Goal: Task Accomplishment & Management: Manage account settings

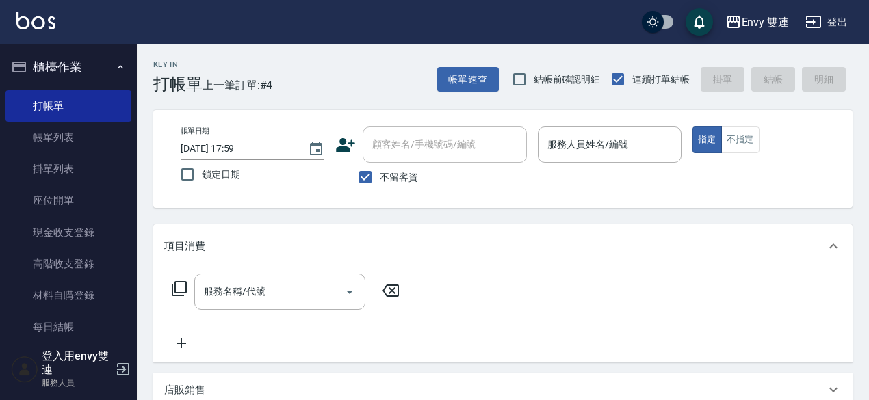
click at [339, 140] on icon at bounding box center [345, 145] width 21 height 21
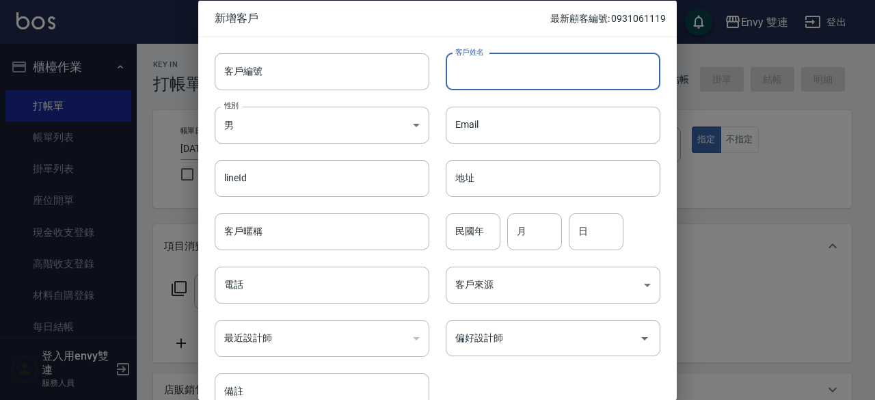
click at [481, 64] on input "客戶姓名" at bounding box center [553, 71] width 215 height 37
type input "[PERSON_NAME]"
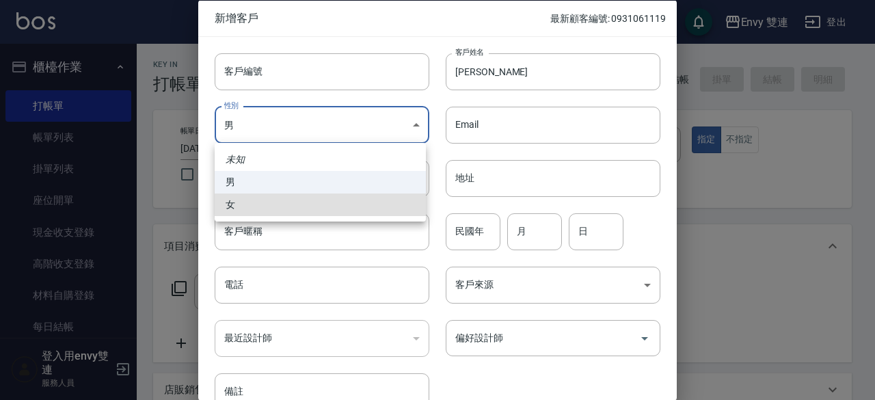
type input "[DEMOGRAPHIC_DATA]"
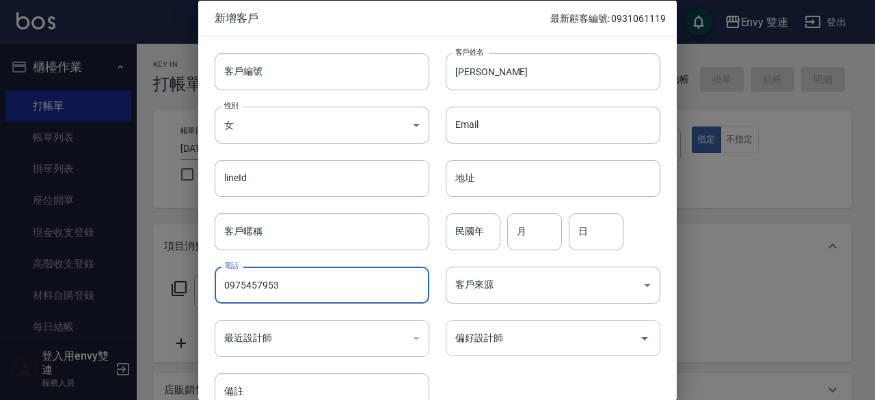
type input "0975457953"
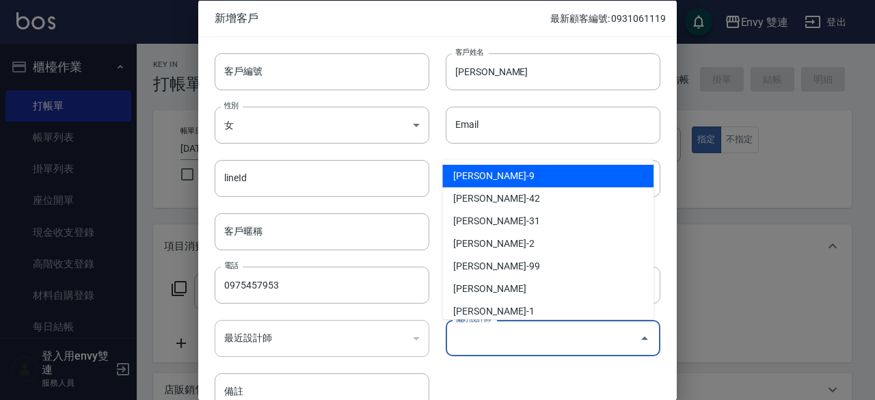
click at [587, 331] on input "偏好設計師" at bounding box center [543, 338] width 182 height 24
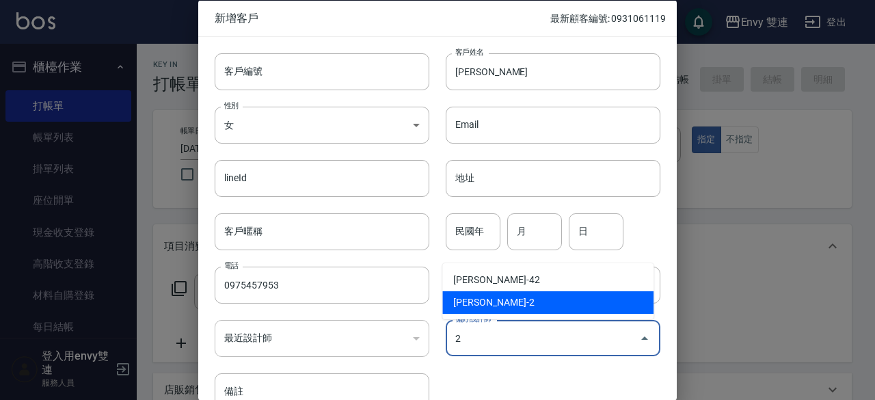
type input "[PERSON_NAME]"
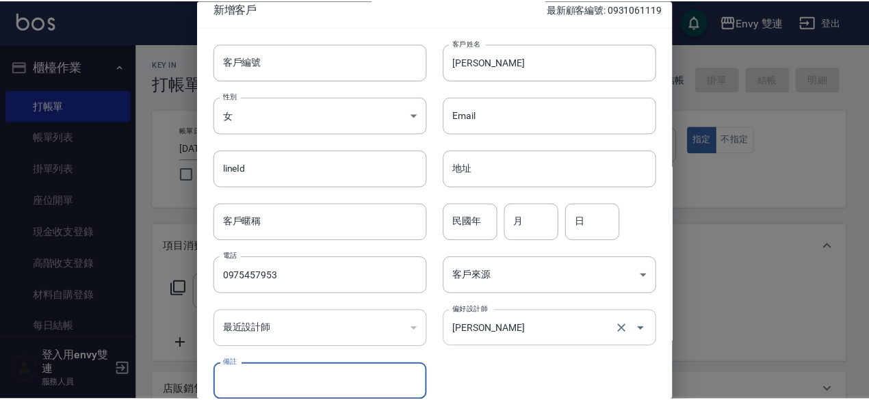
scroll to position [73, 0]
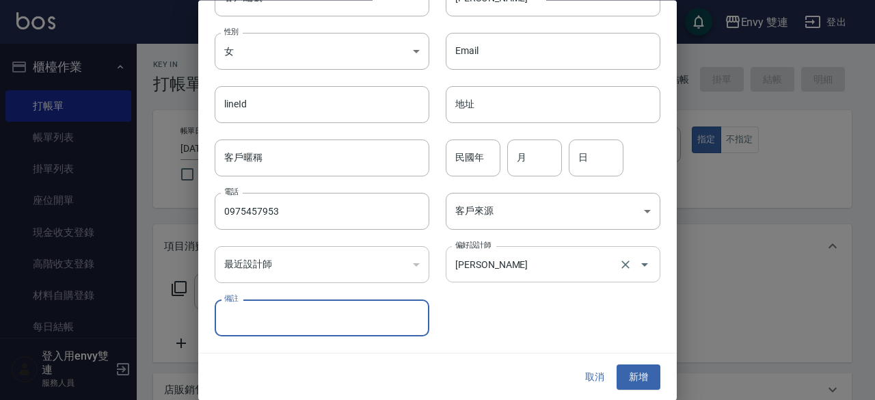
click at [617, 365] on button "新增" at bounding box center [639, 377] width 44 height 25
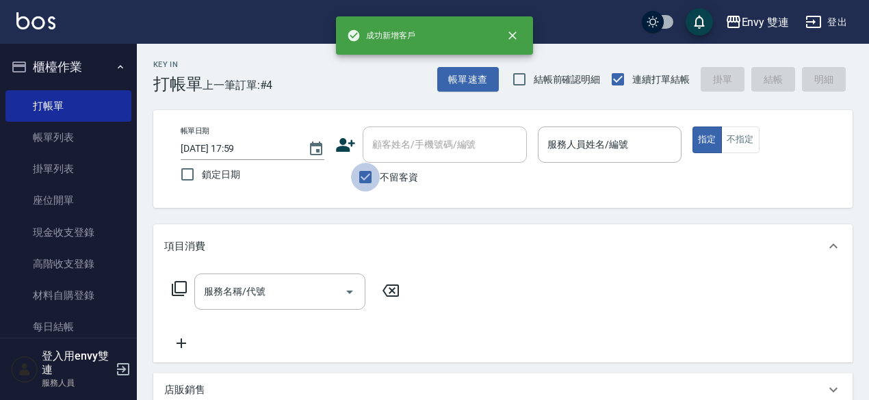
click at [367, 172] on input "不留客資" at bounding box center [365, 177] width 29 height 29
checkbox input "false"
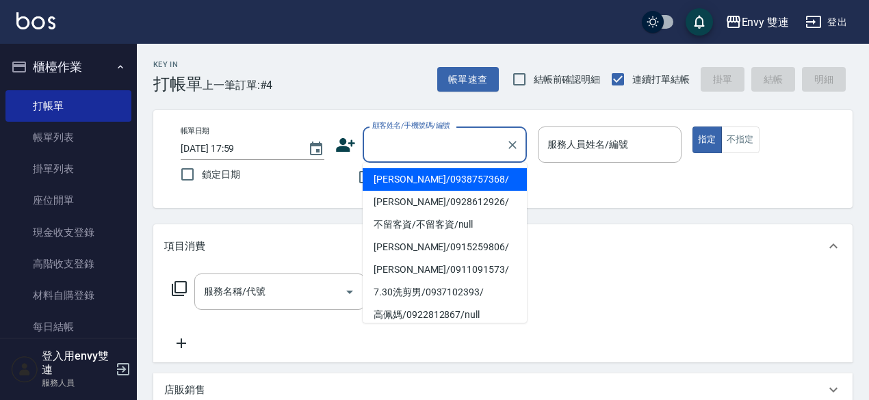
click at [406, 155] on input "顧客姓名/手機號碼/編號" at bounding box center [434, 145] width 131 height 24
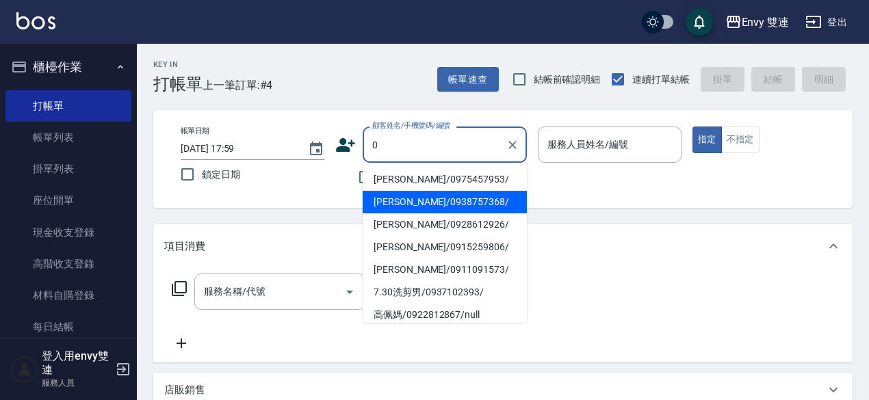
type input "張惠知/0975457953/"
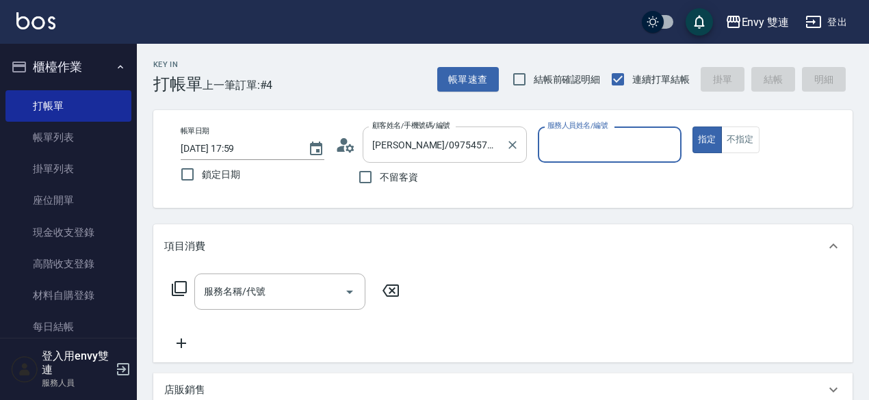
type input "Ina-2"
click at [692, 127] on button "指定" at bounding box center [706, 140] width 29 height 27
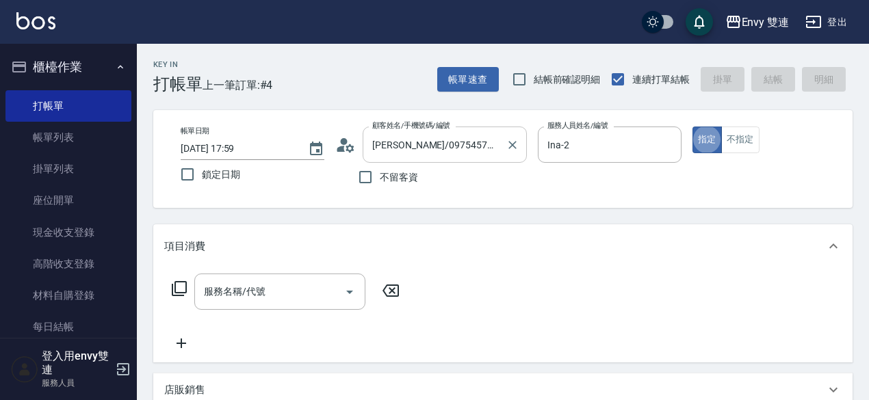
type button "true"
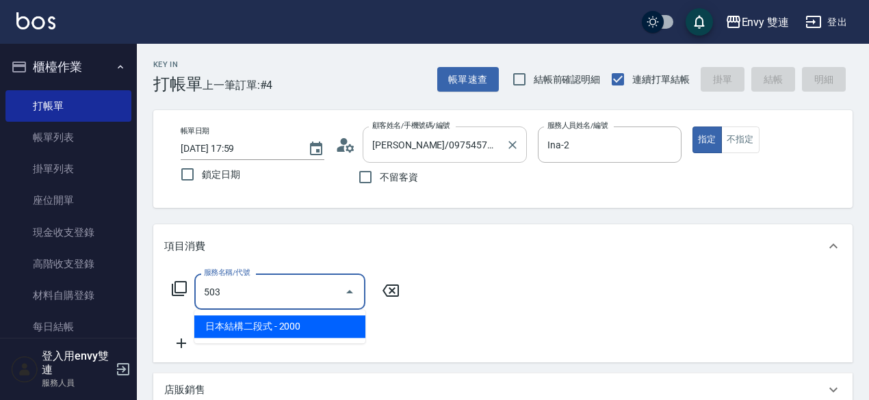
type input "日本結構二段式(503)"
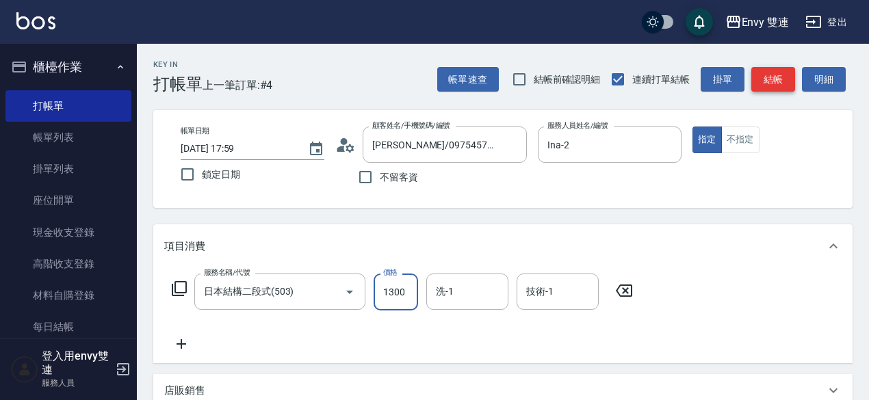
type input "1300"
click at [775, 81] on button "結帳" at bounding box center [773, 79] width 44 height 25
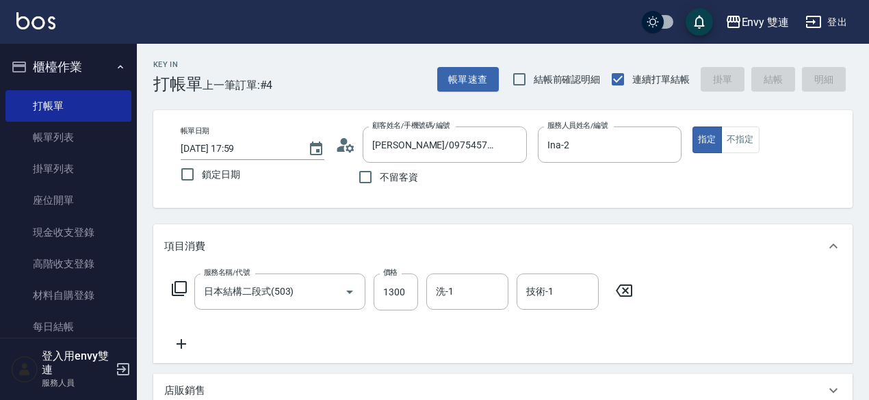
type input "2025/09/04 19:01"
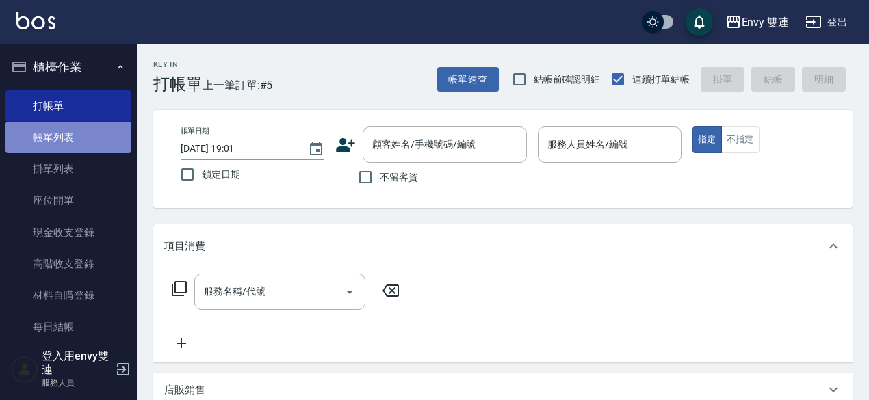
click at [68, 140] on link "帳單列表" at bounding box center [68, 137] width 126 height 31
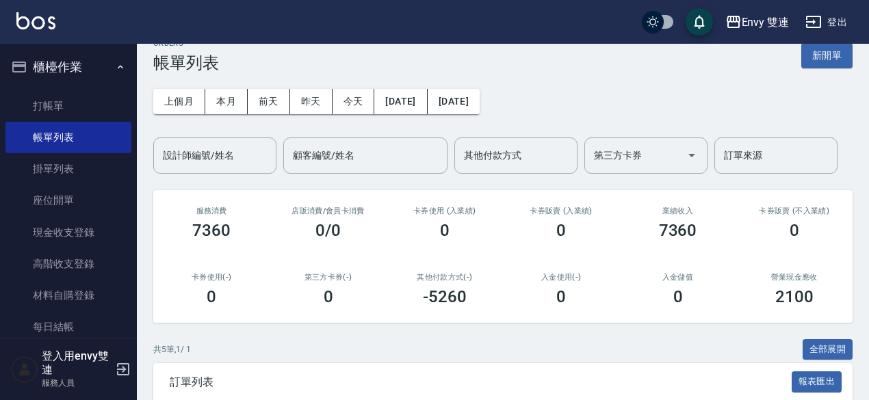
scroll to position [8, 0]
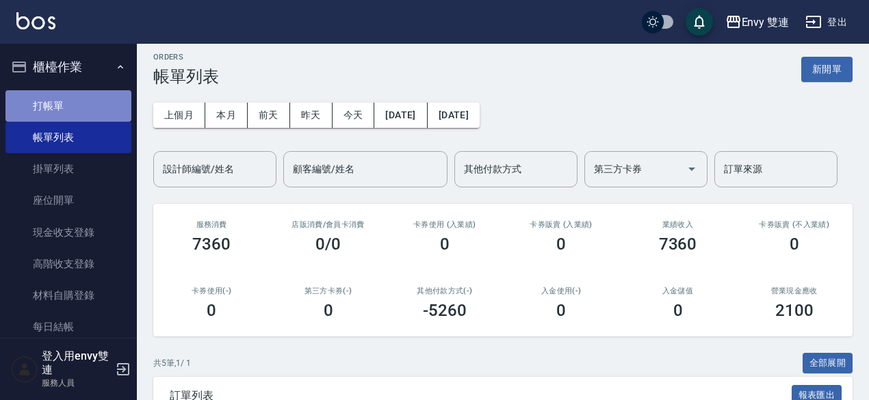
click at [96, 104] on link "打帳單" at bounding box center [68, 105] width 126 height 31
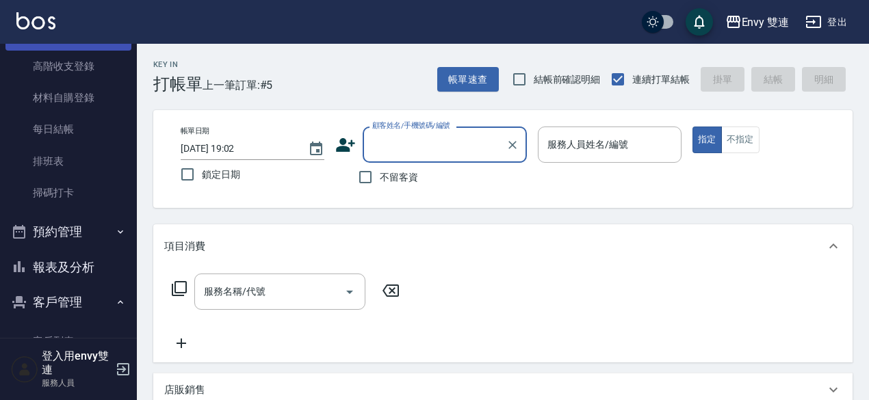
scroll to position [201, 0]
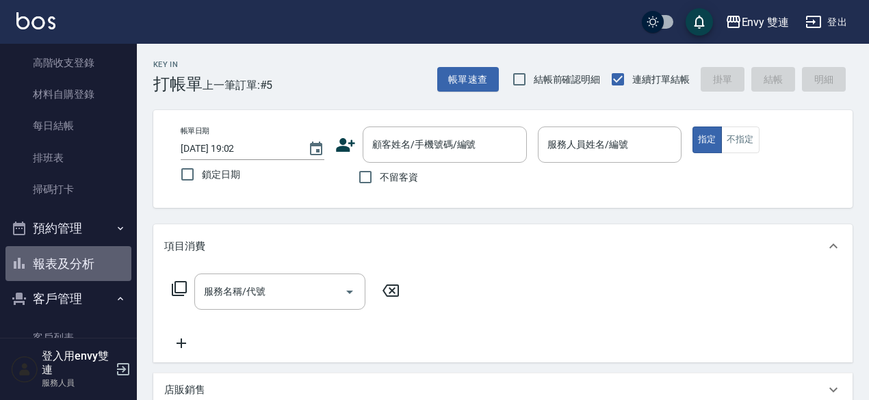
click at [77, 256] on button "報表及分析" at bounding box center [68, 264] width 126 height 36
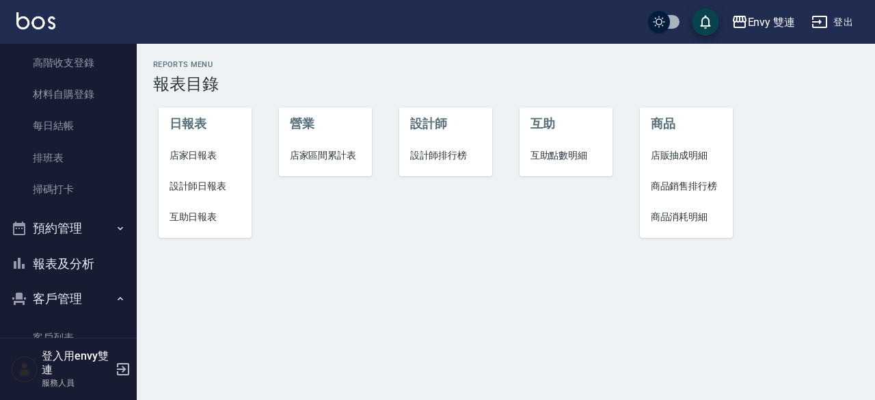
click at [213, 180] on span "設計師日報表" at bounding box center [206, 186] width 72 height 14
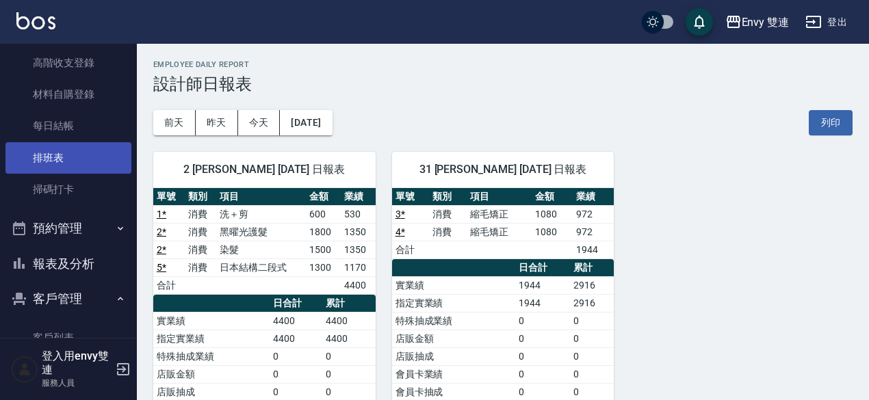
scroll to position [202, 0]
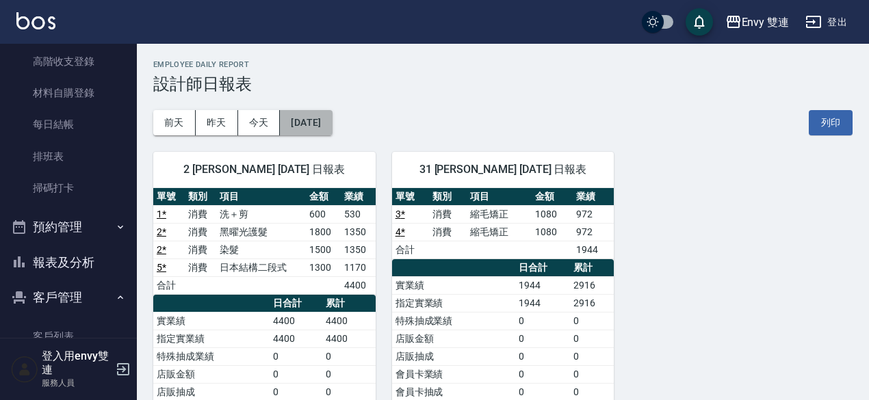
click at [309, 124] on button "[DATE]" at bounding box center [306, 122] width 52 height 25
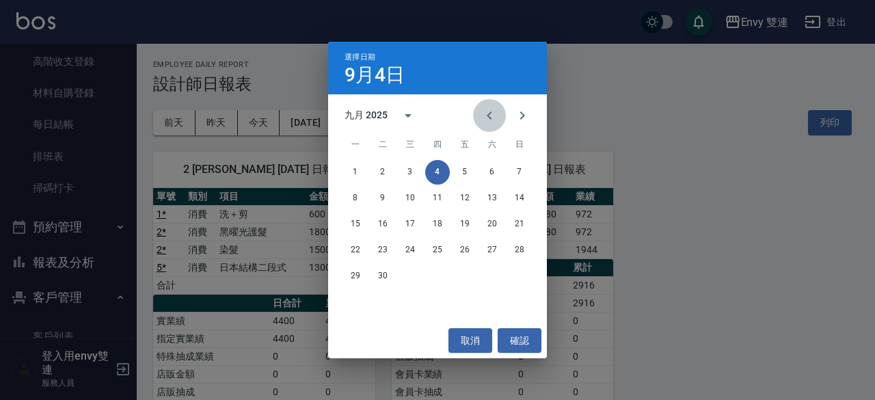
click at [494, 113] on icon "Previous month" at bounding box center [489, 115] width 16 height 16
click at [364, 196] on button "4" at bounding box center [355, 198] width 25 height 25
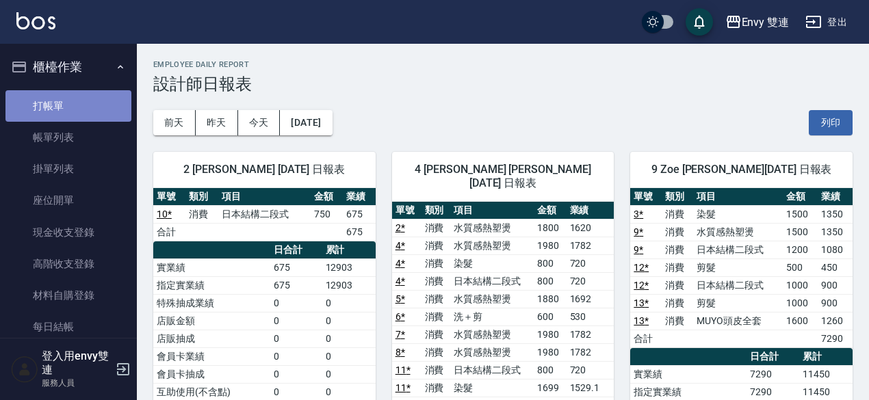
click at [71, 96] on link "打帳單" at bounding box center [68, 105] width 126 height 31
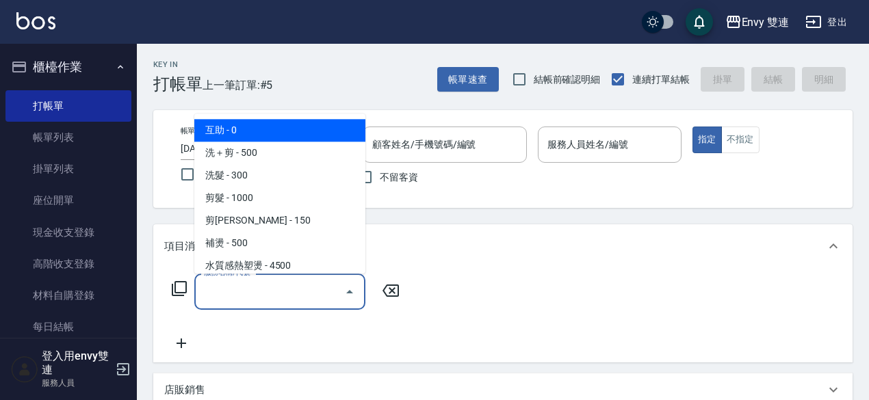
click at [278, 293] on input "服務名稱/代號" at bounding box center [269, 292] width 138 height 24
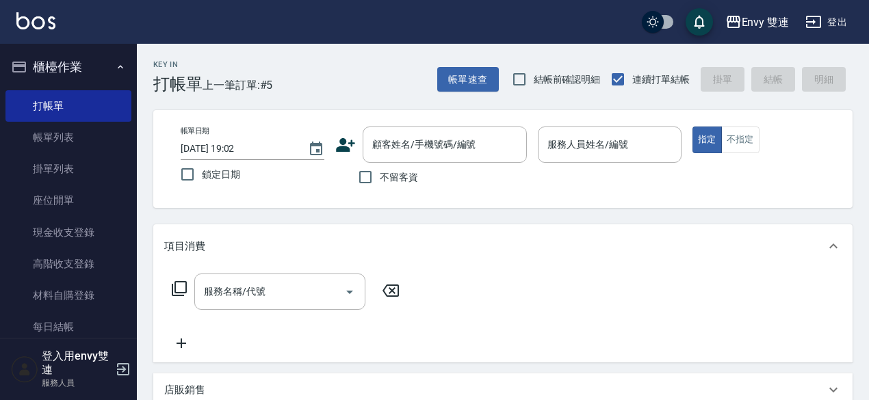
click at [459, 251] on div "項目消費" at bounding box center [494, 246] width 661 height 14
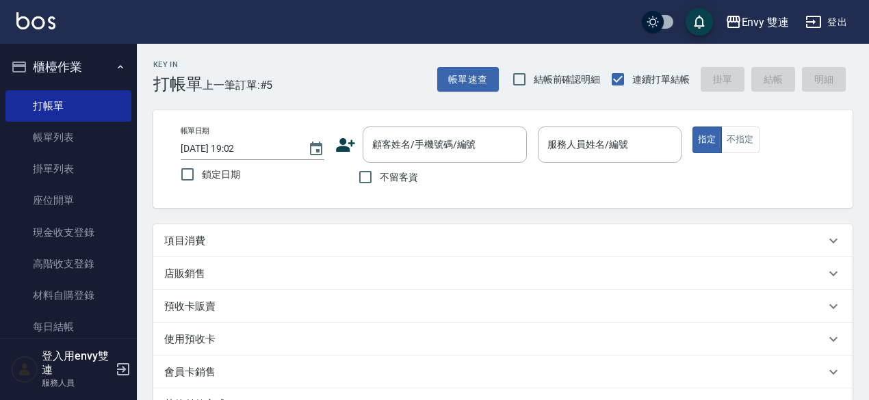
click at [465, 247] on div "項目消費" at bounding box center [494, 241] width 661 height 14
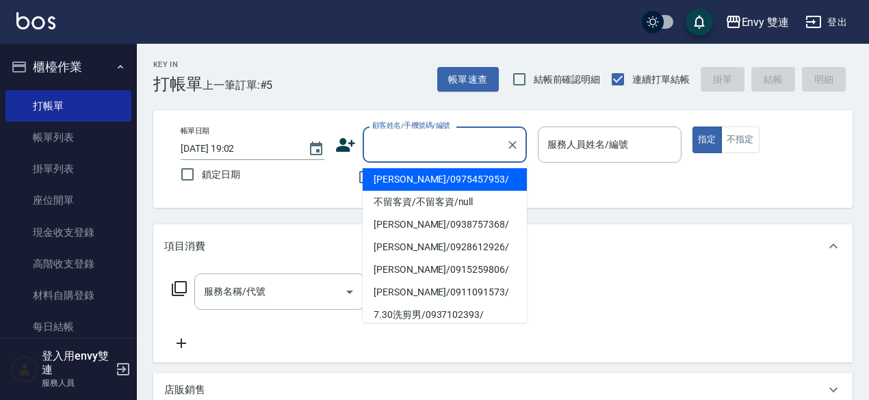
click at [410, 137] on input "顧客姓名/手機號碼/編號" at bounding box center [434, 145] width 131 height 24
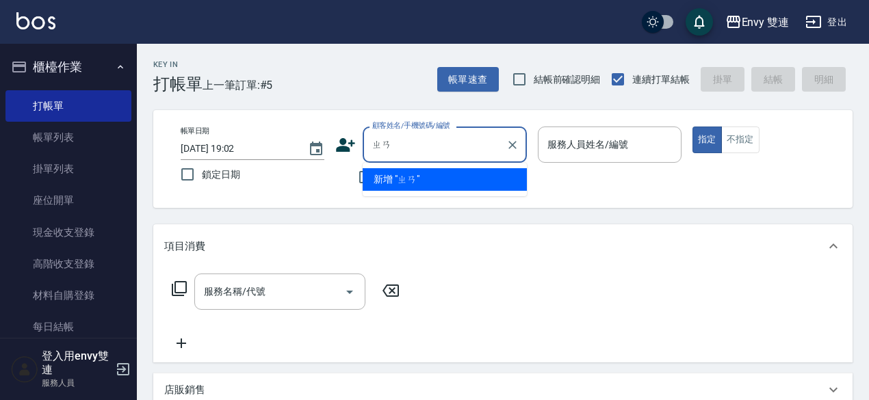
type input "詹"
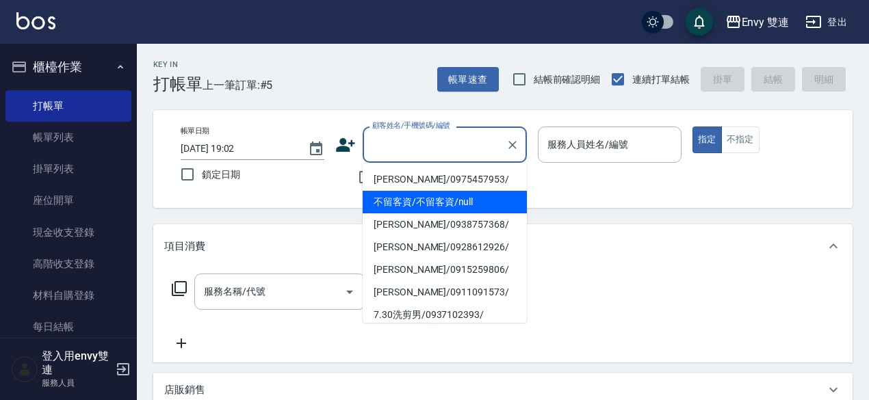
click at [345, 147] on icon at bounding box center [345, 145] width 19 height 14
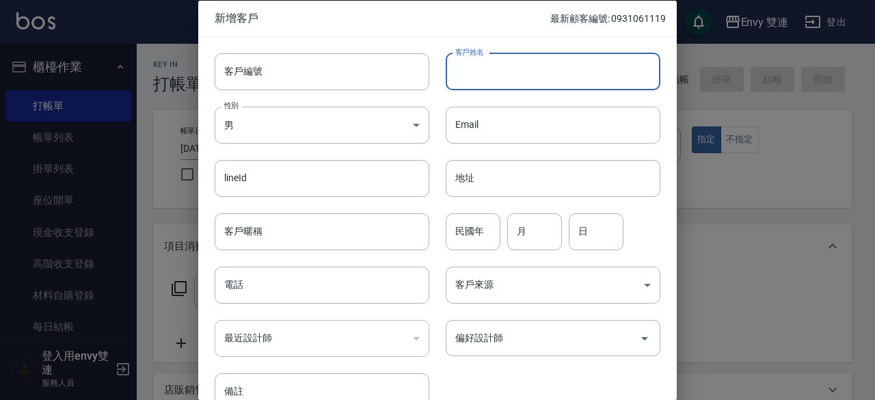
click at [511, 60] on input "客戶姓名" at bounding box center [553, 71] width 215 height 37
type input "詹幸樺"
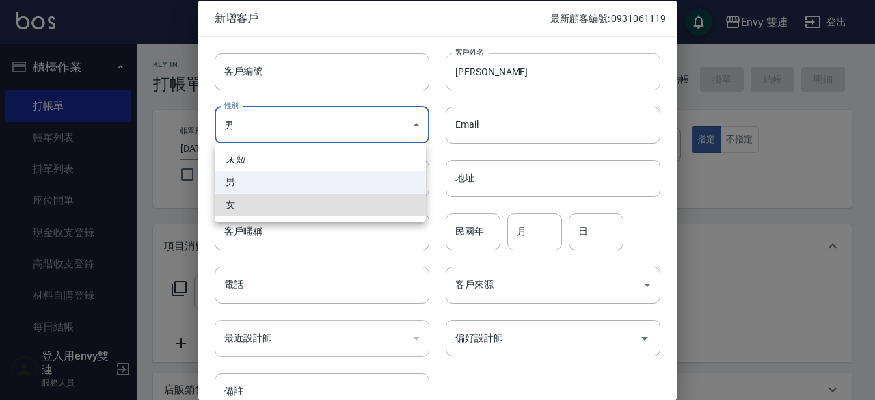
type input "FEMALE"
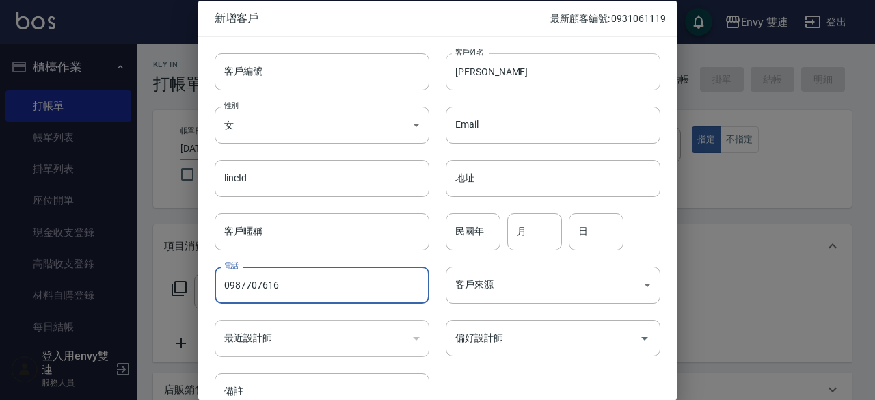
type input "0987707616"
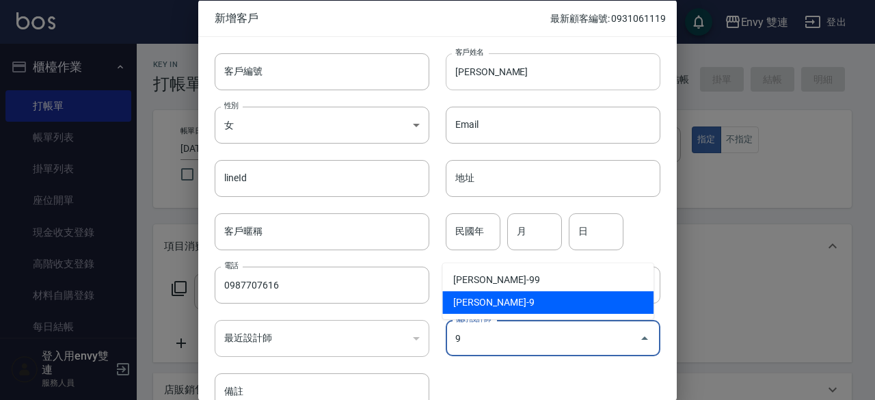
type input "高珮綺"
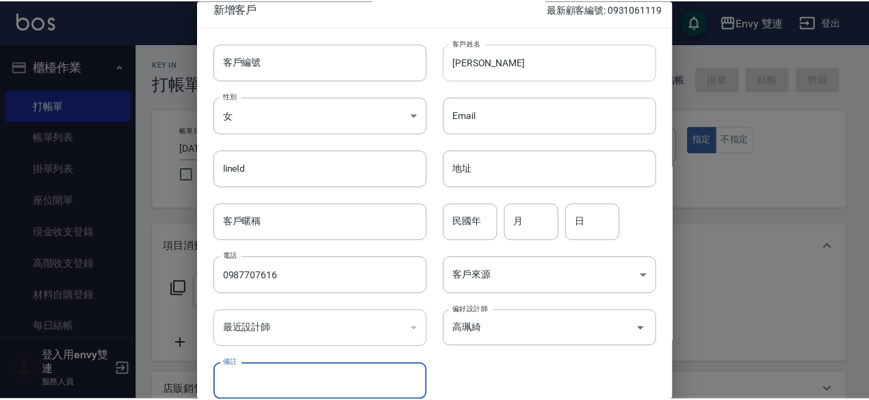
scroll to position [73, 0]
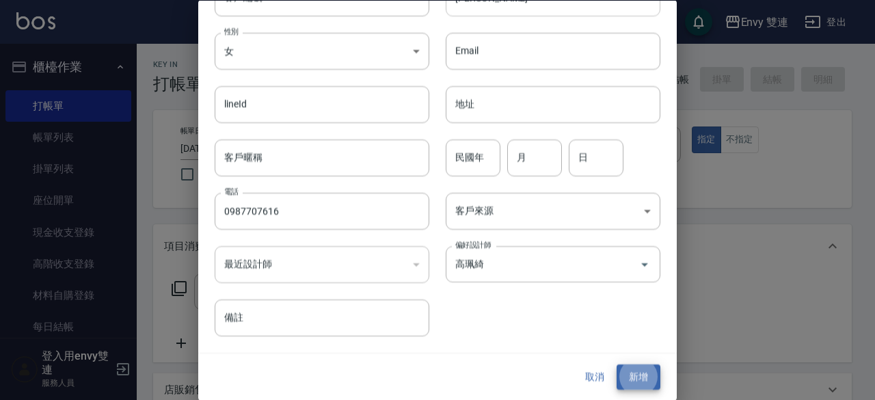
click at [617, 365] on button "新增" at bounding box center [639, 377] width 44 height 25
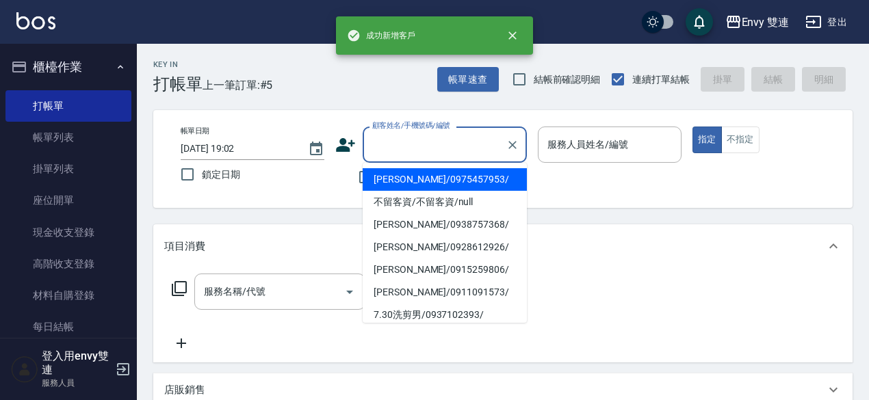
click at [465, 151] on input "顧客姓名/手機號碼/編號" at bounding box center [434, 145] width 131 height 24
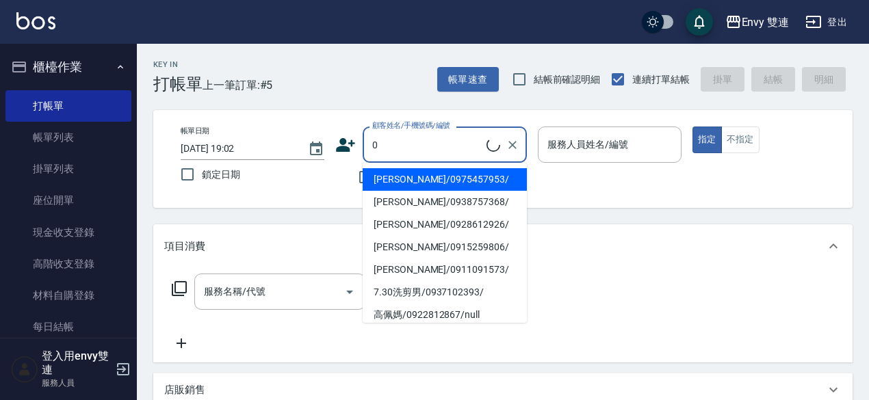
type input "張惠知/0975457953/"
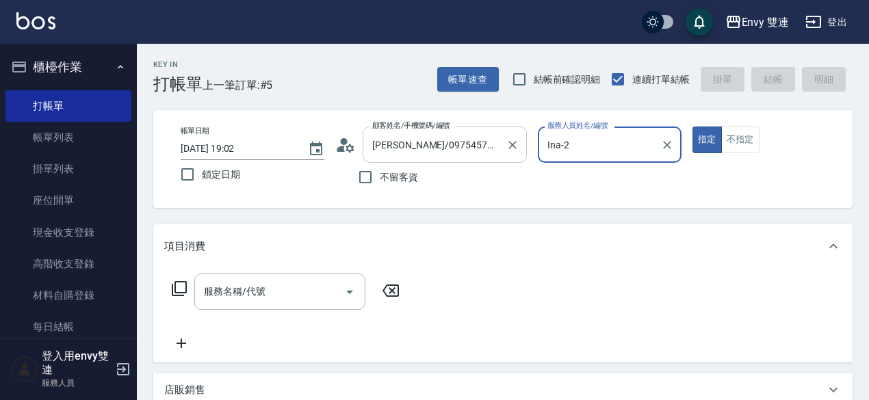
type input "Ina-2"
click at [692, 127] on button "指定" at bounding box center [706, 140] width 29 height 27
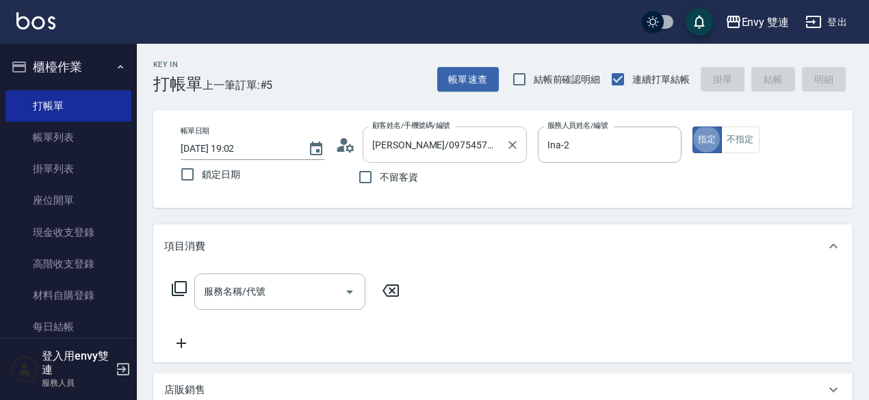
type button "true"
click at [507, 144] on icon "Clear" at bounding box center [512, 145] width 14 height 14
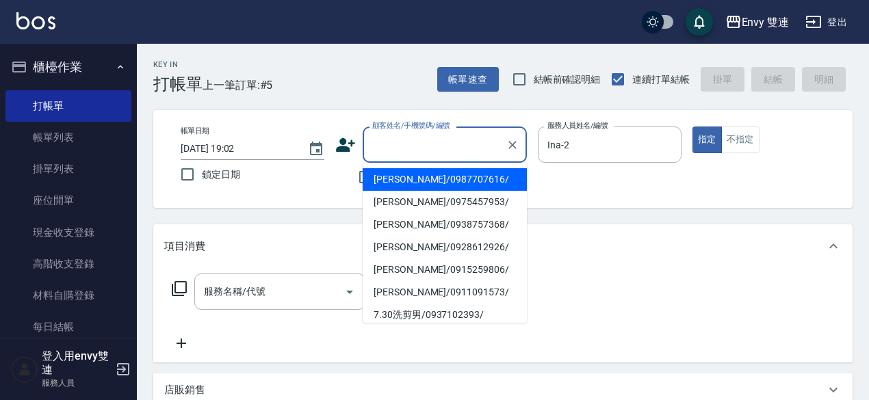
click at [475, 145] on input "顧客姓名/手機號碼/編號" at bounding box center [434, 145] width 131 height 24
type input "詹幸樺/0987707616/"
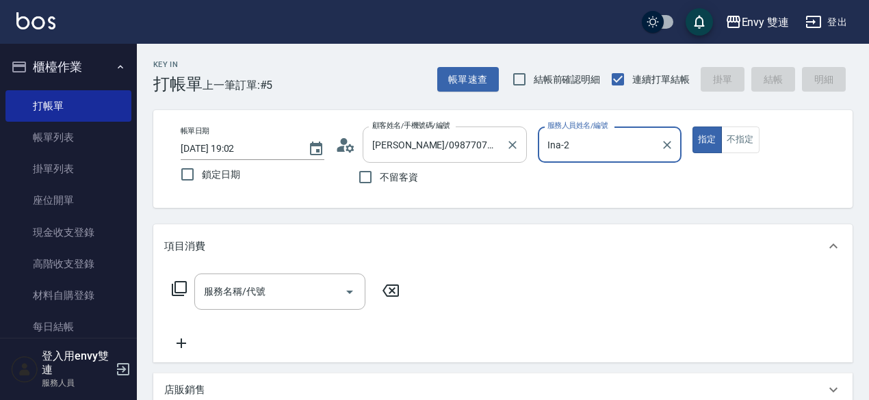
type input "Zoe-9"
click at [692, 127] on button "指定" at bounding box center [706, 140] width 29 height 27
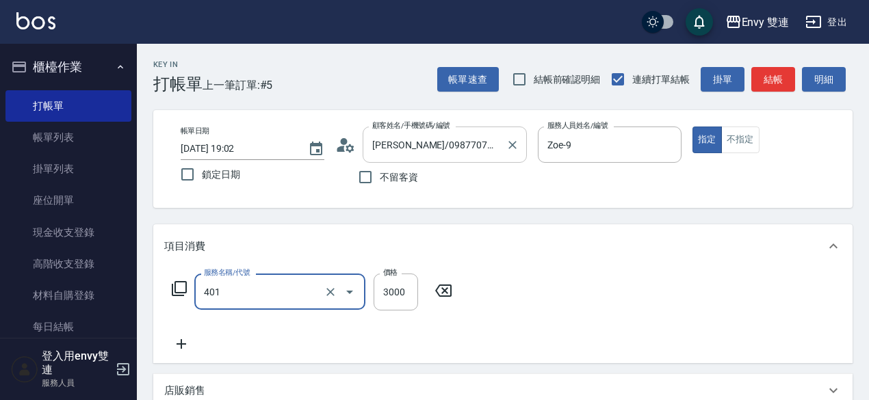
type input "染髮(401)"
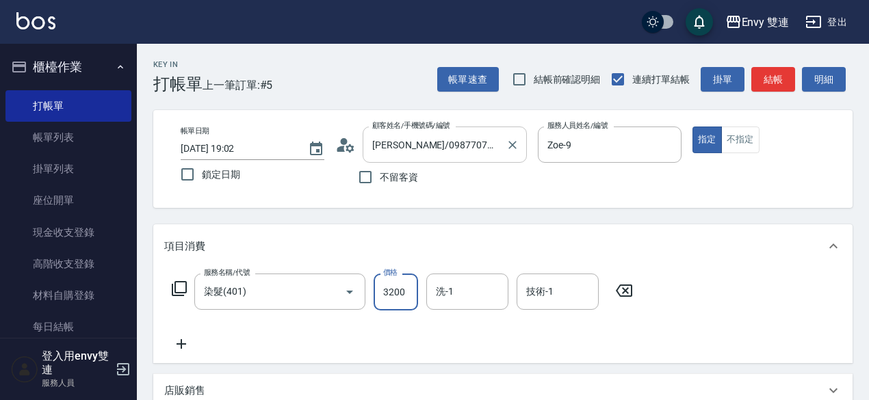
type input "3200"
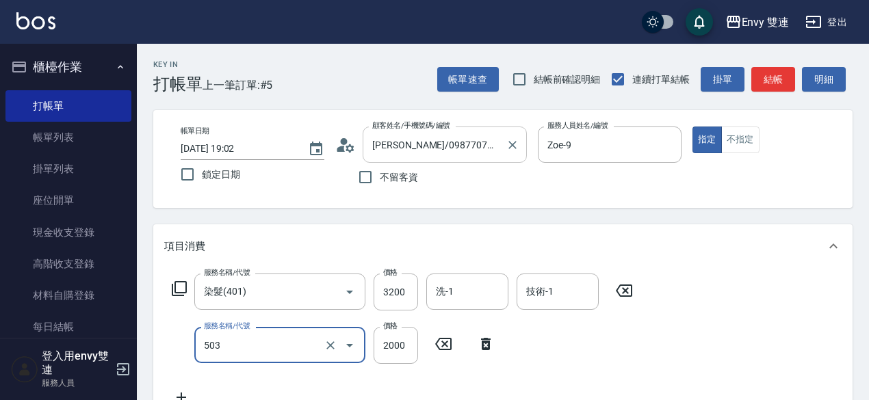
type input "日本結構二段式(503)"
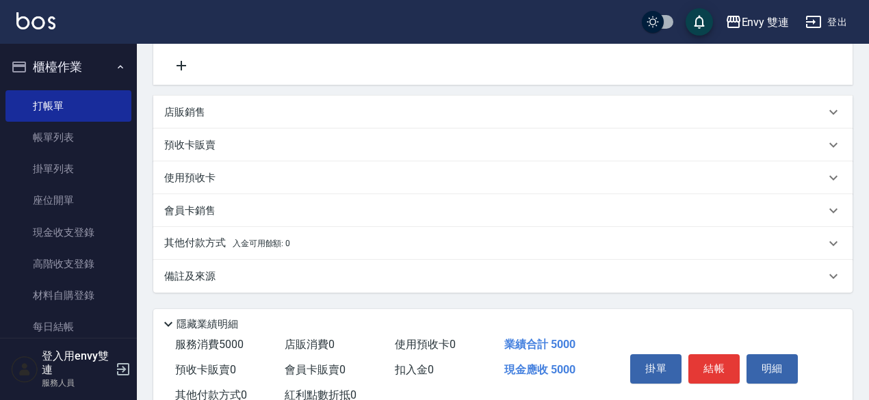
scroll to position [329, 0]
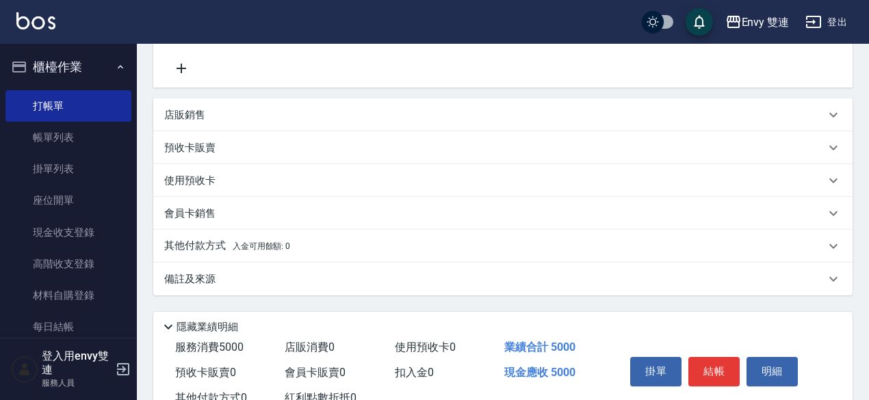
type input "1800"
click at [313, 121] on div "店販銷售" at bounding box center [494, 115] width 661 height 14
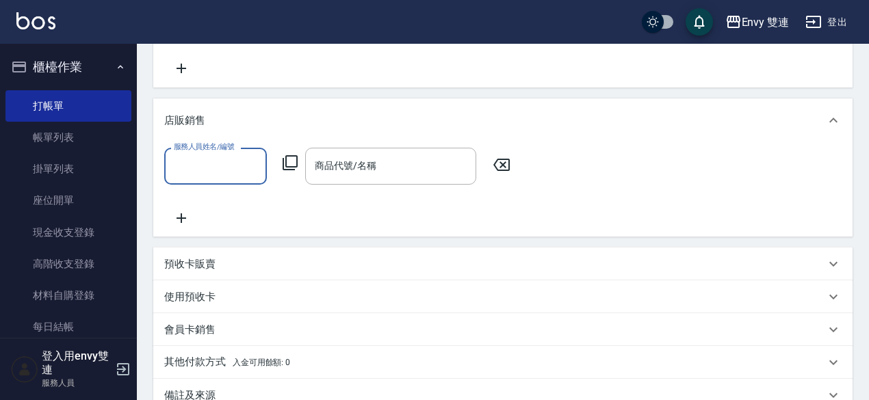
scroll to position [0, 0]
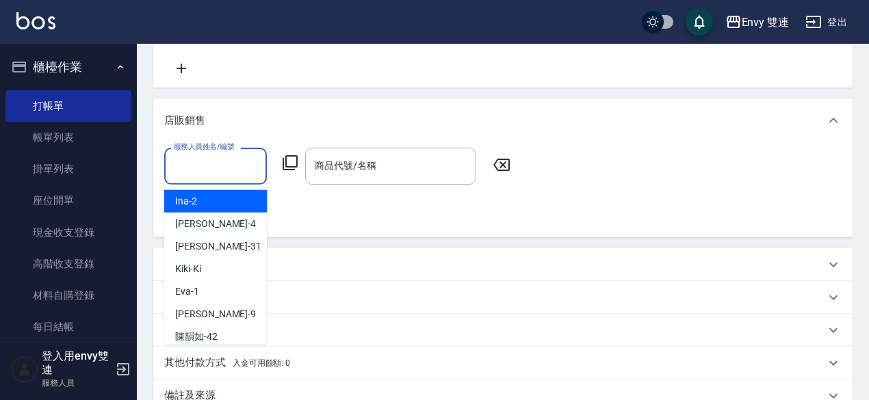
click at [217, 170] on input "服務人員姓名/編號" at bounding box center [215, 166] width 90 height 24
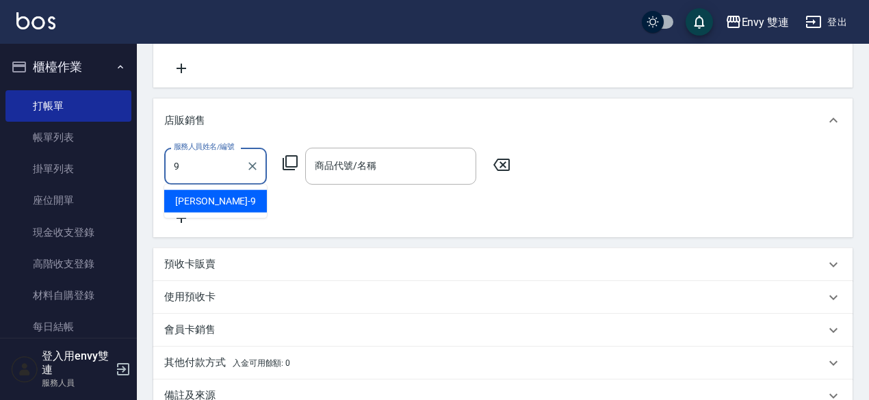
type input "Zoe-9"
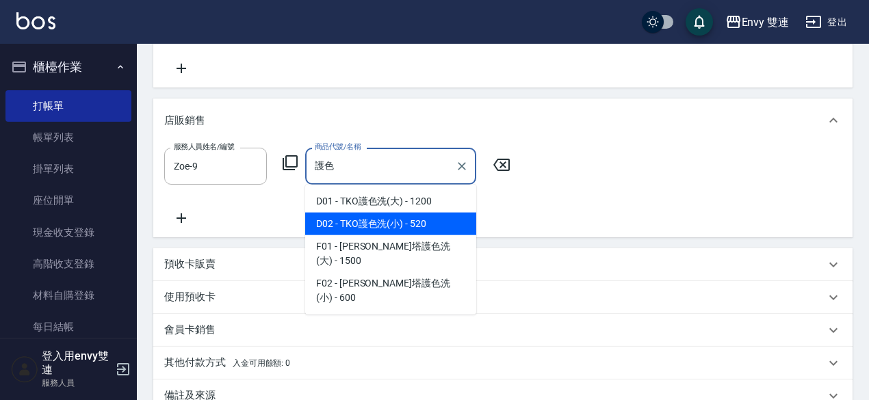
click at [370, 225] on span "D02 - TKO護色洗(小) - 520" at bounding box center [390, 224] width 171 height 23
type input "TKO護色洗(小)"
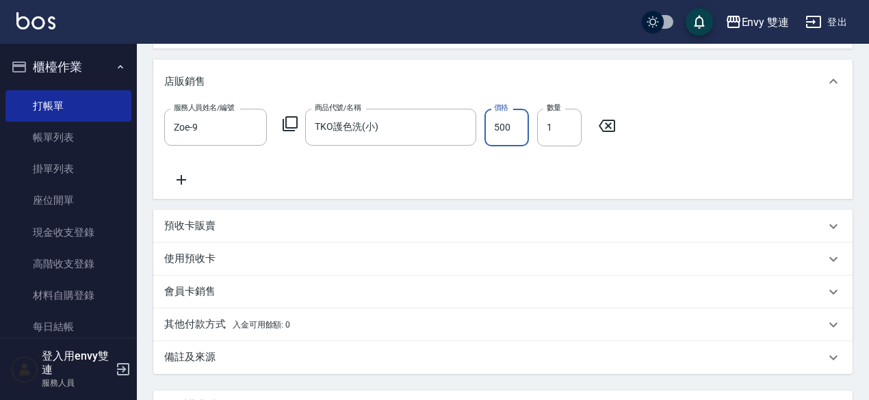
scroll to position [346, 0]
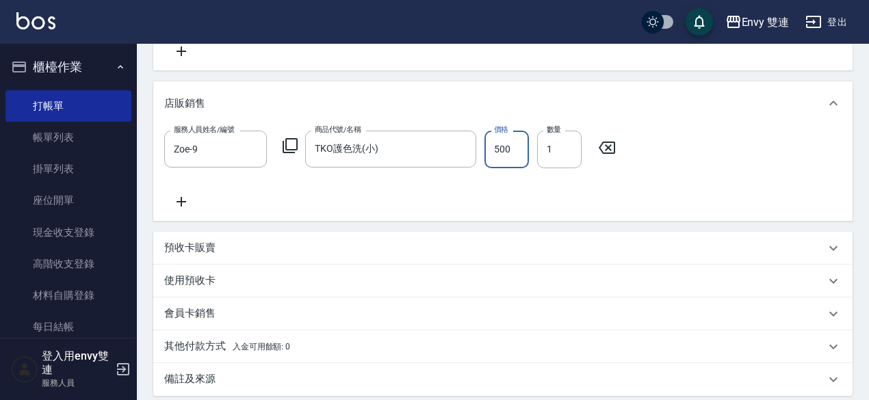
type input "500"
click at [278, 345] on span "入金可用餘額: 0" at bounding box center [262, 347] width 58 height 10
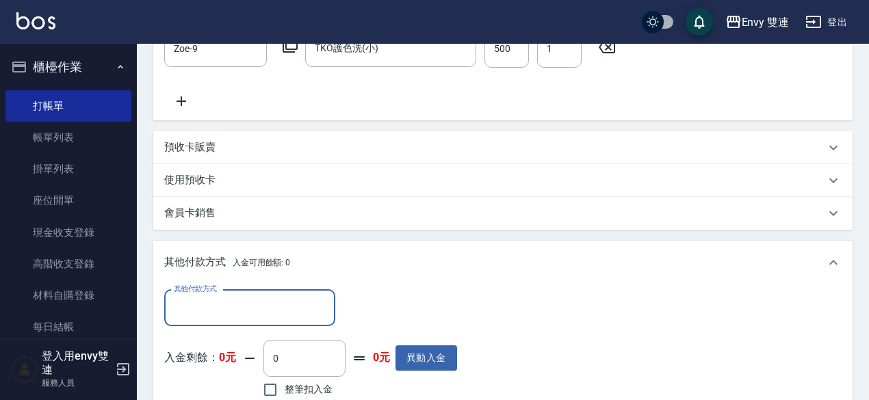
scroll to position [447, 0]
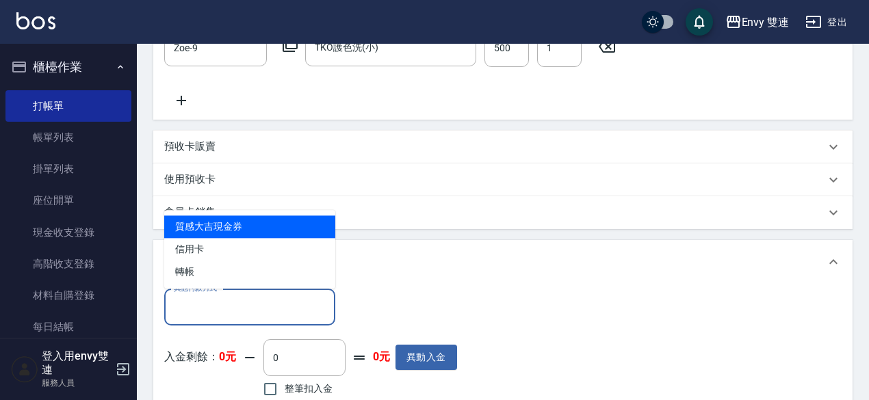
click at [285, 300] on input "其他付款方式" at bounding box center [249, 307] width 159 height 24
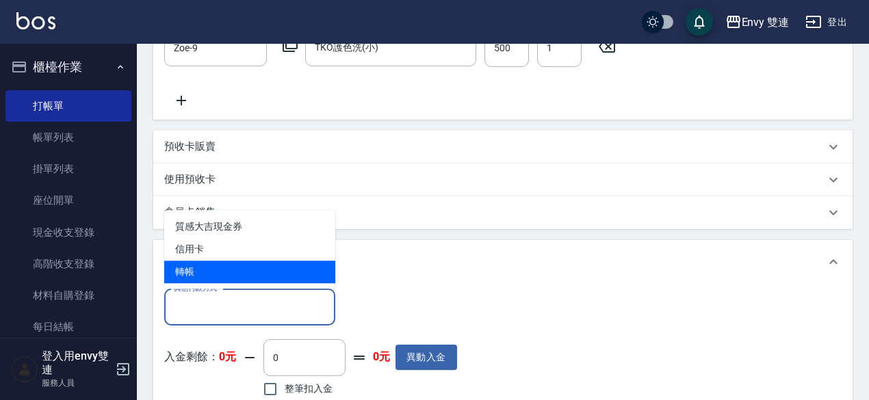
click at [280, 278] on span "轉帳" at bounding box center [249, 272] width 171 height 23
type input "轉帳"
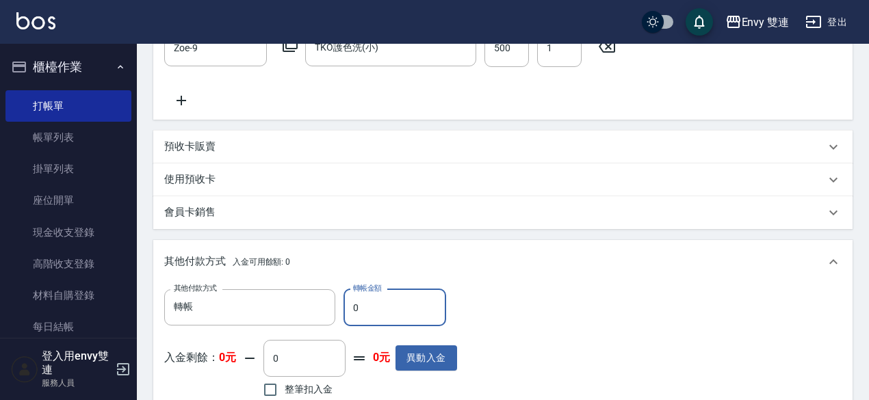
click at [399, 317] on input "0" at bounding box center [394, 307] width 103 height 37
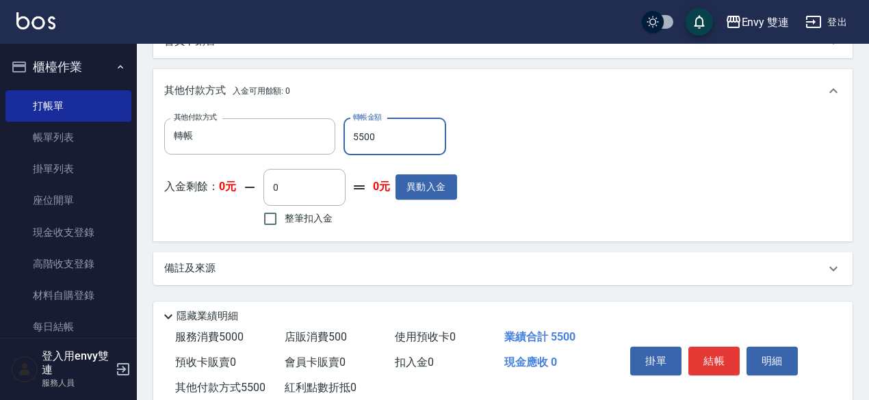
scroll to position [656, 0]
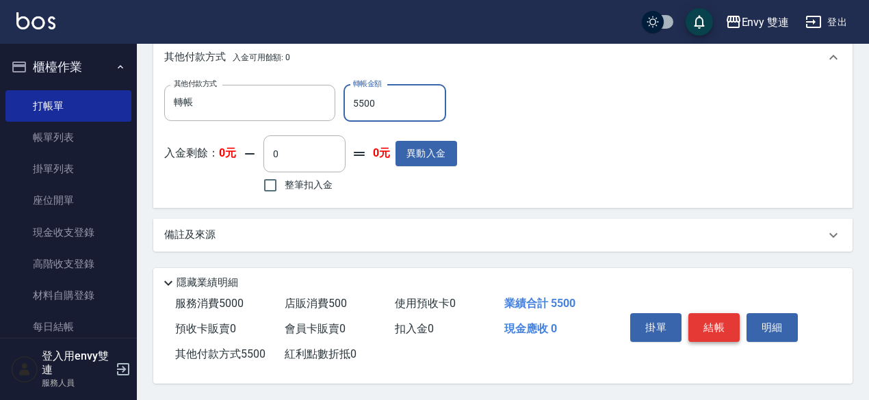
type input "5500"
click at [724, 318] on button "結帳" at bounding box center [713, 327] width 51 height 29
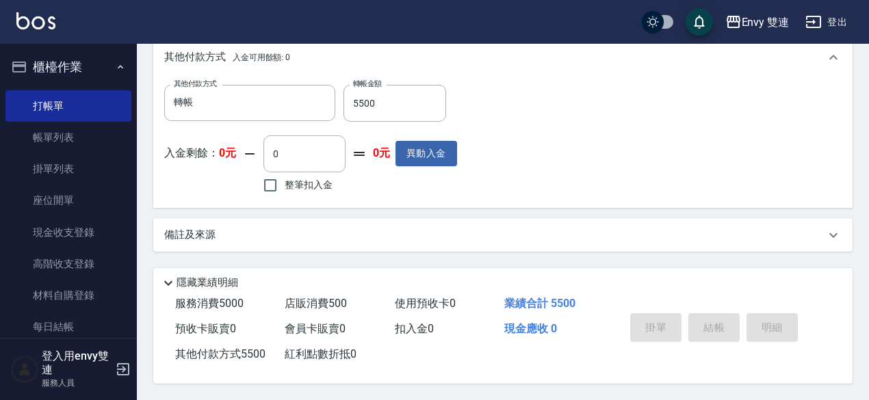
type input "2025/09/04 19:08"
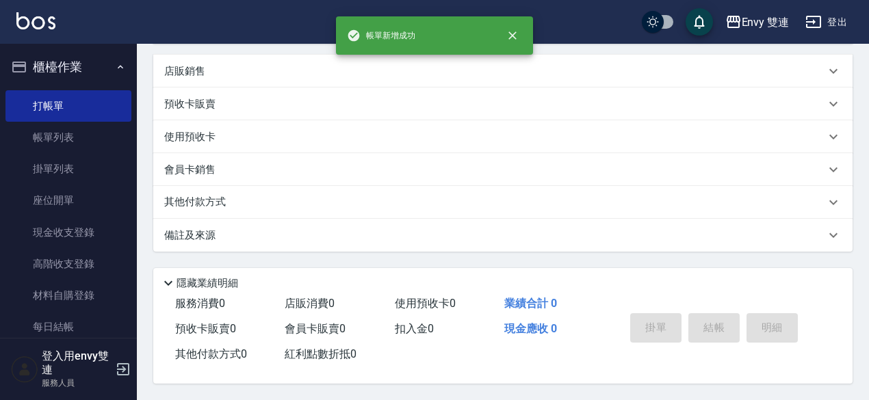
scroll to position [0, 0]
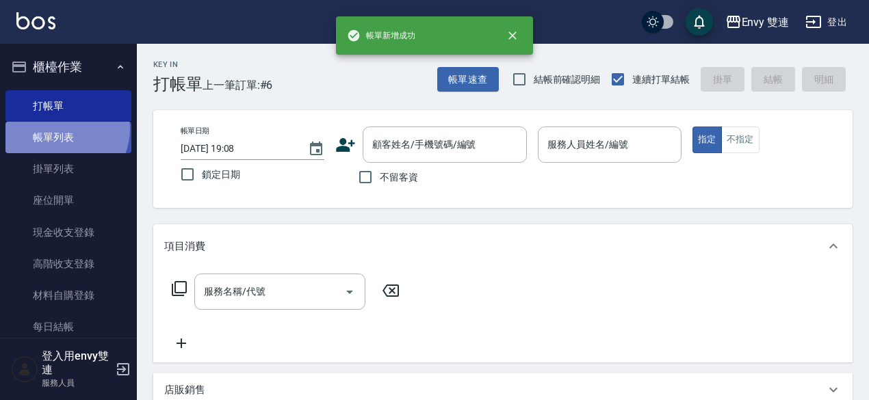
click at [59, 129] on link "帳單列表" at bounding box center [68, 137] width 126 height 31
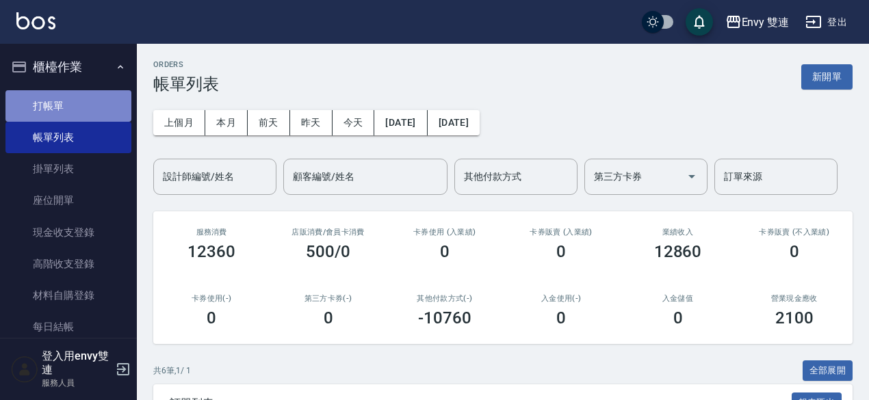
click at [73, 94] on link "打帳單" at bounding box center [68, 105] width 126 height 31
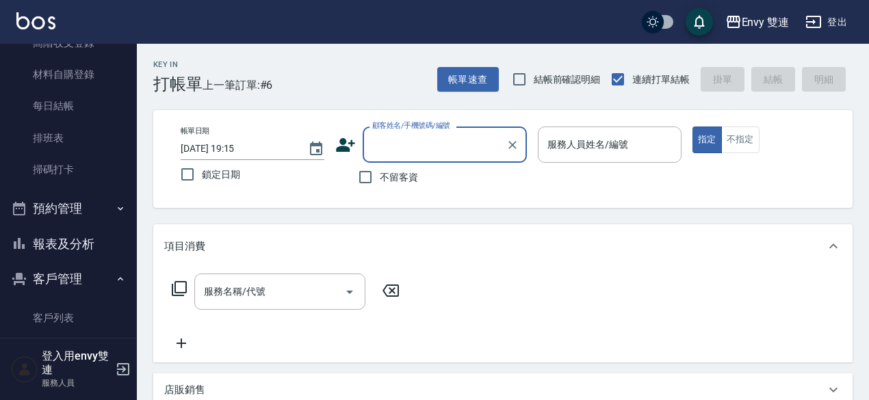
scroll to position [226, 0]
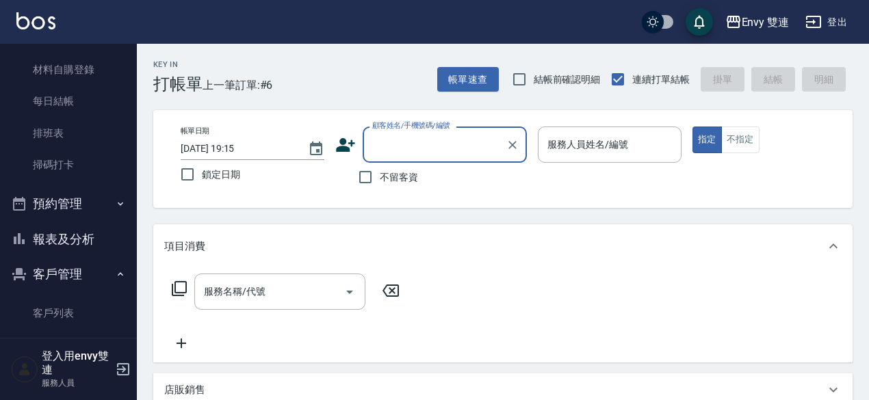
click at [55, 245] on button "報表及分析" at bounding box center [68, 240] width 126 height 36
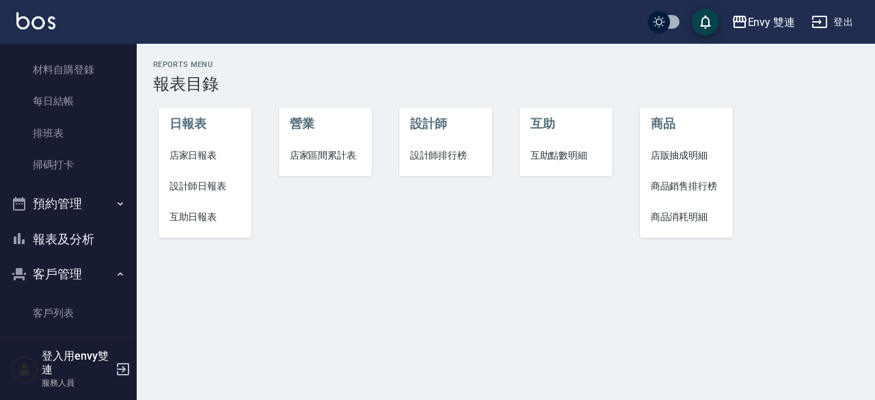
click at [172, 194] on li "設計師日報表" at bounding box center [206, 186] width 94 height 31
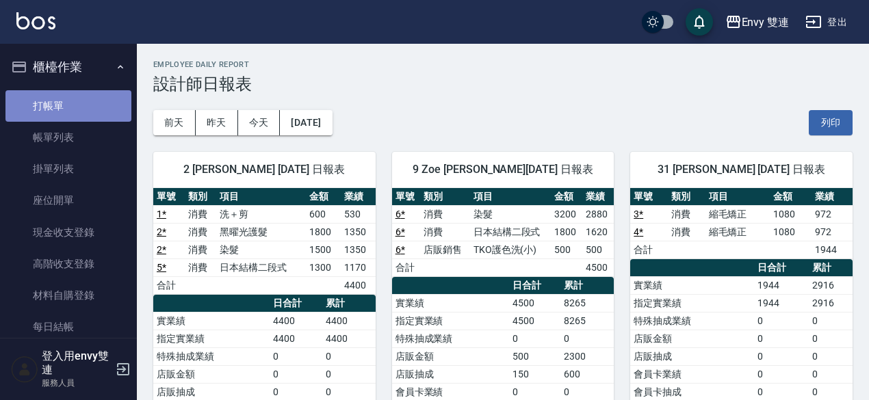
click at [81, 94] on link "打帳單" at bounding box center [68, 105] width 126 height 31
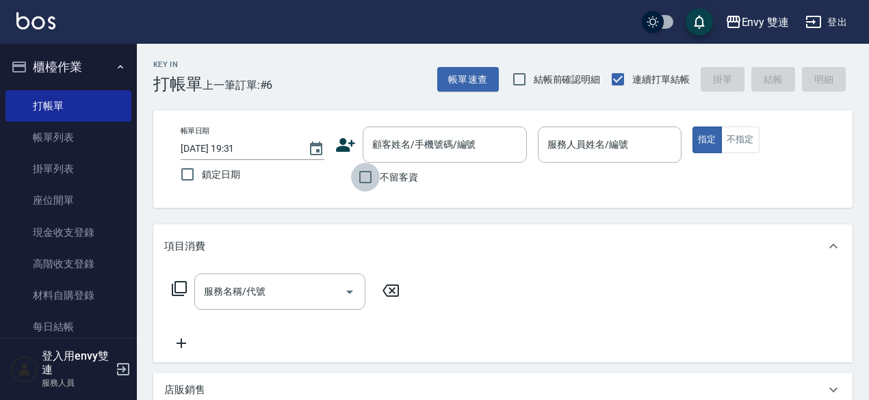
click at [362, 180] on input "不留客資" at bounding box center [365, 177] width 29 height 29
checkbox input "true"
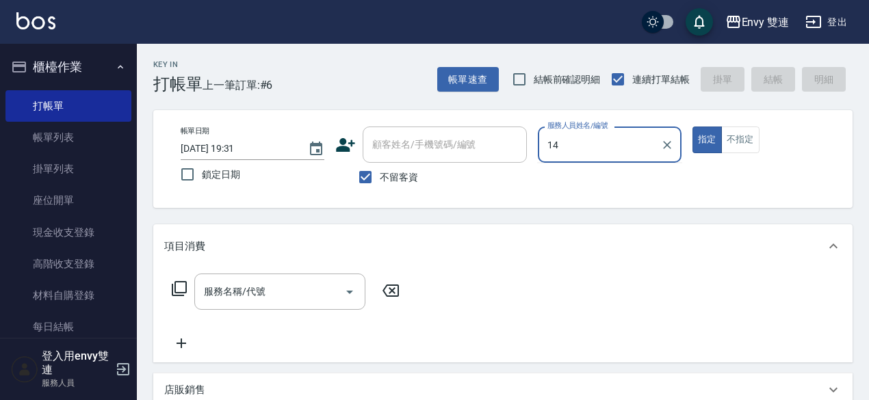
type input "14"
click at [692, 127] on button "指定" at bounding box center [706, 140] width 29 height 27
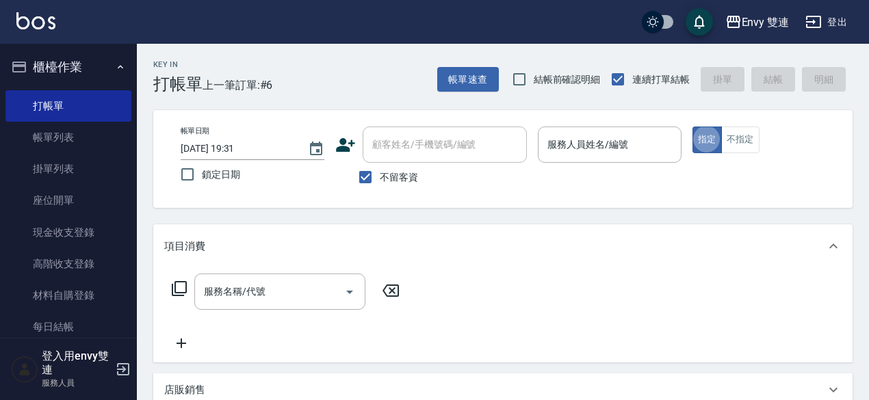
type button "true"
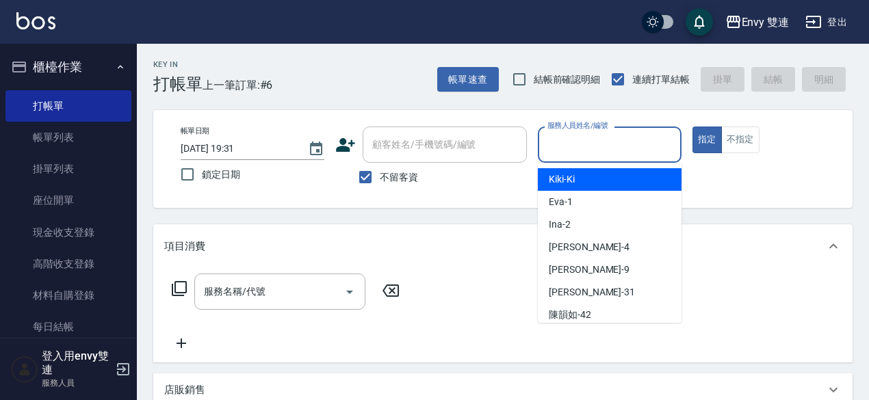
click at [635, 143] on input "服務人員姓名/編號" at bounding box center [609, 145] width 131 height 24
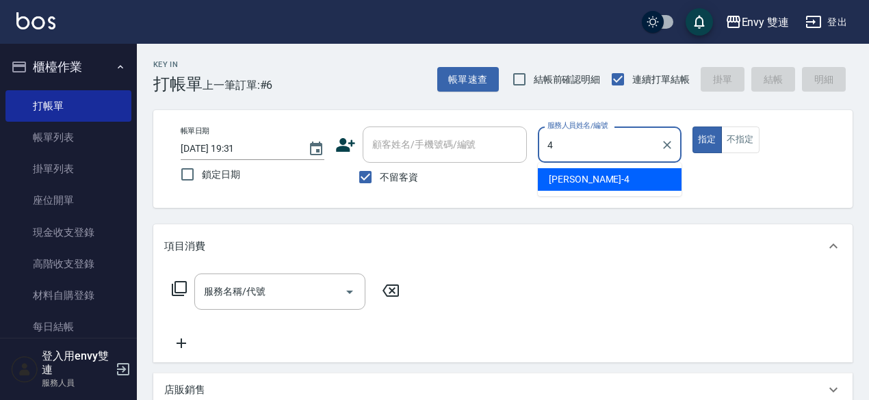
type input "Allan-4"
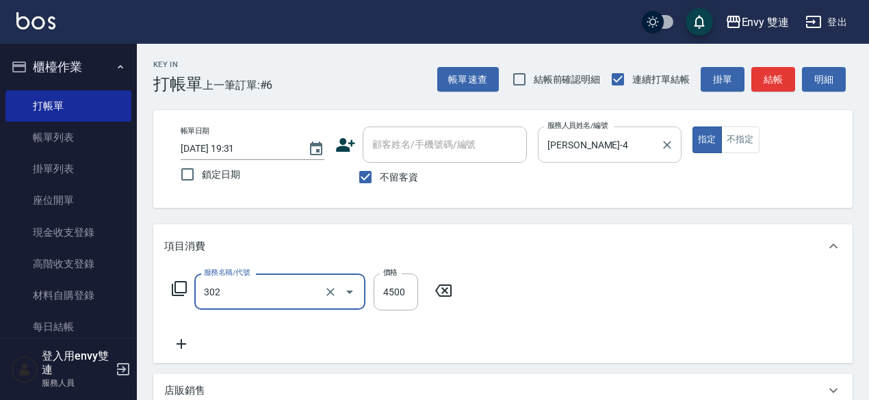
type input "水質感熱塑燙(302)"
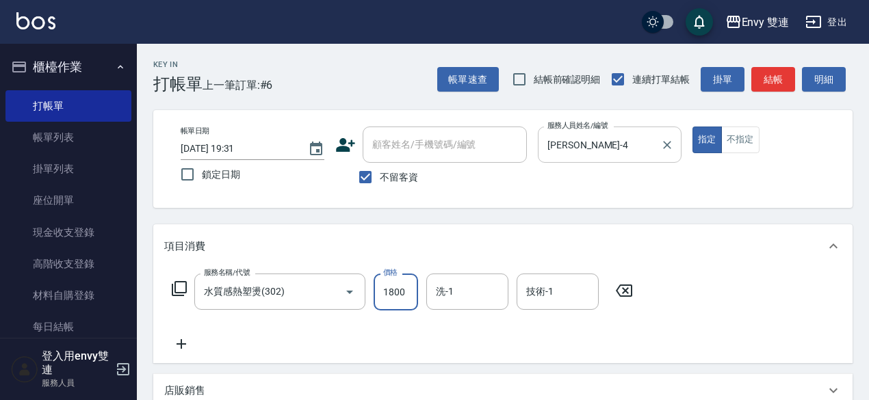
type input "1800"
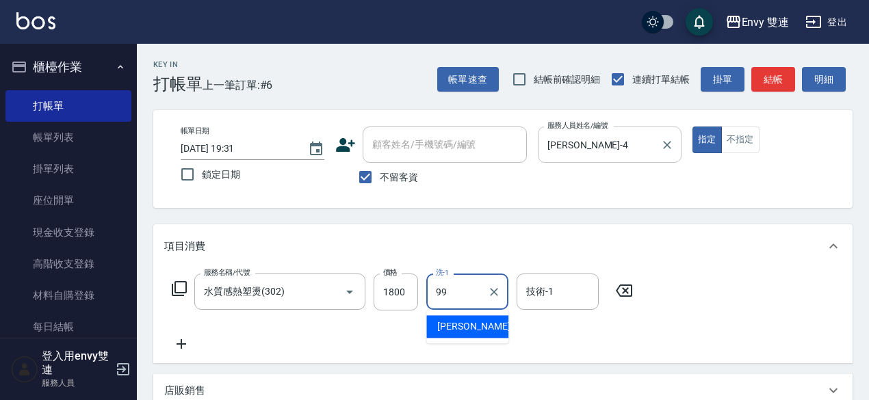
type input "YuYu-99"
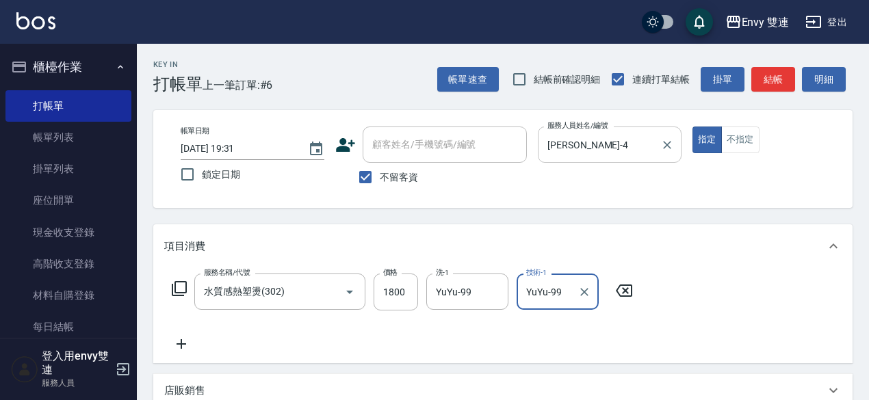
type input "YuYu-99"
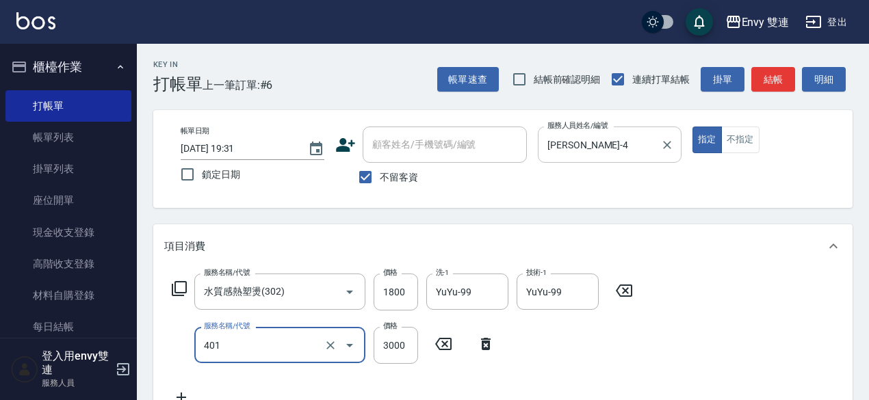
type input "染髮(401)"
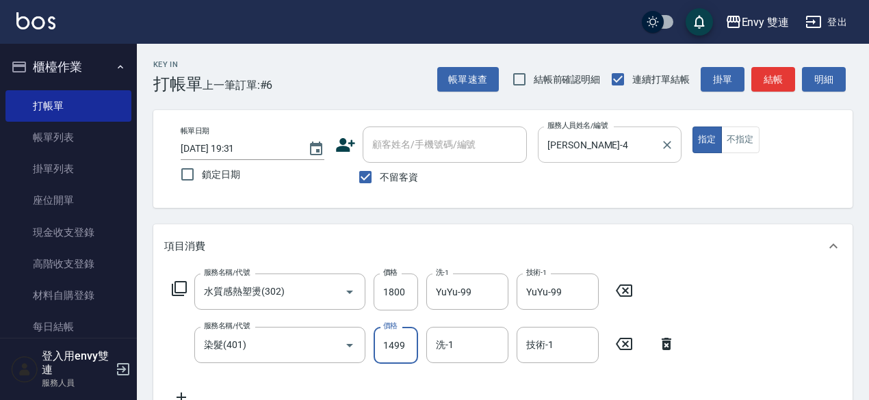
type input "1499"
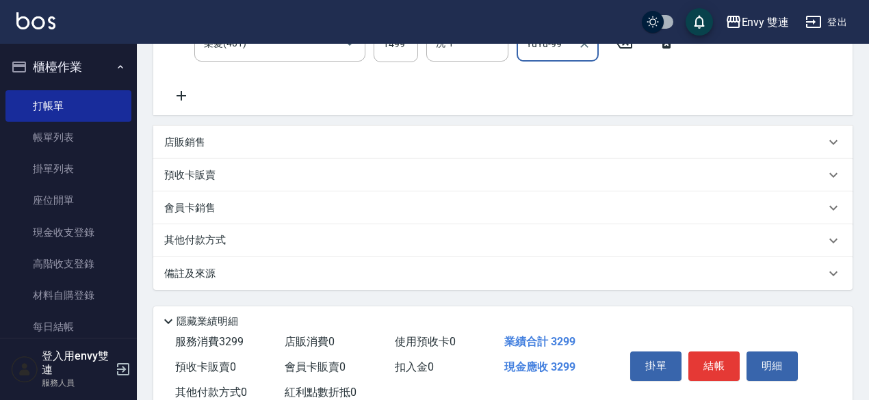
scroll to position [345, 0]
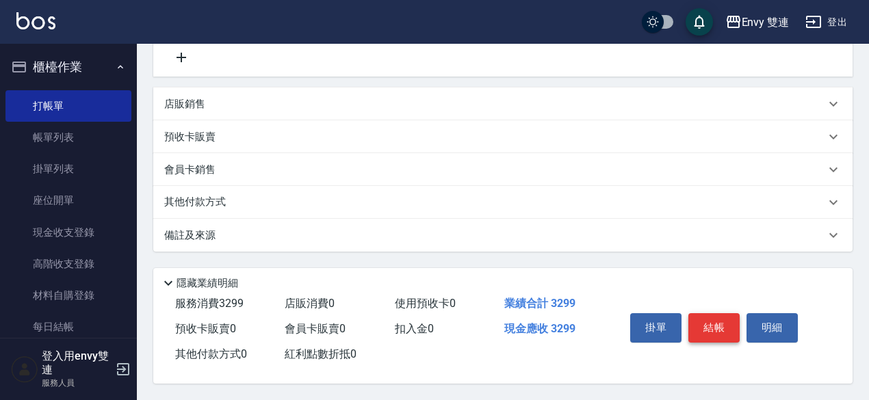
type input "YuYu-99"
click at [714, 332] on button "結帳" at bounding box center [713, 327] width 51 height 29
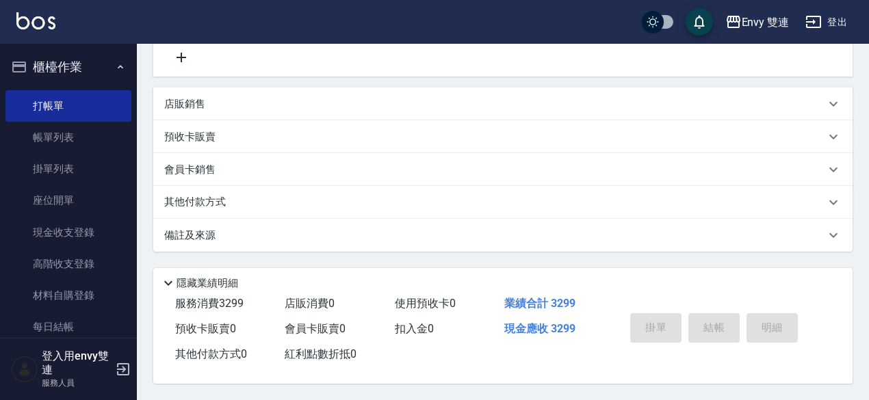
type input "2025/09/04 19:32"
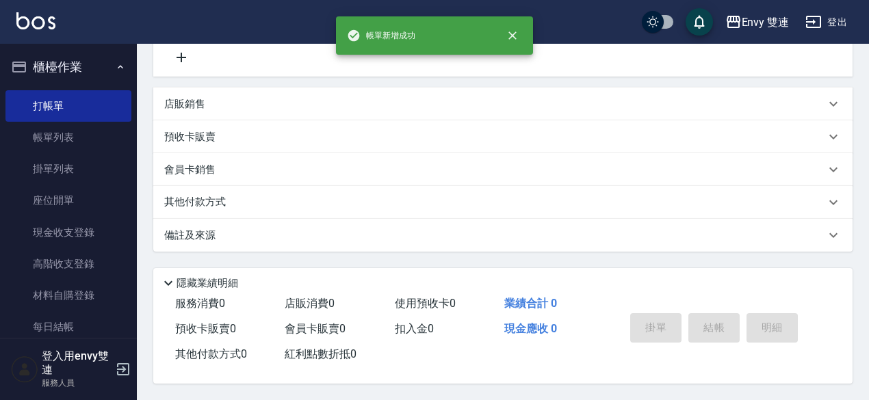
scroll to position [0, 0]
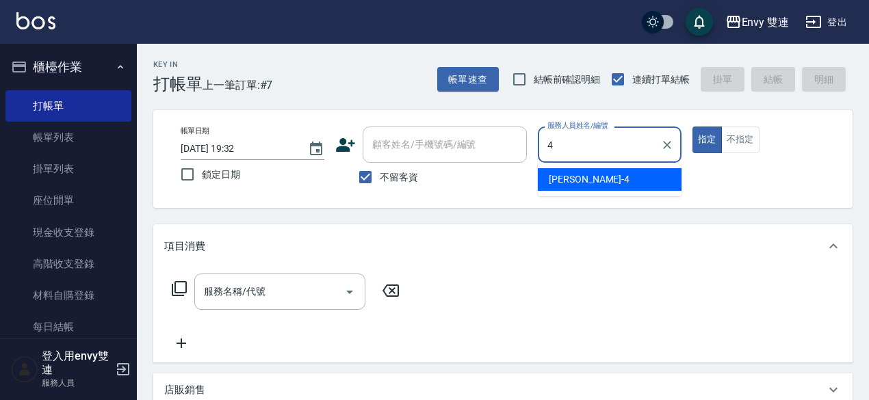
type input "Allan-4"
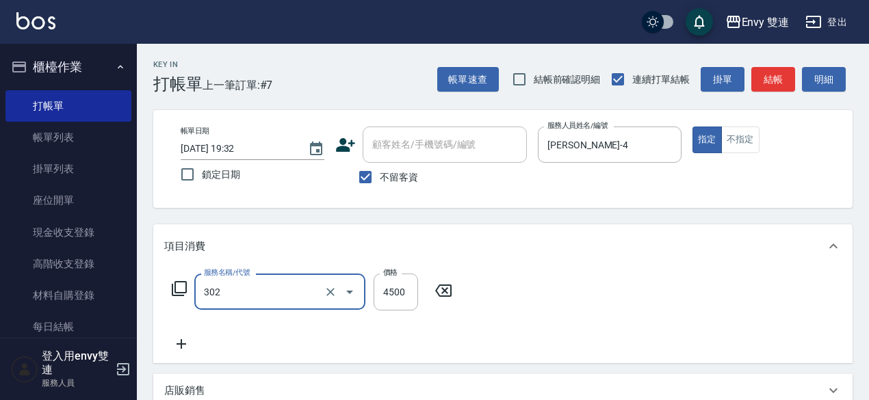
type input "水質感熱塑燙(302)"
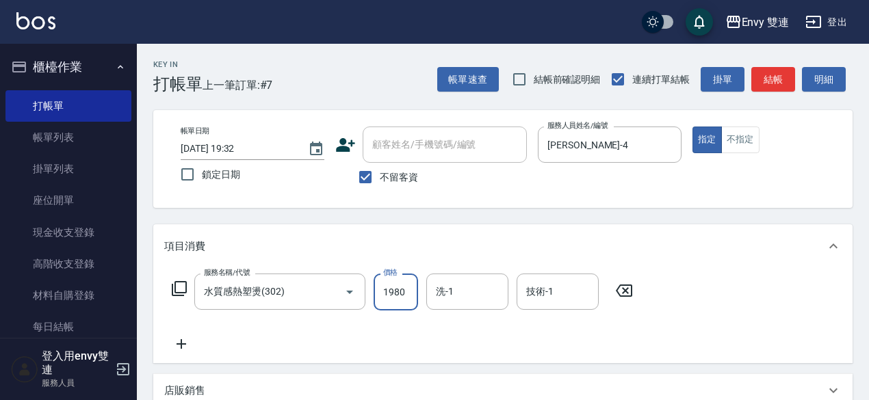
type input "1980"
type input "Zoe-9"
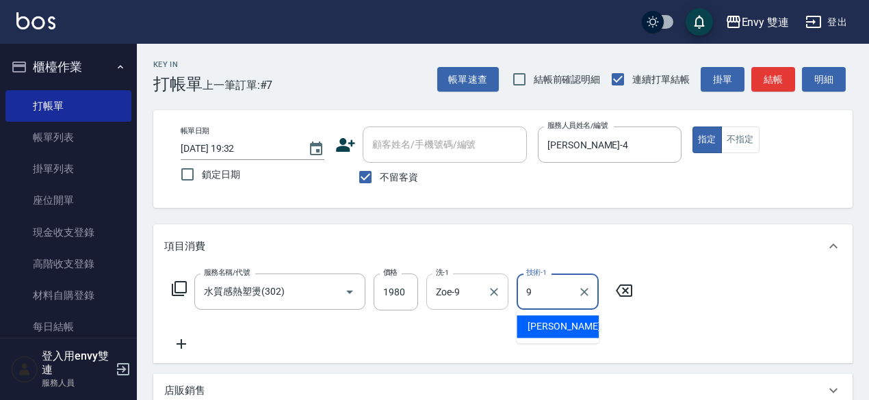
type input "9"
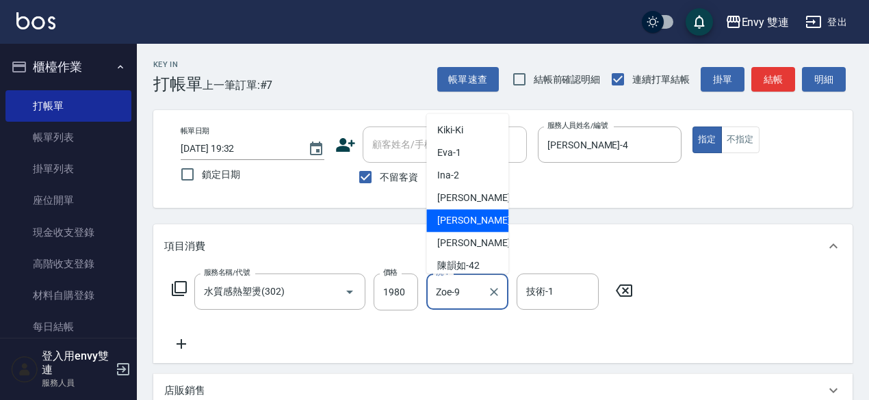
click at [464, 282] on input "Zoe-9" at bounding box center [456, 292] width 49 height 24
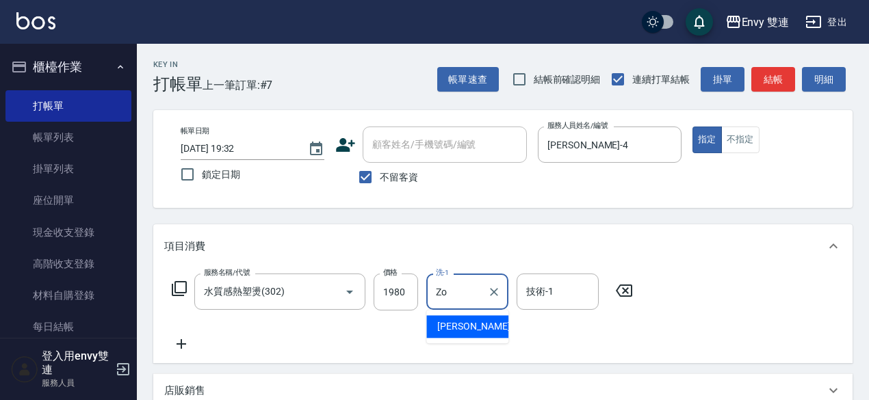
type input "Z"
type input "YuYu-99"
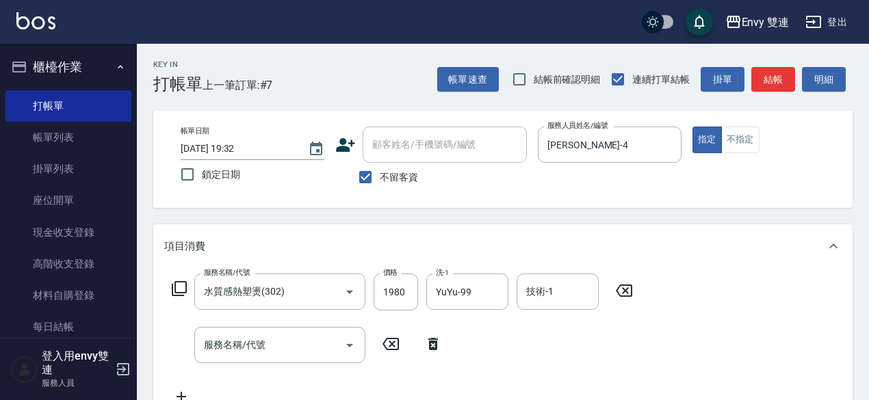
click at [430, 339] on icon at bounding box center [433, 344] width 34 height 16
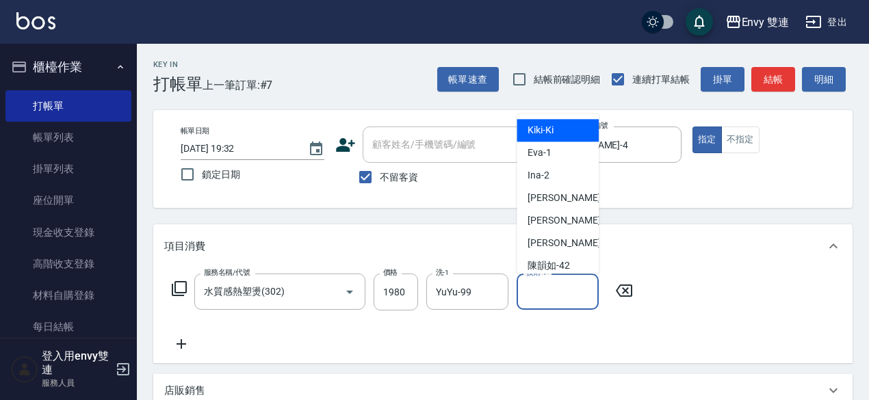
click at [549, 295] on input "技術-1" at bounding box center [558, 292] width 70 height 24
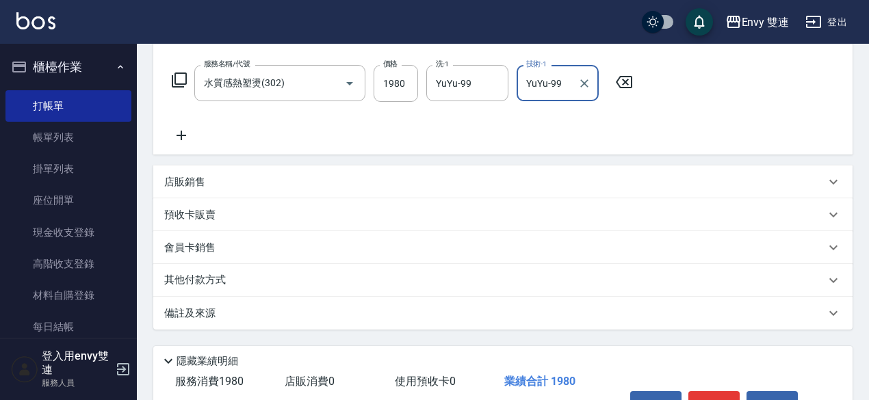
scroll to position [291, 0]
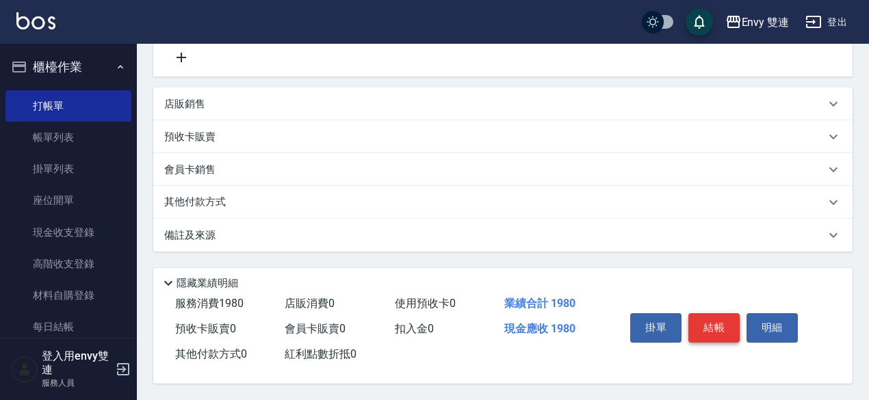
type input "YuYu-99"
click at [713, 313] on button "結帳" at bounding box center [713, 327] width 51 height 29
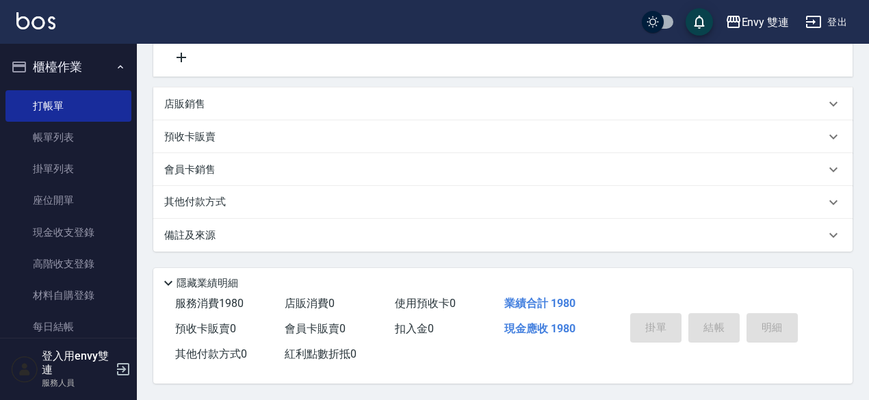
type input "2025/09/04 19:33"
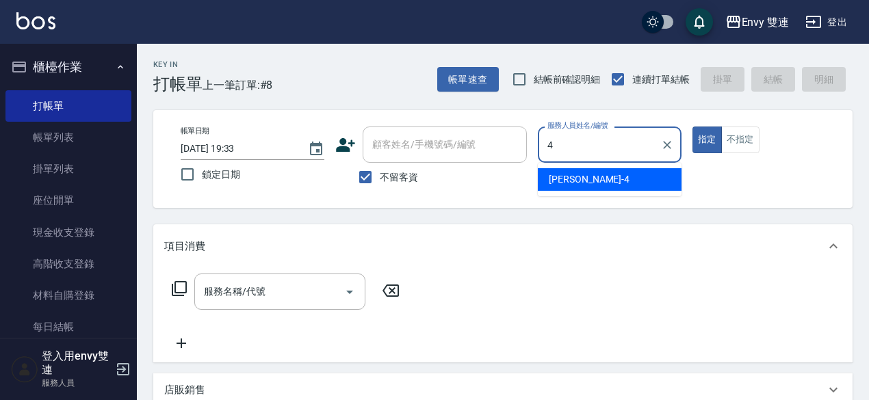
type input "Allan-4"
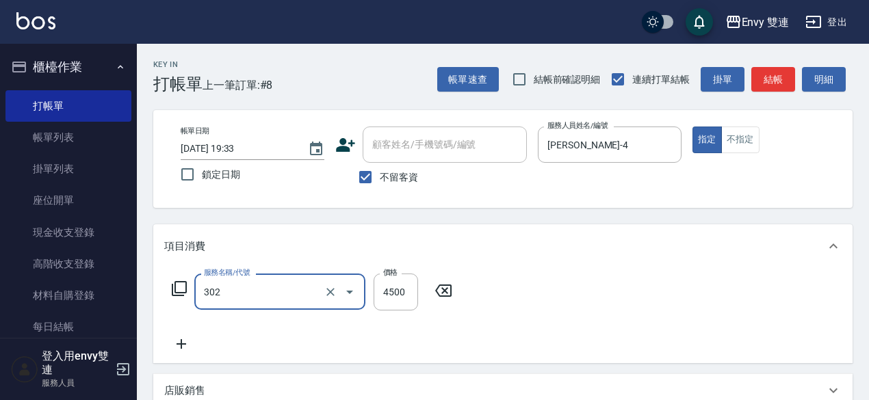
type input "水質感熱塑燙(302)"
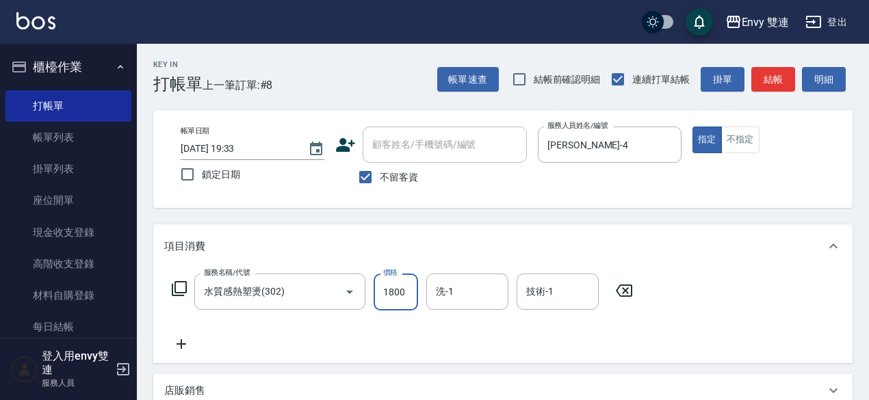
type input "1800"
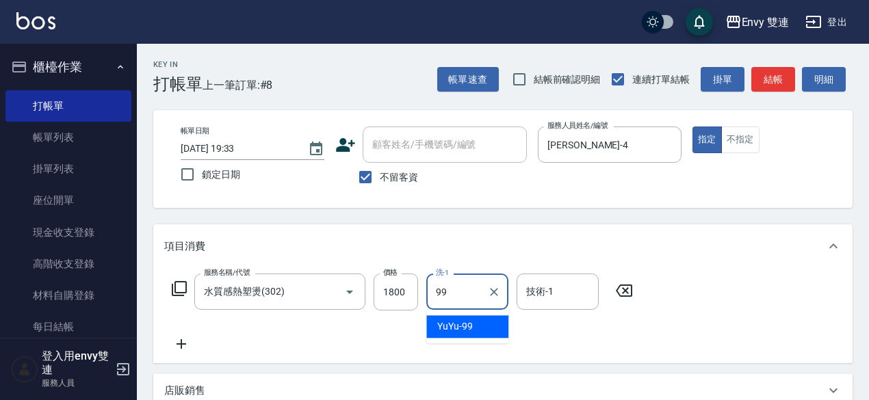
type input "YuYu-99"
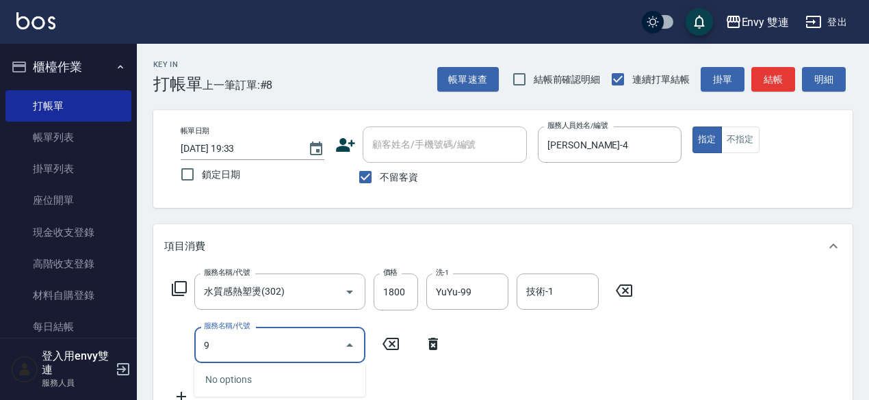
type input "9"
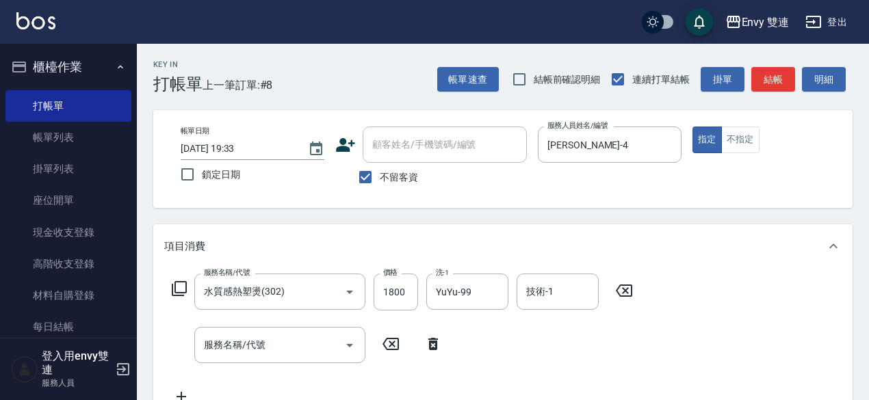
click at [440, 345] on icon at bounding box center [433, 344] width 34 height 16
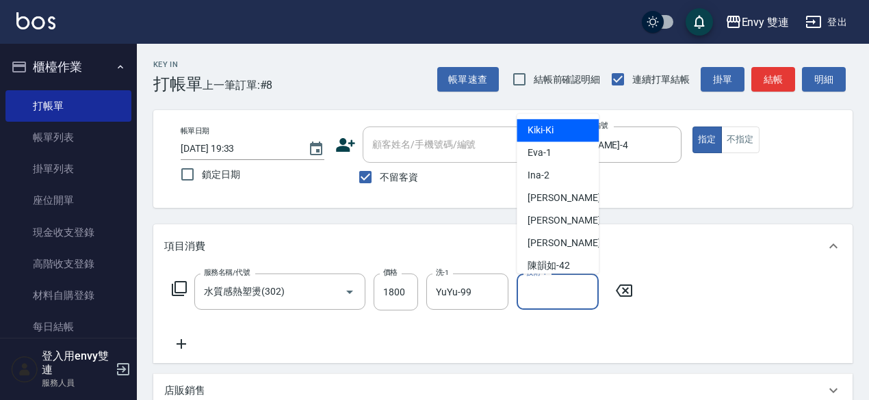
click at [559, 285] on input "技術-1" at bounding box center [558, 292] width 70 height 24
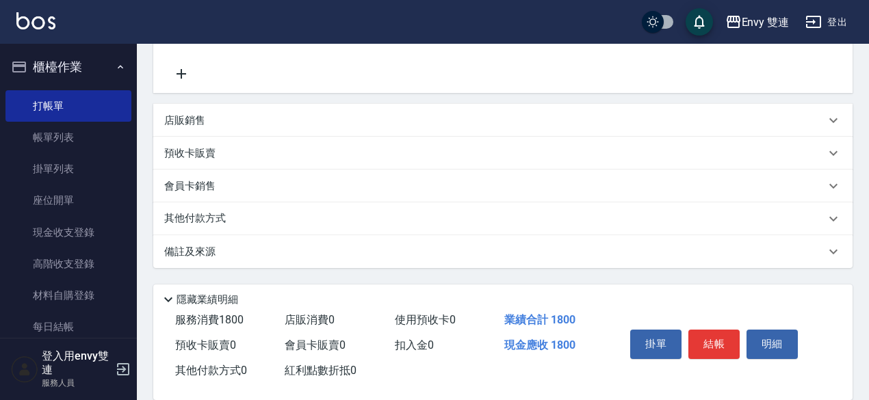
scroll to position [271, 0]
type input "YuYu-99"
click at [722, 334] on button "結帳" at bounding box center [713, 343] width 51 height 29
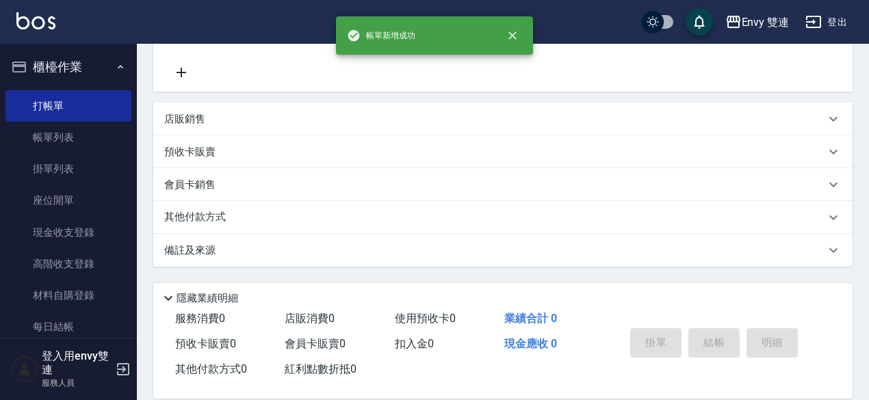
scroll to position [0, 0]
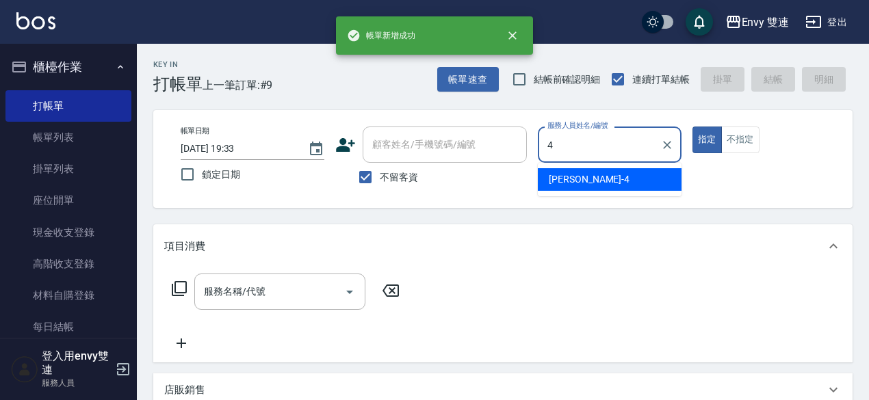
type input "Allan-4"
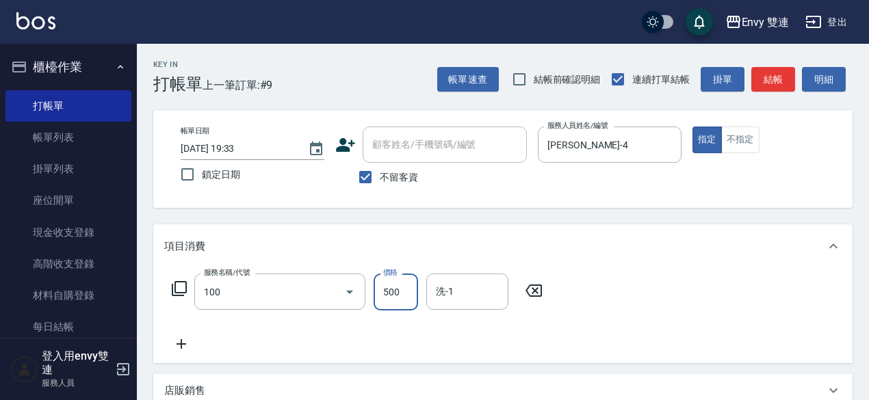
type input "洗＋剪(100)"
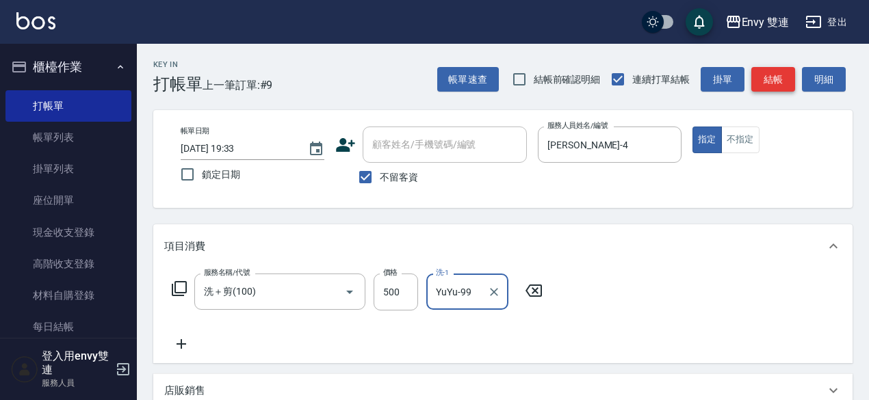
type input "YuYu-99"
click at [782, 70] on button "結帳" at bounding box center [773, 79] width 44 height 25
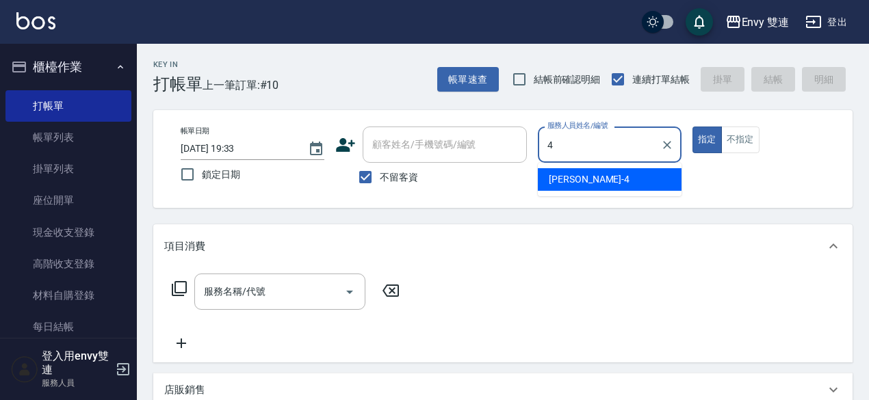
type input "Allan-4"
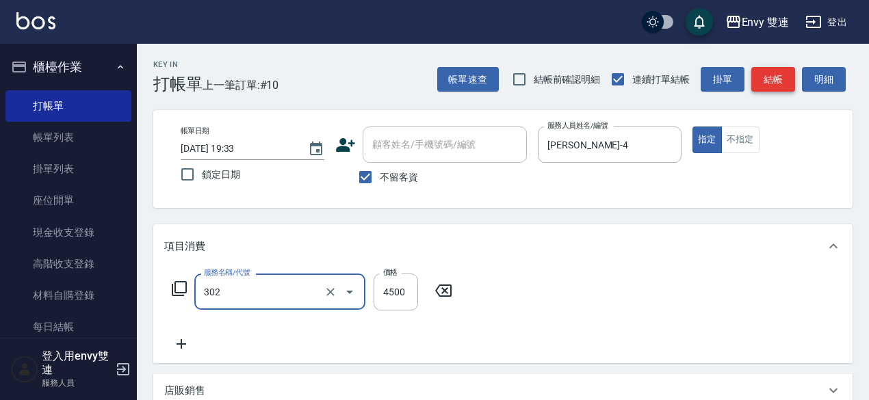
type input "水質感熱塑燙(302)"
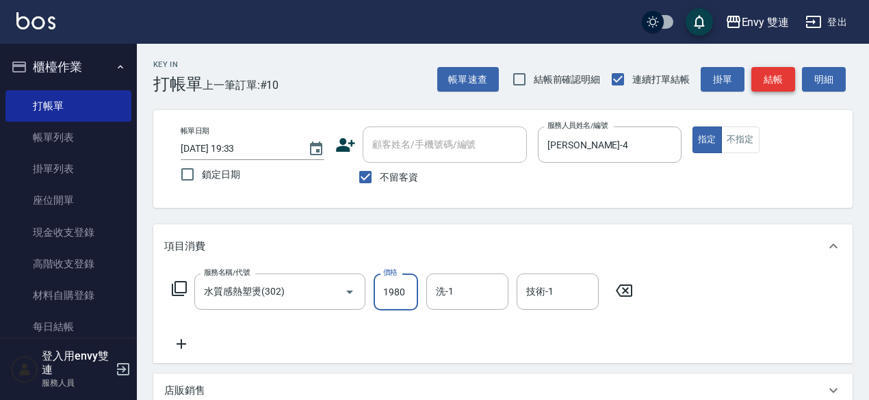
type input "1980"
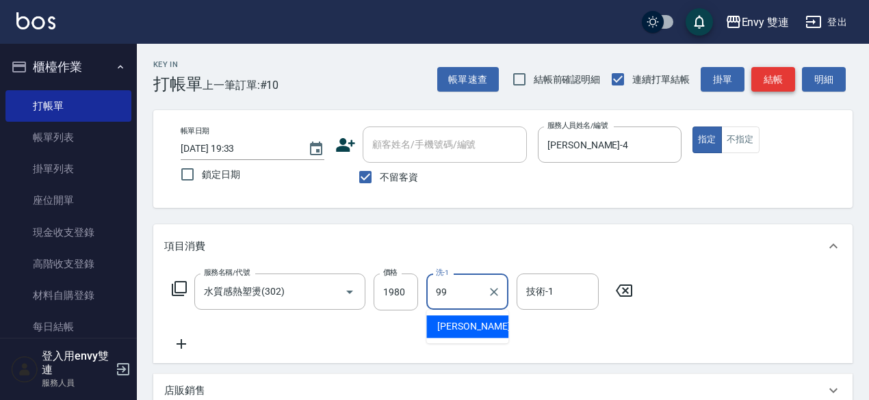
type input "YuYu-99"
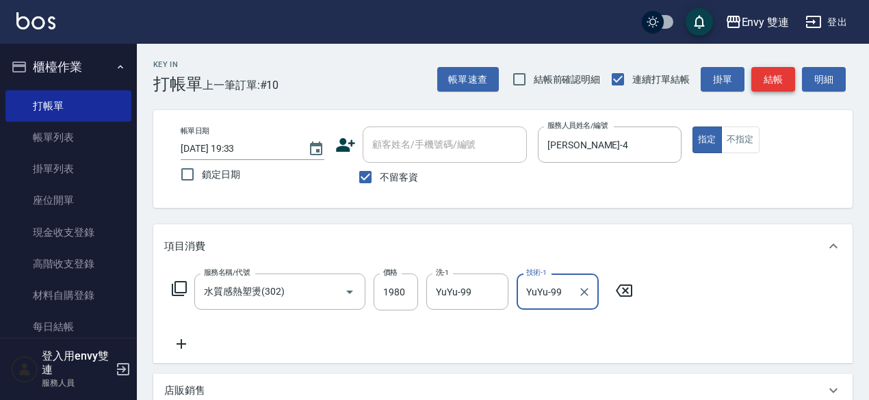
type input "YuYu-99"
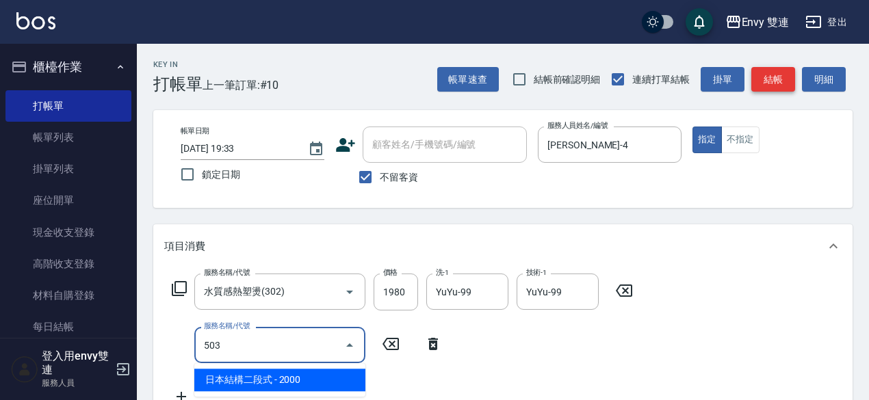
type input "日本結構二段式(503)"
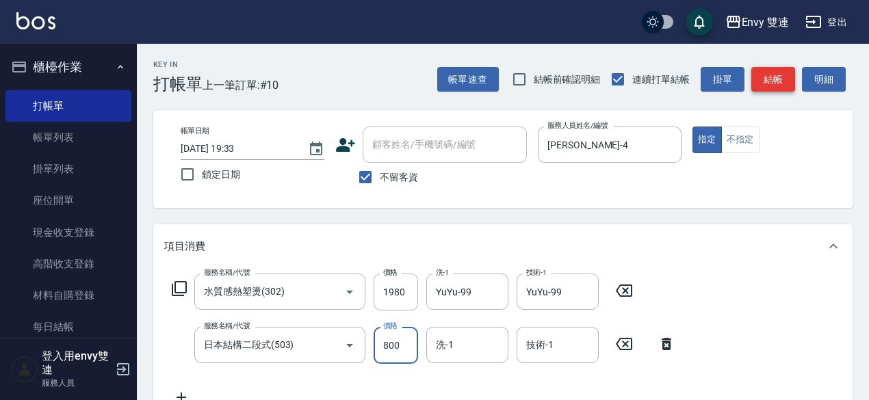
type input "800"
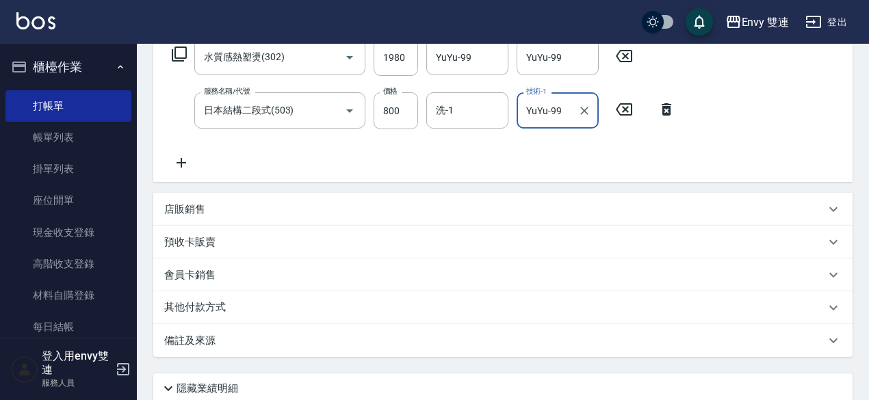
scroll to position [345, 0]
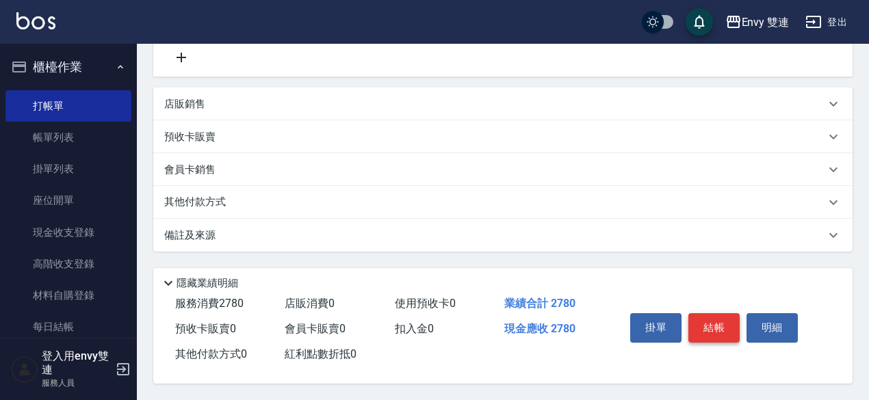
type input "YuYu-99"
click at [720, 319] on button "結帳" at bounding box center [713, 327] width 51 height 29
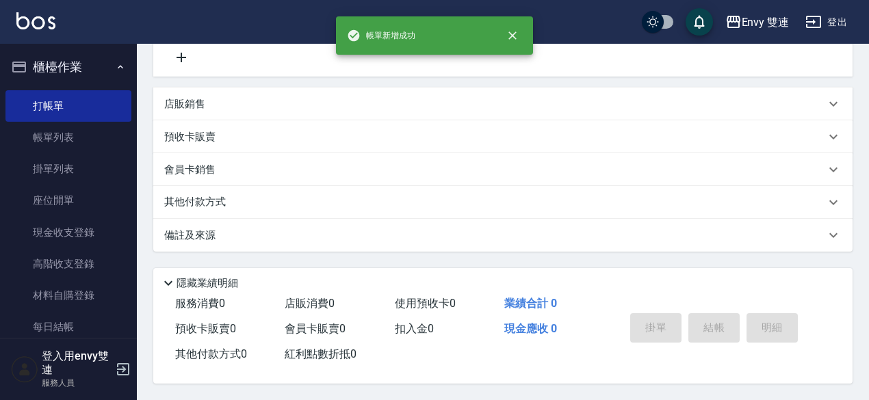
scroll to position [0, 0]
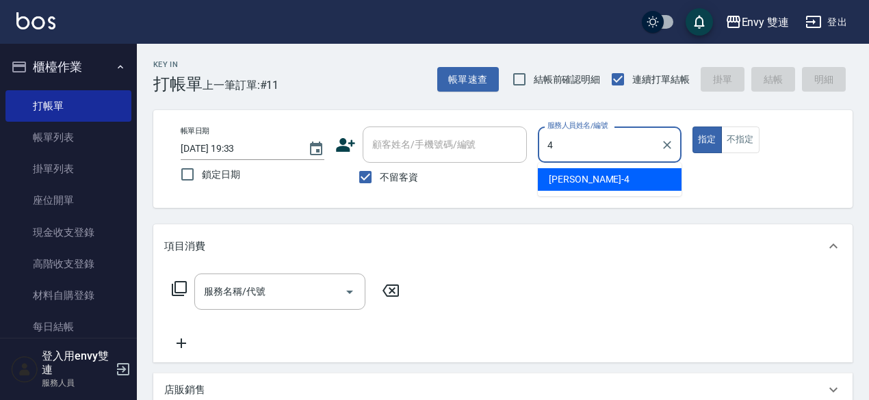
type input "Allan-4"
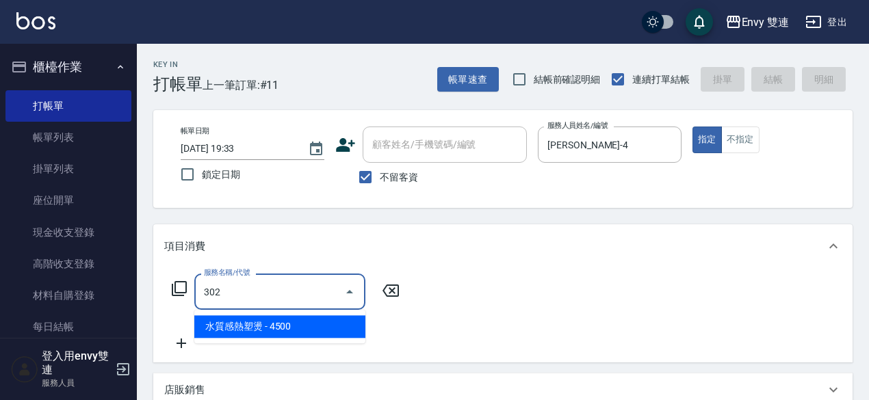
type input "水質感熱塑燙(302)"
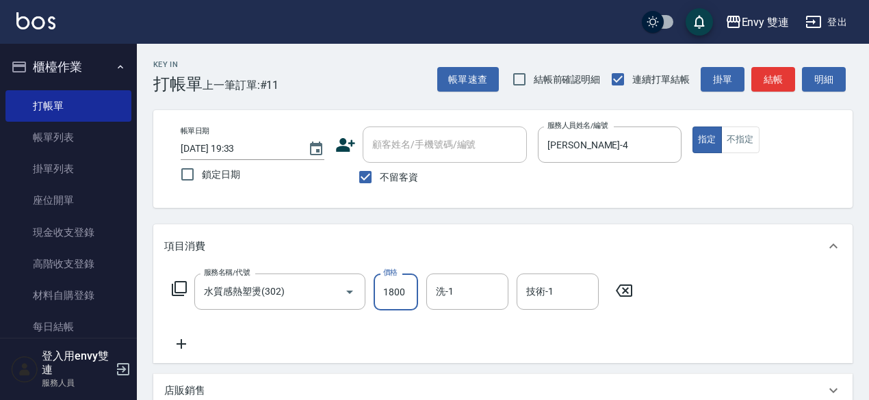
type input "1800"
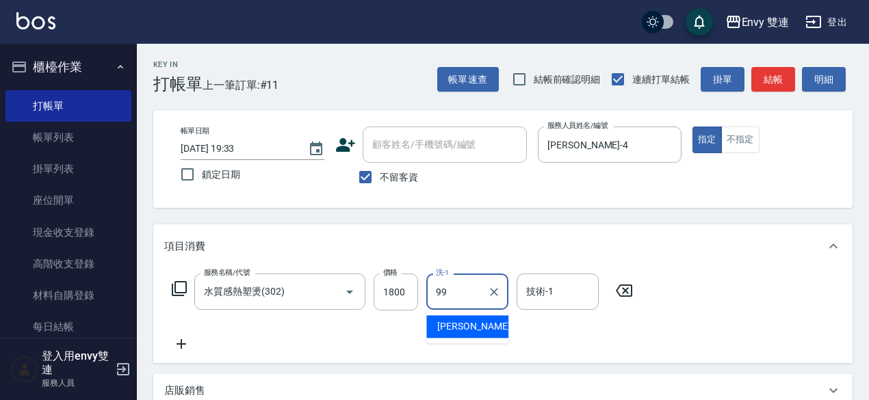
type input "YuYu-99"
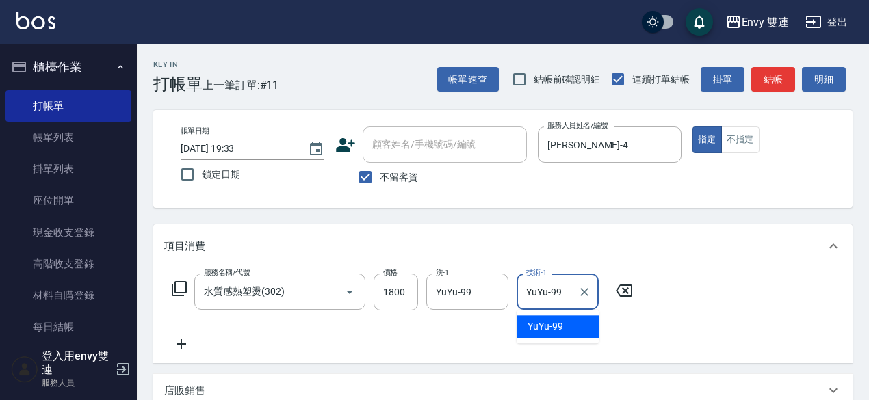
type input "YuYu-99"
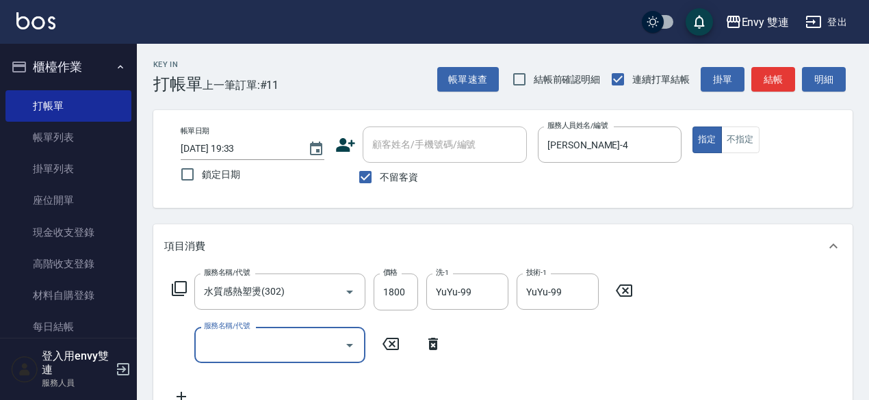
type input "5"
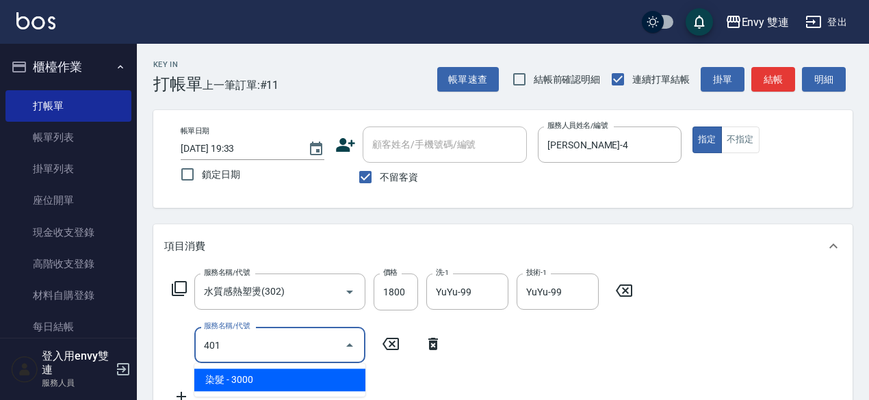
type input "染髮(401)"
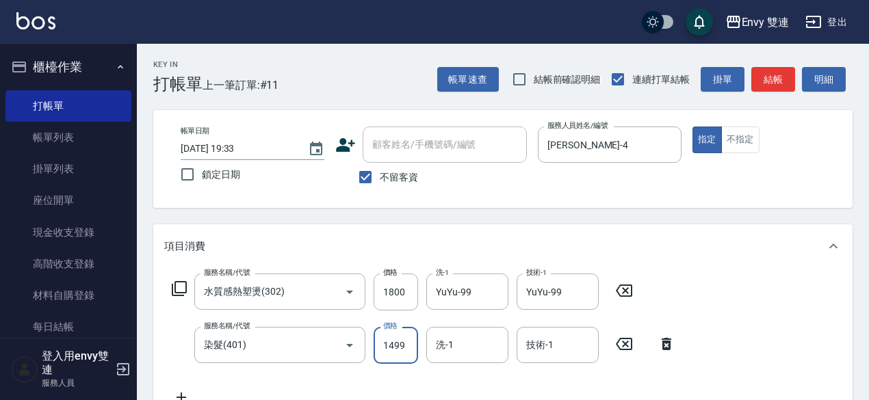
type input "1499"
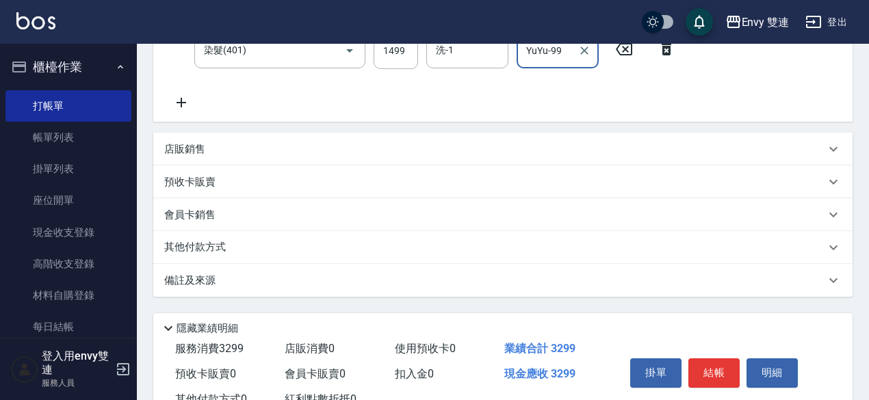
scroll to position [345, 0]
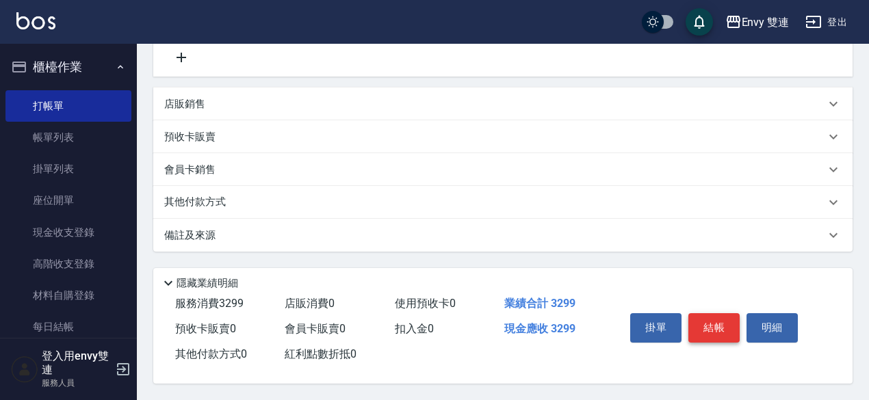
type input "YuYu-99"
click at [724, 320] on button "結帳" at bounding box center [713, 327] width 51 height 29
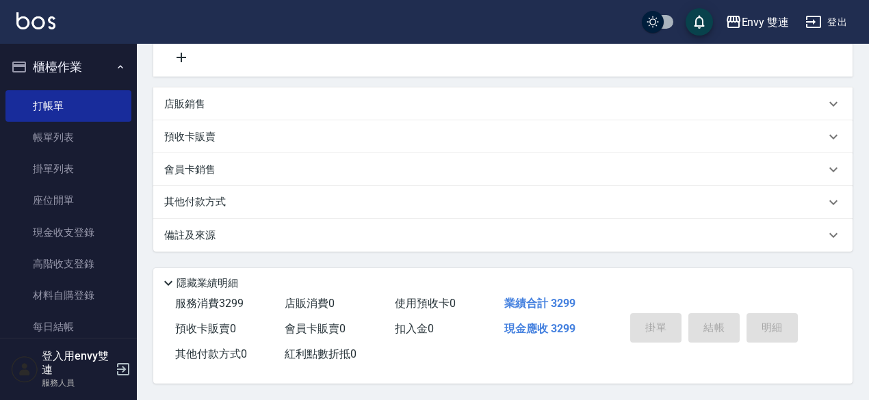
type input "2025/09/04 19:34"
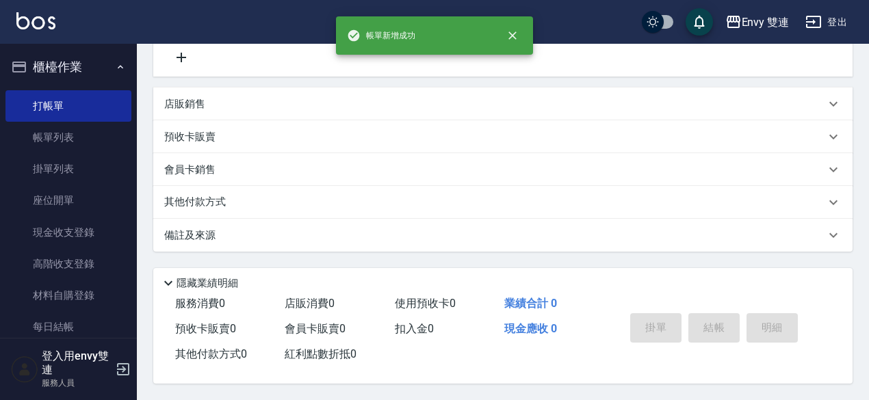
scroll to position [0, 0]
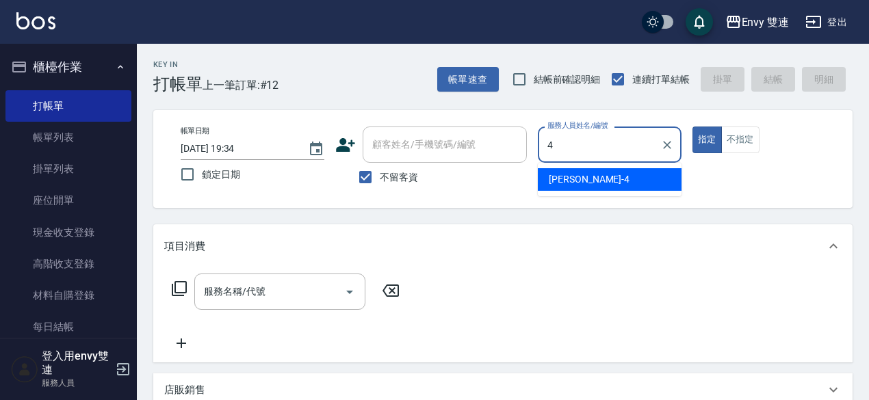
type input "Allan-4"
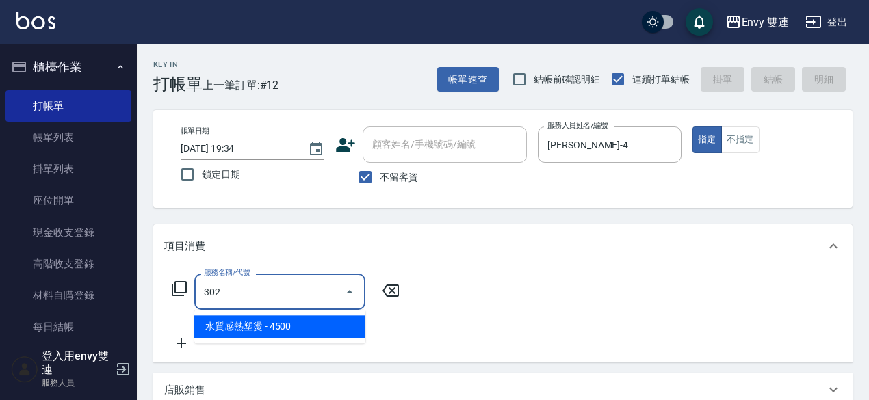
type input "水質感熱塑燙(302)"
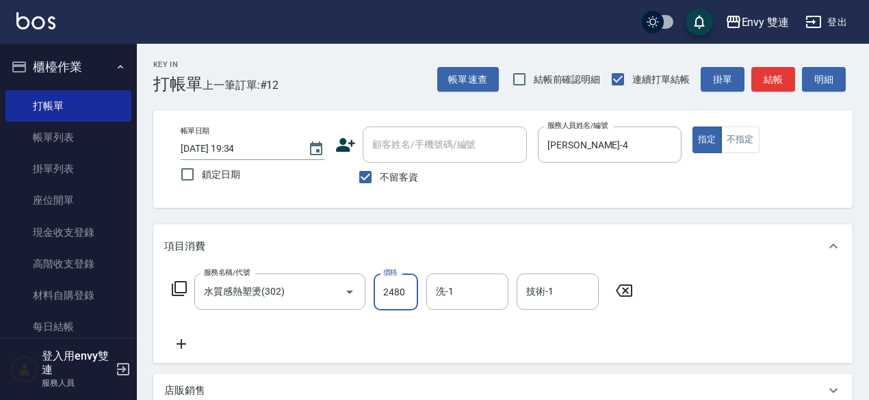
type input "2480"
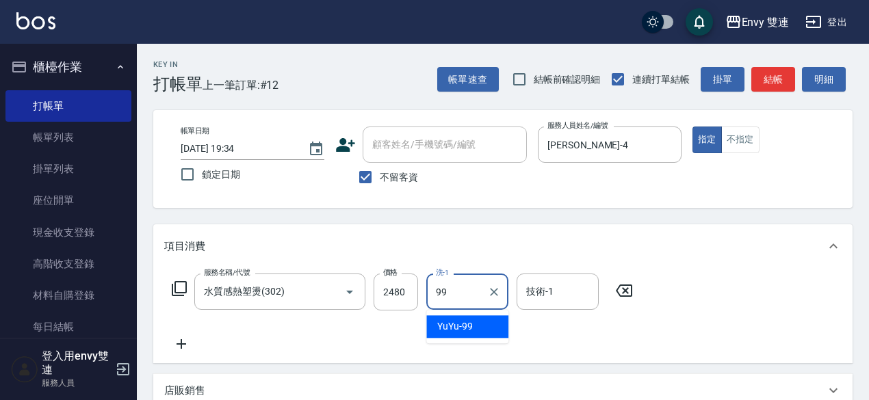
type input "YuYu-99"
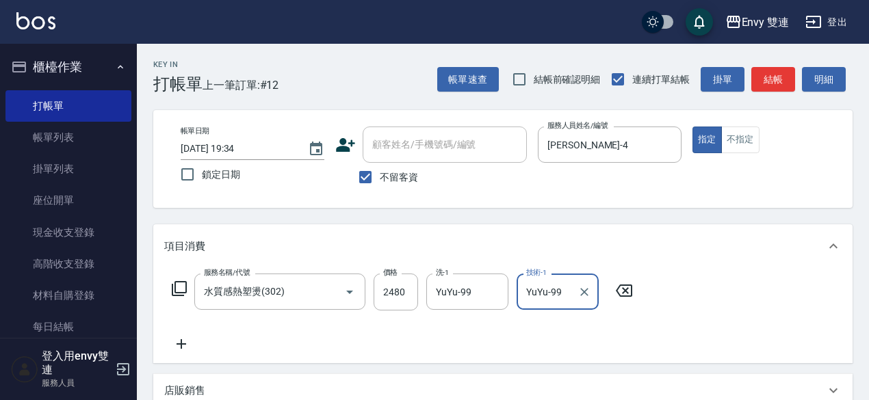
type input "YuYu-99"
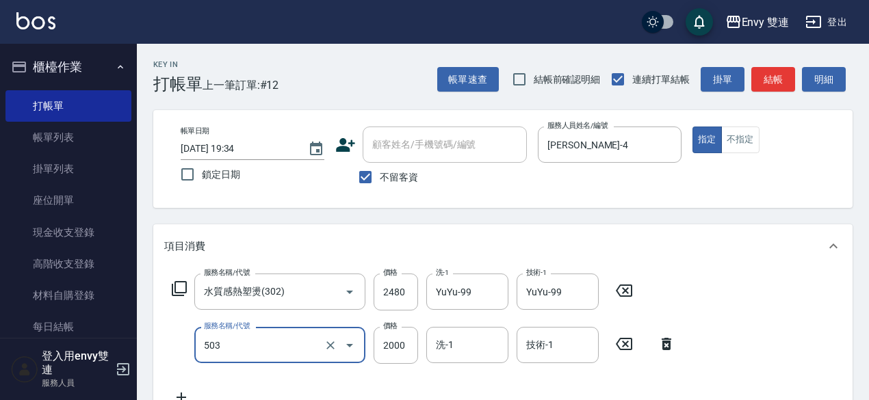
type input "日本結構二段式(503)"
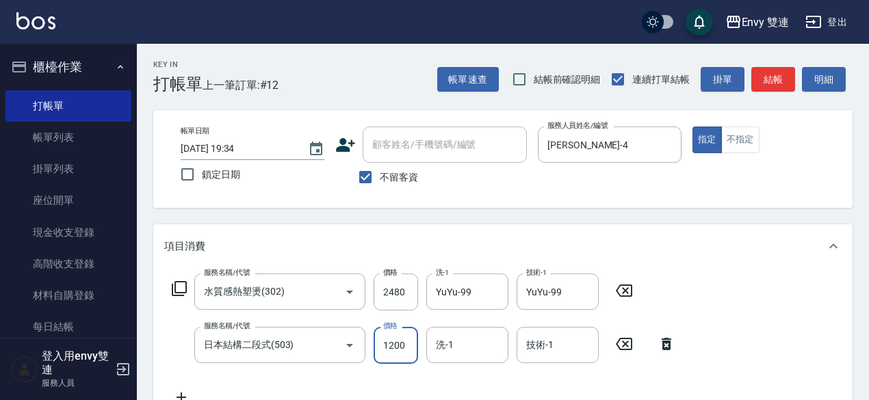
type input "1200"
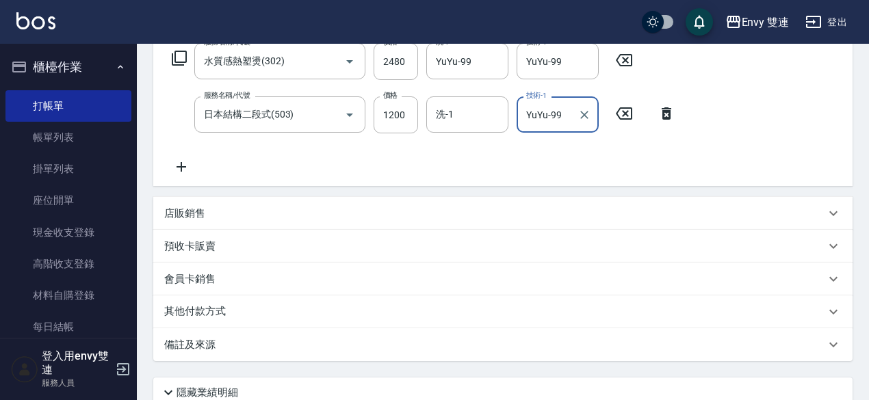
type input "YuYu-99"
click at [756, 343] on div "備註及來源" at bounding box center [494, 345] width 661 height 14
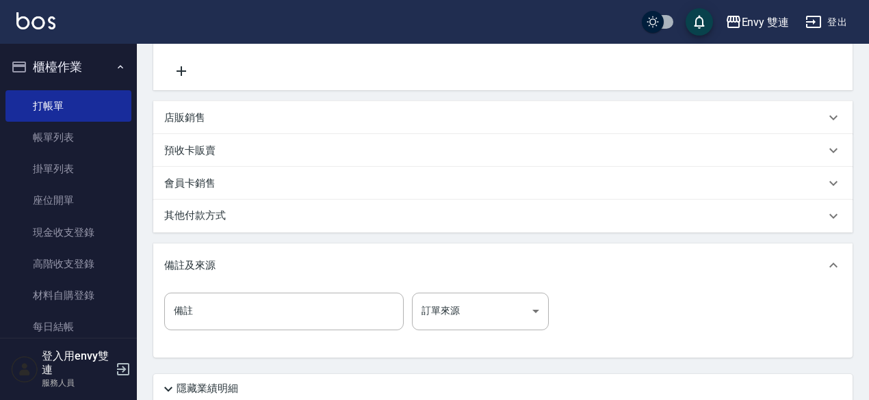
scroll to position [436, 0]
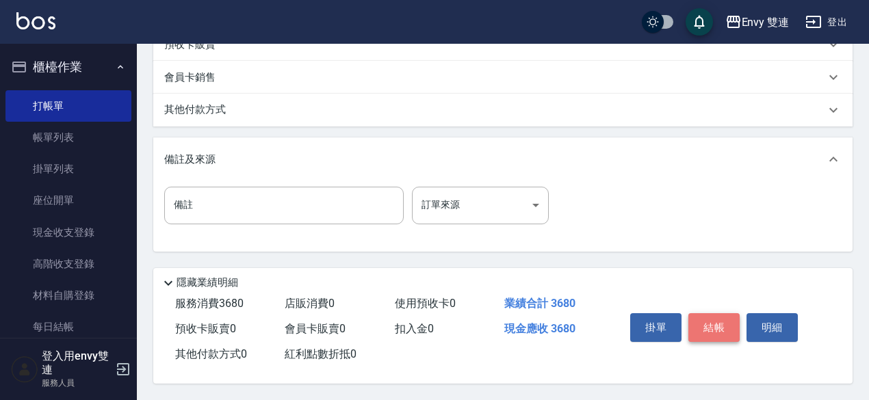
click at [715, 326] on button "結帳" at bounding box center [713, 327] width 51 height 29
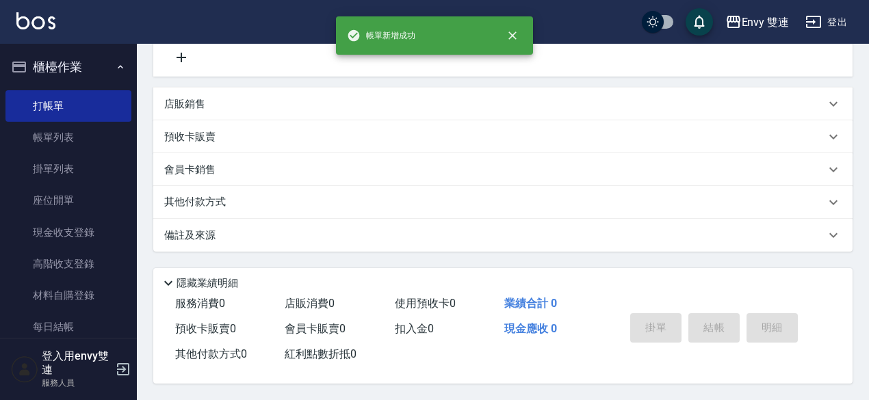
scroll to position [0, 0]
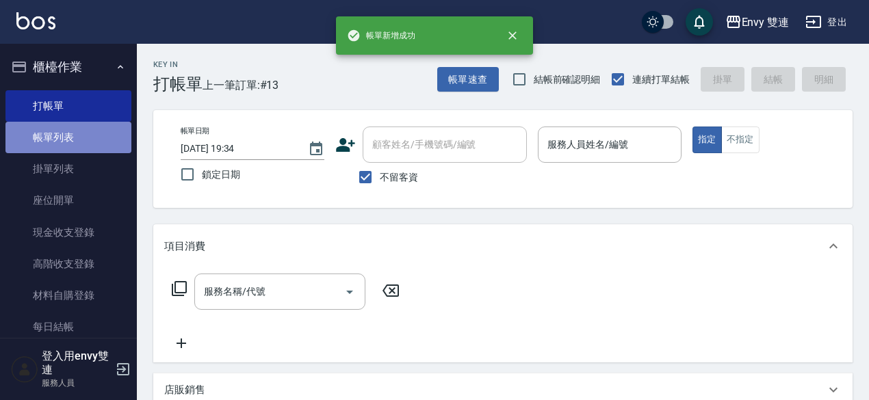
click at [121, 146] on link "帳單列表" at bounding box center [68, 137] width 126 height 31
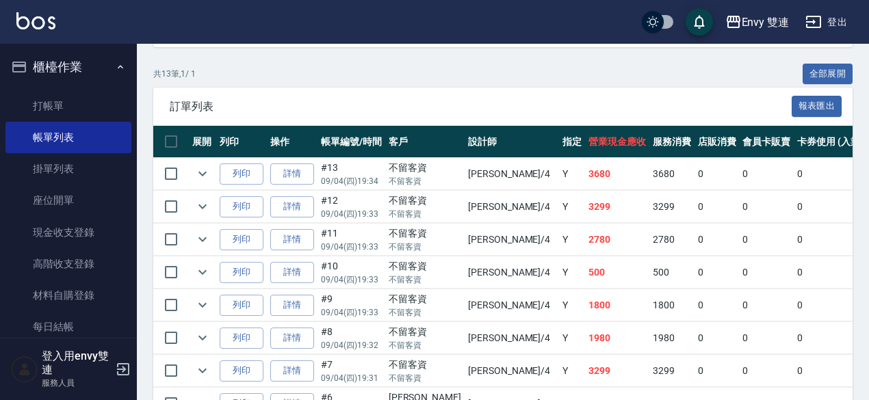
scroll to position [302, 0]
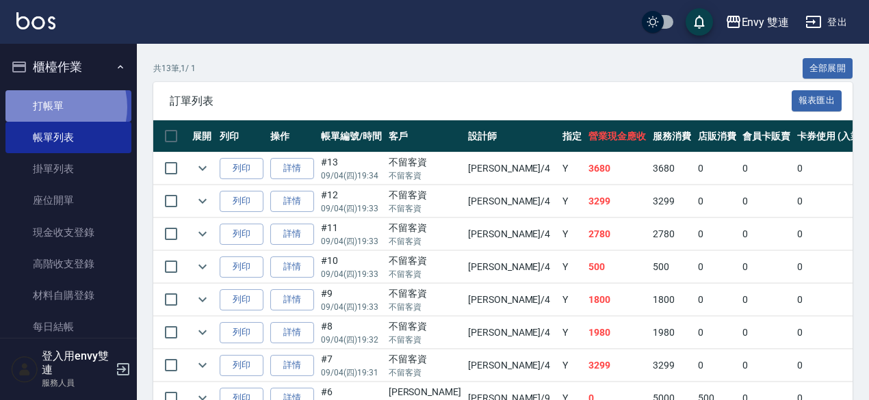
click at [49, 107] on link "打帳單" at bounding box center [68, 105] width 126 height 31
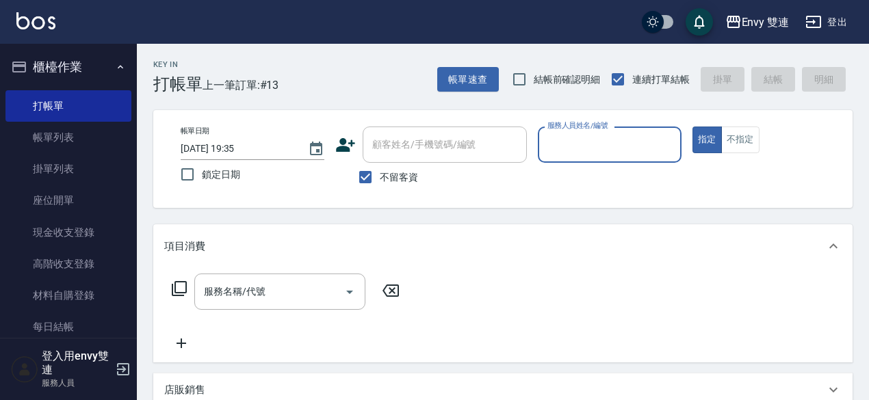
click at [345, 140] on icon at bounding box center [345, 145] width 19 height 14
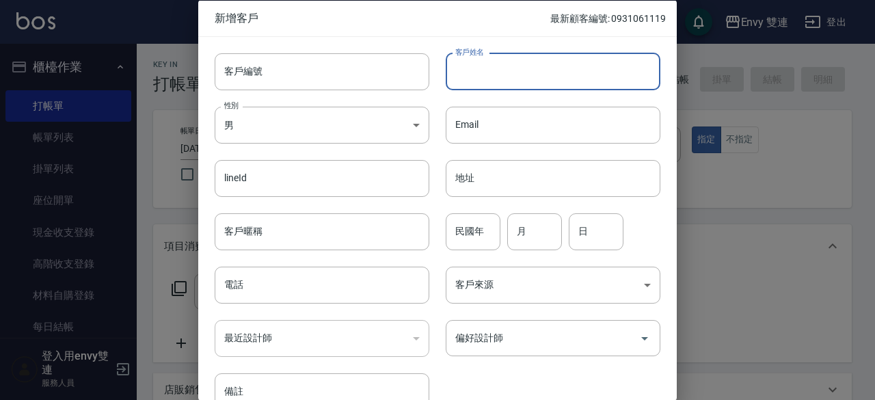
click at [540, 80] on input "客戶姓名" at bounding box center [553, 71] width 215 height 37
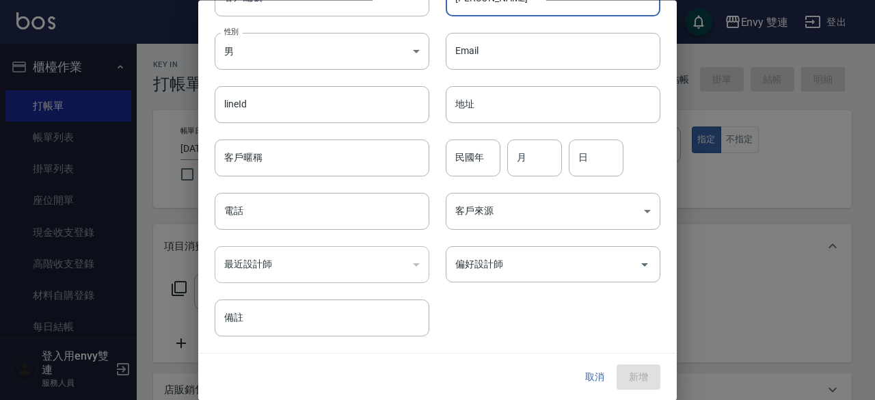
type input "林薇如"
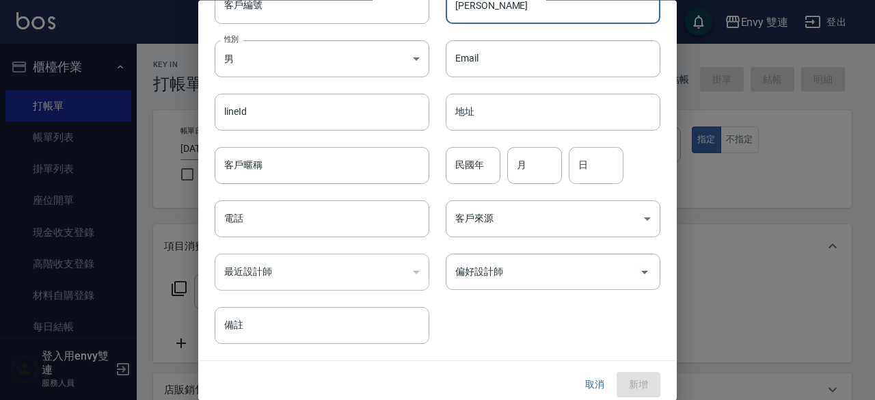
click at [597, 386] on button "取消" at bounding box center [595, 385] width 44 height 25
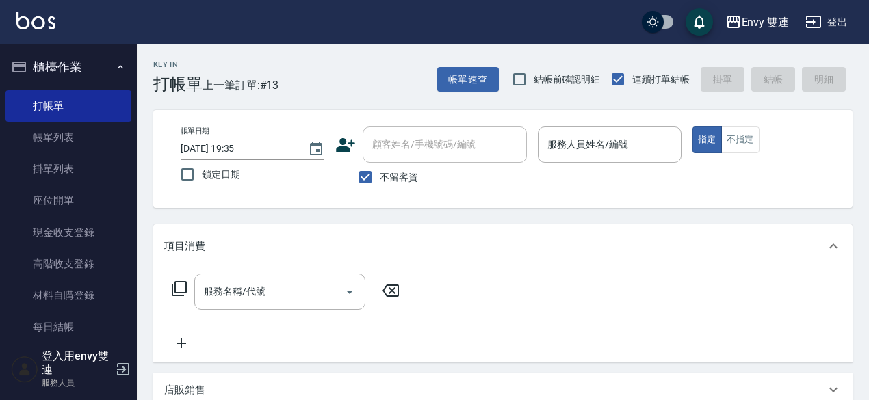
click at [352, 150] on icon at bounding box center [345, 145] width 21 height 21
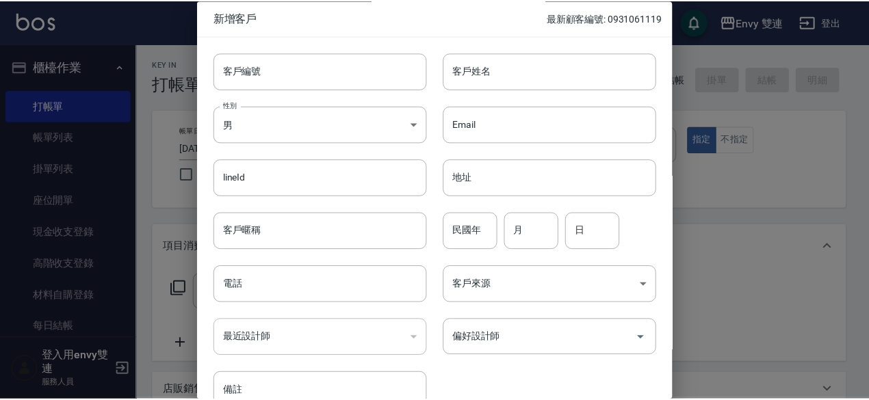
scroll to position [73, 0]
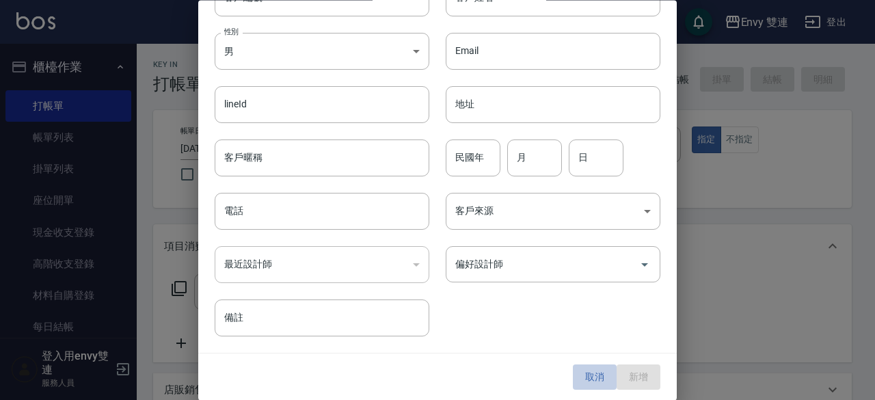
click at [596, 377] on button "取消" at bounding box center [595, 377] width 44 height 25
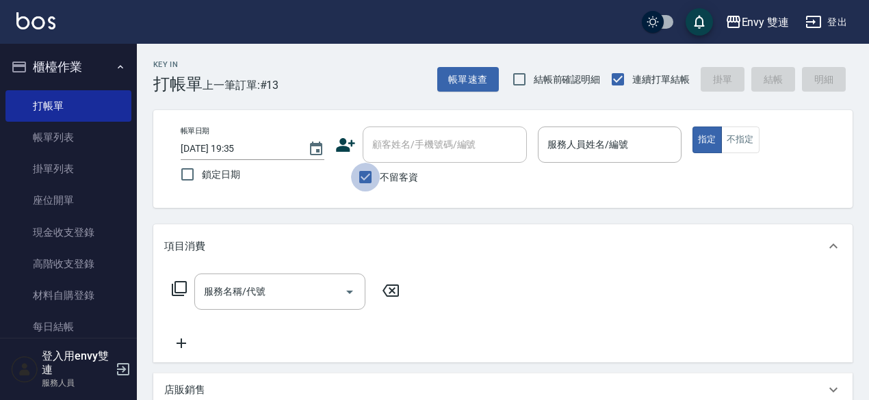
click at [365, 173] on input "不留客資" at bounding box center [365, 177] width 29 height 29
checkbox input "false"
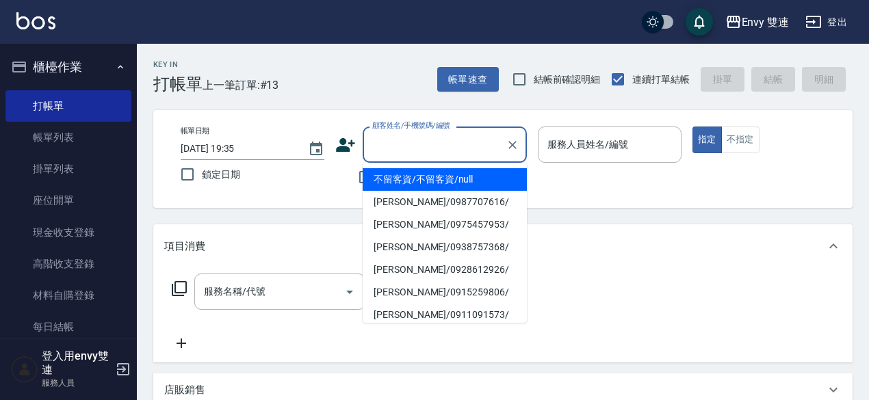
click at [399, 148] on input "顧客姓名/手機號碼/編號" at bounding box center [434, 145] width 131 height 24
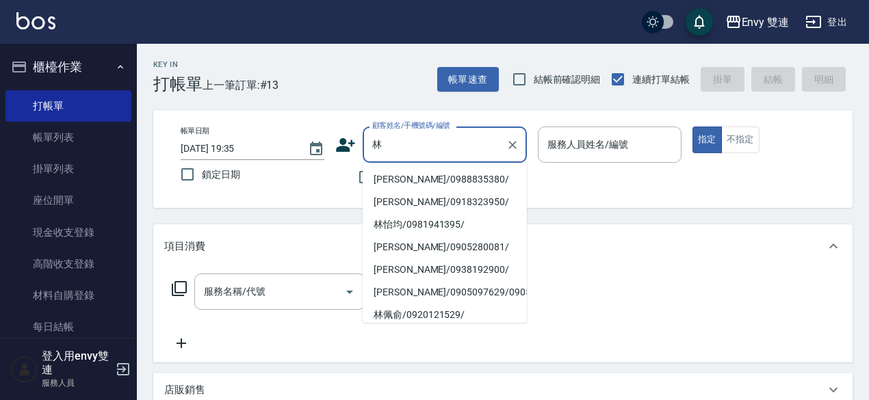
type input "林"
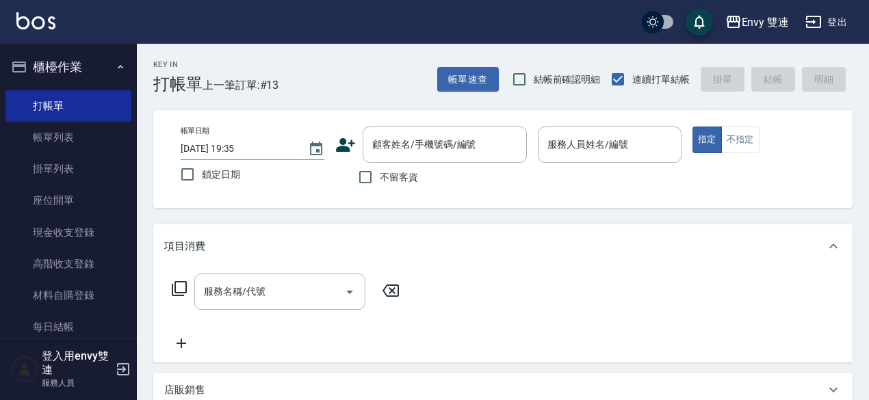
click at [555, 215] on div "Key In 打帳單 上一筆訂單:#13 帳單速查 結帳前確認明細 連續打單結帳 掛單 結帳 明細 帳單日期 2025/09/04 19:35 鎖定日期 顧客…" at bounding box center [503, 381] width 732 height 675
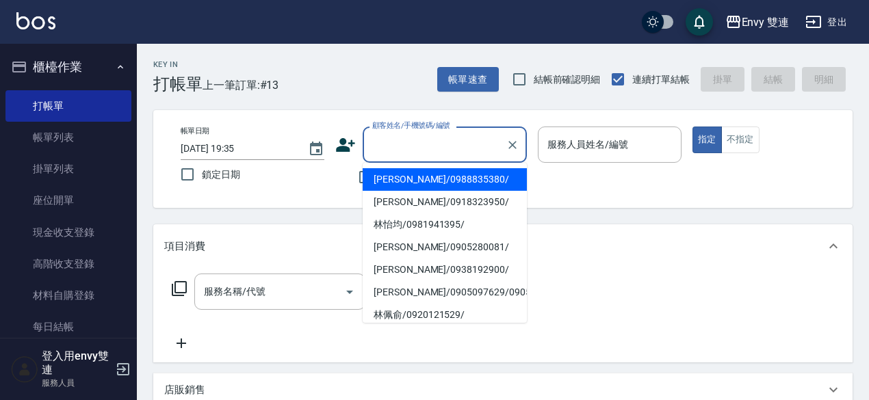
click at [389, 148] on input "顧客姓名/手機號碼/編號" at bounding box center [434, 145] width 131 height 24
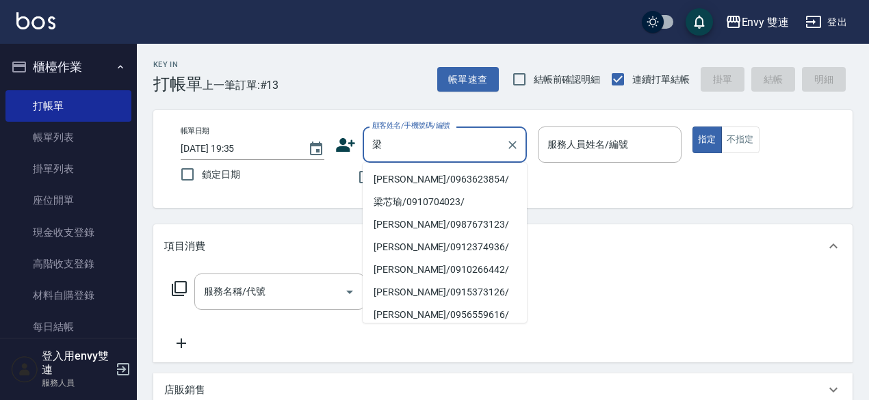
type input "梁"
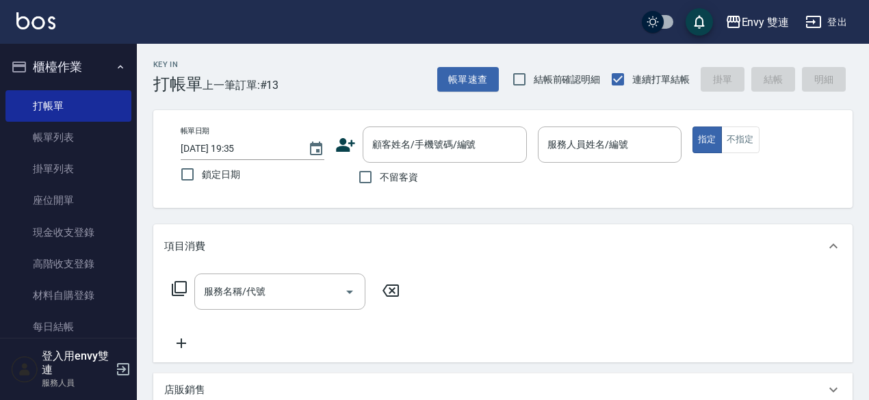
click at [304, 241] on div "項目消費" at bounding box center [494, 246] width 661 height 14
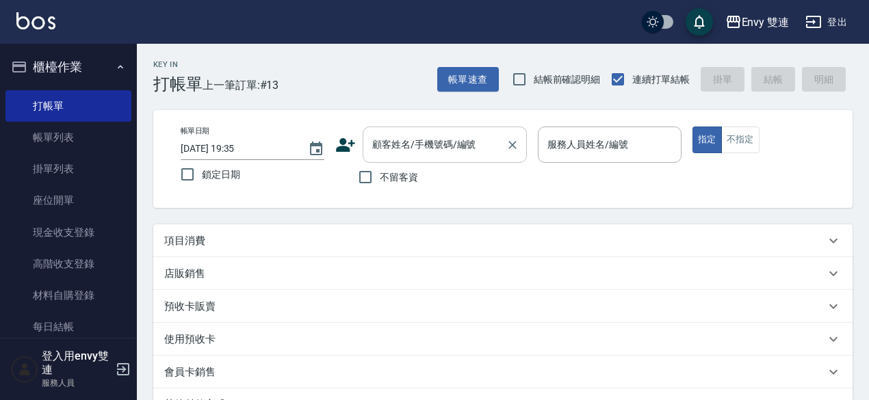
click at [387, 142] on input "顧客姓名/手機號碼/編號" at bounding box center [434, 145] width 131 height 24
click at [328, 187] on div "帳單日期 2025/09/04 19:35 鎖定日期 顧客姓名/手機號碼/編號 顧客姓名/手機號碼/編號 不留客資 服務人員姓名/編號 服務人員姓名/編號 指…" at bounding box center [503, 159] width 666 height 65
click at [425, 152] on input "顧客姓名/手機號碼/編號" at bounding box center [434, 145] width 131 height 24
drag, startPoint x: 349, startPoint y: 173, endPoint x: 365, endPoint y: 173, distance: 15.7
click at [365, 173] on div "不留客資" at bounding box center [431, 177] width 192 height 29
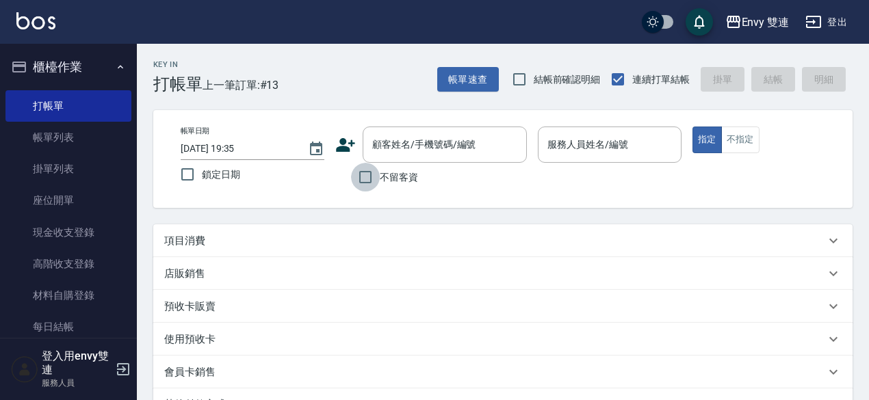
click at [365, 173] on input "不留客資" at bounding box center [365, 177] width 29 height 29
checkbox input "true"
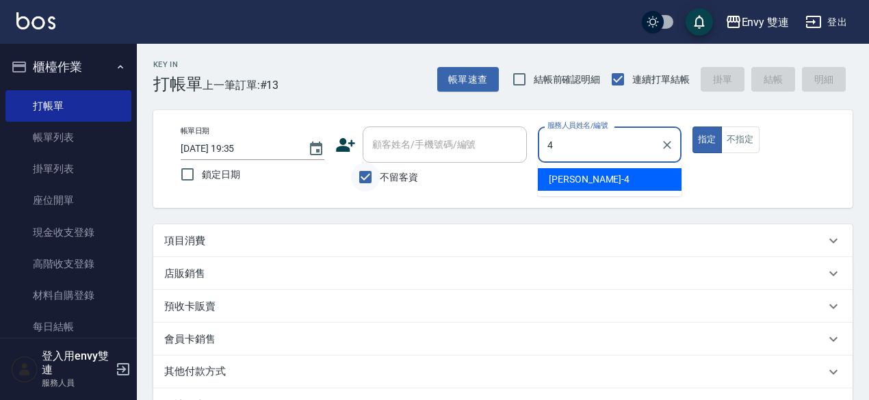
type input "Allan-4"
type button "true"
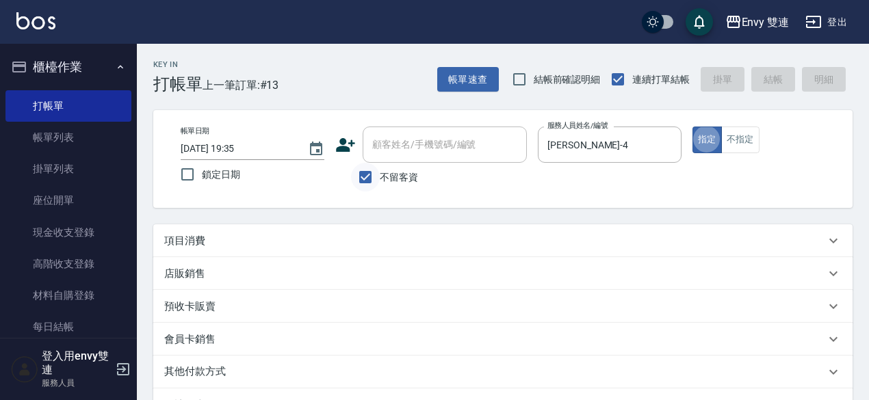
click at [692, 127] on button "指定" at bounding box center [706, 140] width 29 height 27
click at [353, 235] on div "項目消費" at bounding box center [494, 241] width 661 height 14
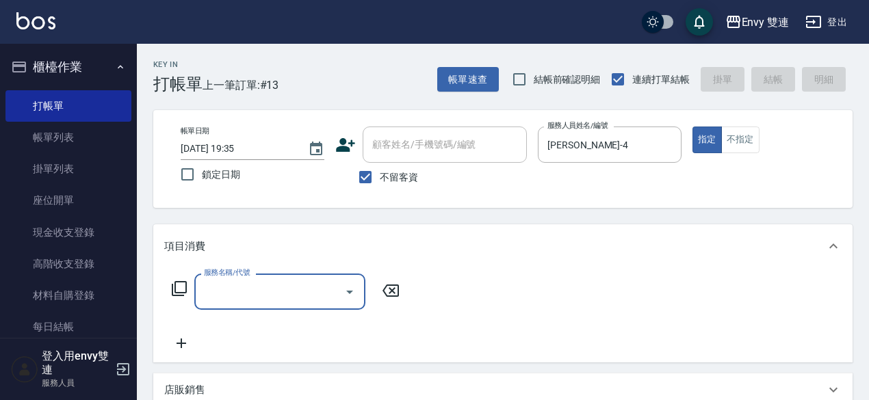
scroll to position [0, 0]
type input "1"
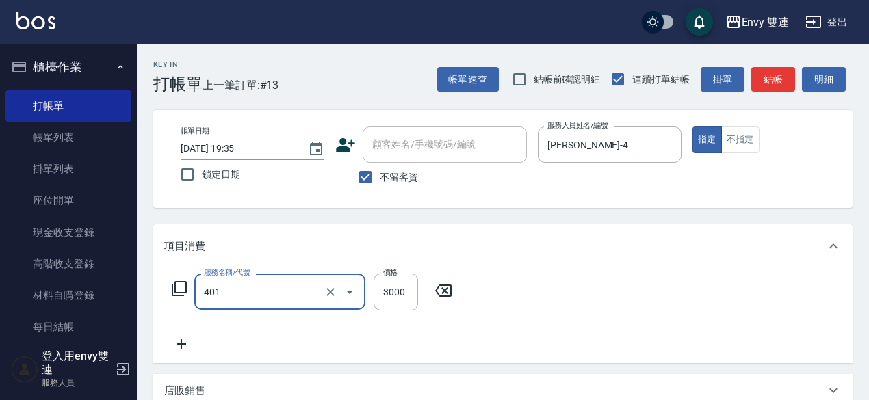
type input "染髮(401)"
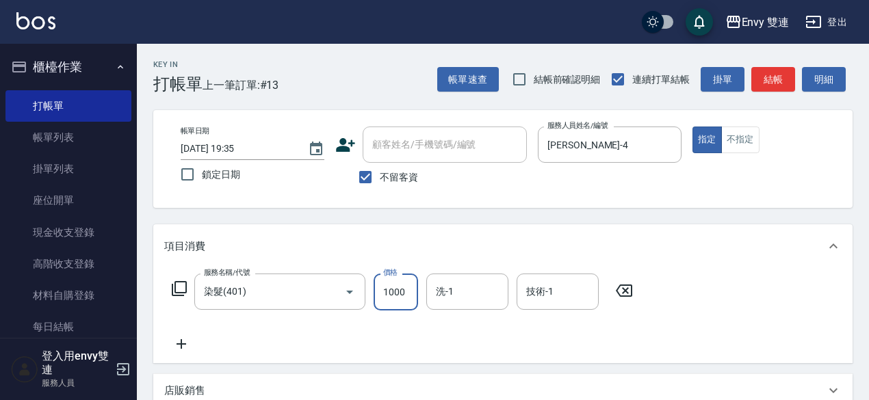
type input "1000"
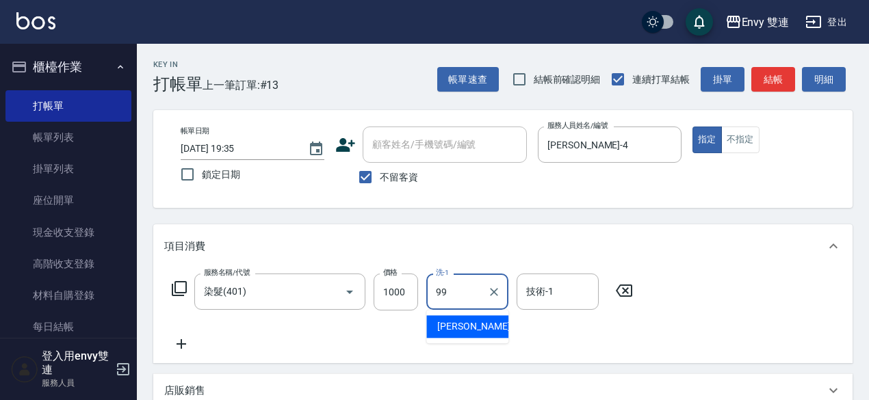
type input "YuYu-99"
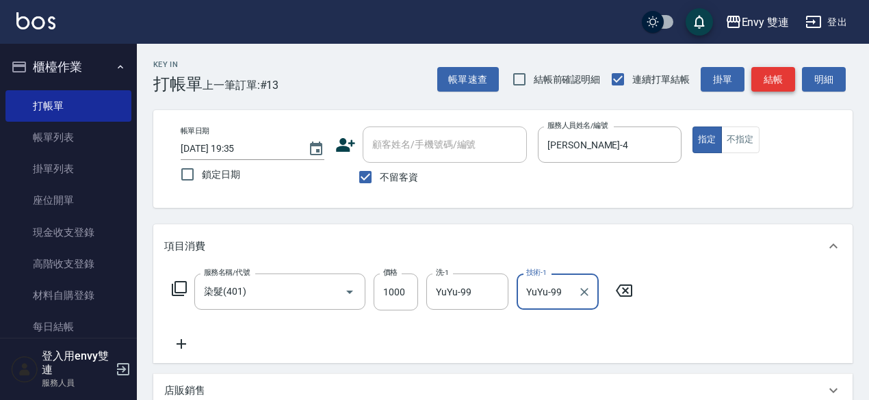
type input "YuYu-99"
click at [762, 83] on button "結帳" at bounding box center [773, 79] width 44 height 25
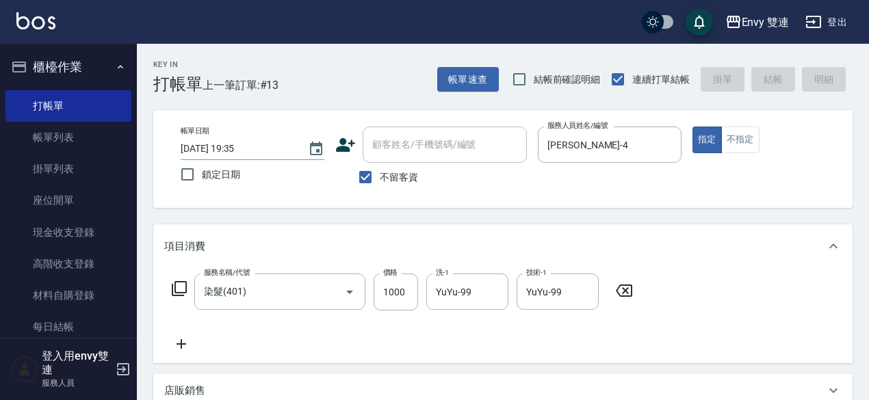
type input "2025/09/04 19:53"
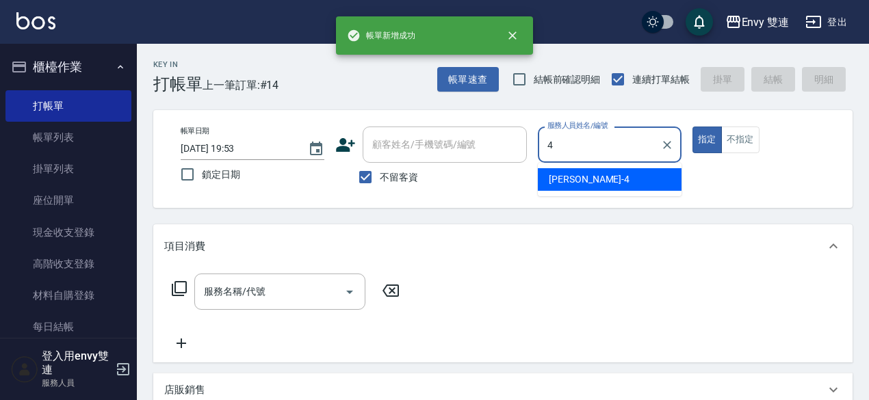
type input "Allan-4"
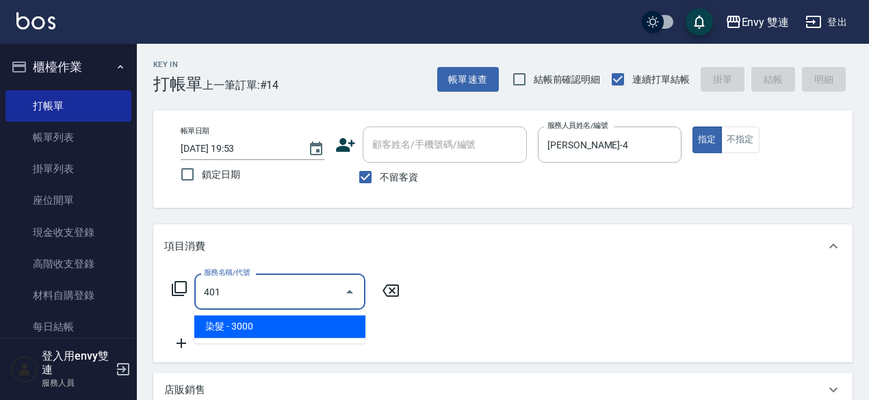
type input "染髮(401)"
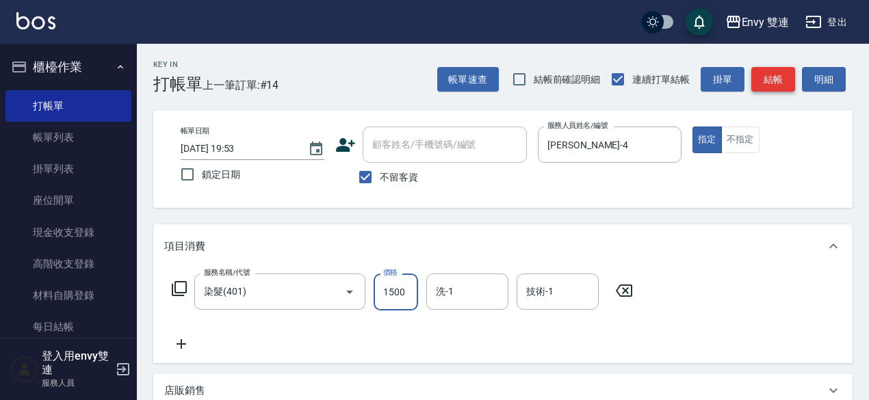
type input "1500"
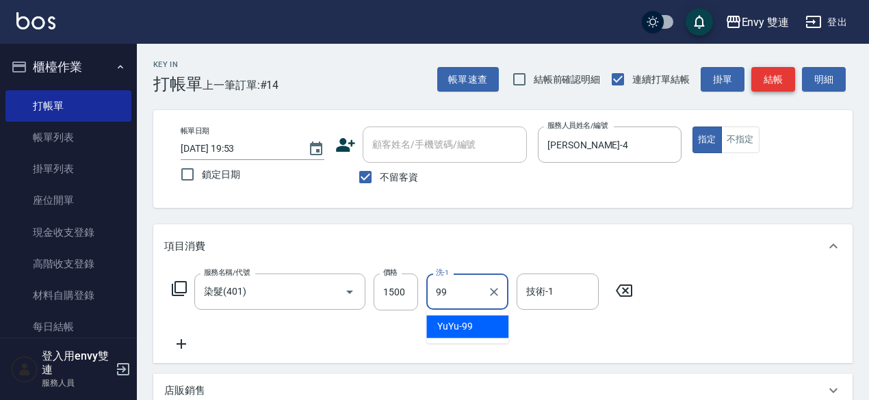
type input "YuYu-99"
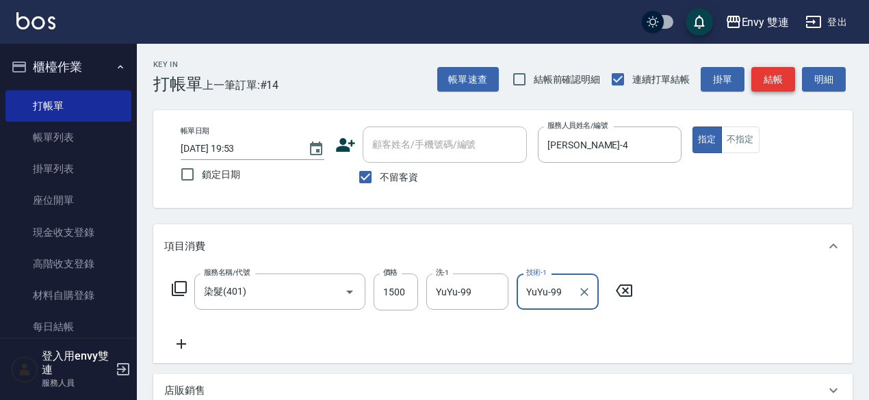
type input "YuYu-99"
click at [776, 84] on button "結帳" at bounding box center [773, 79] width 44 height 25
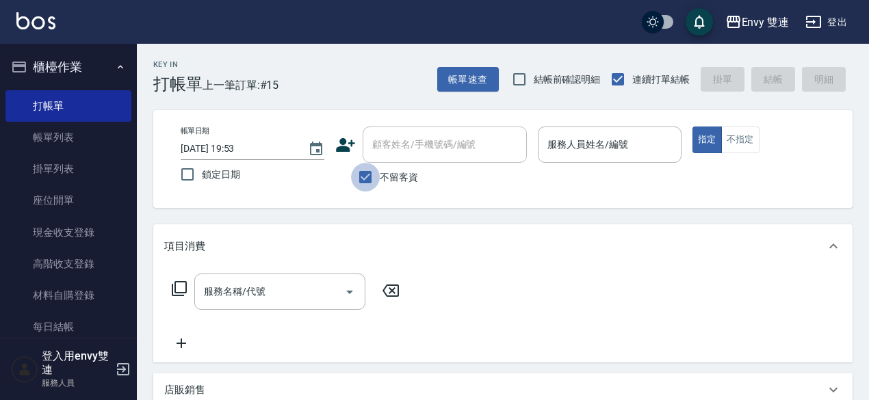
click at [378, 177] on input "不留客資" at bounding box center [365, 177] width 29 height 29
checkbox input "false"
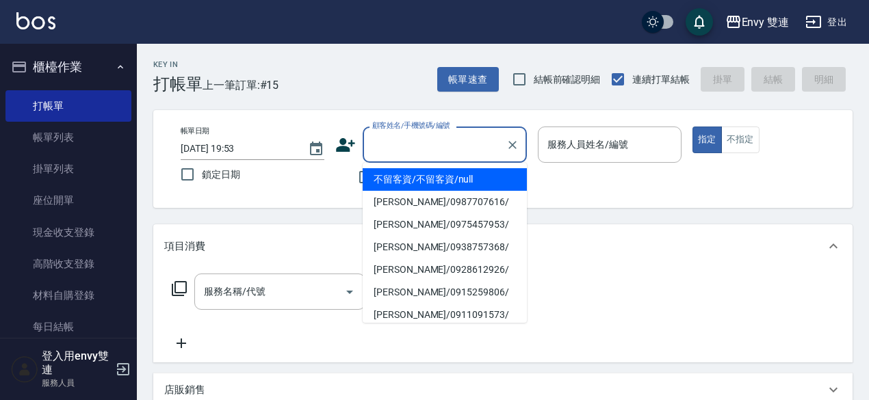
click at [406, 153] on input "顧客姓名/手機號碼/編號" at bounding box center [434, 145] width 131 height 24
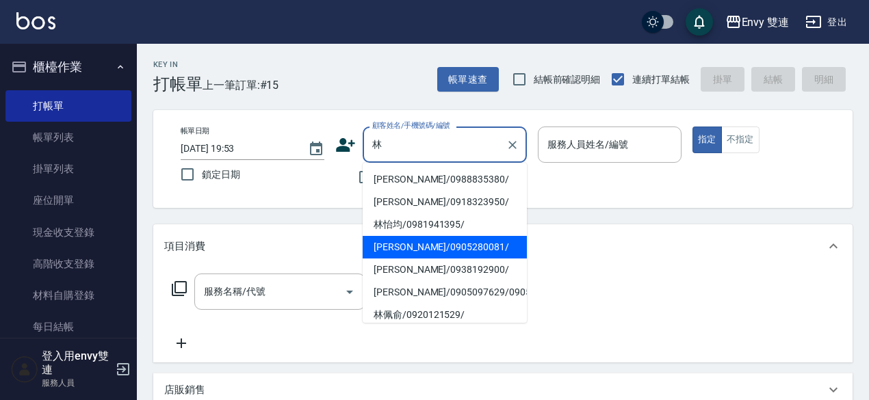
click at [430, 252] on li "林韋汝/0905280081/" at bounding box center [444, 247] width 164 height 23
type input "林韋汝/0905280081/"
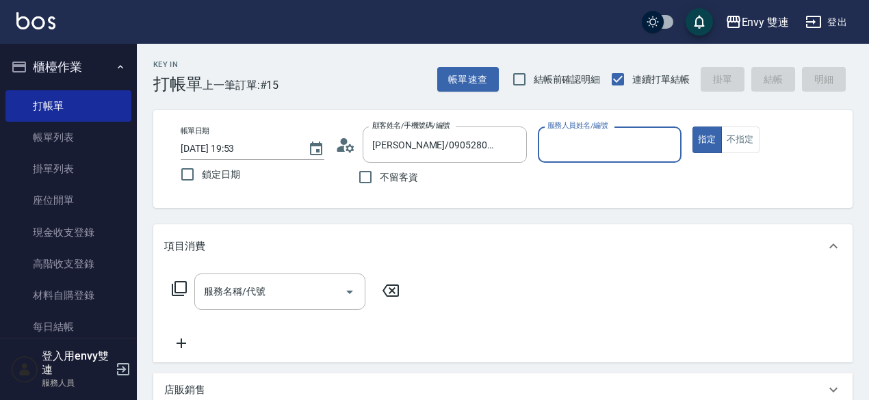
type input "Zoe-9"
click at [692, 127] on button "指定" at bounding box center [706, 140] width 29 height 27
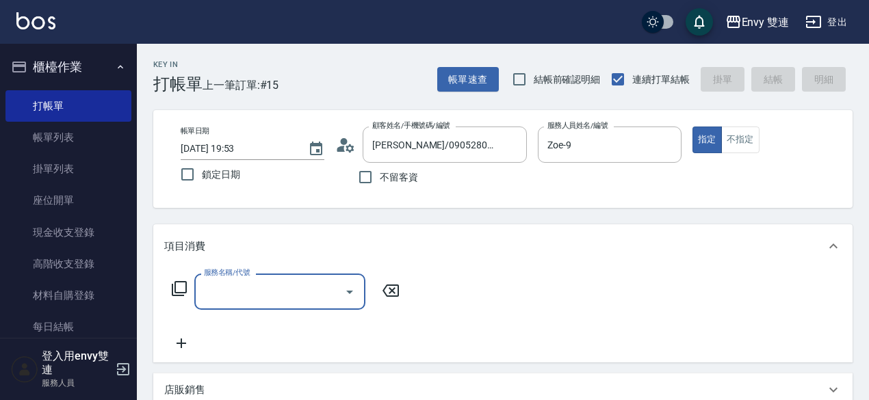
type input "0"
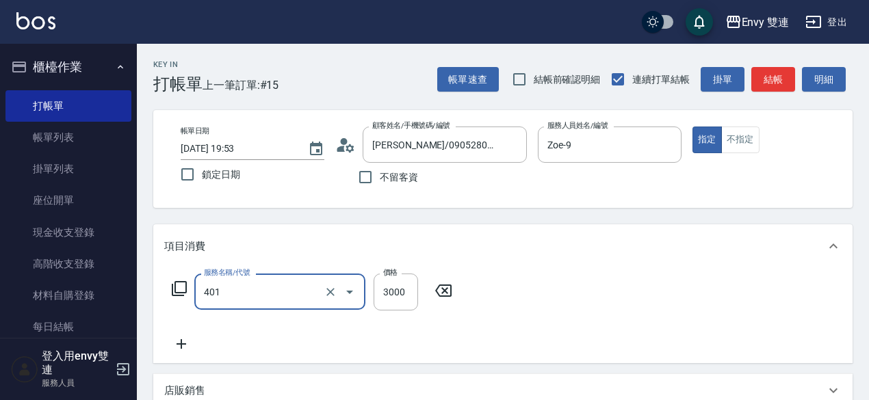
type input "染髮(401)"
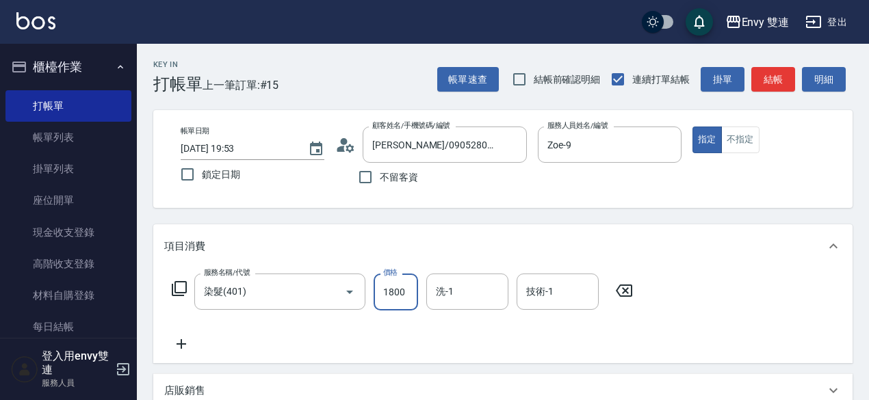
type input "1800"
type input "503"
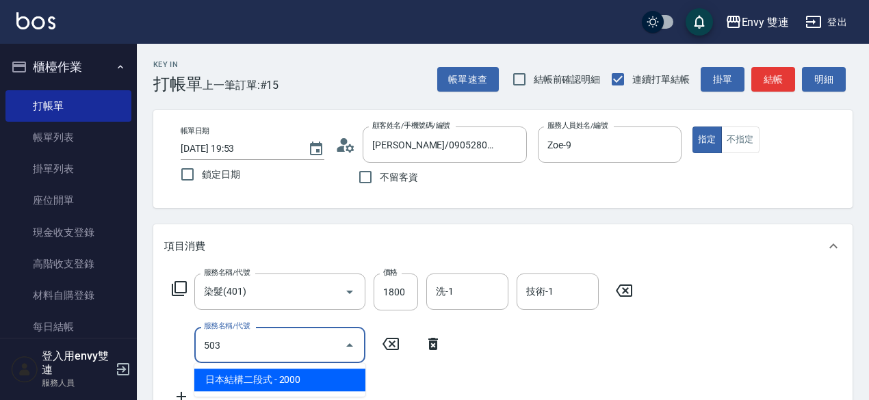
type input "日本結構二段式(503)"
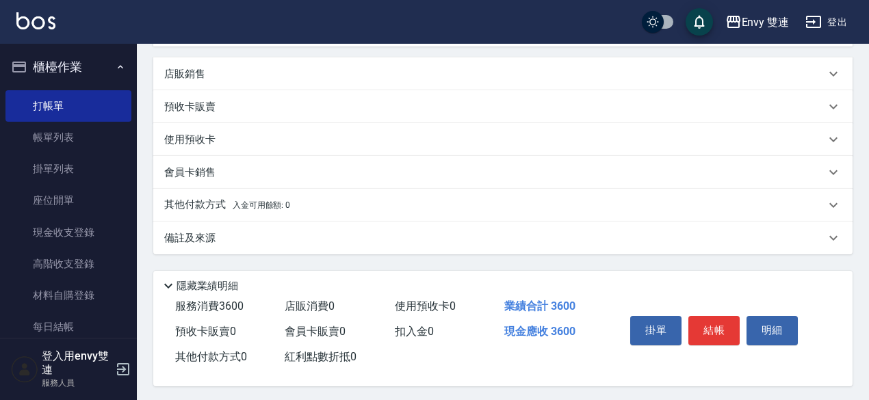
scroll to position [378, 0]
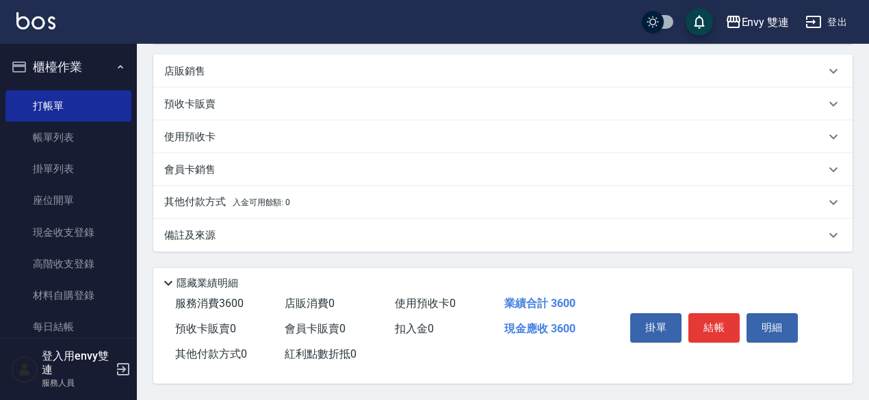
type input "1800"
click at [304, 200] on div "其他付款方式 入金可用餘額: 0" at bounding box center [494, 202] width 661 height 15
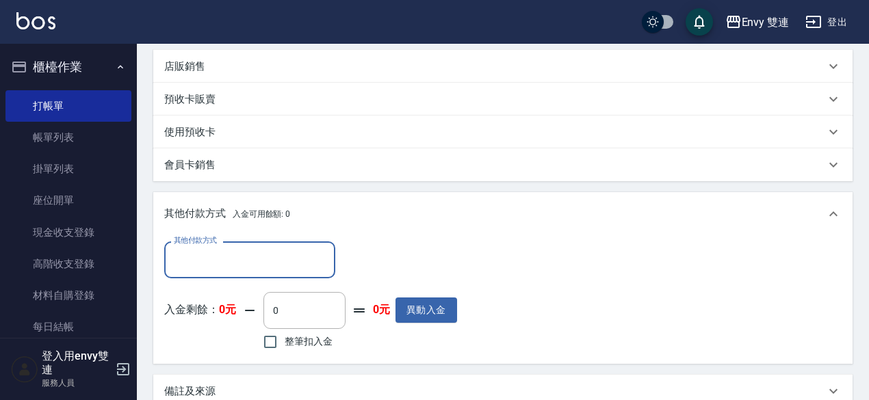
scroll to position [0, 0]
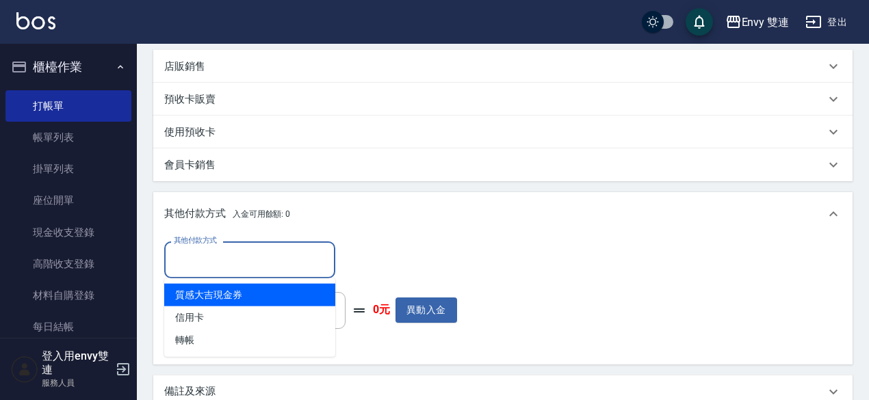
click at [260, 261] on input "其他付款方式" at bounding box center [249, 260] width 159 height 24
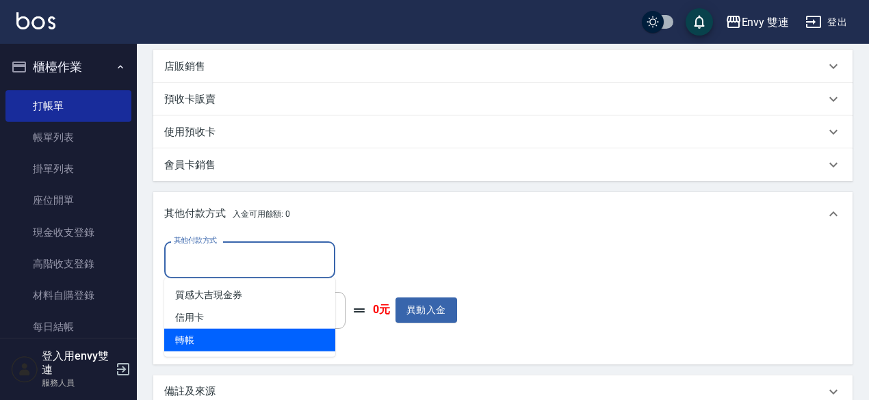
click at [213, 343] on span "轉帳" at bounding box center [249, 340] width 171 height 23
type input "轉帳"
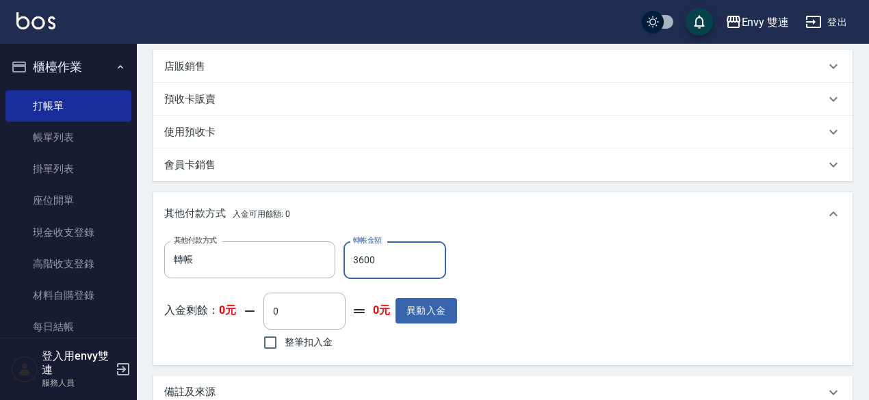
scroll to position [539, 0]
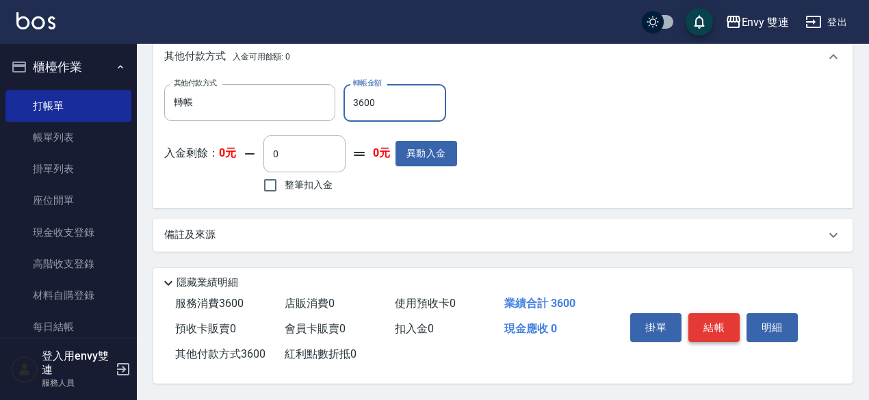
type input "3600"
click at [719, 317] on button "結帳" at bounding box center [713, 327] width 51 height 29
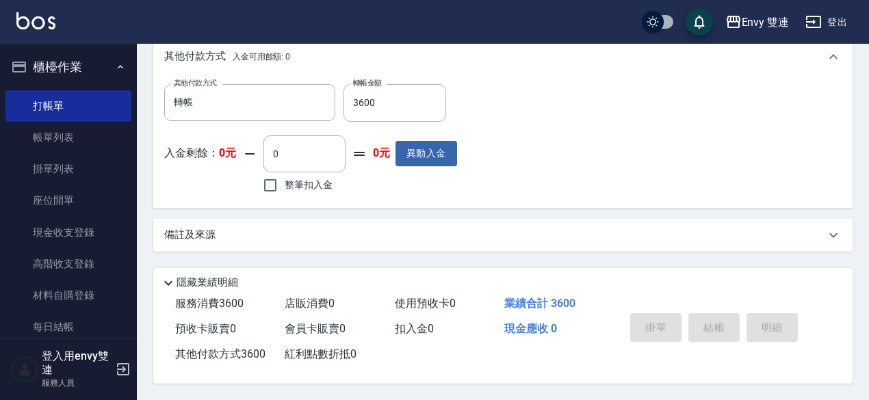
type input "2025/09/04 19:54"
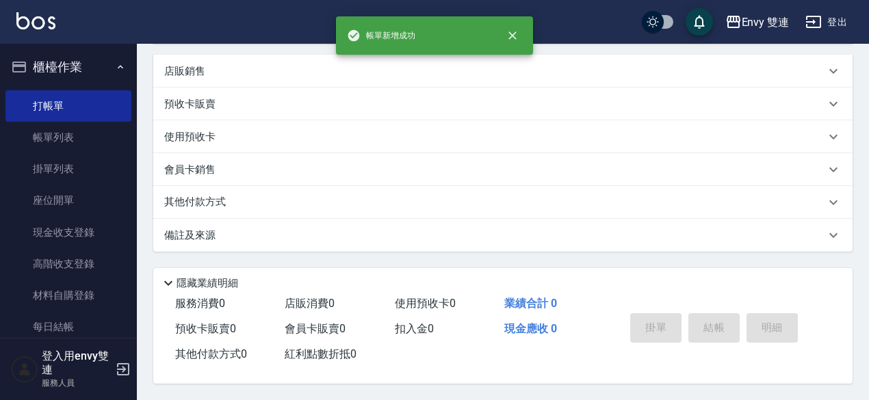
scroll to position [0, 0]
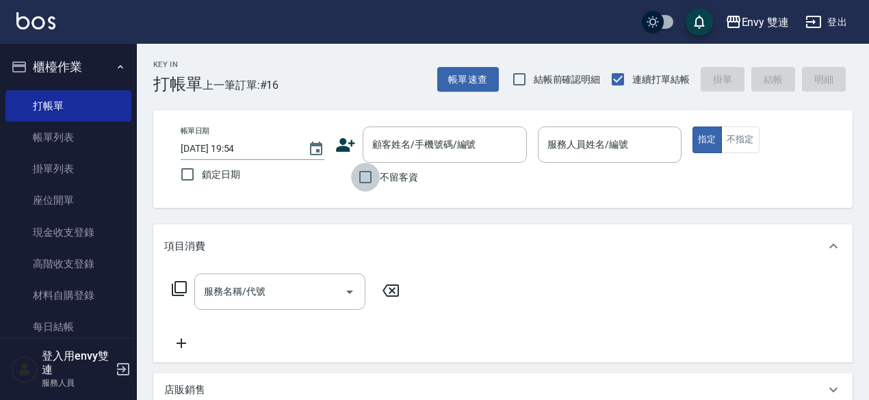
click at [369, 183] on input "不留客資" at bounding box center [365, 177] width 29 height 29
checkbox input "true"
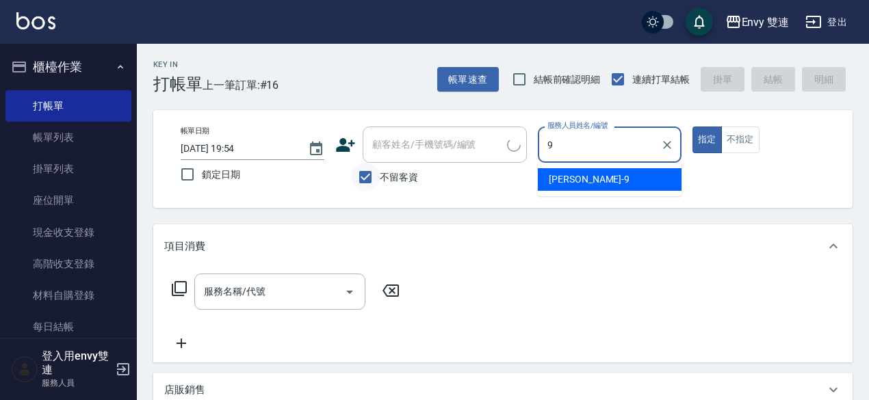
type input "Zoe-9"
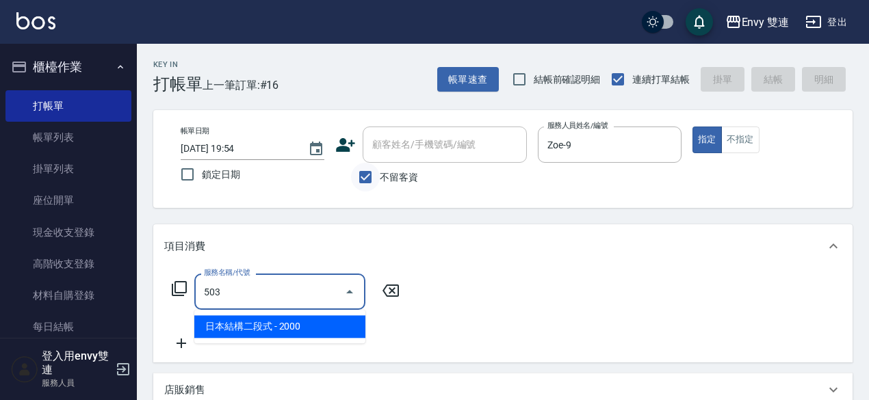
type input "日本結構二段式(503)"
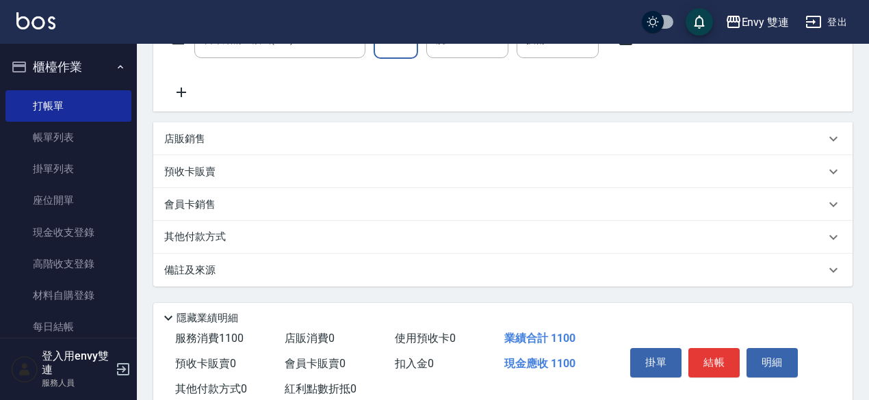
scroll to position [291, 0]
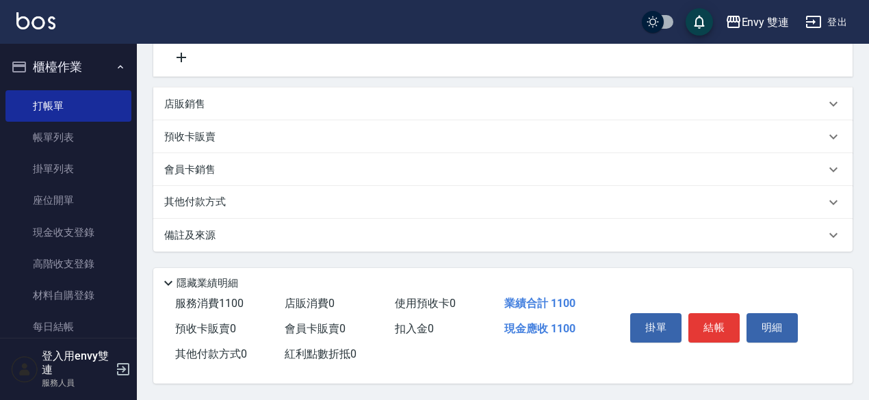
type input "1100"
click at [391, 195] on div "其他付款方式" at bounding box center [494, 202] width 661 height 15
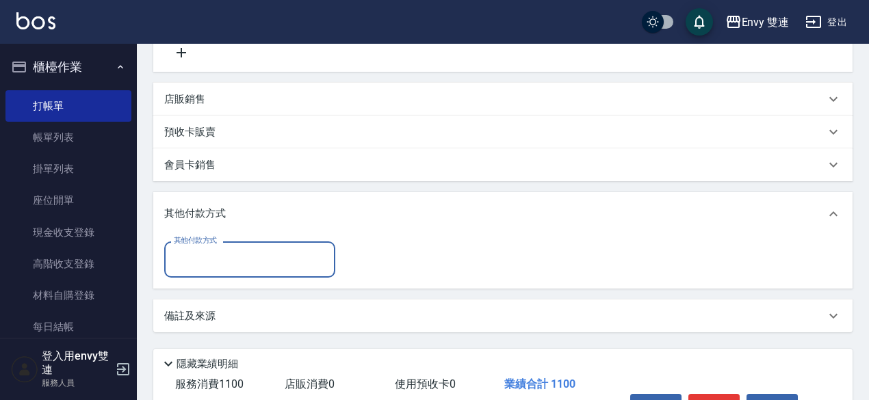
scroll to position [0, 0]
click at [304, 246] on div "其他付款方式" at bounding box center [249, 259] width 171 height 36
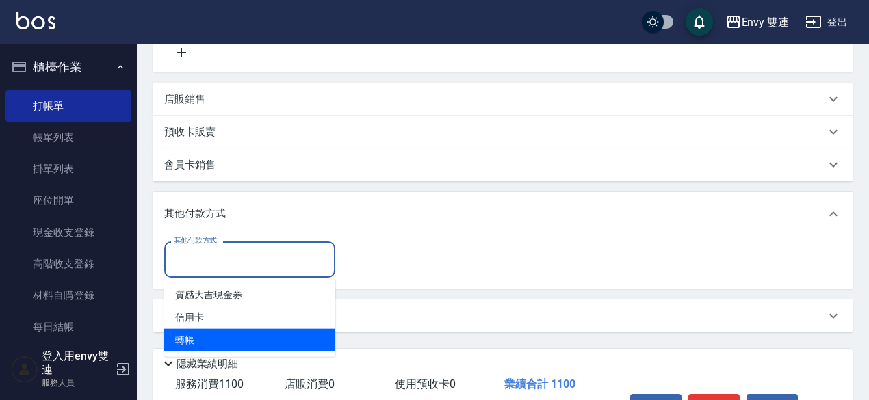
click at [204, 332] on span "轉帳" at bounding box center [249, 340] width 171 height 23
type input "轉帳"
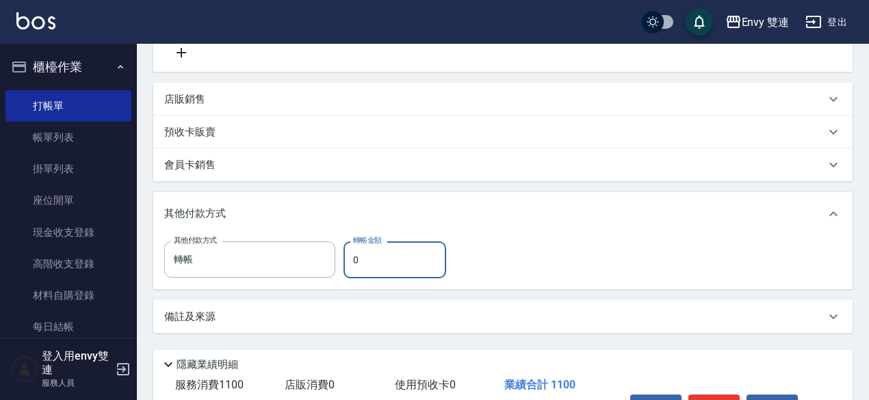
click at [390, 243] on input "0" at bounding box center [394, 259] width 103 height 37
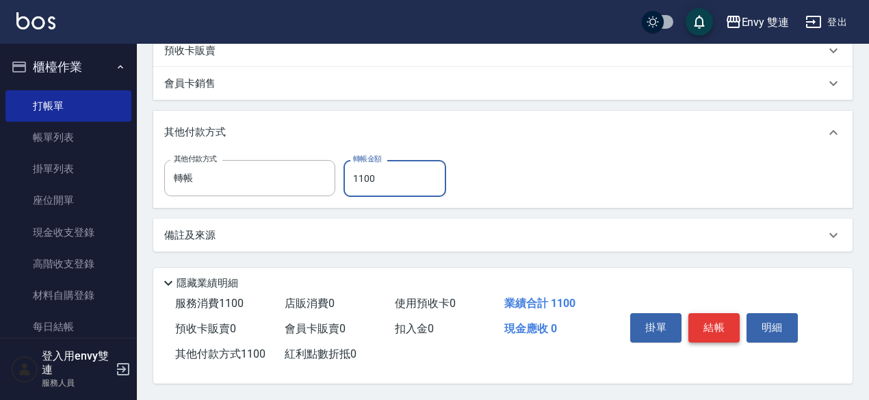
type input "1100"
click at [718, 328] on button "結帳" at bounding box center [713, 327] width 51 height 29
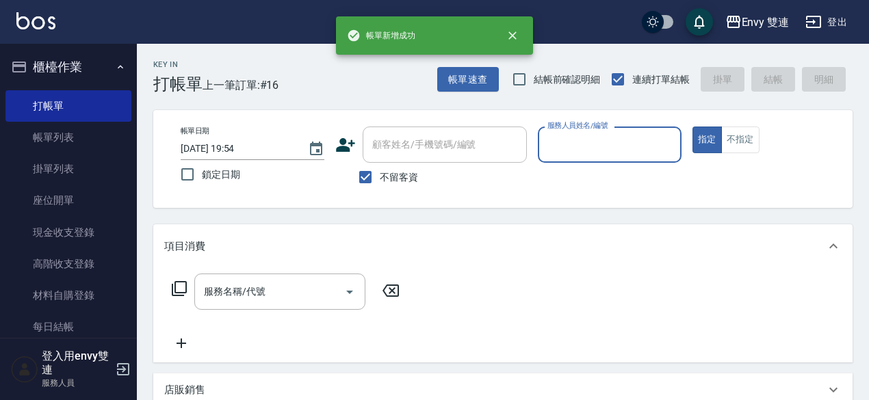
scroll to position [0, 0]
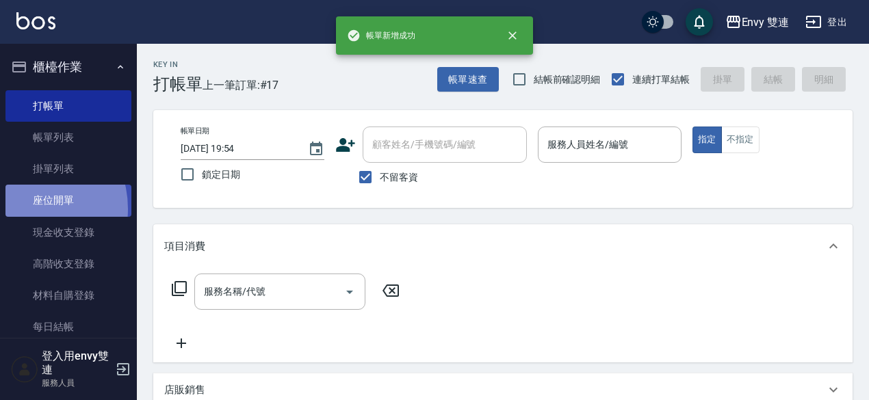
click at [24, 209] on link "座位開單" at bounding box center [68, 200] width 126 height 31
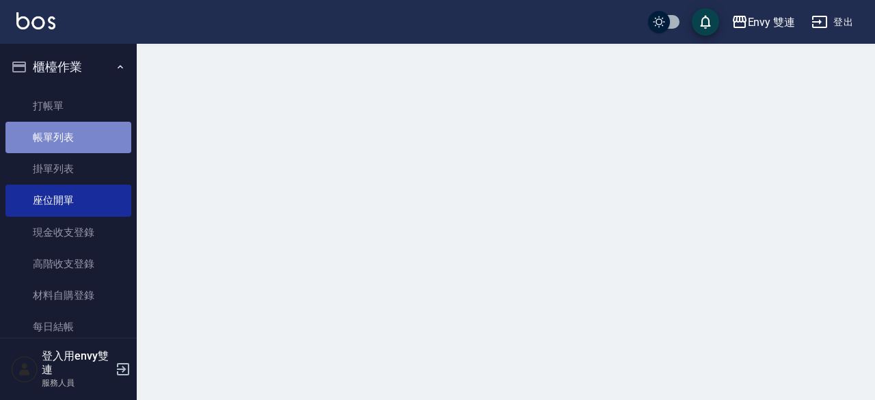
click at [79, 132] on link "帳單列表" at bounding box center [68, 137] width 126 height 31
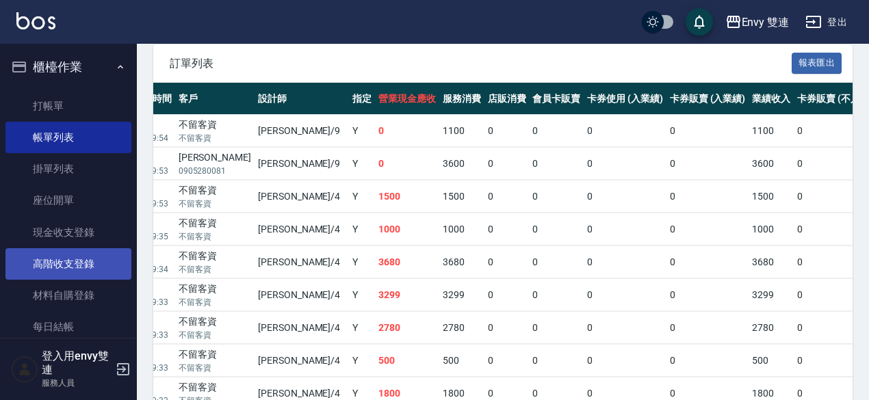
scroll to position [245, 0]
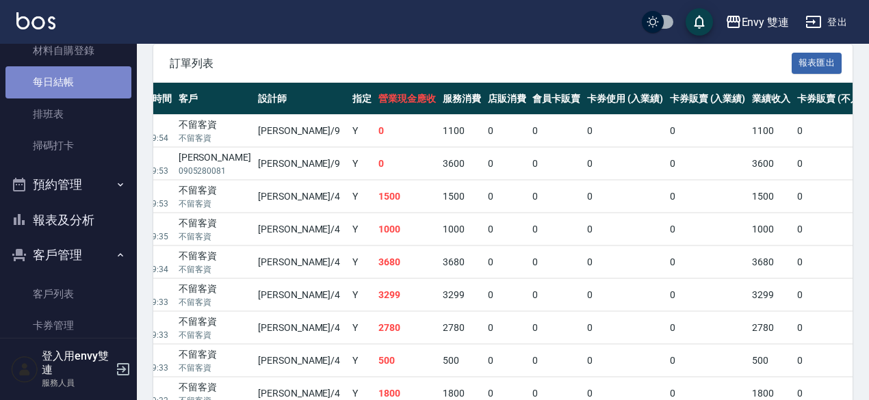
click at [79, 88] on link "每日結帳" at bounding box center [68, 81] width 126 height 31
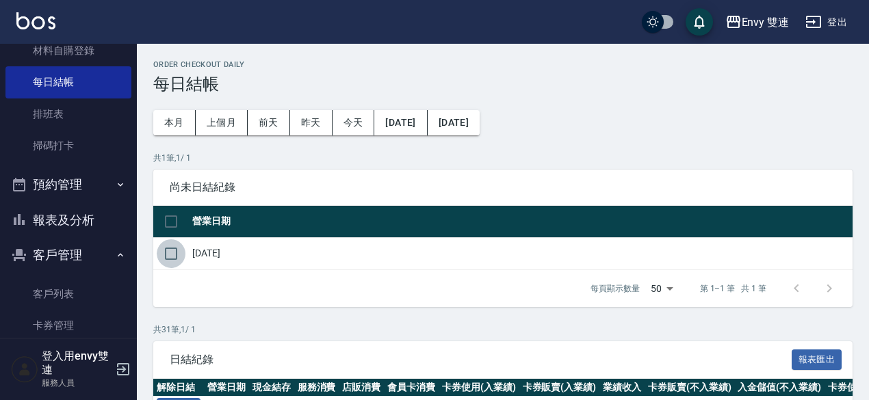
click at [175, 254] on input "checkbox" at bounding box center [171, 253] width 29 height 29
checkbox input "true"
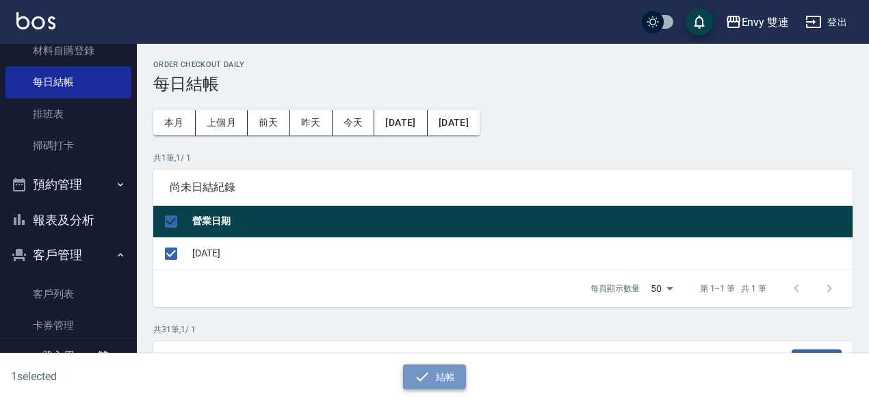
click at [434, 381] on button "結帳" at bounding box center [435, 377] width 64 height 25
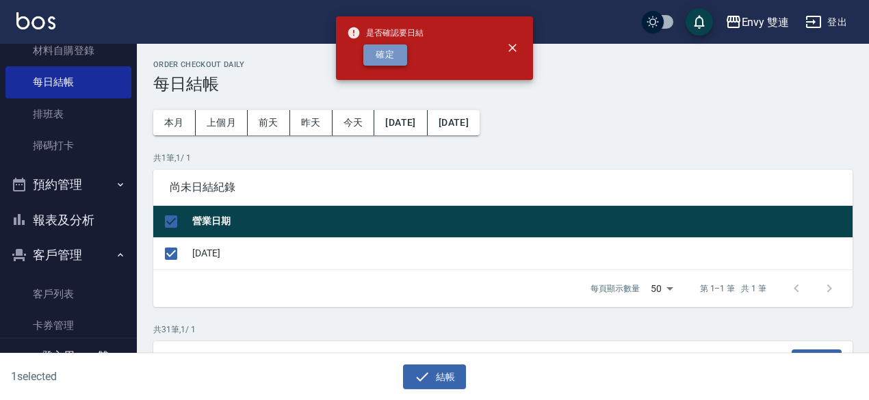
click at [392, 62] on button "確定" at bounding box center [385, 54] width 44 height 21
checkbox input "false"
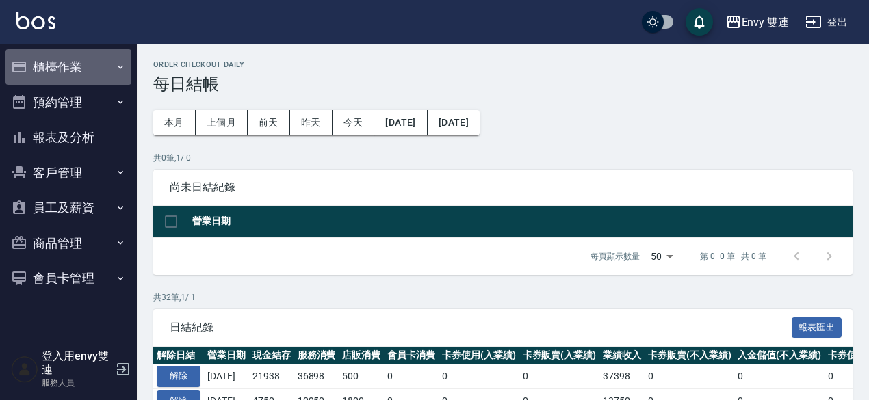
click at [52, 57] on button "櫃檯作業" at bounding box center [68, 67] width 126 height 36
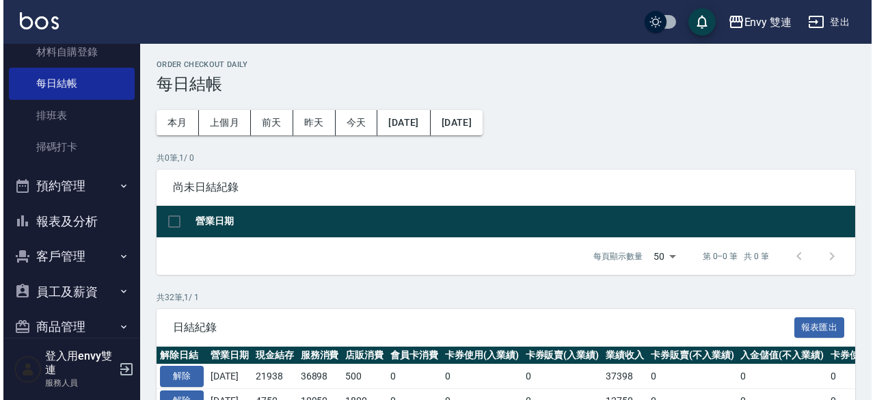
scroll to position [246, 0]
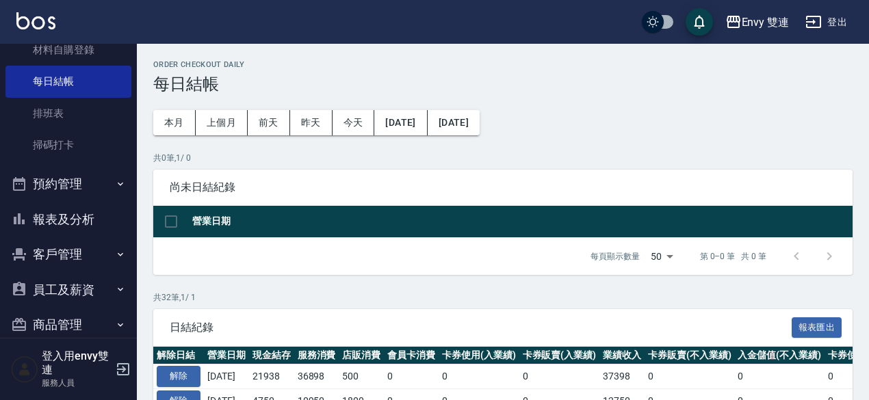
click at [66, 215] on button "報表及分析" at bounding box center [68, 220] width 126 height 36
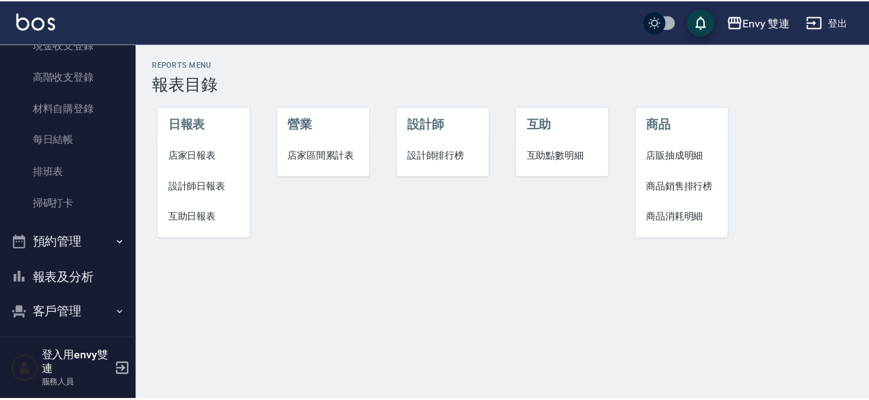
scroll to position [183, 0]
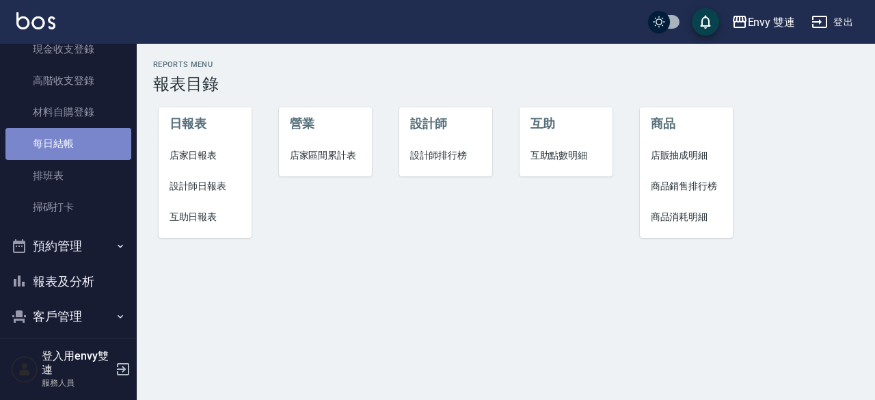
click at [96, 150] on link "每日結帳" at bounding box center [68, 143] width 126 height 31
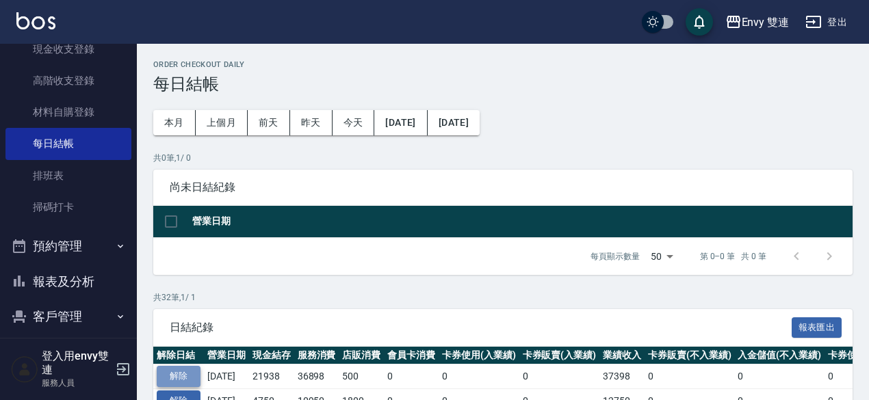
click at [179, 371] on button "解除" at bounding box center [179, 376] width 44 height 21
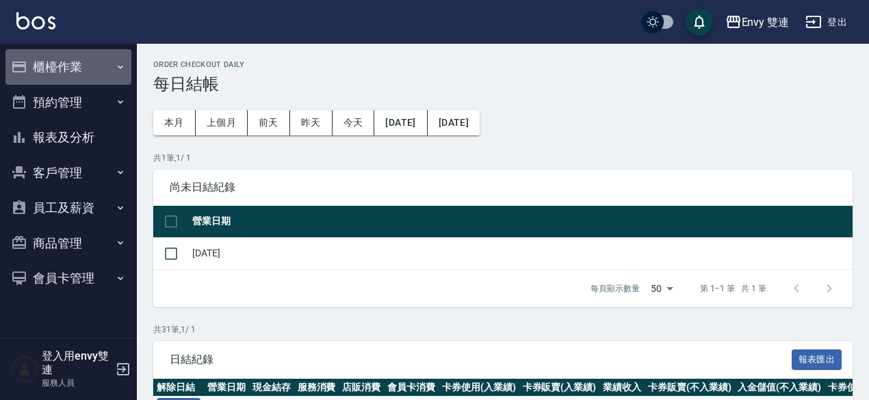
click at [74, 75] on button "櫃檯作業" at bounding box center [68, 67] width 126 height 36
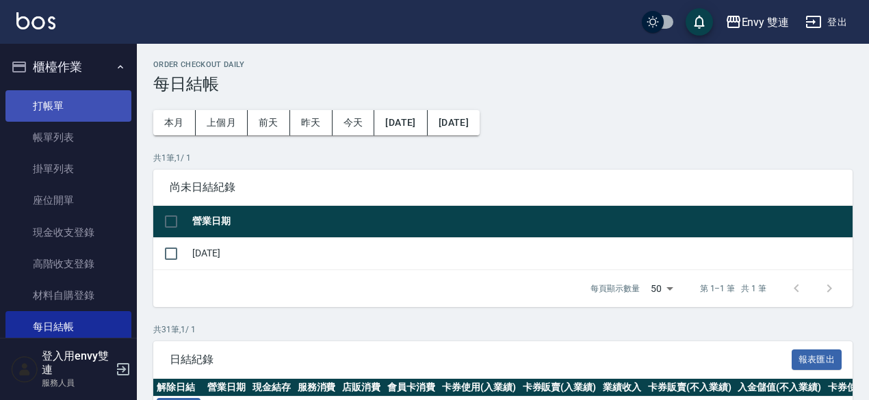
click at [79, 109] on link "打帳單" at bounding box center [68, 105] width 126 height 31
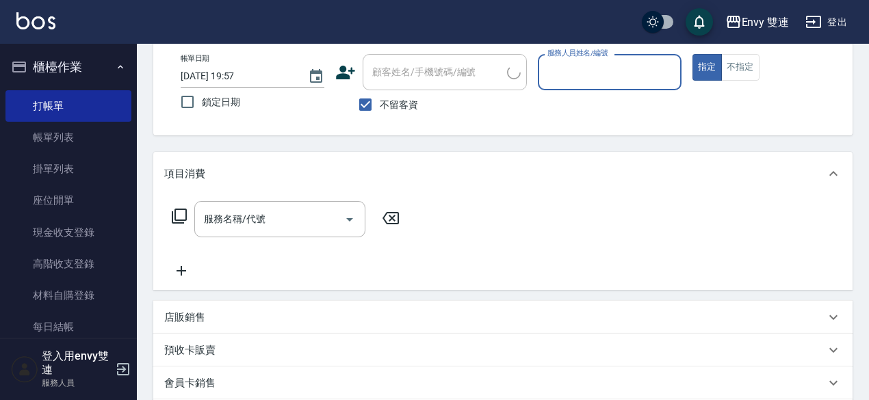
scroll to position [75, 0]
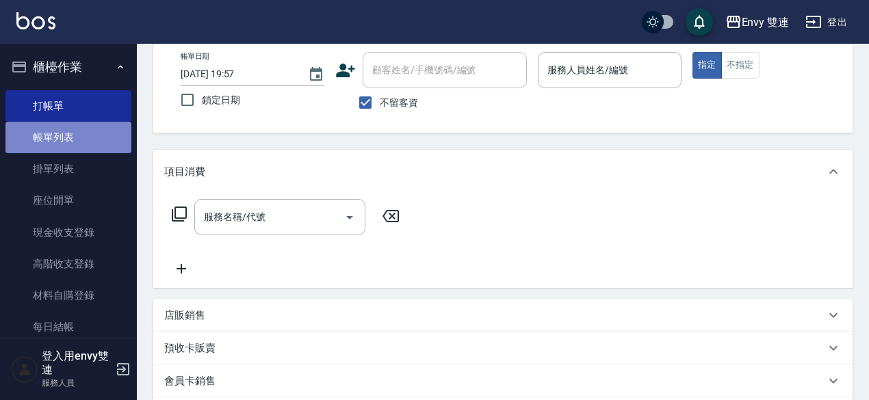
click at [96, 143] on link "帳單列表" at bounding box center [68, 137] width 126 height 31
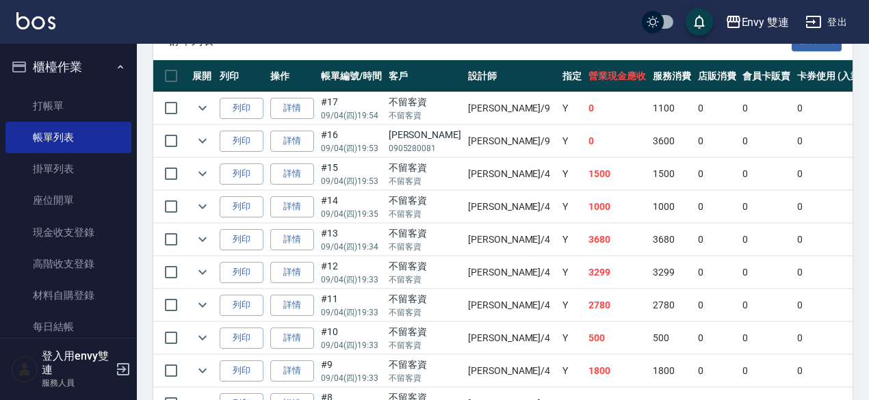
scroll to position [362, 0]
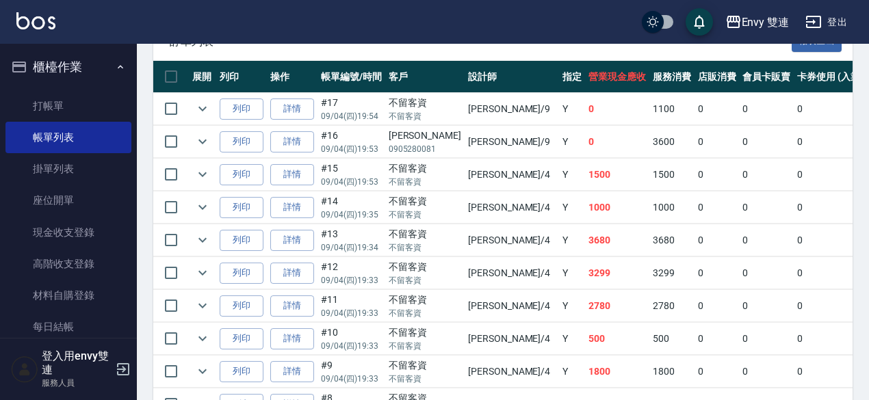
drag, startPoint x: 533, startPoint y: 129, endPoint x: 487, endPoint y: 161, distance: 56.5
click at [559, 161] on td "Y" at bounding box center [572, 175] width 26 height 32
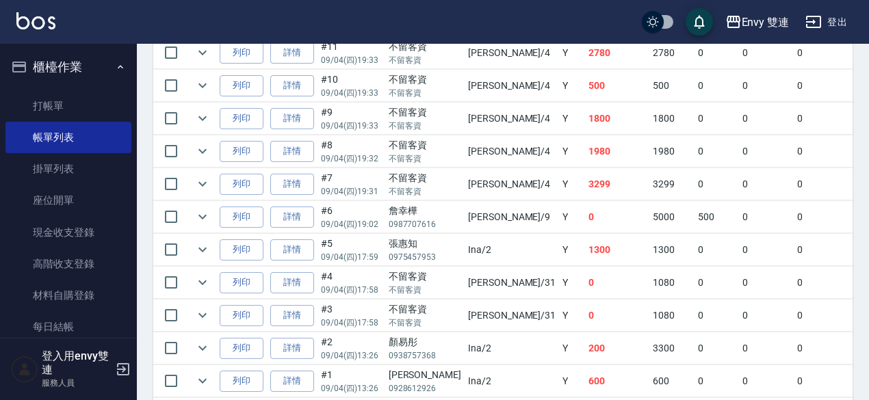
scroll to position [617, 0]
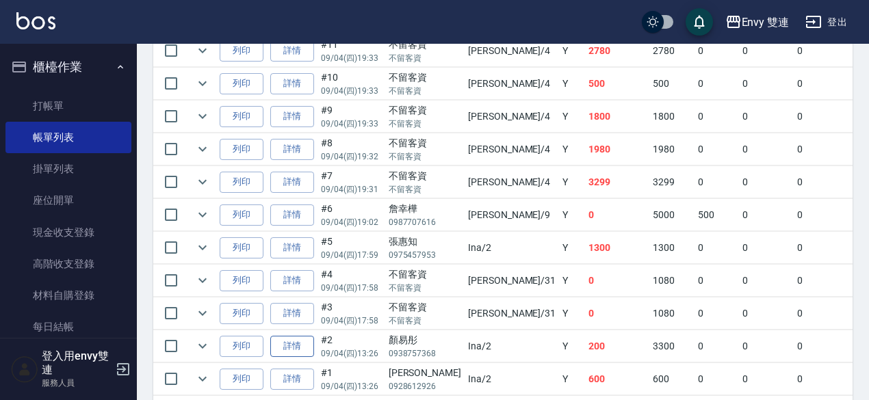
click at [300, 341] on link "詳情" at bounding box center [292, 346] width 44 height 21
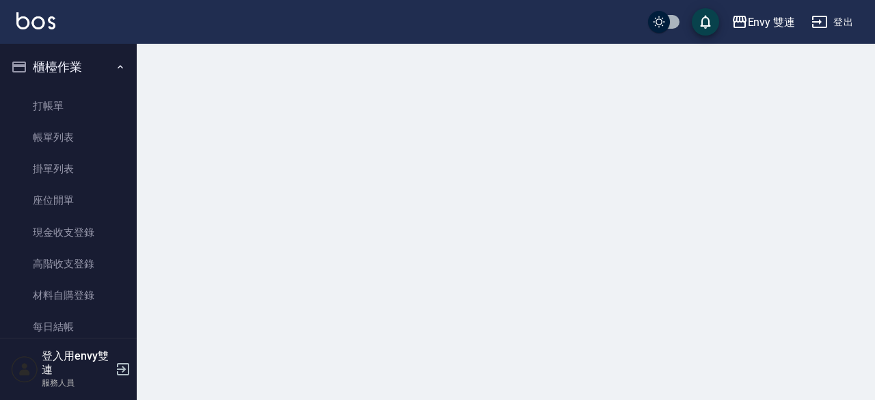
click at [300, 341] on div at bounding box center [437, 200] width 875 height 400
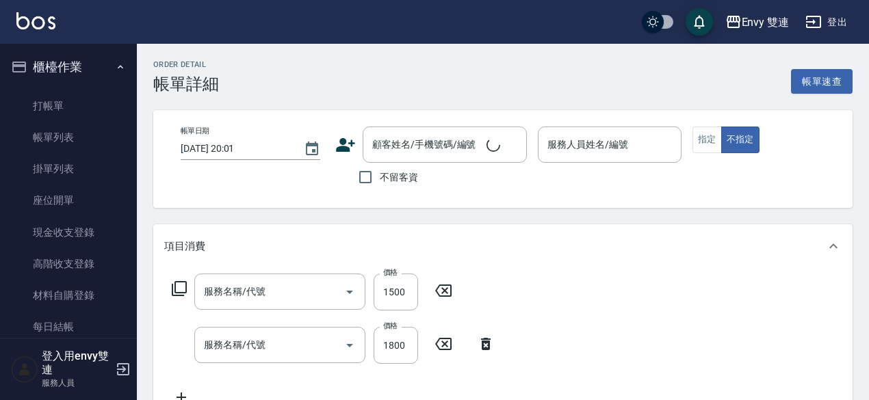
type input "2025/09/04 13:26"
type input "Ina-2"
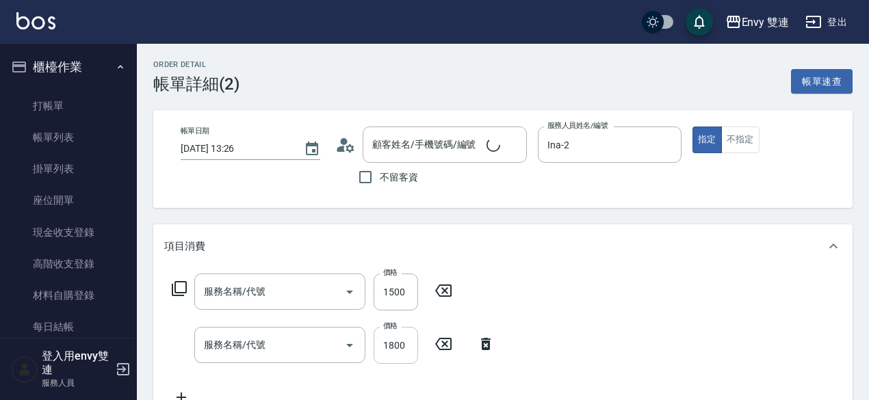
type input "染髮(401)"
type input "黑曜光護髮(507)"
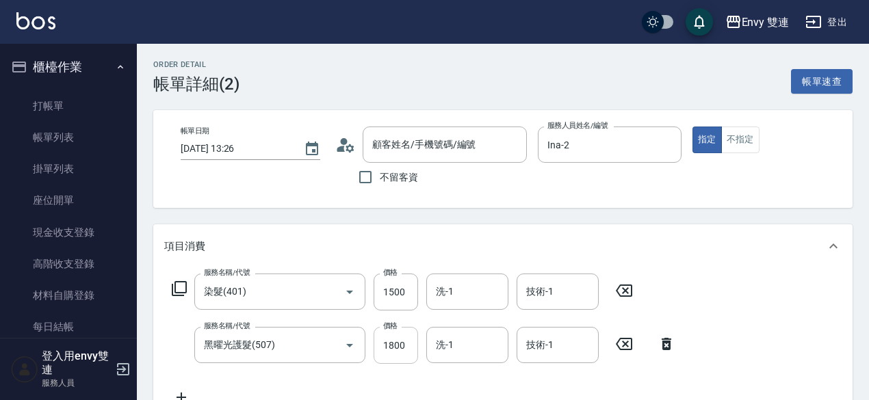
type input "[PERSON_NAME]/0938757368/"
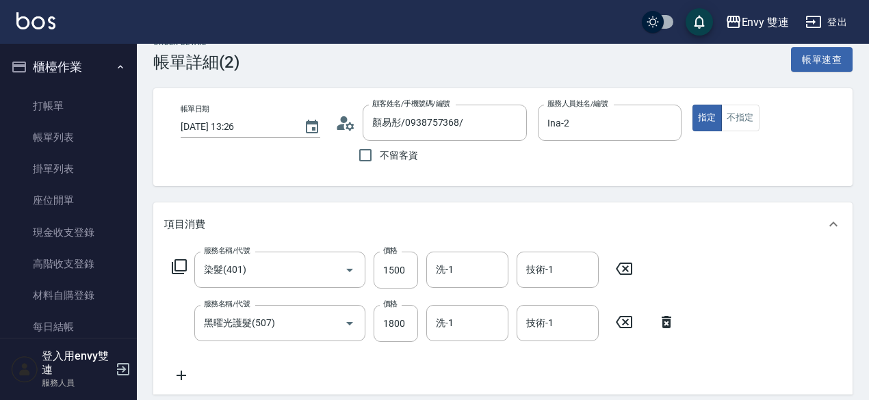
scroll to position [18, 0]
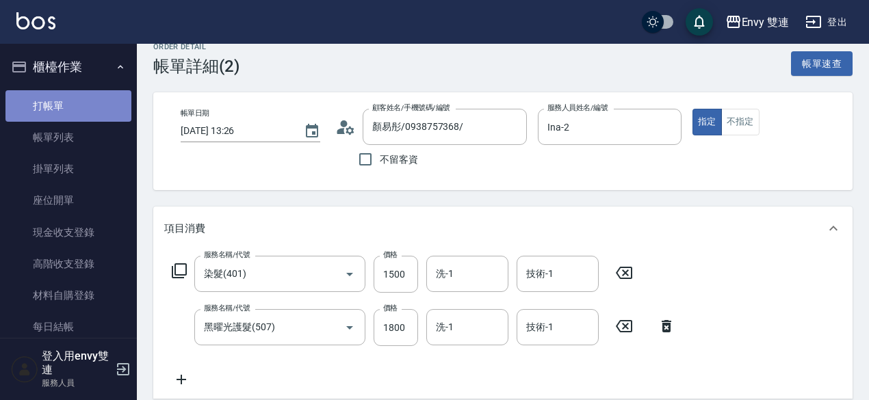
click at [103, 117] on link "打帳單" at bounding box center [68, 105] width 126 height 31
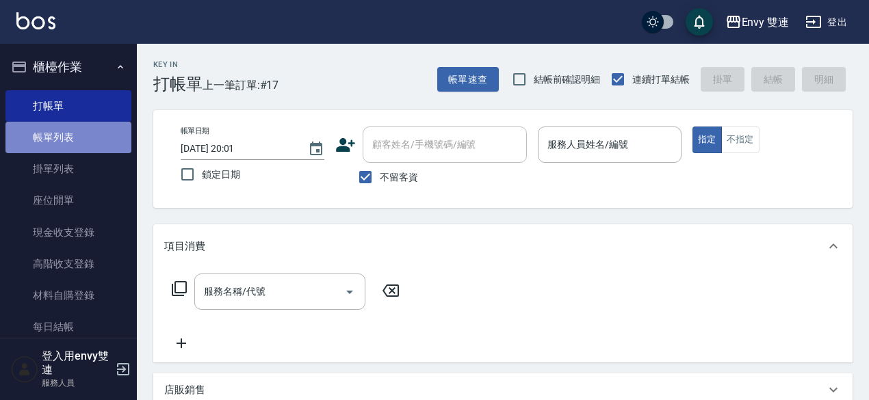
click at [68, 135] on link "帳單列表" at bounding box center [68, 137] width 126 height 31
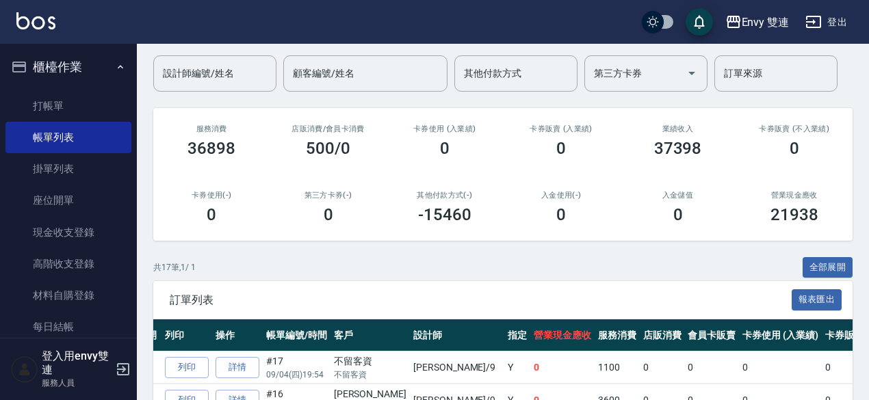
scroll to position [103, 0]
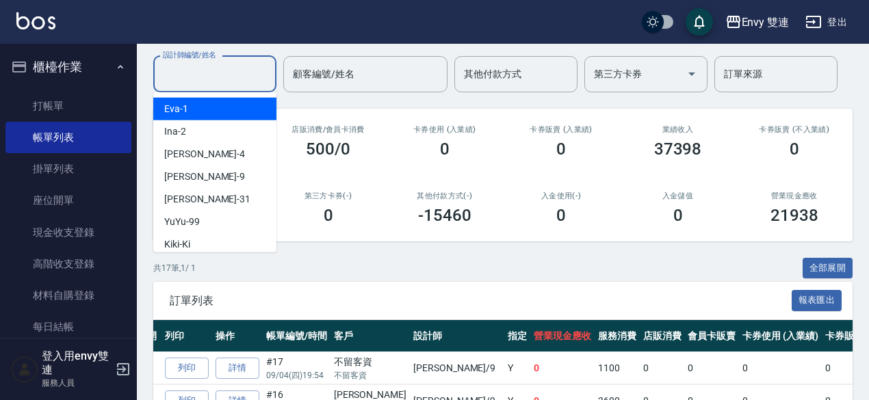
click at [208, 82] on input "設計師編號/姓名" at bounding box center [214, 74] width 111 height 24
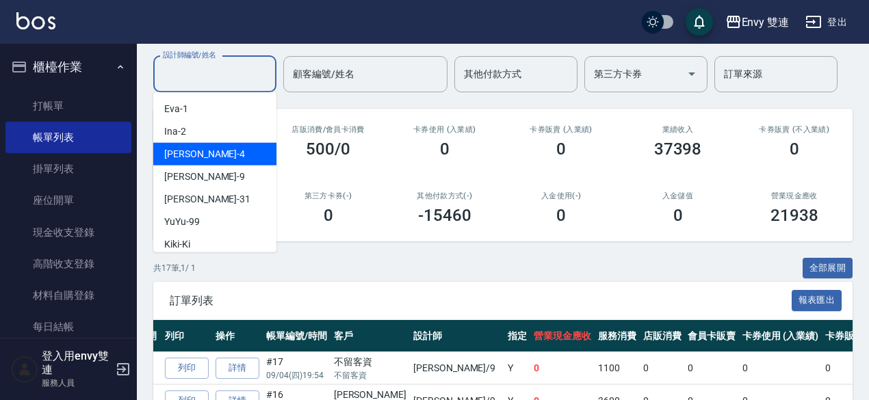
click at [195, 147] on div "Allan -4" at bounding box center [214, 154] width 123 height 23
type input "[PERSON_NAME]-4"
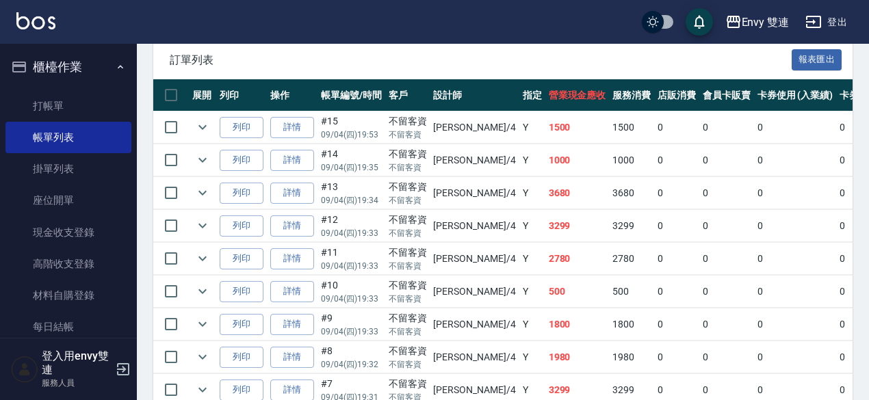
scroll to position [350, 0]
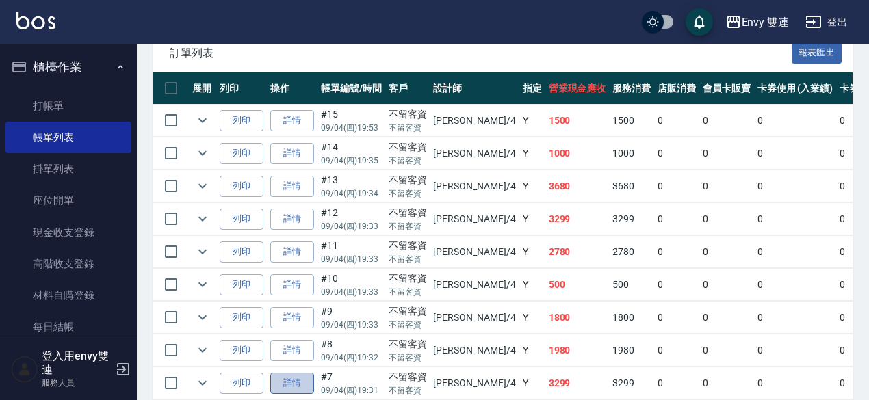
click at [289, 377] on link "詳情" at bounding box center [292, 383] width 44 height 21
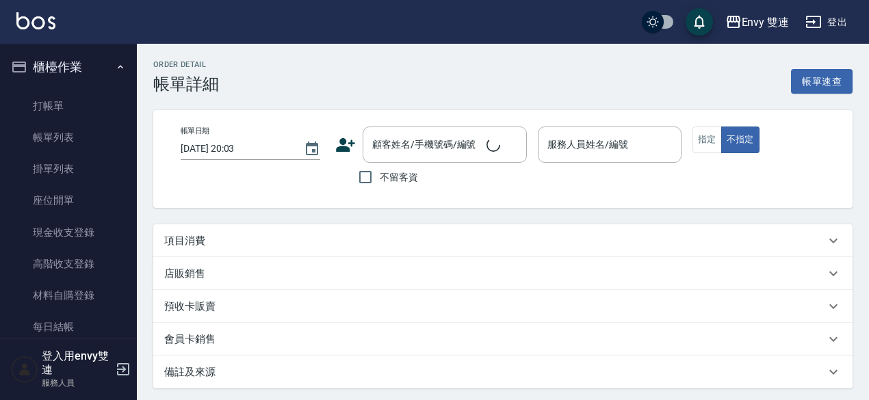
type input "2025/09/04 19:31"
checkbox input "true"
type input "Allan-4"
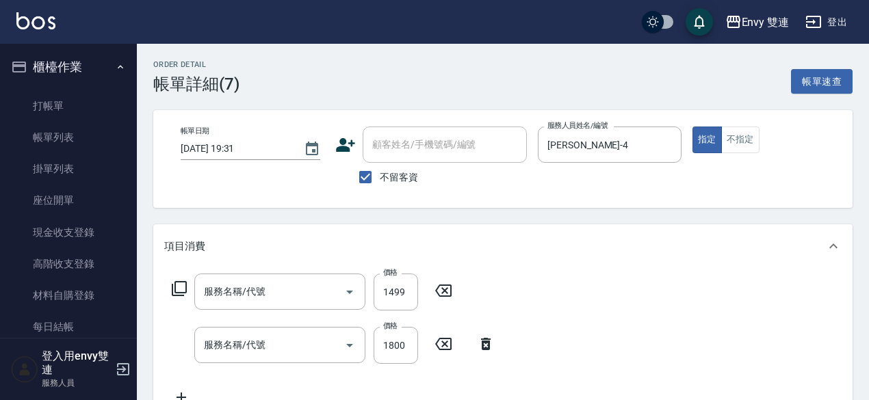
type input "染髮(401)"
type input "水質感熱塑燙(302)"
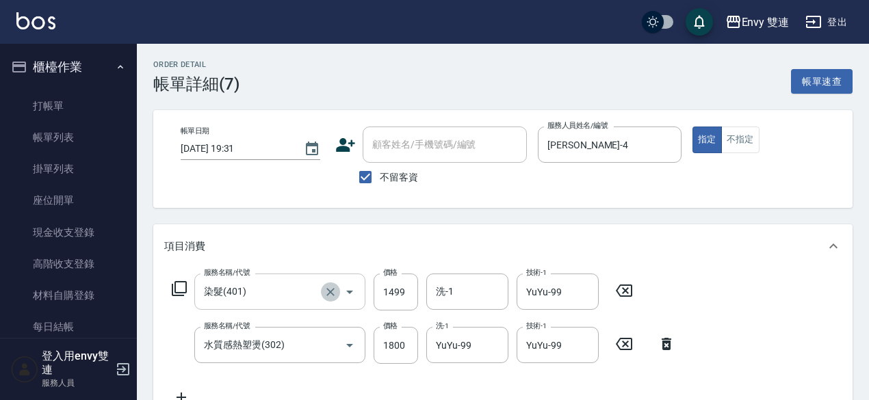
click at [335, 289] on icon "Clear" at bounding box center [331, 292] width 14 height 14
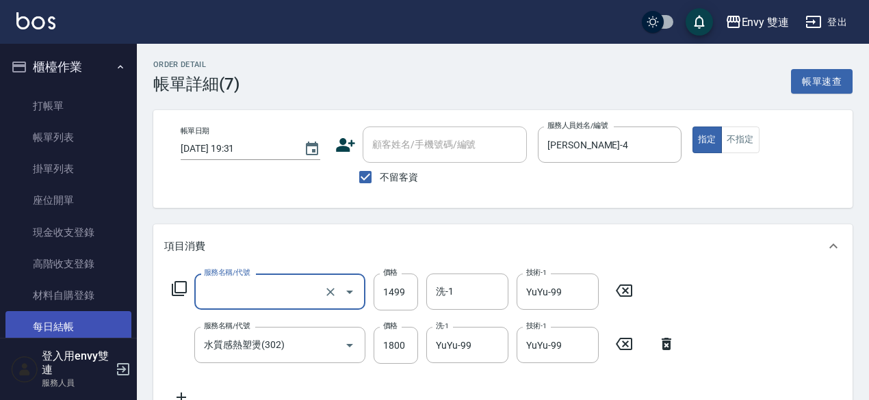
type input "染髮(401)"
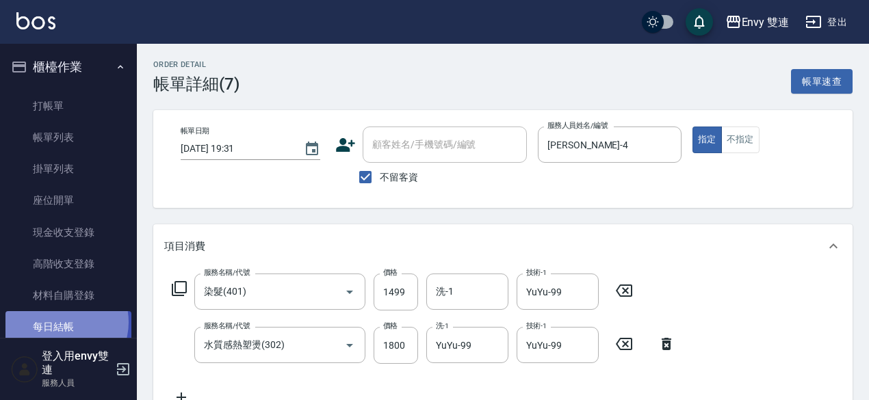
click at [60, 322] on link "每日結帳" at bounding box center [68, 326] width 126 height 31
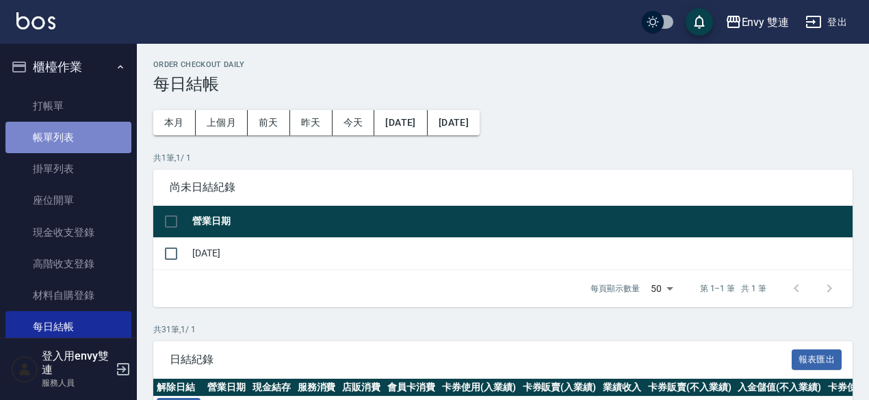
click at [73, 139] on link "帳單列表" at bounding box center [68, 137] width 126 height 31
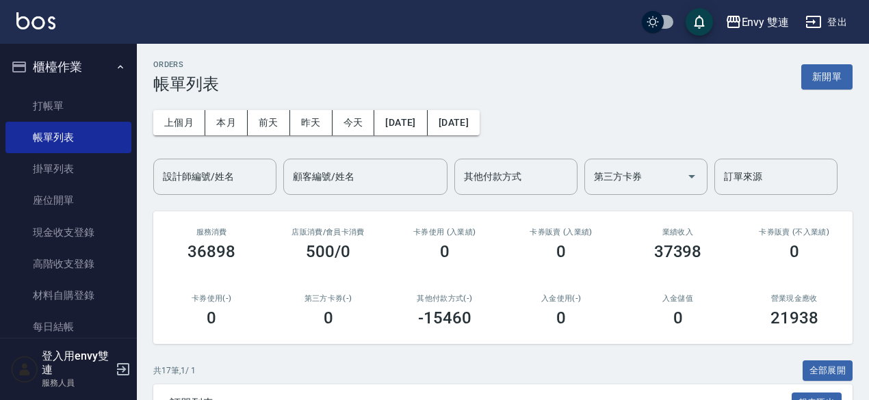
drag, startPoint x: 184, startPoint y: 194, endPoint x: 189, endPoint y: 174, distance: 19.7
click at [189, 174] on div "設計師編號/姓名" at bounding box center [214, 177] width 123 height 36
drag, startPoint x: 189, startPoint y: 174, endPoint x: 191, endPoint y: 181, distance: 7.1
click at [191, 181] on input "設計師編號/姓名" at bounding box center [214, 177] width 111 height 24
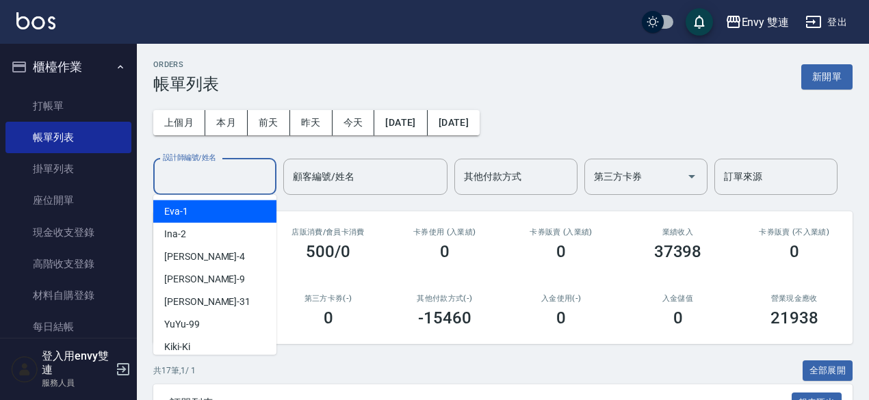
click at [191, 181] on input "設計師編號/姓名" at bounding box center [214, 177] width 111 height 24
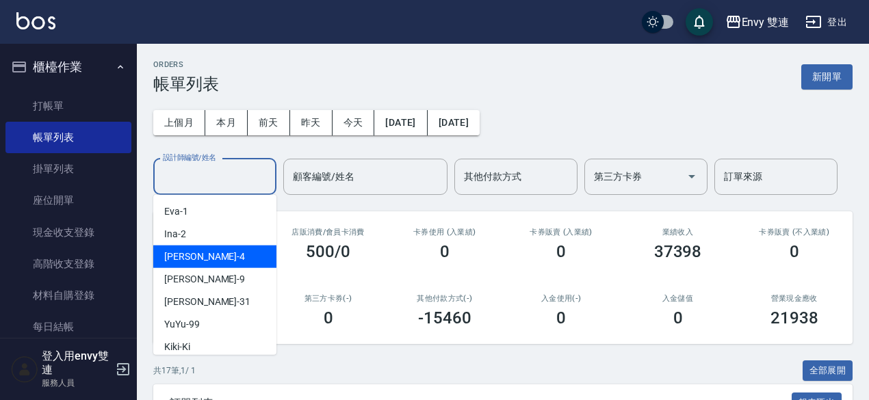
click at [183, 256] on span "Allan -4" at bounding box center [204, 257] width 81 height 14
type input "Allan-4"
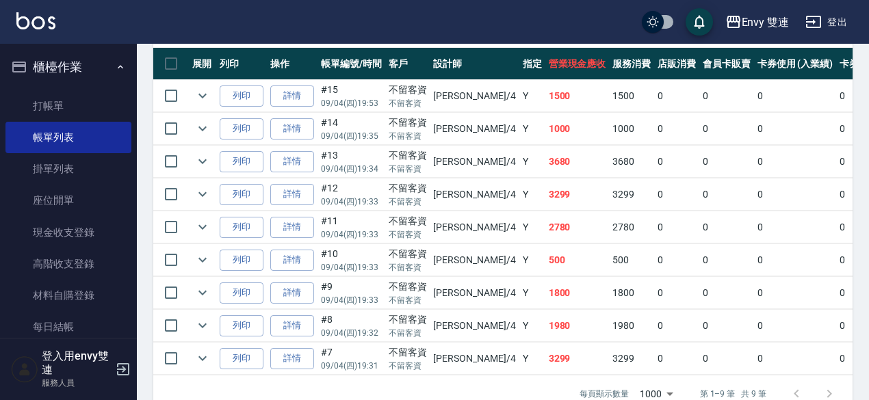
scroll to position [377, 0]
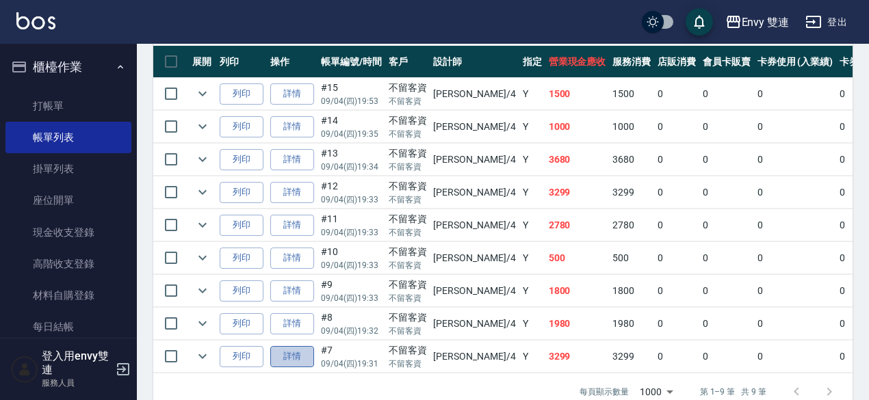
click at [286, 349] on link "詳情" at bounding box center [292, 356] width 44 height 21
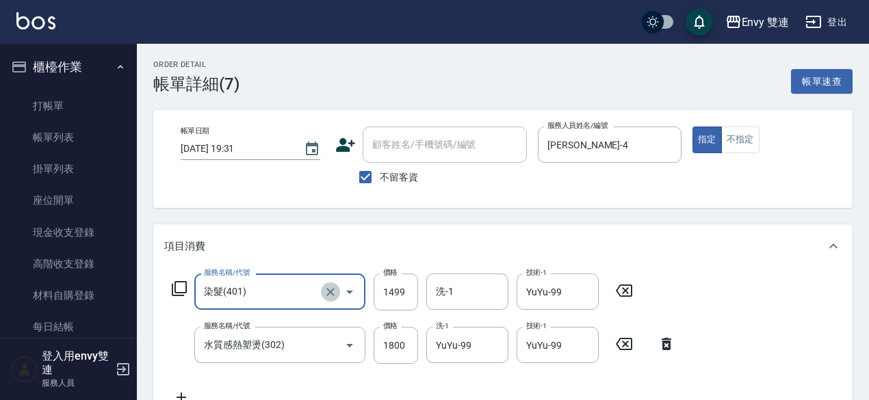
click at [332, 284] on button "Clear" at bounding box center [330, 291] width 19 height 19
click at [582, 291] on icon "Clear" at bounding box center [584, 292] width 14 height 14
type input "染髮(401)"
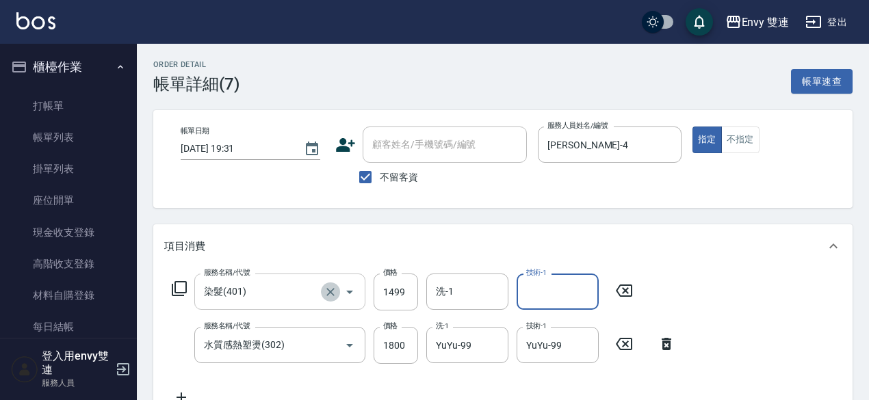
click at [328, 287] on icon "Clear" at bounding box center [331, 292] width 14 height 14
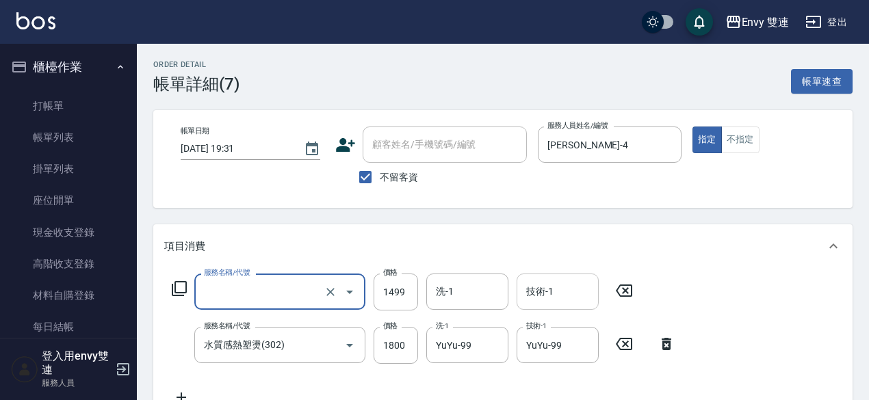
type input "染髮(401)"
click at [625, 291] on icon at bounding box center [624, 291] width 16 height 12
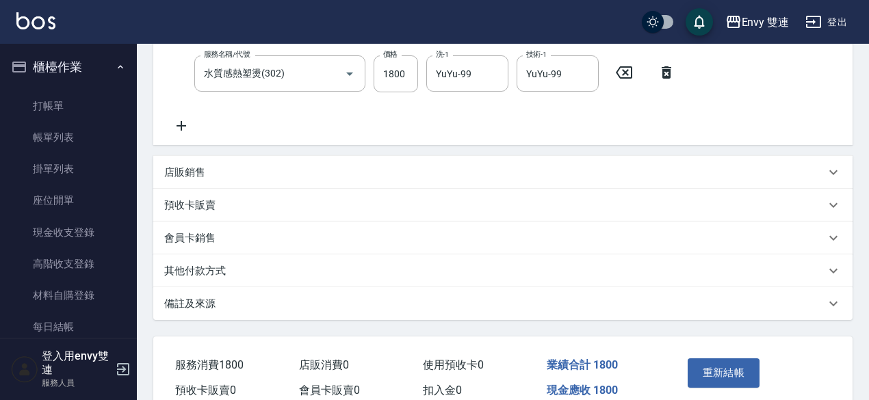
scroll to position [276, 0]
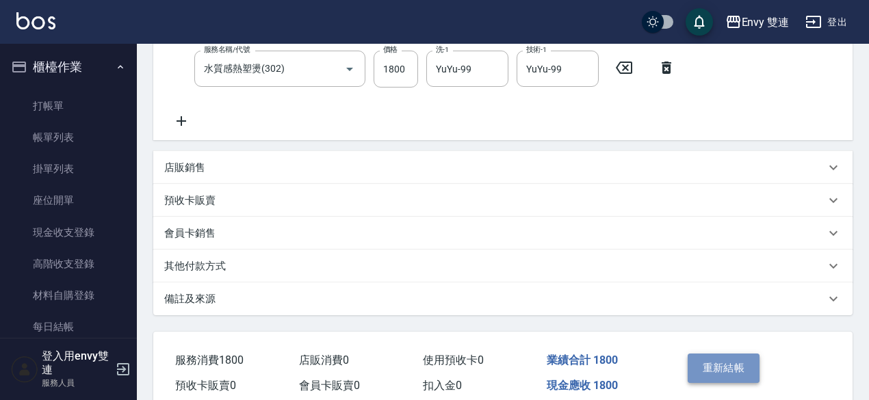
click at [726, 371] on button "重新結帳" at bounding box center [723, 368] width 72 height 29
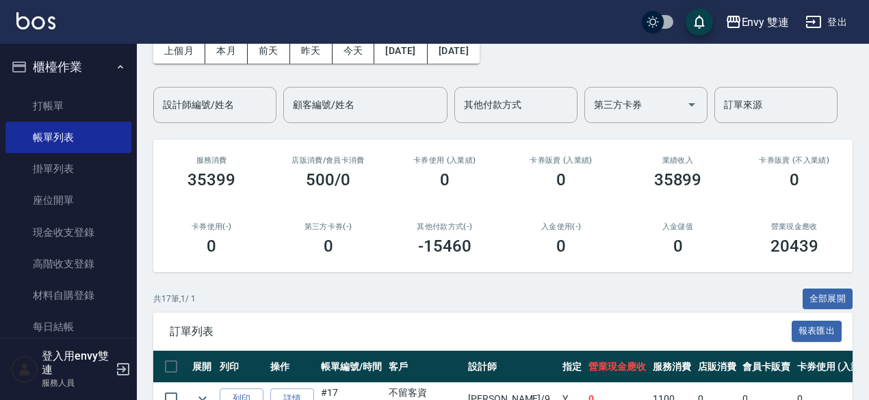
scroll to position [64, 0]
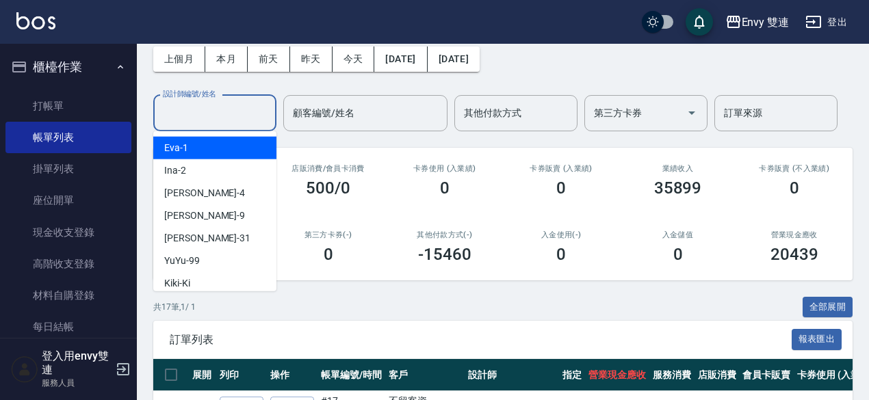
click at [187, 118] on input "設計師編號/姓名" at bounding box center [214, 113] width 111 height 24
type input "Eva-1"
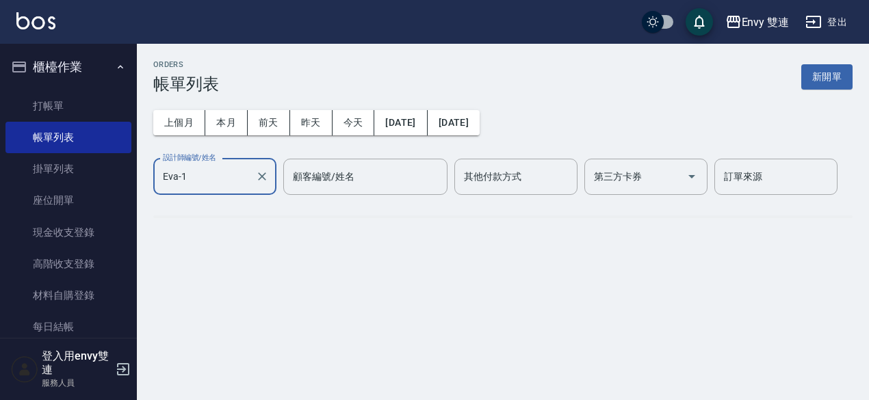
scroll to position [0, 0]
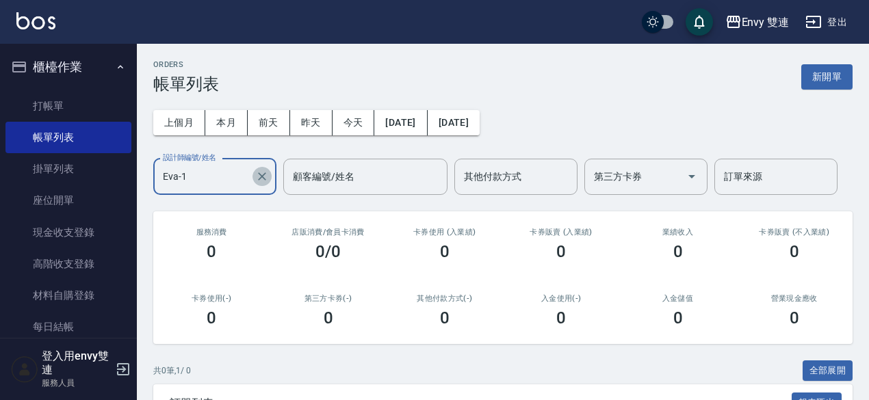
click at [265, 176] on icon "Clear" at bounding box center [262, 177] width 14 height 14
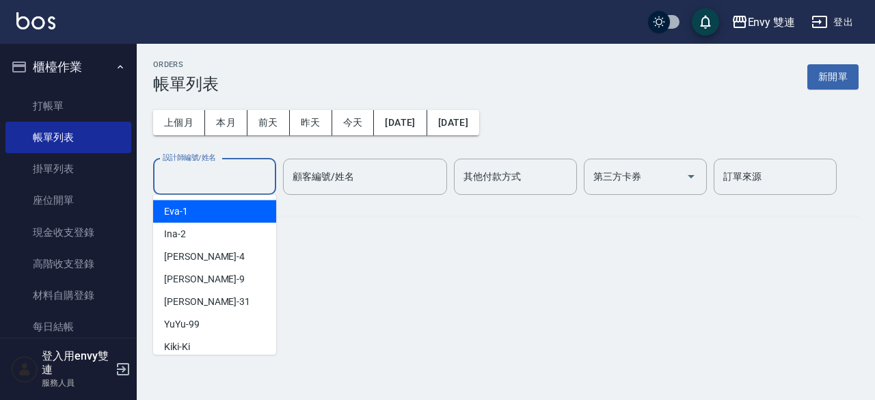
click at [265, 176] on input "設計師編號/姓名" at bounding box center [214, 177] width 111 height 24
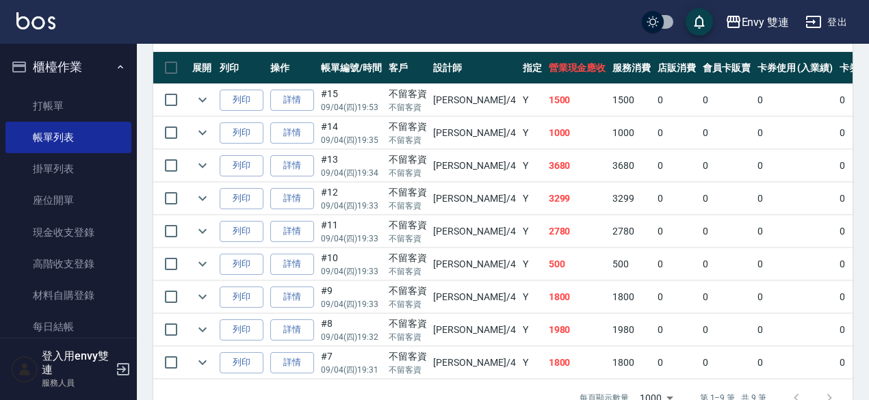
scroll to position [373, 0]
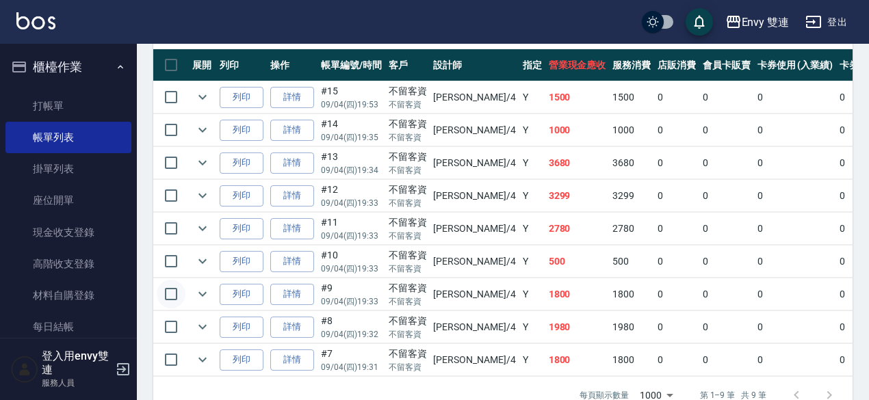
type input "Allan-4"
click at [174, 290] on input "checkbox" at bounding box center [171, 294] width 29 height 29
checkbox input "true"
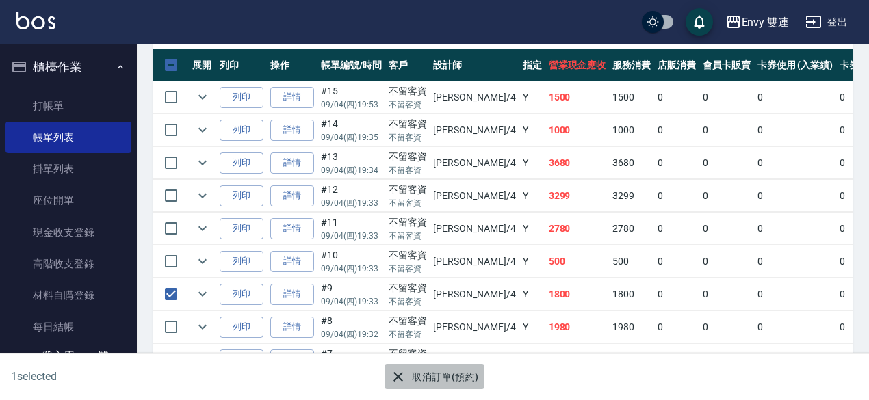
click at [404, 371] on icon "button" at bounding box center [398, 377] width 16 height 16
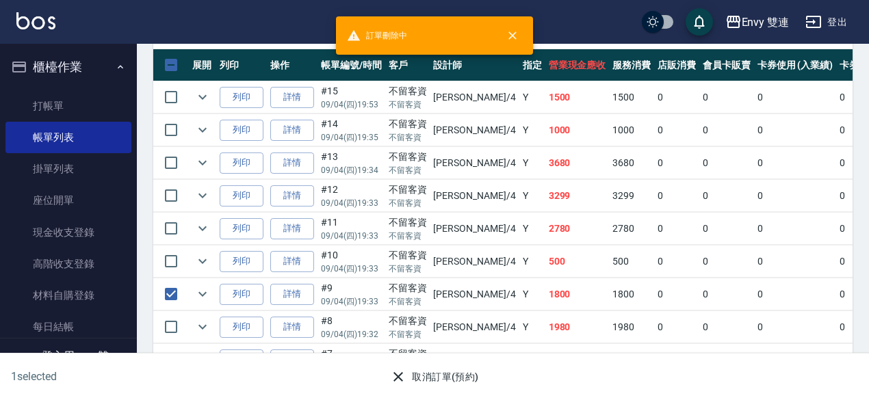
scroll to position [0, 0]
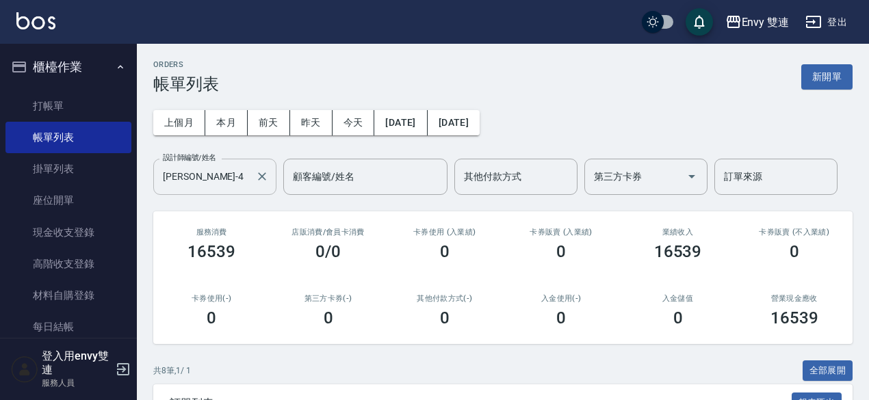
click at [230, 181] on input "Allan-4" at bounding box center [204, 177] width 90 height 24
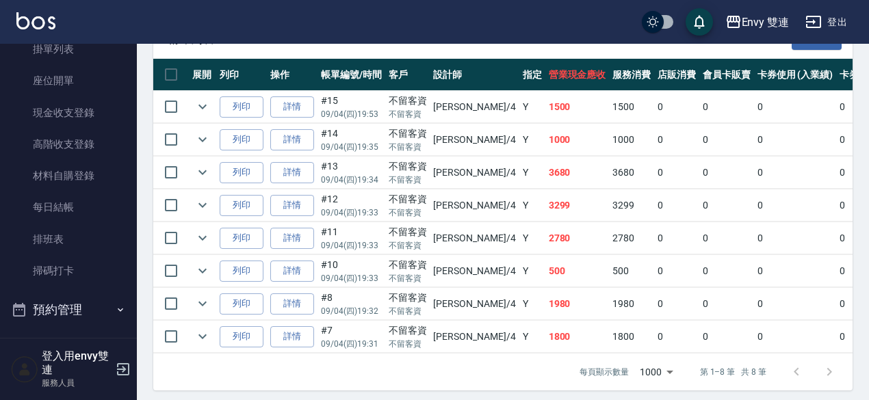
scroll to position [149, 0]
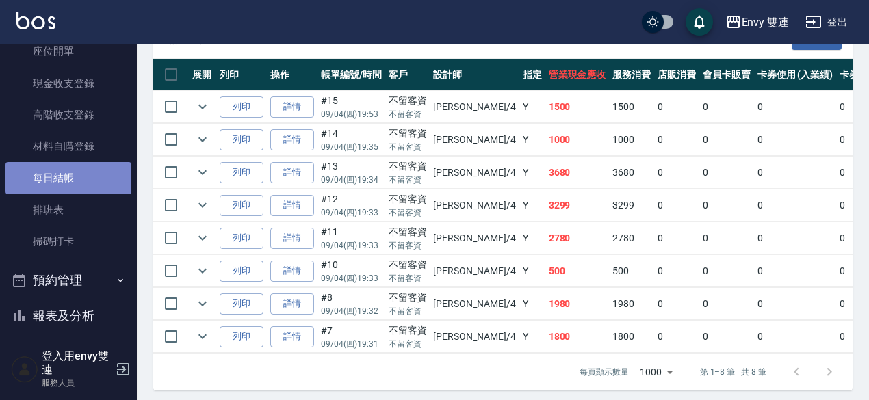
click at [86, 177] on link "每日結帳" at bounding box center [68, 177] width 126 height 31
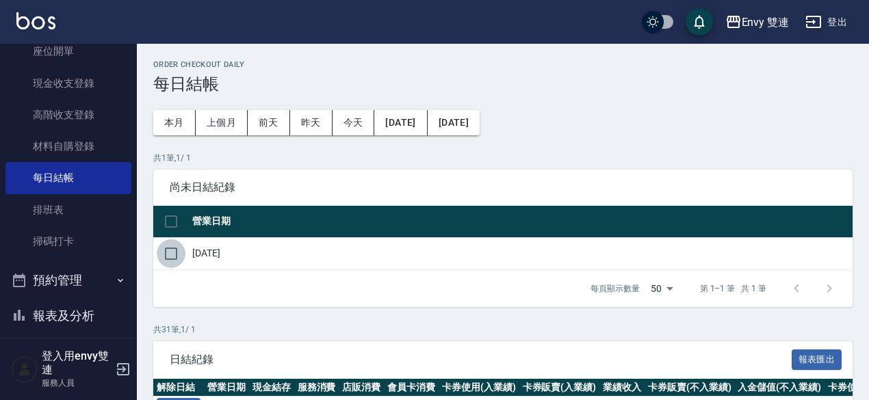
click at [169, 252] on input "checkbox" at bounding box center [171, 253] width 29 height 29
checkbox input "true"
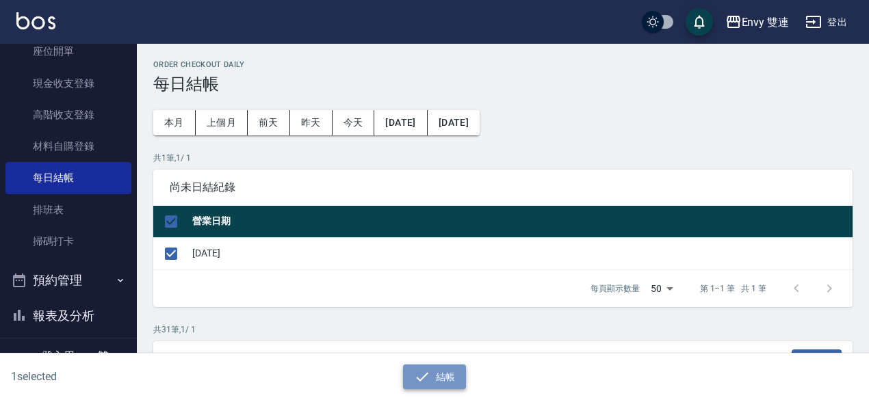
click at [421, 380] on icon "button" at bounding box center [422, 376] width 12 height 9
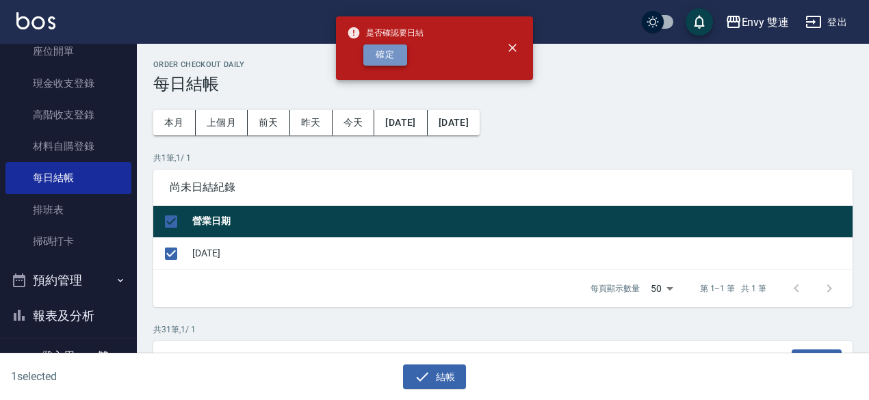
click at [391, 50] on button "確定" at bounding box center [385, 54] width 44 height 21
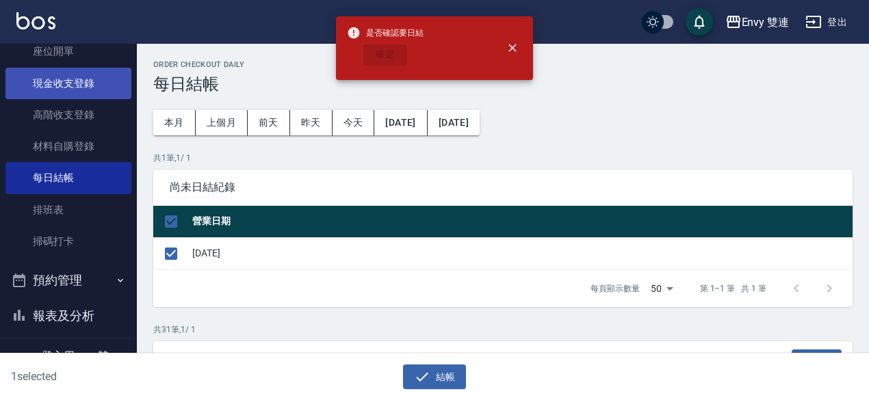
checkbox input "false"
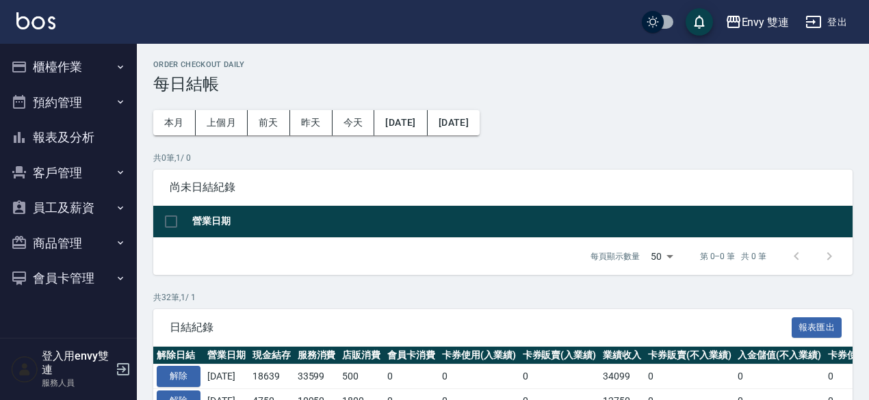
click at [68, 66] on button "櫃檯作業" at bounding box center [68, 67] width 126 height 36
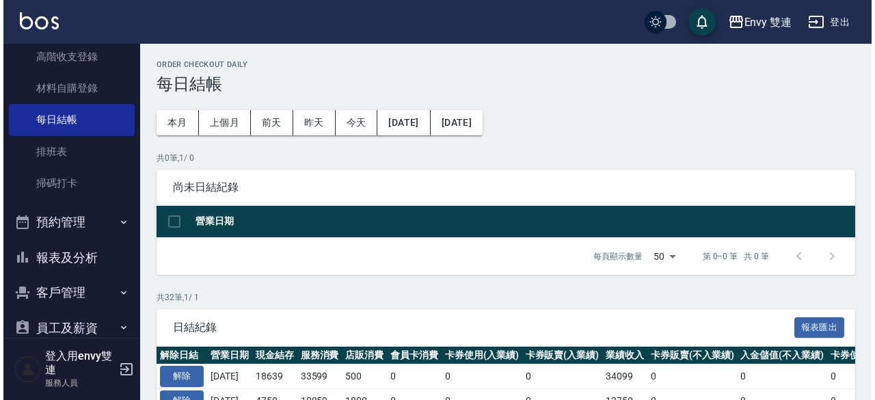
scroll to position [211, 0]
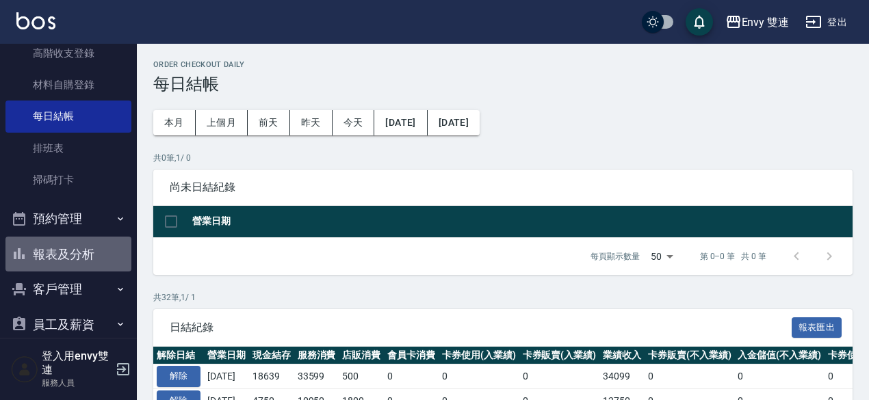
click at [81, 251] on button "報表及分析" at bounding box center [68, 255] width 126 height 36
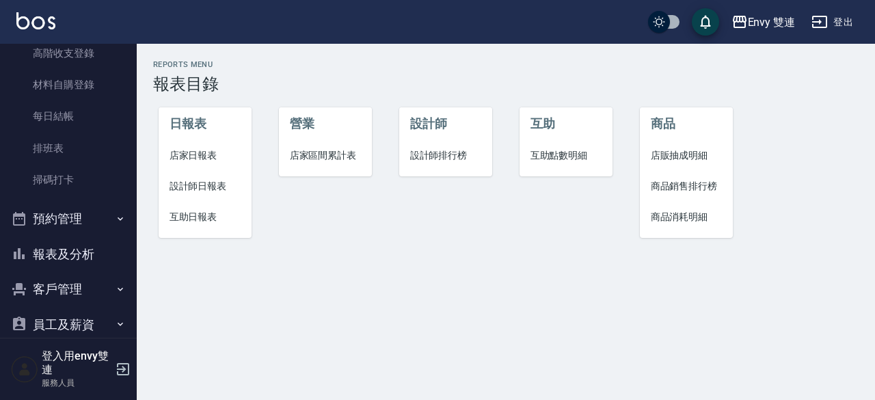
click at [209, 160] on span "店家日報表" at bounding box center [206, 155] width 72 height 14
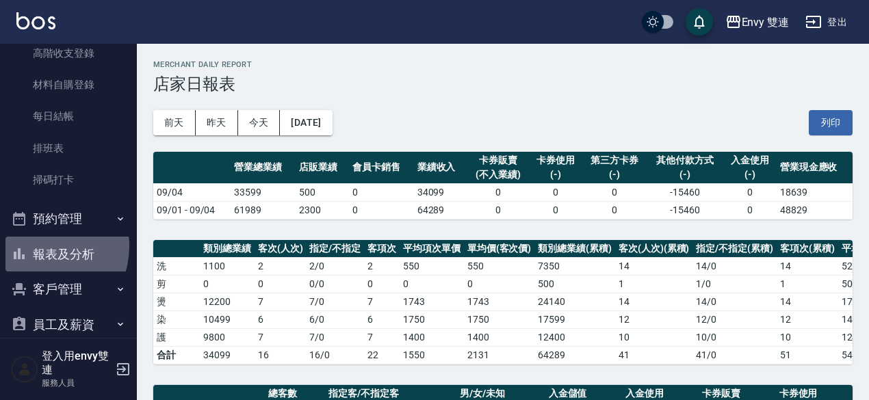
click at [36, 246] on button "報表及分析" at bounding box center [68, 255] width 126 height 36
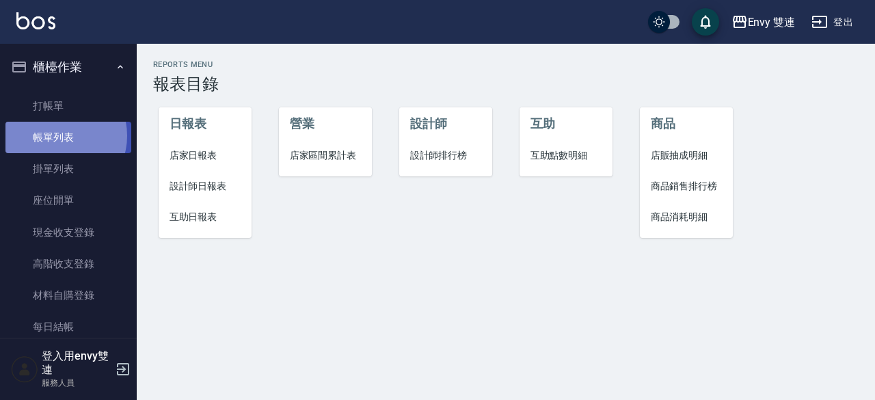
click at [59, 136] on link "帳單列表" at bounding box center [68, 137] width 126 height 31
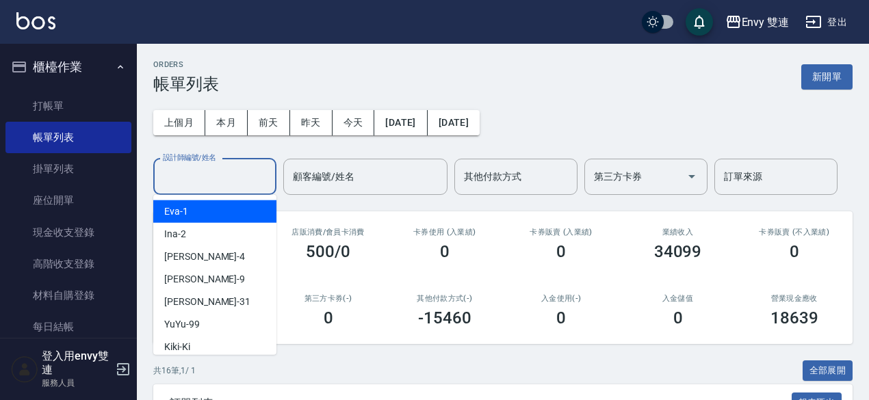
click at [184, 184] on input "設計師編號/姓名" at bounding box center [214, 177] width 111 height 24
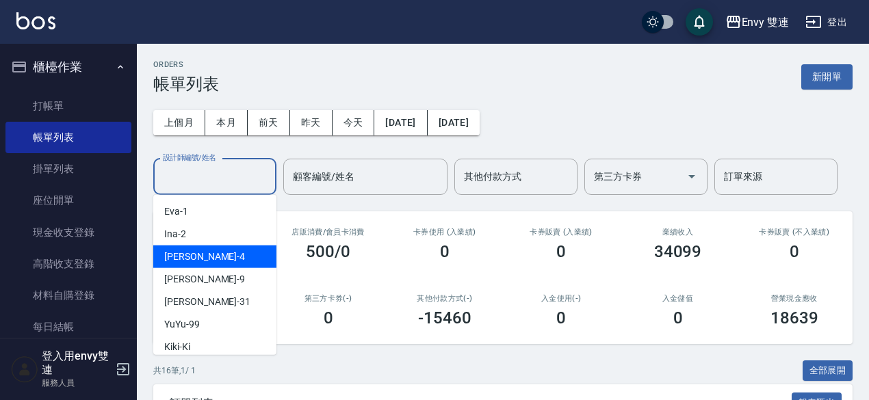
click at [188, 261] on span "Allan -4" at bounding box center [204, 257] width 81 height 14
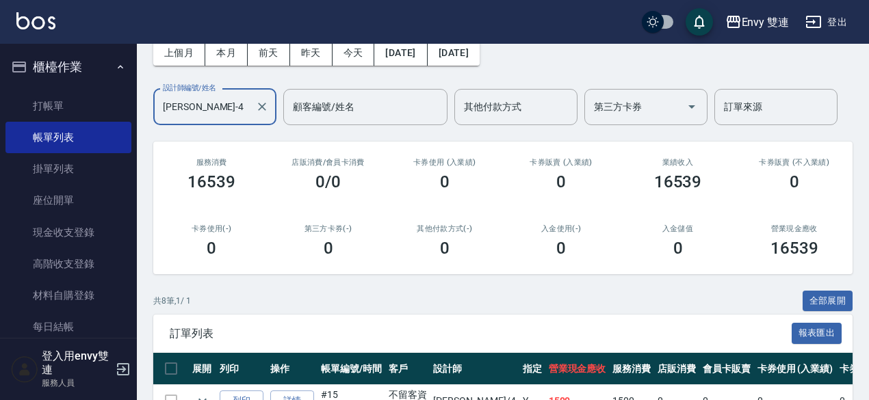
scroll to position [34, 0]
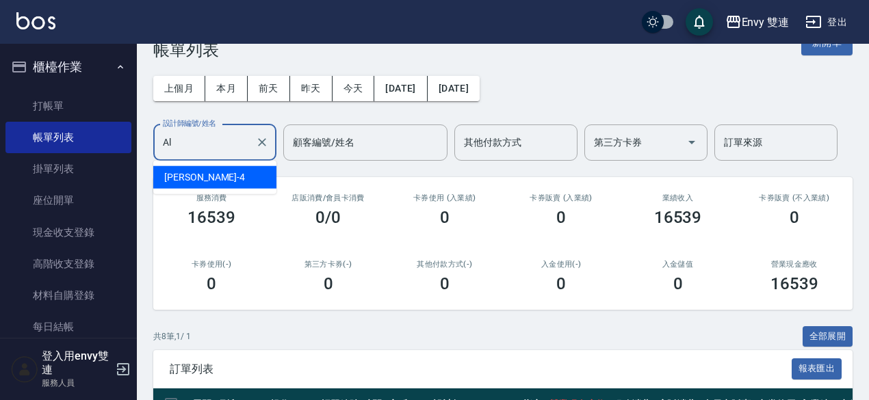
type input "A"
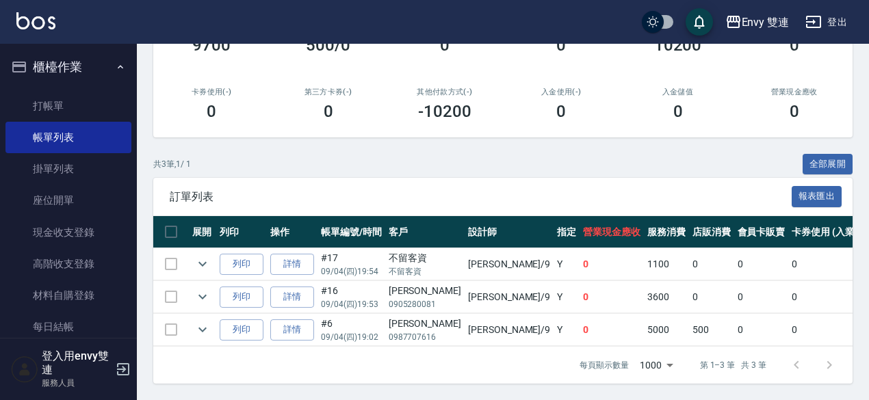
scroll to position [72, 0]
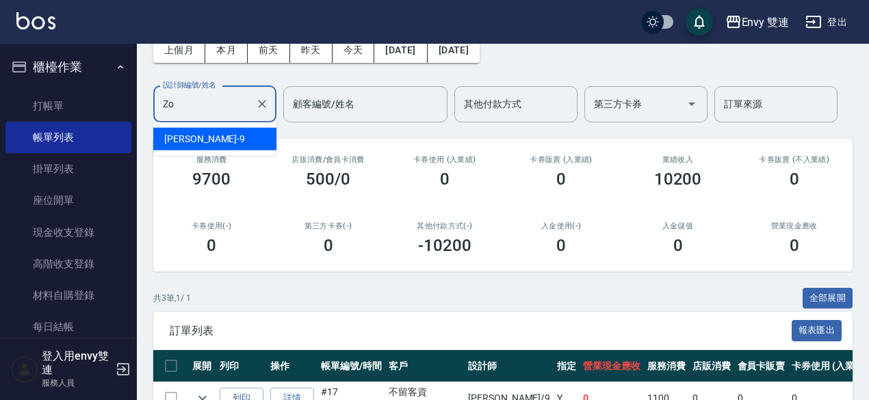
type input "Z"
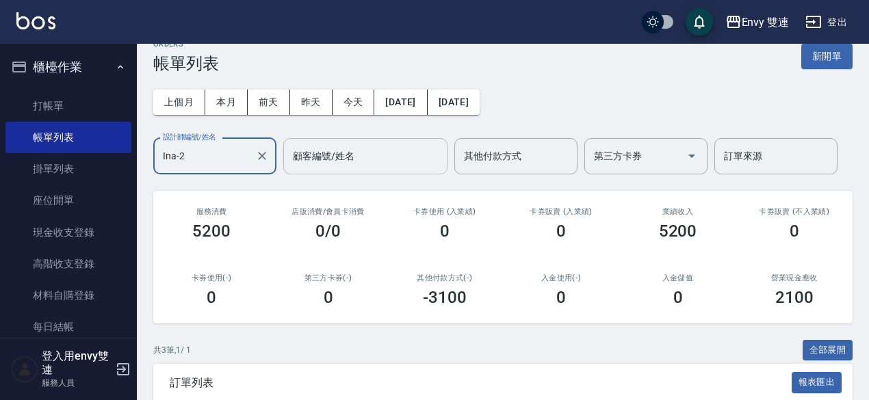
scroll to position [0, 0]
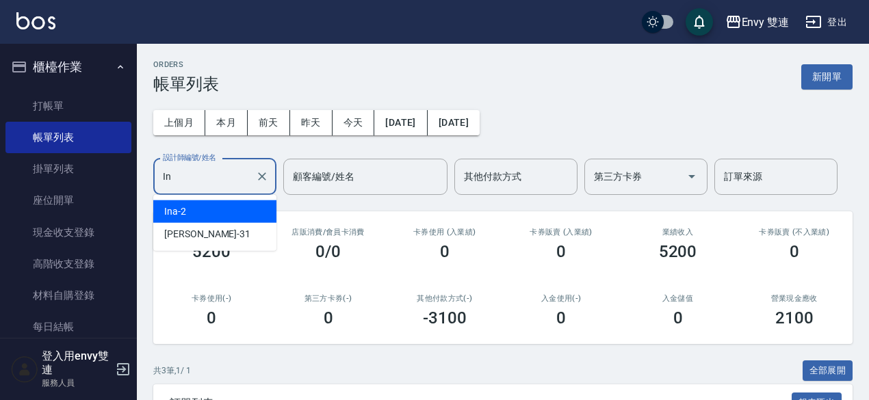
type input "I"
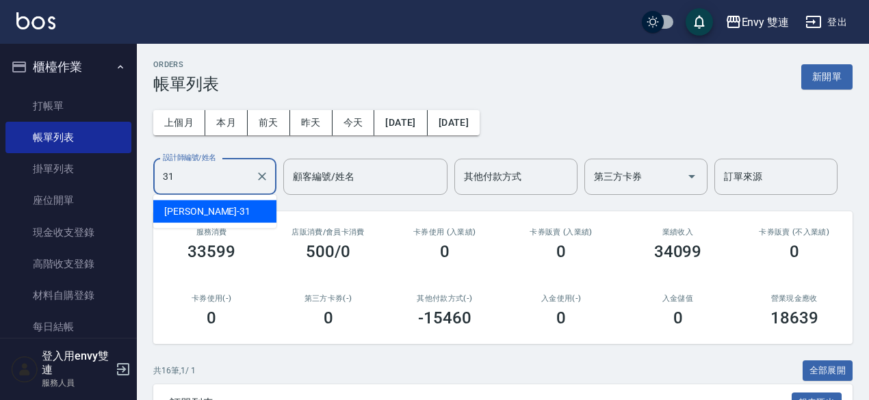
type input "Lina-31"
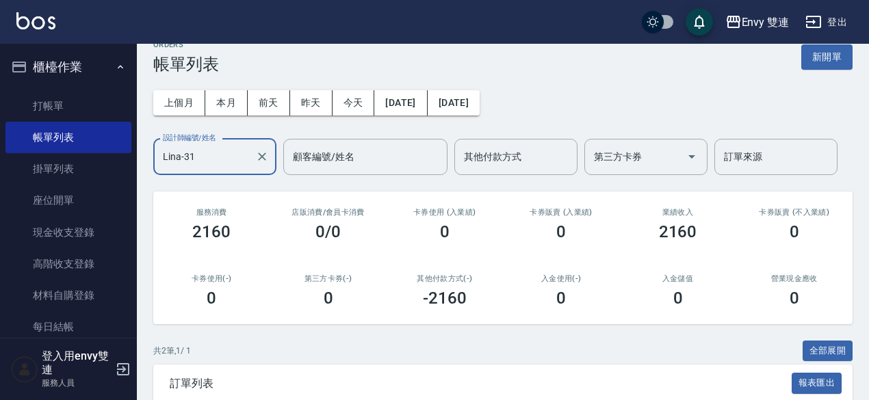
scroll to position [12, 0]
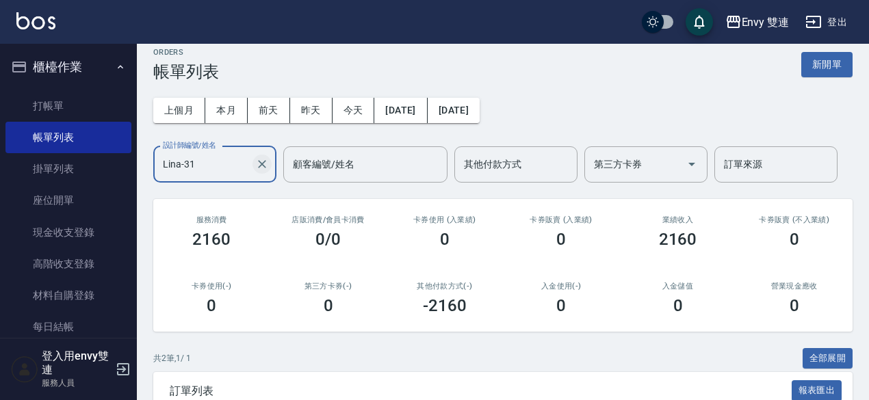
drag, startPoint x: 253, startPoint y: 176, endPoint x: 260, endPoint y: 169, distance: 9.7
click at [260, 169] on div at bounding box center [261, 164] width 18 height 36
click at [265, 167] on icon "Clear" at bounding box center [262, 164] width 8 height 8
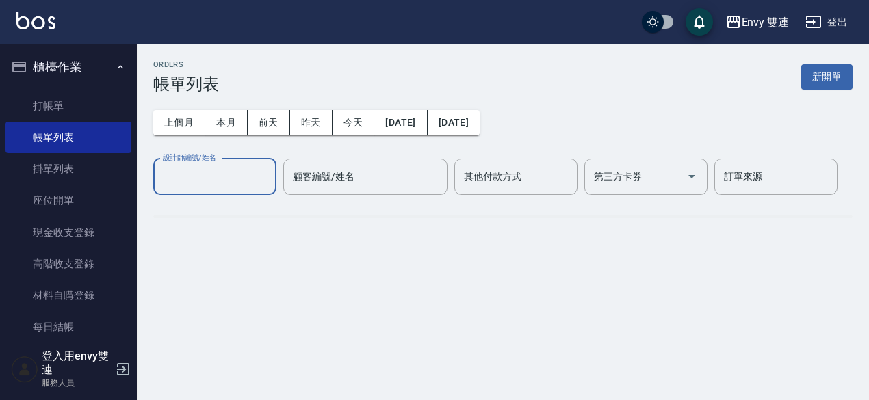
scroll to position [0, 0]
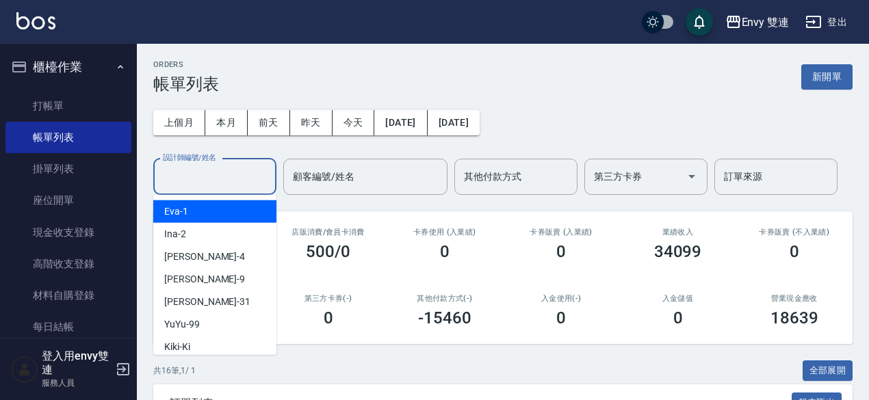
click at [201, 167] on input "設計師編號/姓名" at bounding box center [214, 177] width 111 height 24
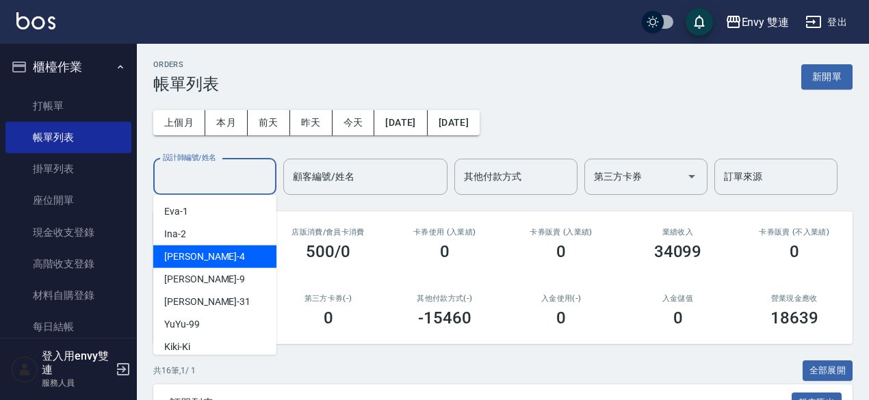
click at [195, 254] on div "Allan -4" at bounding box center [214, 257] width 123 height 23
type input "Allan-4"
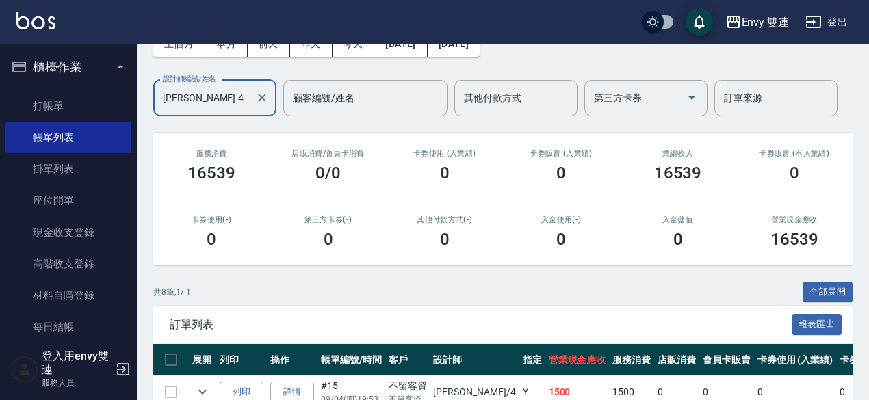
scroll to position [377, 0]
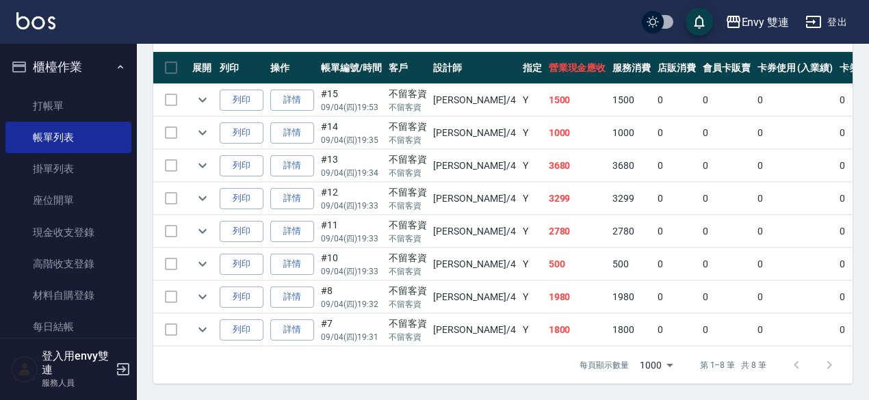
click at [863, 270] on div "ORDERS 帳單列表 新開單 上個月 本月 前天 昨天 今天 2025/09/04 2025/09/04 設計師編號/姓名 Allan-4 設計師編號/姓名…" at bounding box center [503, 36] width 732 height 727
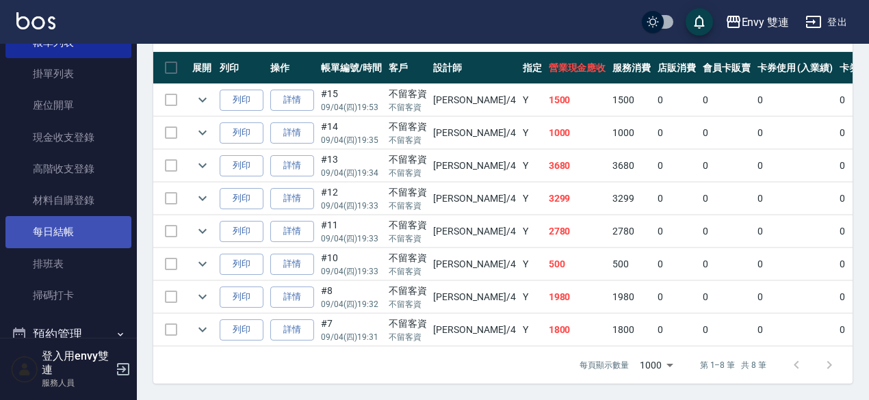
scroll to position [96, 0]
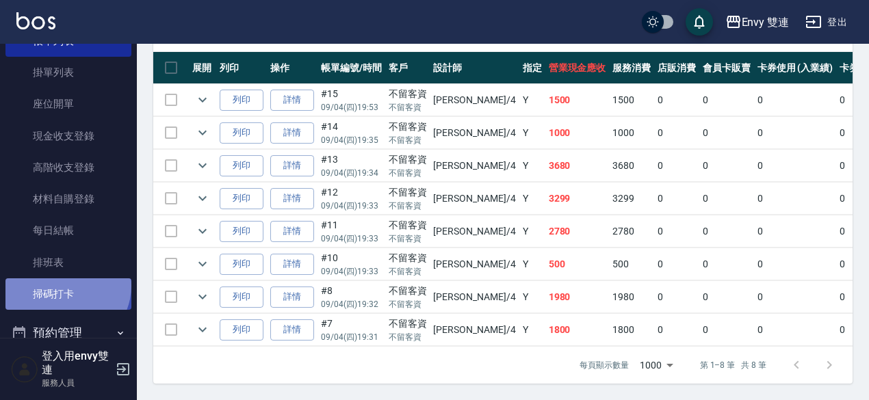
click at [66, 285] on link "掃碼打卡" at bounding box center [68, 293] width 126 height 31
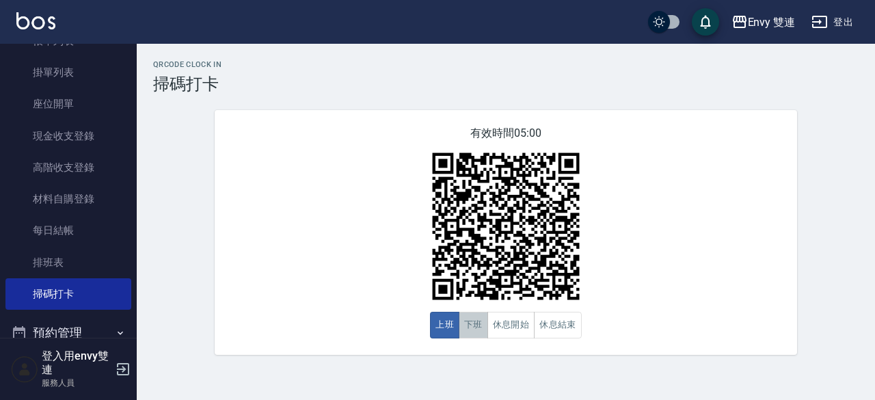
click at [468, 324] on button "下班" at bounding box center [473, 325] width 29 height 27
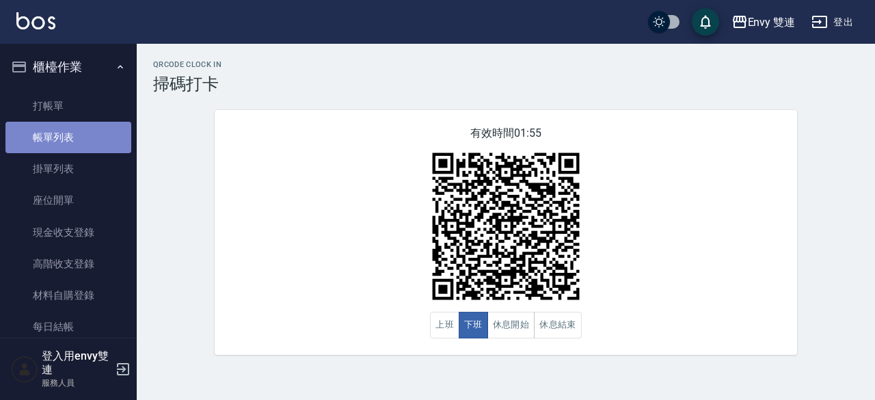
click at [83, 140] on link "帳單列表" at bounding box center [68, 137] width 126 height 31
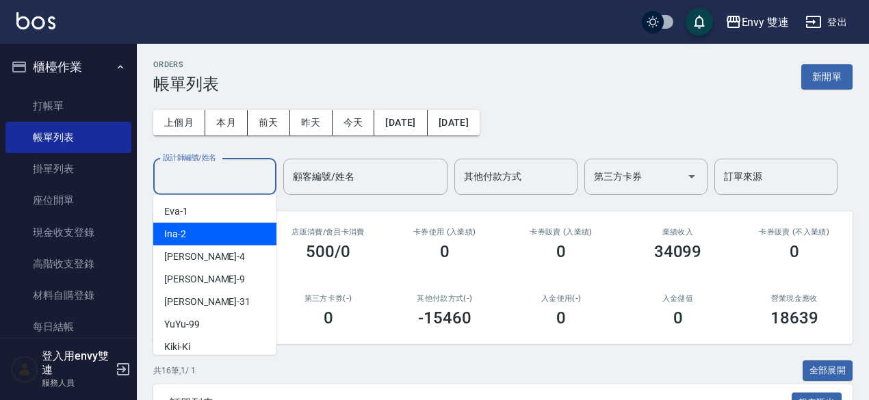
drag, startPoint x: 217, startPoint y: 166, endPoint x: 218, endPoint y: 255, distance: 88.9
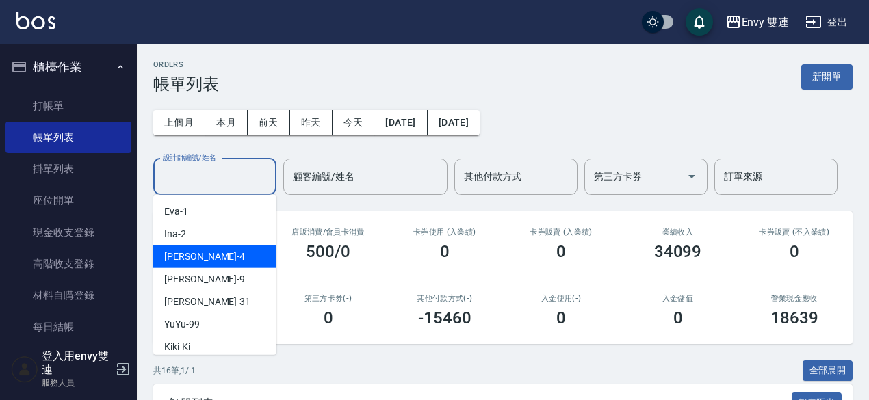
click at [218, 255] on div "Allan -4" at bounding box center [214, 257] width 123 height 23
type input "Allan-4"
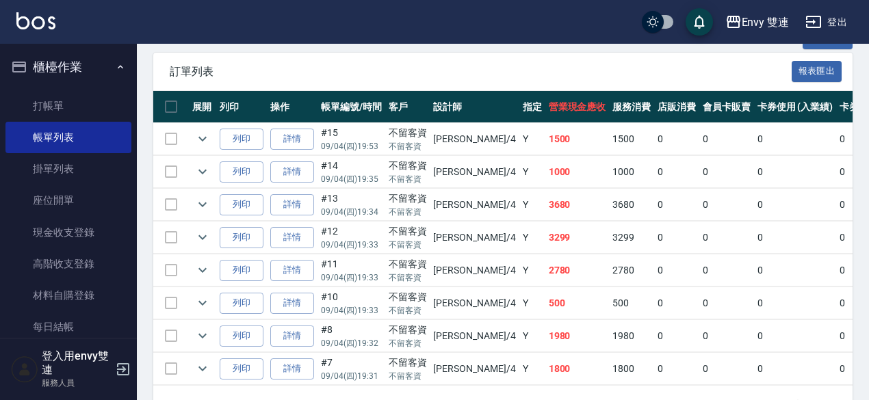
scroll to position [338, 0]
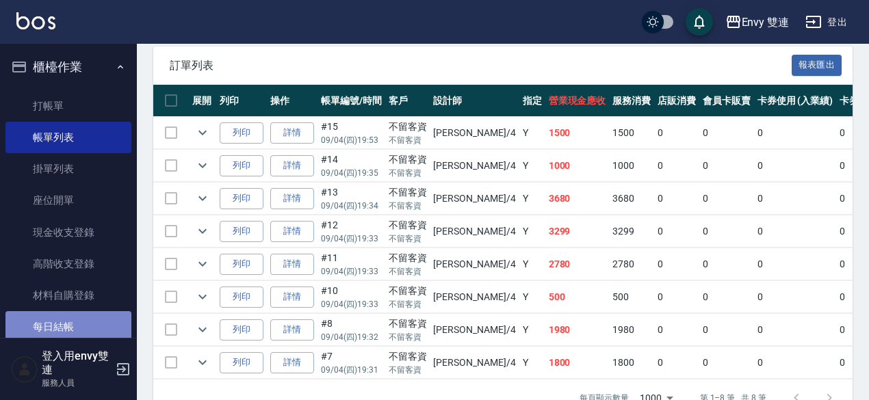
click at [71, 326] on link "每日結帳" at bounding box center [68, 326] width 126 height 31
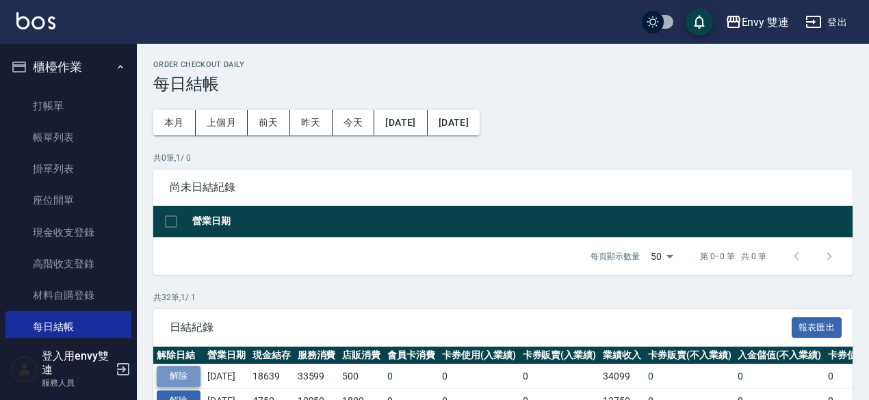
click at [182, 373] on button "解除" at bounding box center [179, 376] width 44 height 21
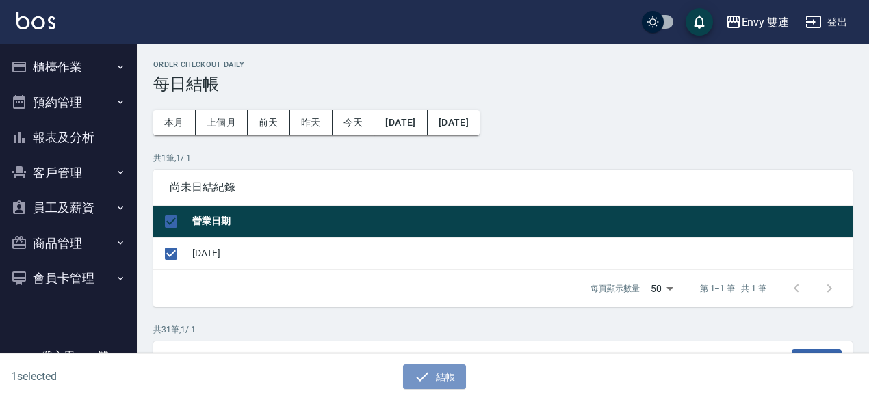
click at [435, 375] on button "結帳" at bounding box center [435, 377] width 64 height 25
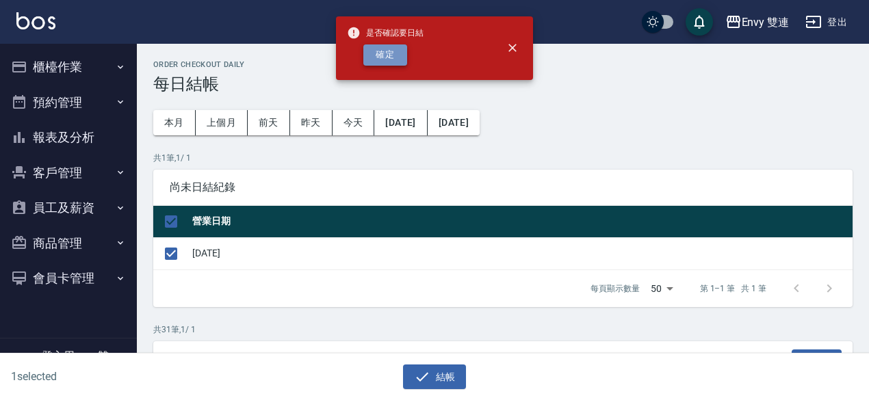
click at [393, 53] on button "確定" at bounding box center [385, 54] width 44 height 21
checkbox input "false"
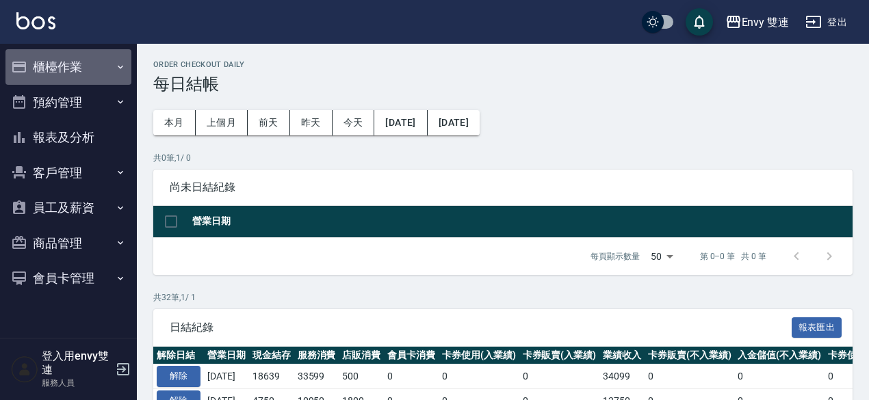
click at [79, 68] on button "櫃檯作業" at bounding box center [68, 67] width 126 height 36
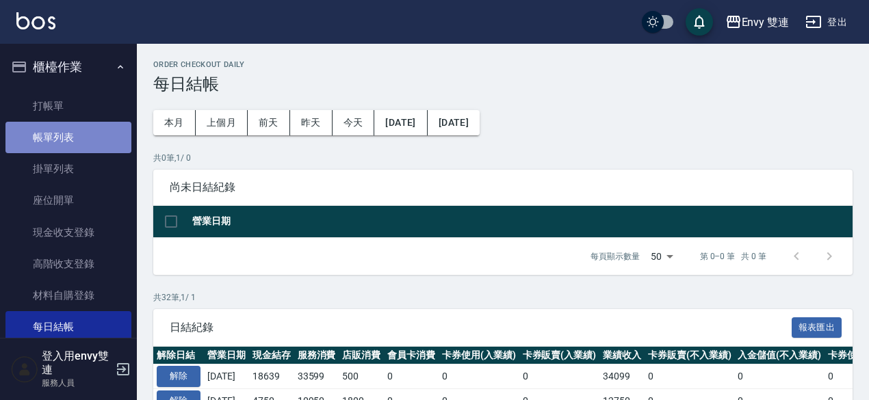
click at [81, 136] on link "帳單列表" at bounding box center [68, 137] width 126 height 31
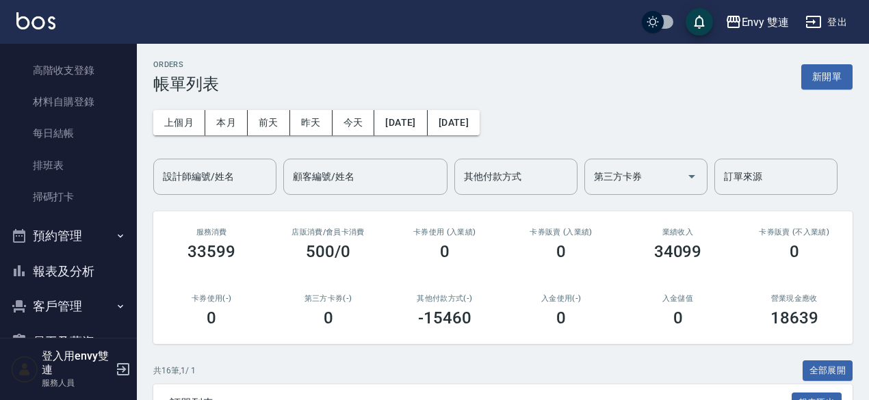
scroll to position [197, 0]
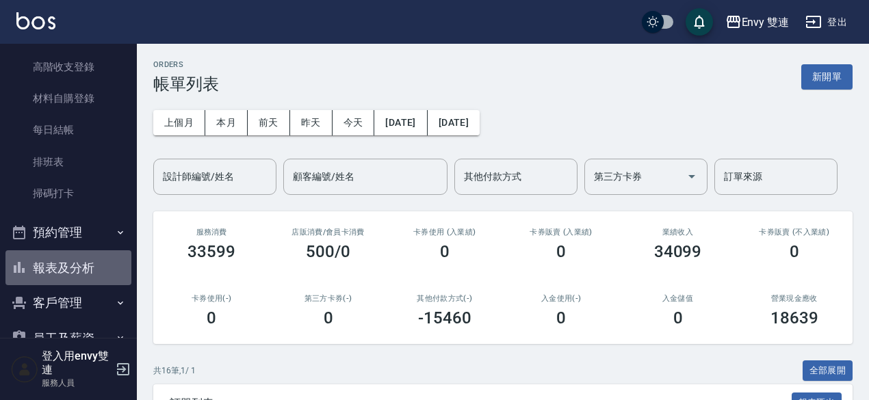
click at [98, 265] on button "報表及分析" at bounding box center [68, 268] width 126 height 36
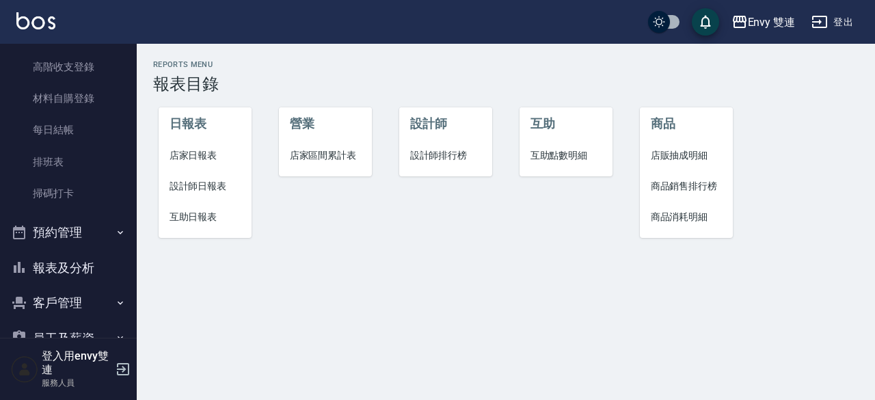
click at [209, 159] on span "店家日報表" at bounding box center [206, 155] width 72 height 14
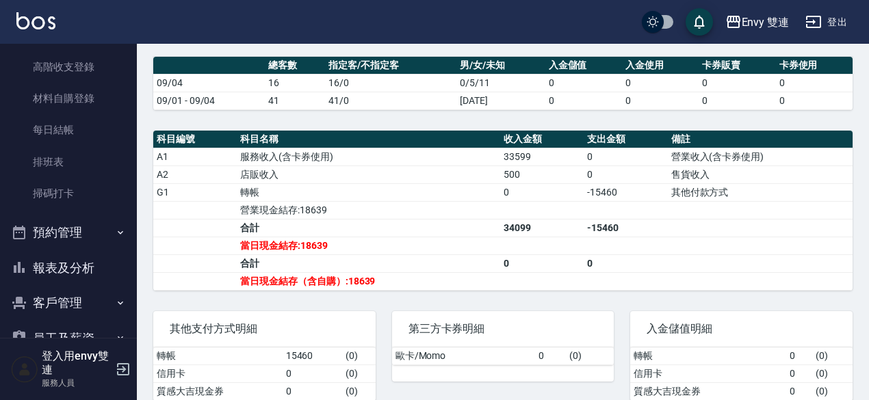
scroll to position [365, 0]
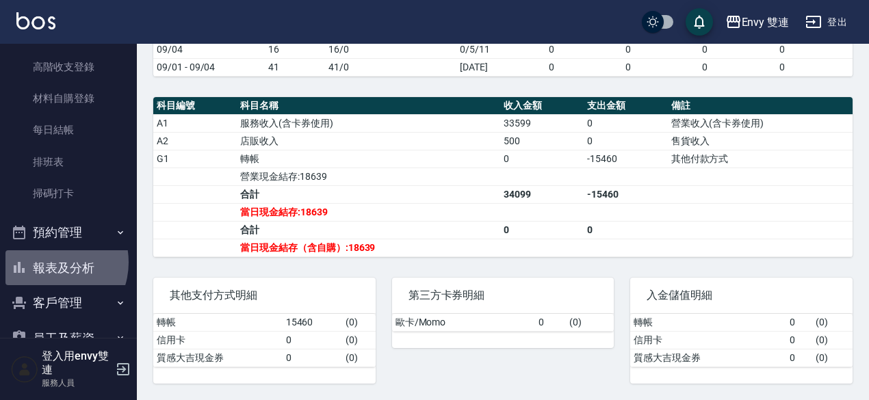
click at [51, 262] on button "報表及分析" at bounding box center [68, 268] width 126 height 36
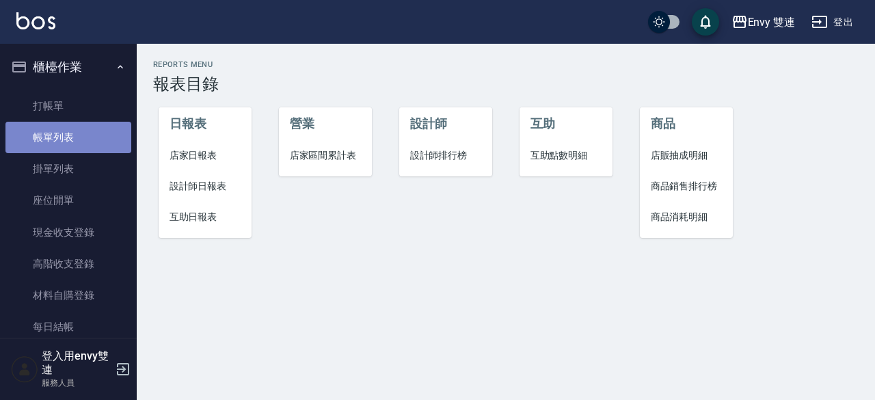
click at [79, 131] on link "帳單列表" at bounding box center [68, 137] width 126 height 31
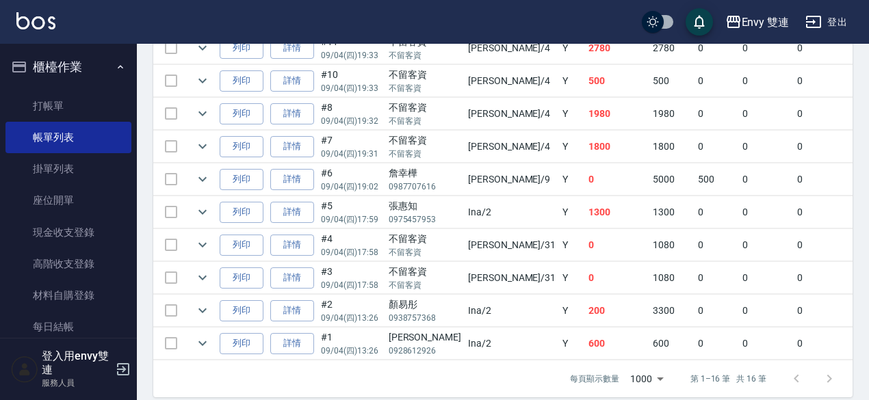
scroll to position [636, 0]
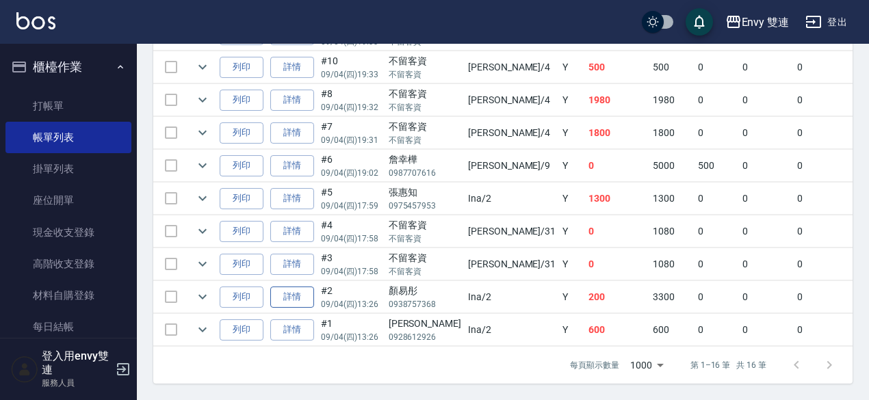
click at [300, 290] on link "詳情" at bounding box center [292, 297] width 44 height 21
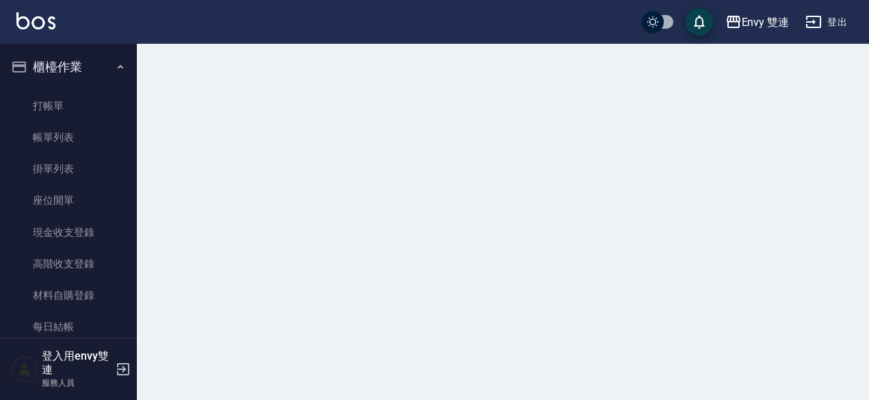
click at [300, 290] on div at bounding box center [434, 200] width 869 height 400
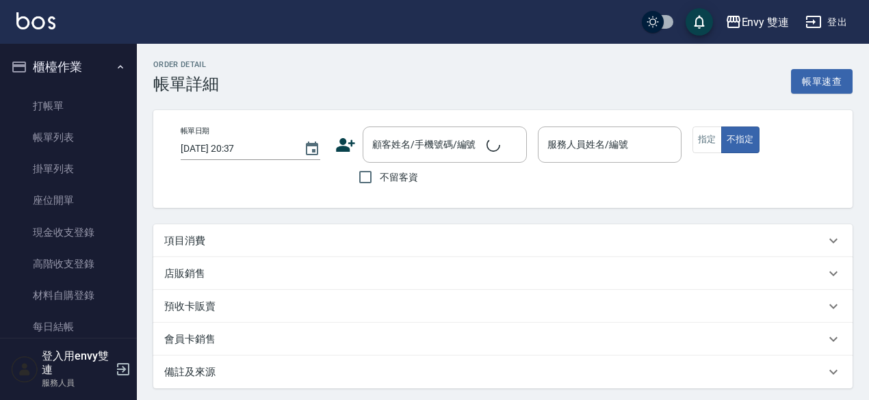
type input "2025/09/04 13:26"
type input "Ina-2"
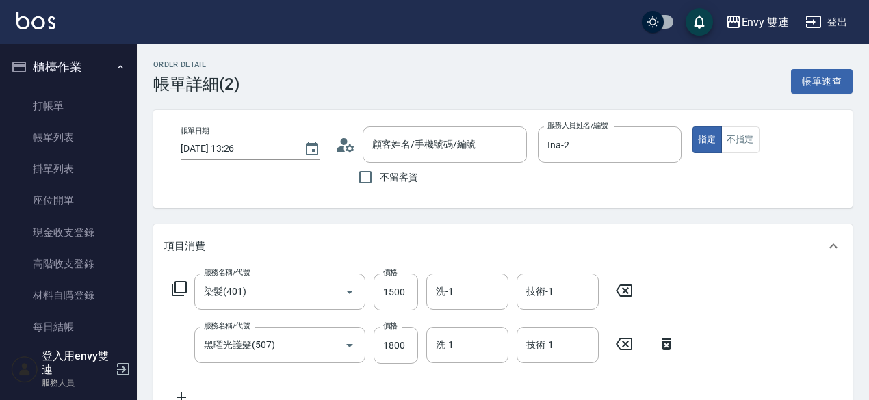
type input "染髮(401)"
type input "黑曜光護髮(507)"
type input "顏易彤/0938757368/"
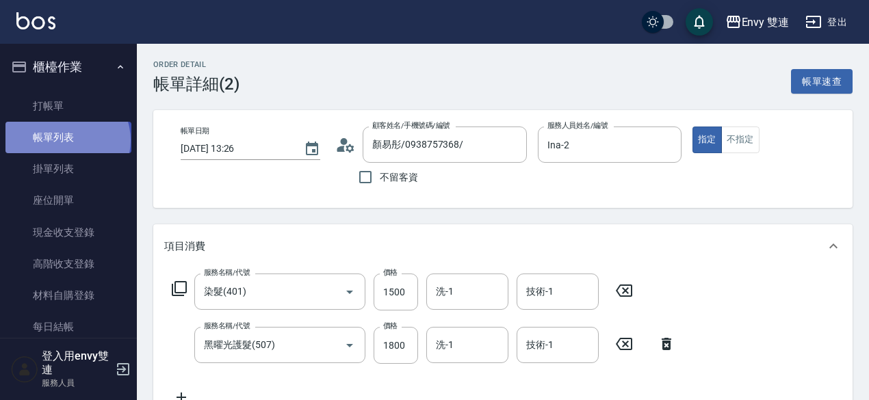
click at [66, 140] on link "帳單列表" at bounding box center [68, 137] width 126 height 31
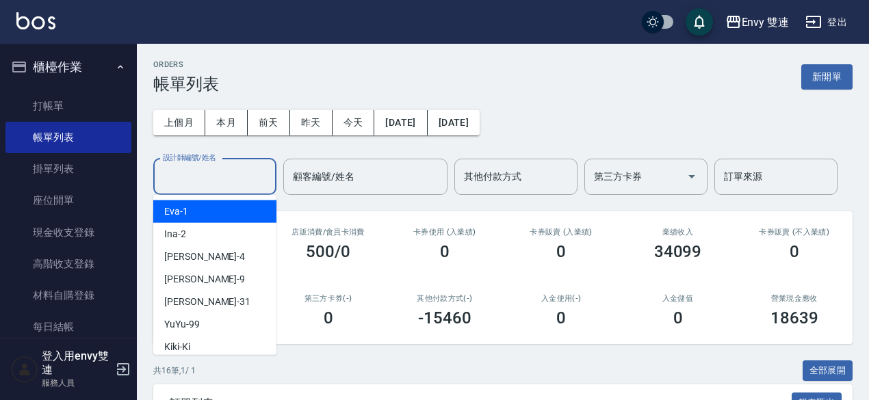
click at [198, 176] on input "設計師編號/姓名" at bounding box center [214, 177] width 111 height 24
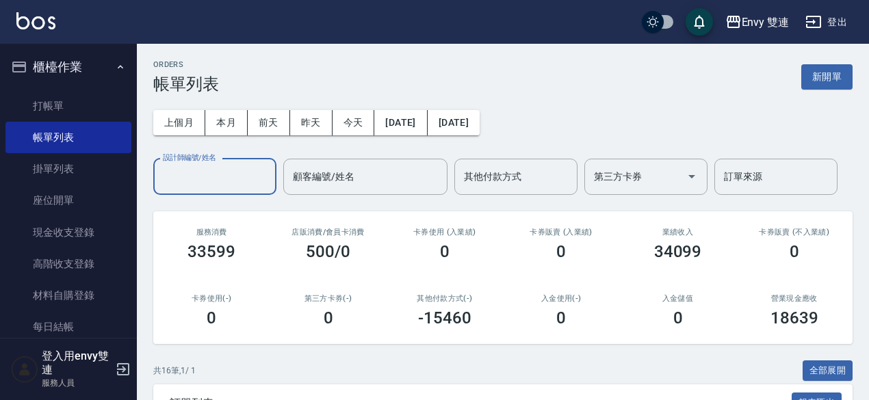
click at [193, 179] on input "設計師編號/姓名" at bounding box center [214, 177] width 111 height 24
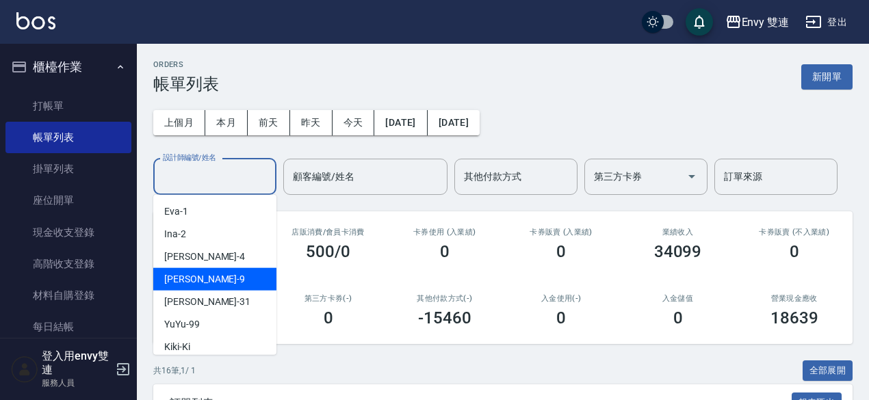
drag, startPoint x: 193, startPoint y: 179, endPoint x: 200, endPoint y: 277, distance: 98.7
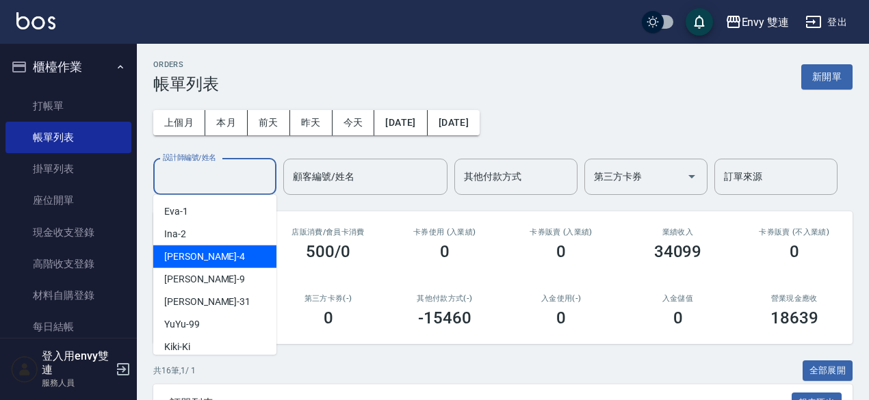
click at [196, 262] on div "Allan -4" at bounding box center [214, 257] width 123 height 23
type input "Allan-4"
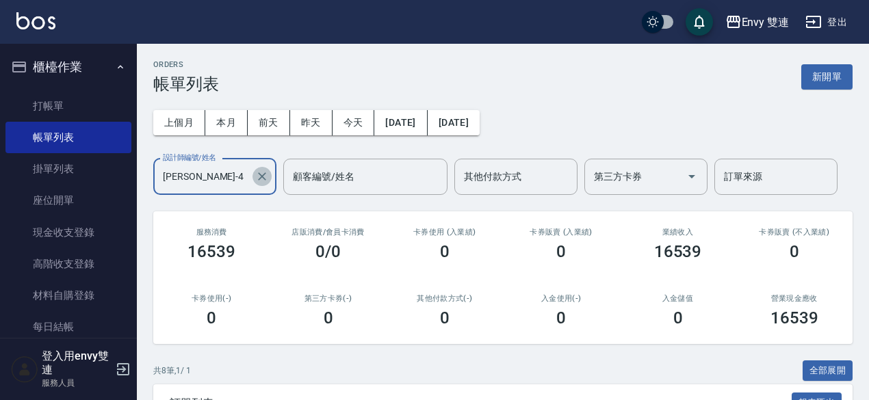
click at [261, 172] on icon "Clear" at bounding box center [262, 177] width 14 height 14
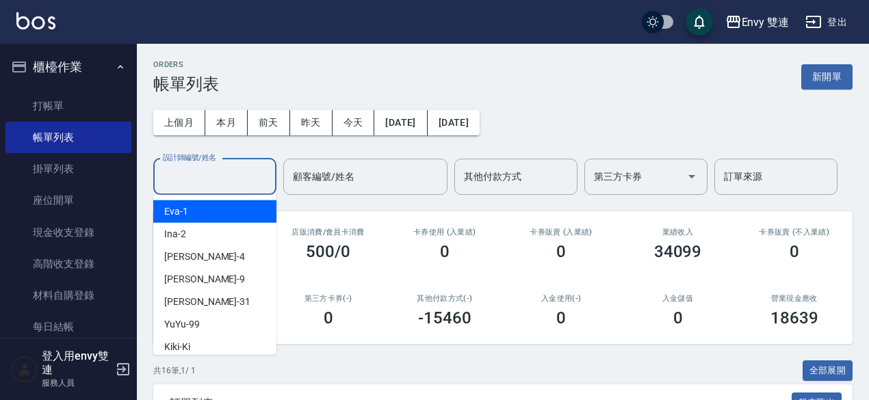
click at [183, 181] on input "設計師編號/姓名" at bounding box center [214, 177] width 111 height 24
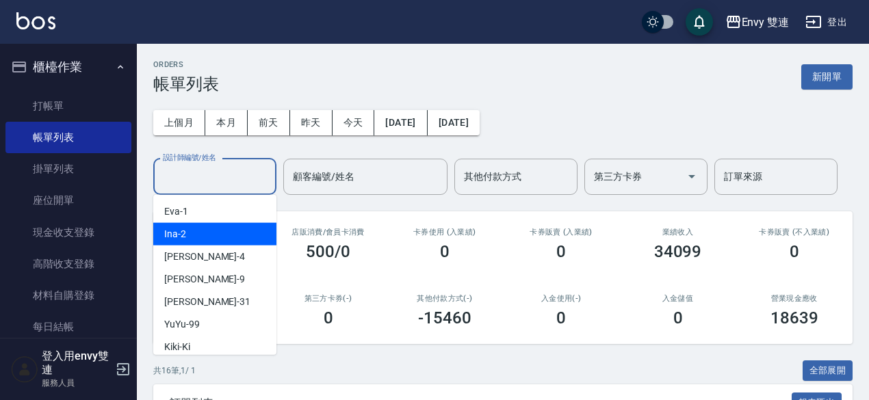
click at [220, 235] on div "Ina -2" at bounding box center [214, 234] width 123 height 23
type input "Ina-2"
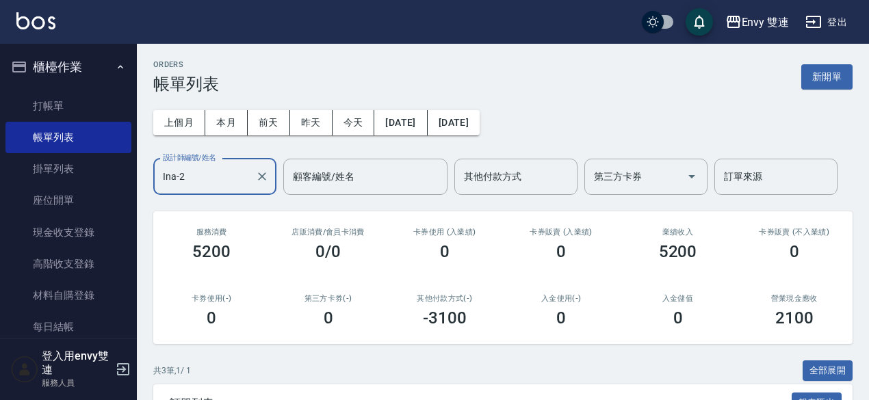
drag, startPoint x: 264, startPoint y: 177, endPoint x: 202, endPoint y: 179, distance: 61.6
click at [202, 179] on div "Ina-2 設計師編號/姓名" at bounding box center [214, 177] width 123 height 36
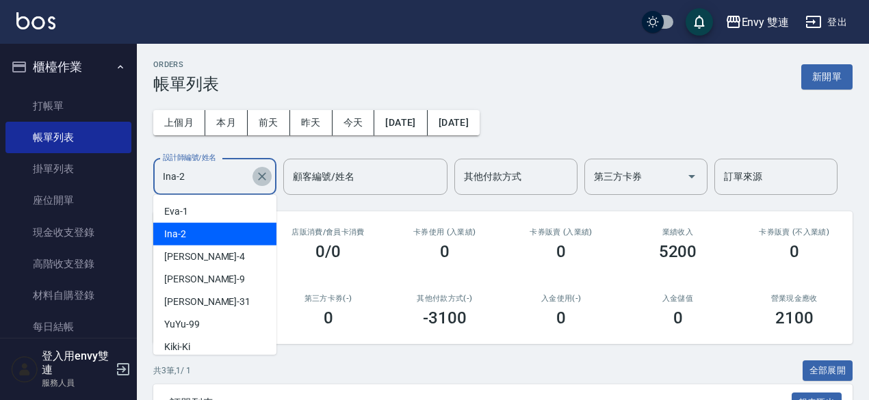
click at [261, 176] on icon "Clear" at bounding box center [262, 176] width 8 height 8
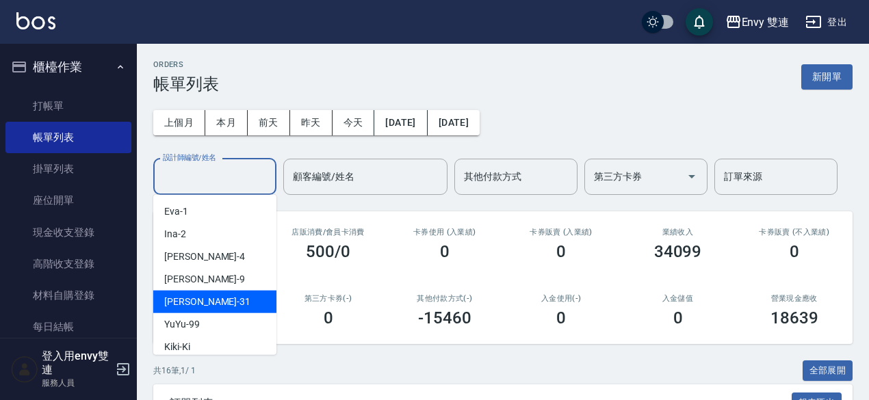
click at [205, 306] on div "Lina -31" at bounding box center [214, 302] width 123 height 23
type input "Lina-31"
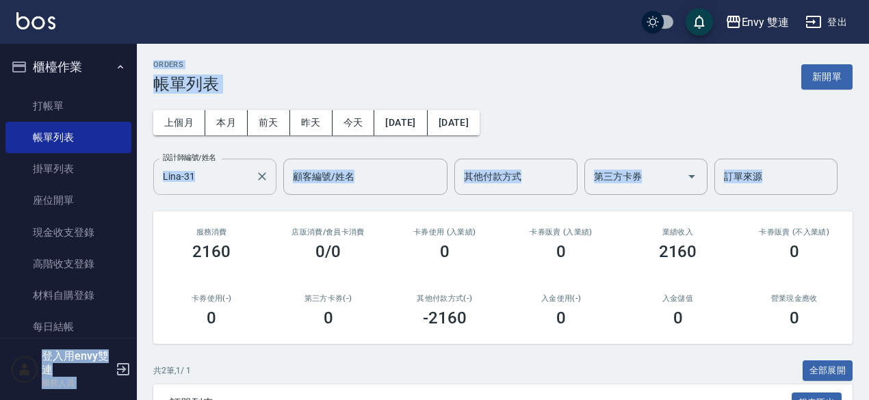
drag, startPoint x: 868, startPoint y: 29, endPoint x: 869, endPoint y: 96, distance: 67.0
click at [869, 96] on html "Envy 雙連 登出 櫃檯作業 打帳單 帳單列表 掛單列表 座位開單 現金收支登錄 高階收支登錄 材料自購登錄 每日結帳 排班表 掃碼打卡 預約管理 預約管理…" at bounding box center [434, 287] width 869 height 574
click at [261, 180] on icon "Clear" at bounding box center [262, 177] width 14 height 14
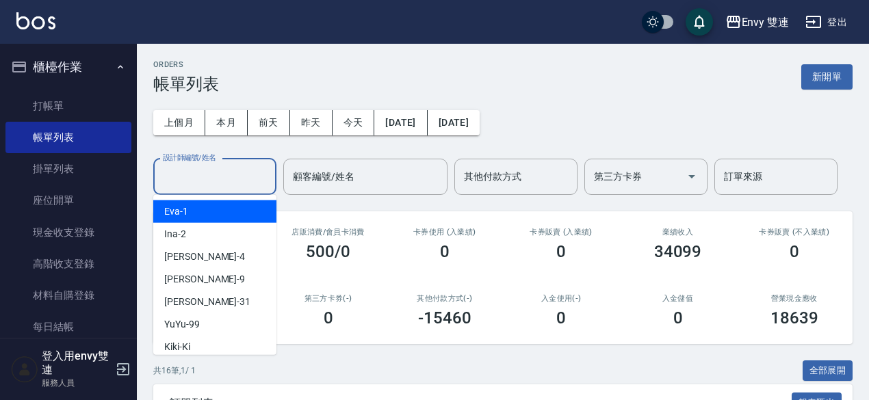
click at [175, 187] on input "設計師編號/姓名" at bounding box center [214, 177] width 111 height 24
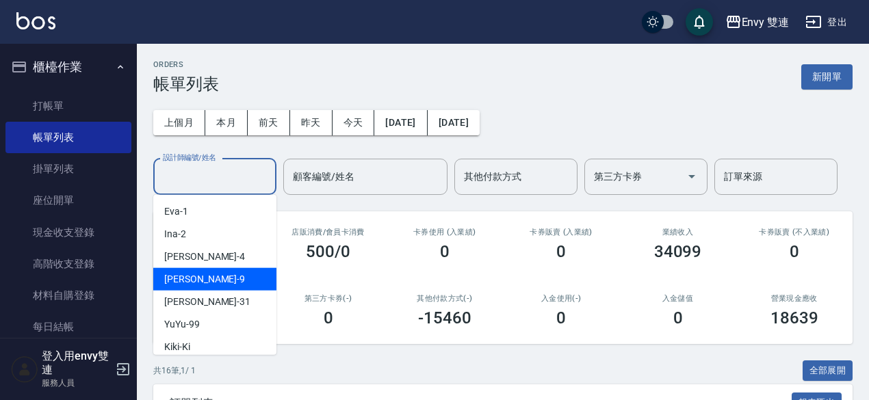
click at [197, 287] on div "Zoe -9" at bounding box center [214, 279] width 123 height 23
type input "Zoe-9"
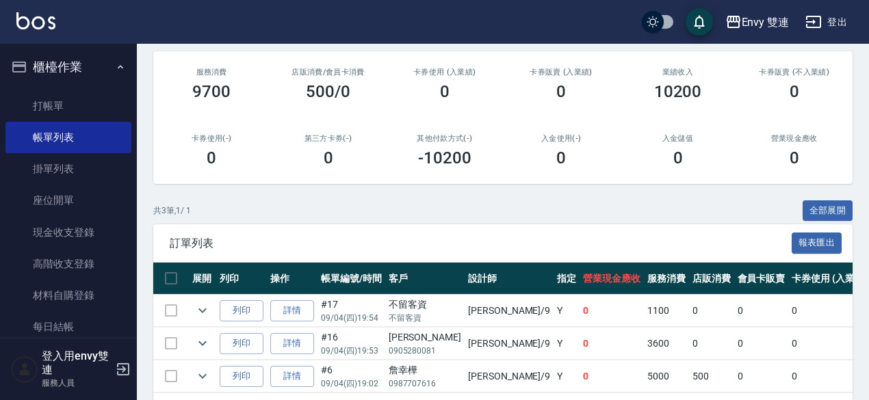
scroll to position [215, 0]
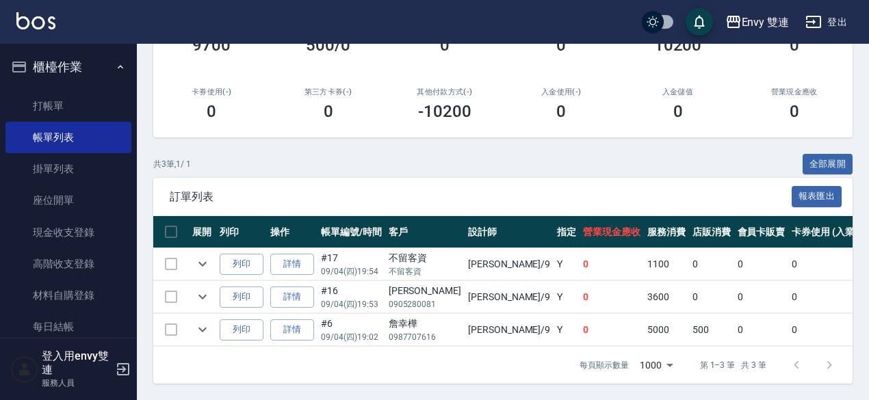
click at [858, 281] on div "ORDERS 帳單列表 新開單 上個月 本月 前天 昨天 今天 2025/09/04 2025/09/04 設計師編號/姓名 Zoe-9 設計師編號/姓名 顧…" at bounding box center [503, 118] width 732 height 563
drag, startPoint x: 137, startPoint y: 157, endPoint x: 134, endPoint y: 148, distance: 8.7
click at [134, 148] on div "櫃檯作業 打帳單 帳單列表 掛單列表 座位開單 現金收支登錄 高階收支登錄 材料自購登錄 每日結帳 排班表 掃碼打卡 預約管理 預約管理 單日預約紀錄 單週預…" at bounding box center [68, 222] width 137 height 356
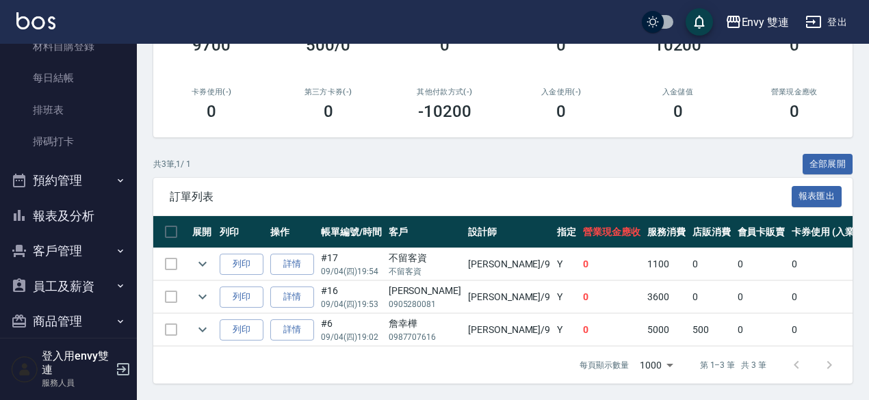
scroll to position [0, 0]
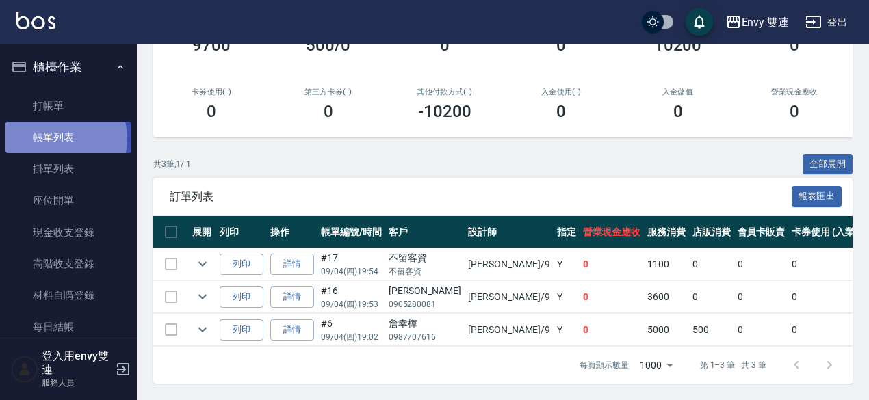
click at [57, 139] on link "帳單列表" at bounding box center [68, 137] width 126 height 31
drag, startPoint x: 872, startPoint y: 168, endPoint x: 239, endPoint y: 146, distance: 633.7
click at [239, 154] on div "共 3 筆, 1 / 1 全部展開" at bounding box center [502, 164] width 699 height 21
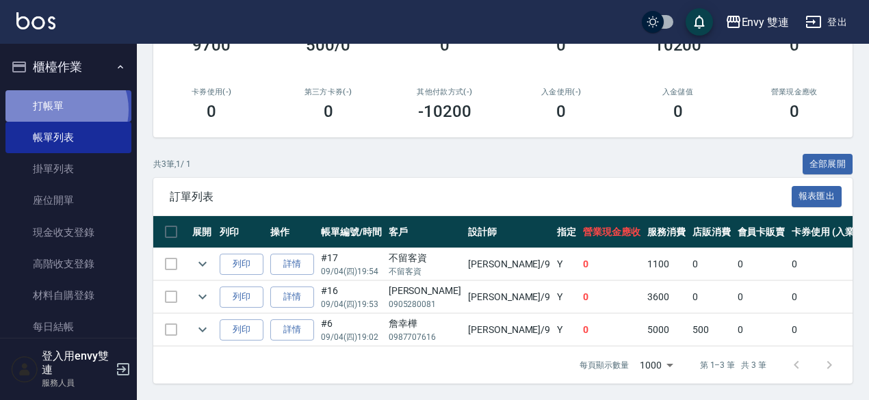
click at [61, 109] on link "打帳單" at bounding box center [68, 105] width 126 height 31
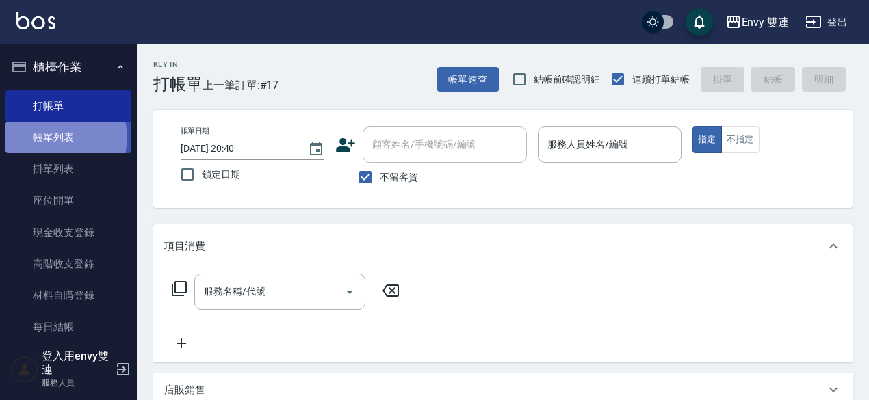
click at [60, 137] on link "帳單列表" at bounding box center [68, 137] width 126 height 31
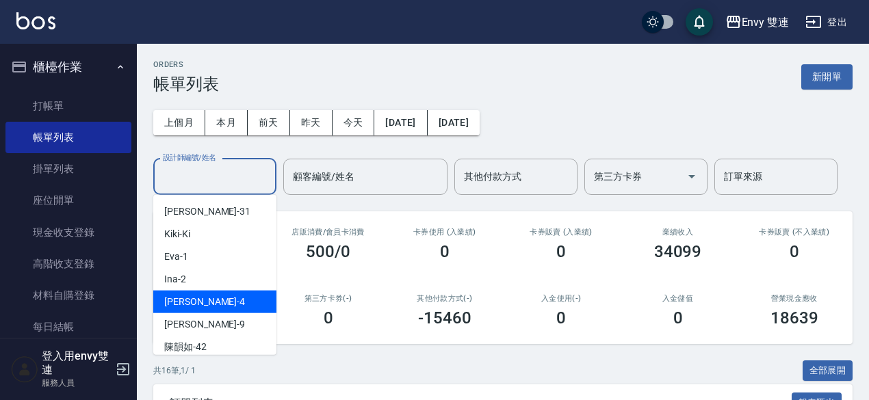
drag, startPoint x: 199, startPoint y: 172, endPoint x: 215, endPoint y: 304, distance: 132.9
click at [215, 304] on div "Allan -4" at bounding box center [214, 302] width 123 height 23
type input "Allan-4"
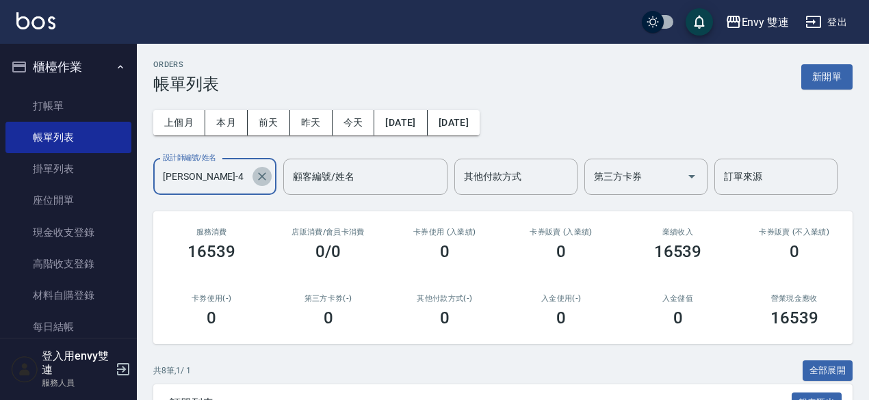
click at [257, 171] on icon "Clear" at bounding box center [262, 177] width 14 height 14
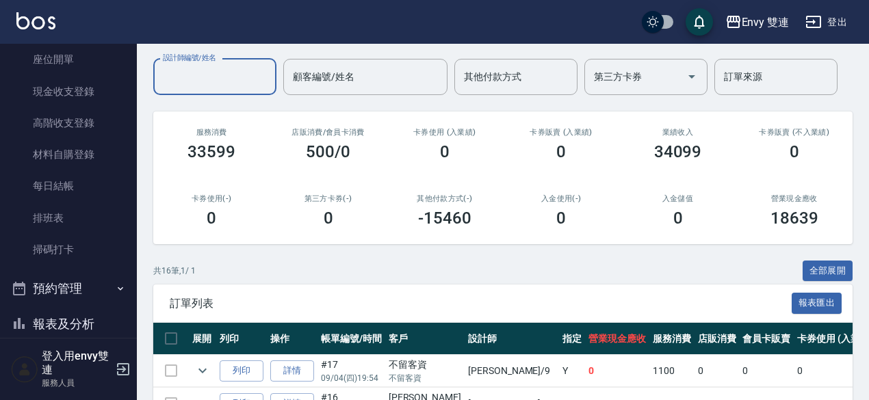
scroll to position [146, 0]
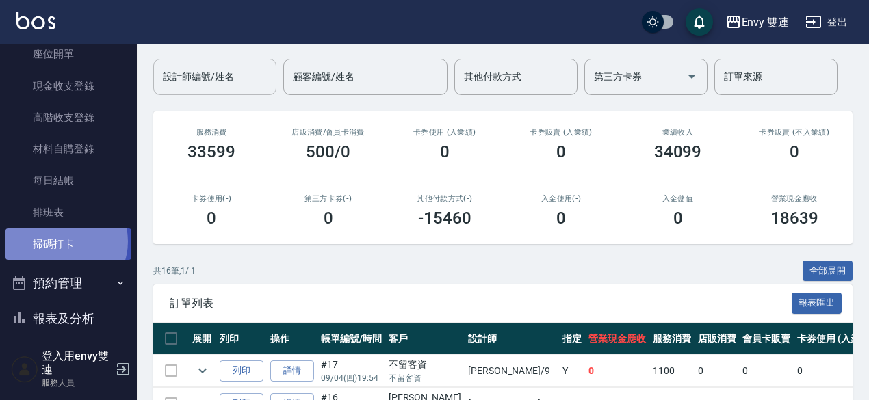
click at [62, 241] on link "掃碼打卡" at bounding box center [68, 243] width 126 height 31
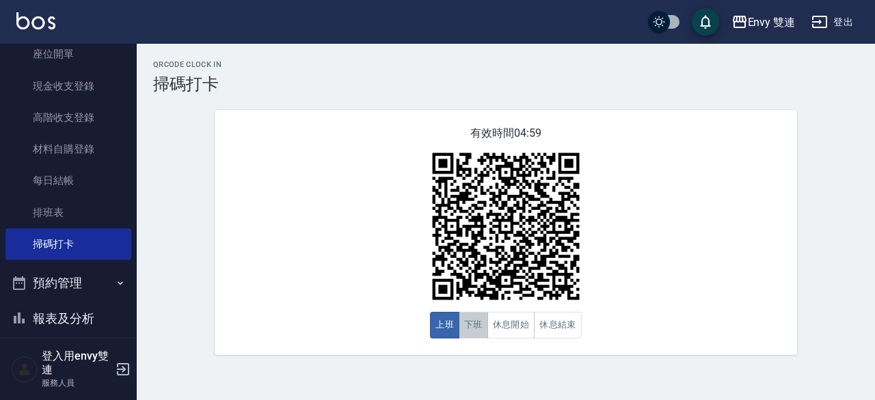
click at [475, 315] on button "下班" at bounding box center [473, 325] width 29 height 27
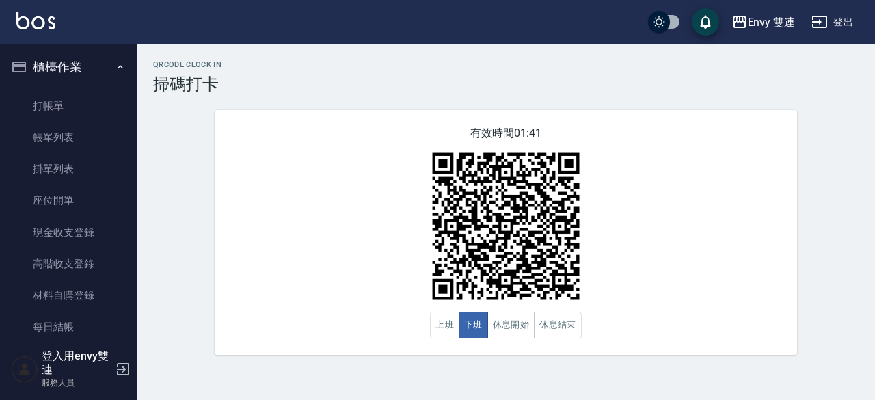
drag, startPoint x: 129, startPoint y: 146, endPoint x: 133, endPoint y: 155, distance: 10.2
click at [133, 155] on nav "櫃檯作業 打帳單 帳單列表 掛單列表 座位開單 現金收支登錄 高階收支登錄 材料自購登錄 每日結帳 排班表 掃碼打卡 預約管理 預約管理 單日預約紀錄 單週預…" at bounding box center [68, 191] width 137 height 294
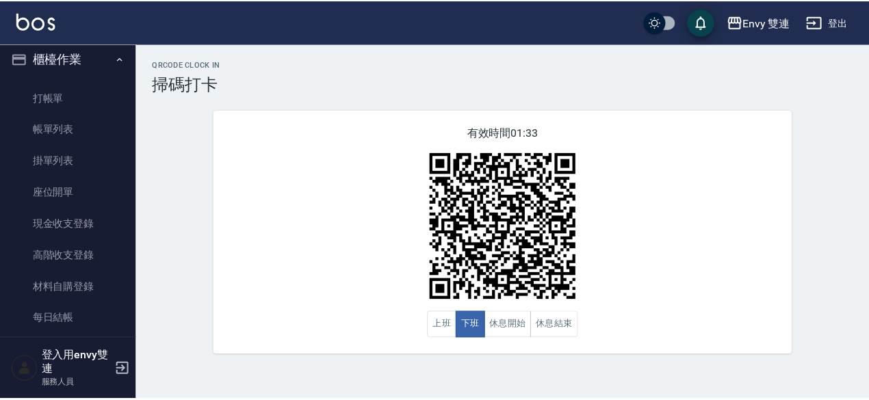
scroll to position [3, 0]
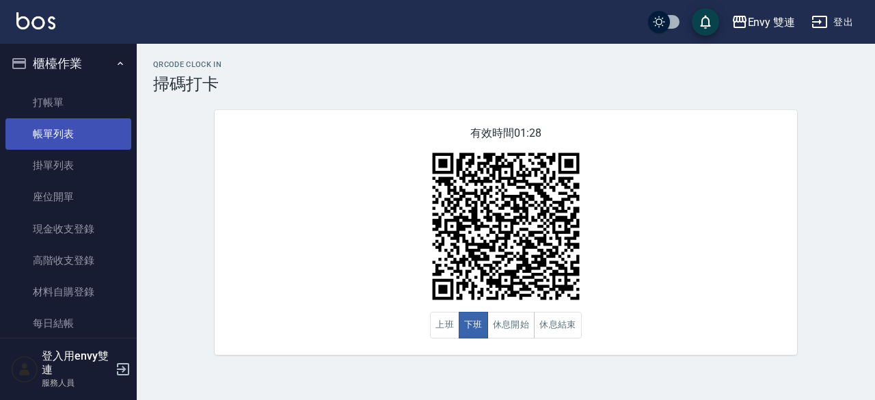
click at [60, 132] on link "帳單列表" at bounding box center [68, 133] width 126 height 31
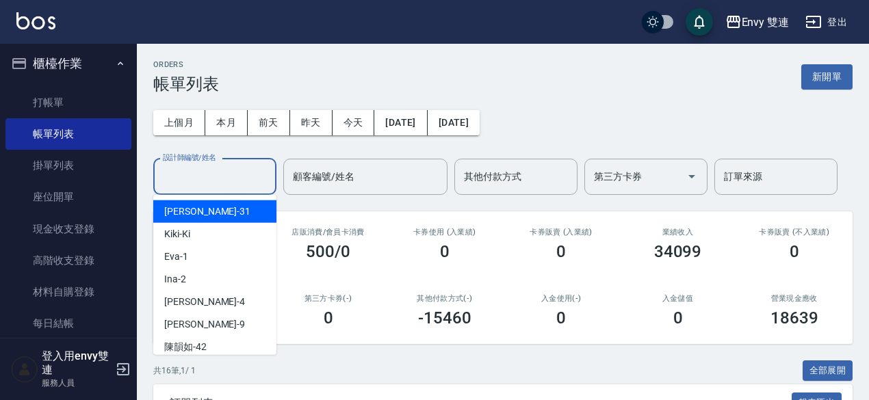
click at [226, 179] on input "設計師編號/姓名" at bounding box center [214, 177] width 111 height 24
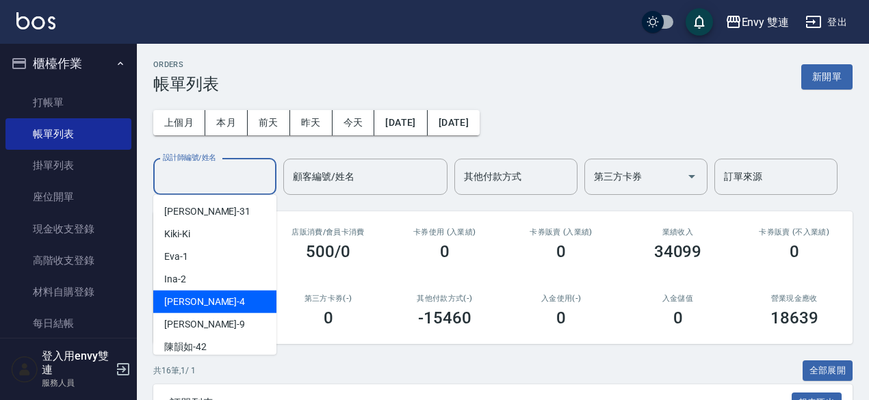
click at [226, 297] on div "Allan -4" at bounding box center [214, 302] width 123 height 23
type input "Allan-4"
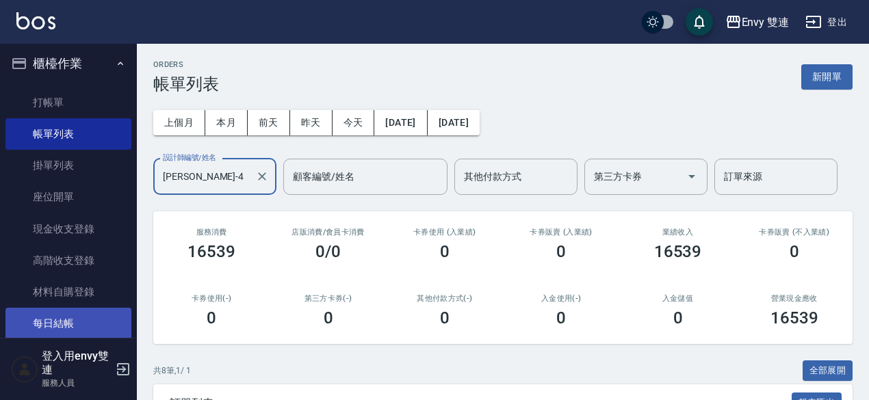
click at [74, 324] on link "每日結帳" at bounding box center [68, 323] width 126 height 31
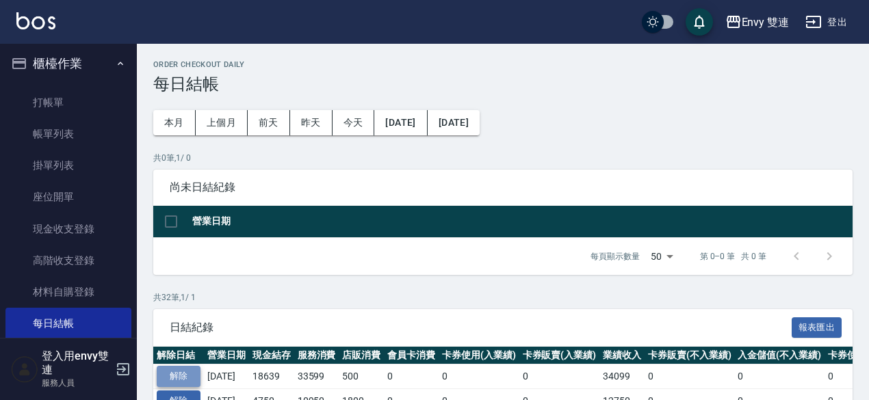
click at [187, 377] on button "解除" at bounding box center [179, 376] width 44 height 21
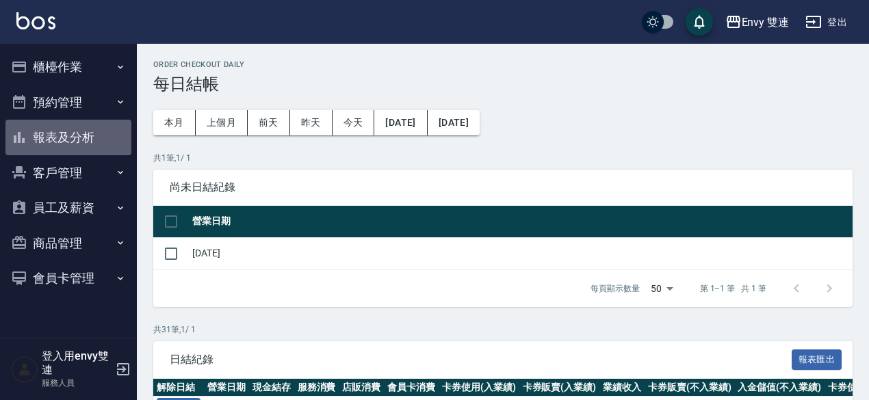
click at [77, 133] on button "報表及分析" at bounding box center [68, 138] width 126 height 36
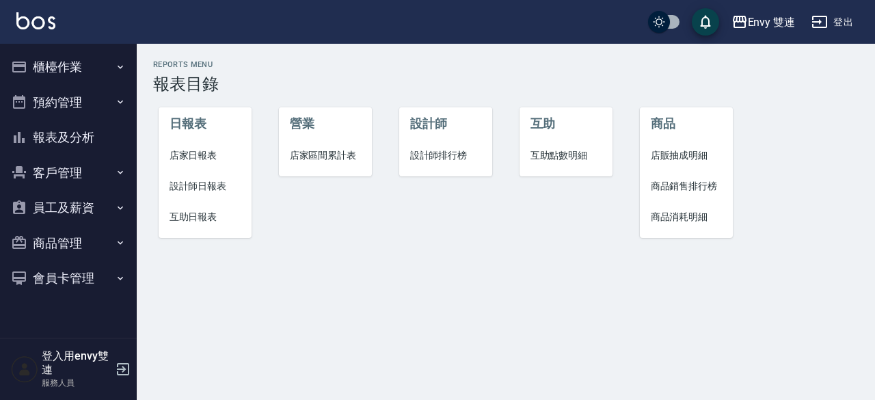
click at [212, 153] on span "店家日報表" at bounding box center [206, 155] width 72 height 14
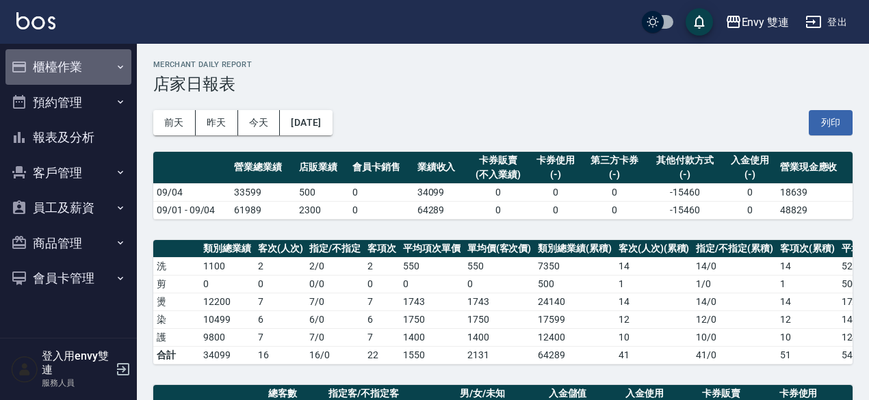
click at [111, 64] on button "櫃檯作業" at bounding box center [68, 67] width 126 height 36
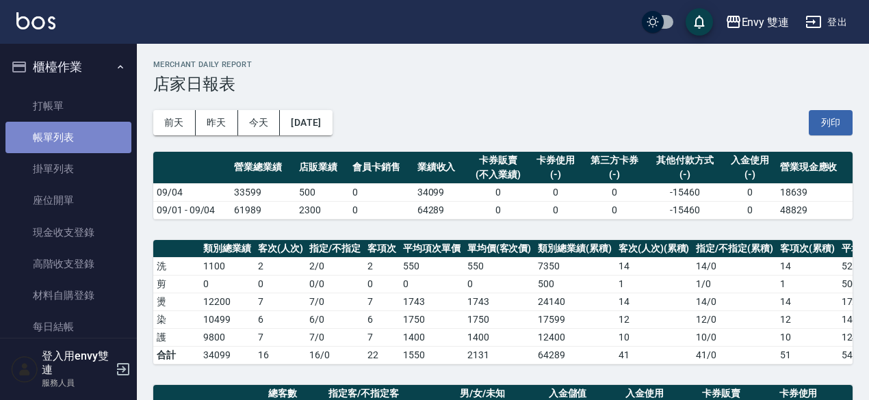
click at [82, 135] on link "帳單列表" at bounding box center [68, 137] width 126 height 31
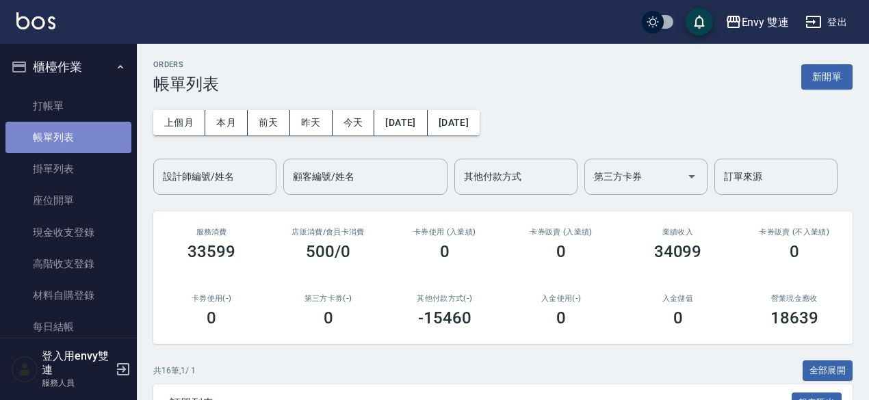
click at [77, 140] on link "帳單列表" at bounding box center [68, 137] width 126 height 31
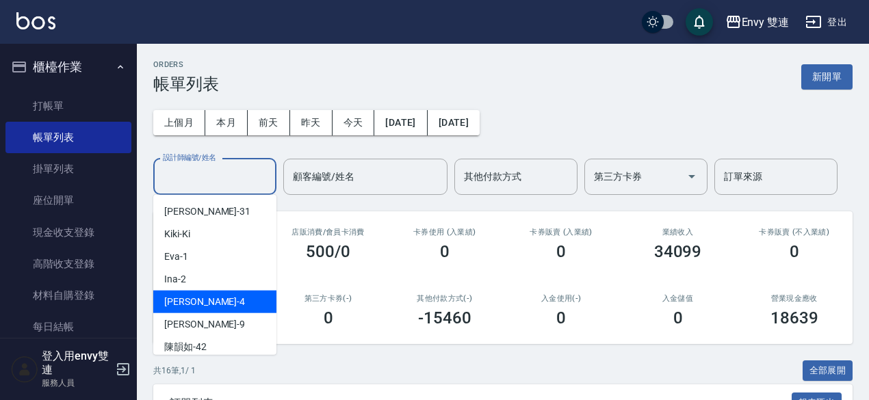
drag, startPoint x: 181, startPoint y: 181, endPoint x: 197, endPoint y: 300, distance: 120.8
click at [197, 300] on div "Allan -4" at bounding box center [214, 302] width 123 height 23
type input "Allan-4"
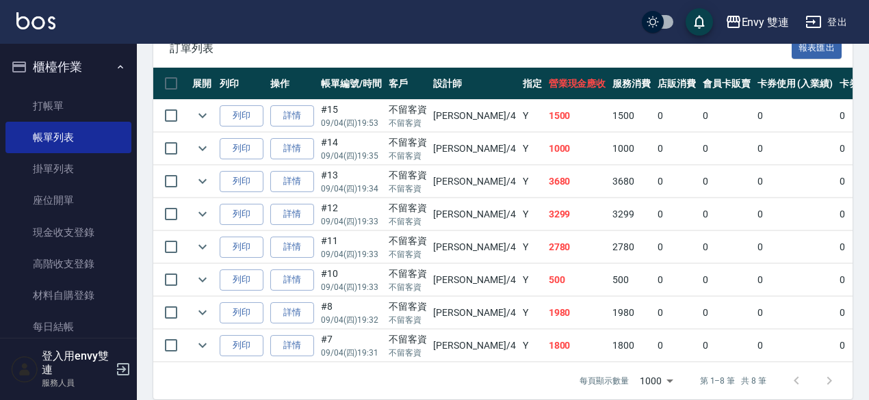
scroll to position [360, 0]
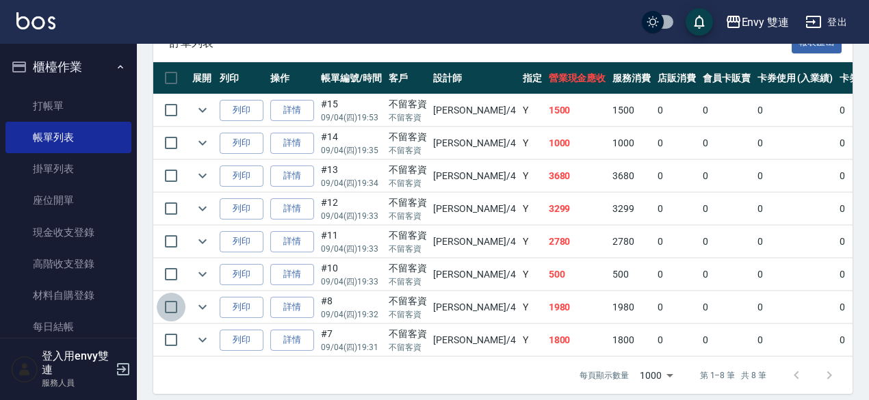
click at [172, 304] on input "checkbox" at bounding box center [171, 307] width 29 height 29
checkbox input "true"
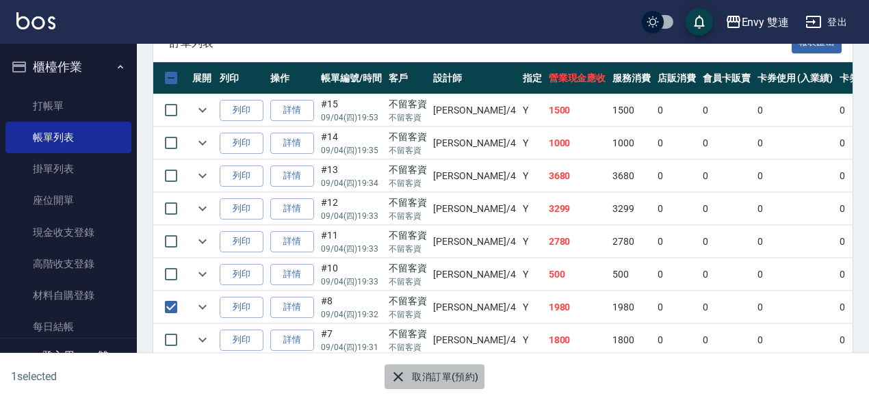
click at [406, 378] on icon "button" at bounding box center [398, 377] width 16 height 16
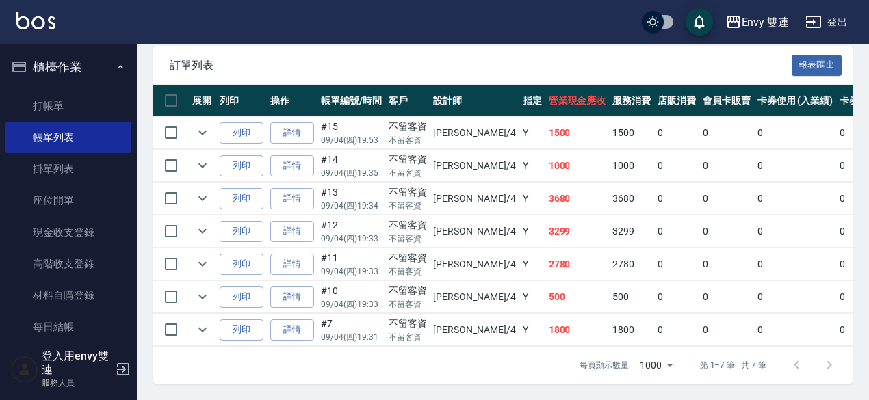
scroll to position [0, 0]
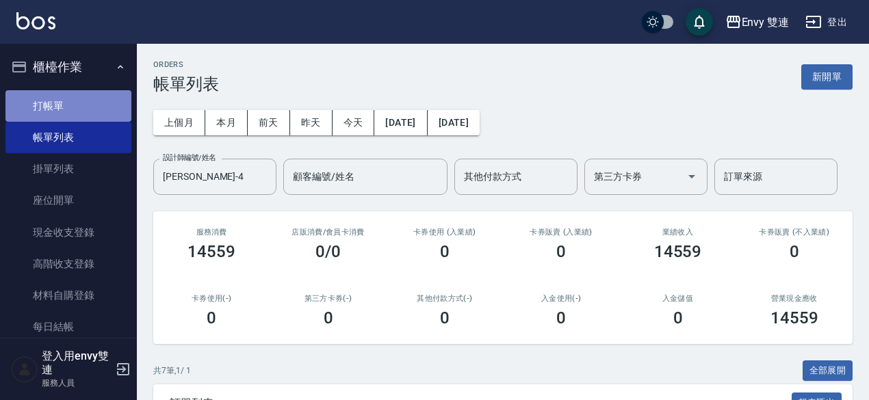
click at [75, 95] on link "打帳單" at bounding box center [68, 105] width 126 height 31
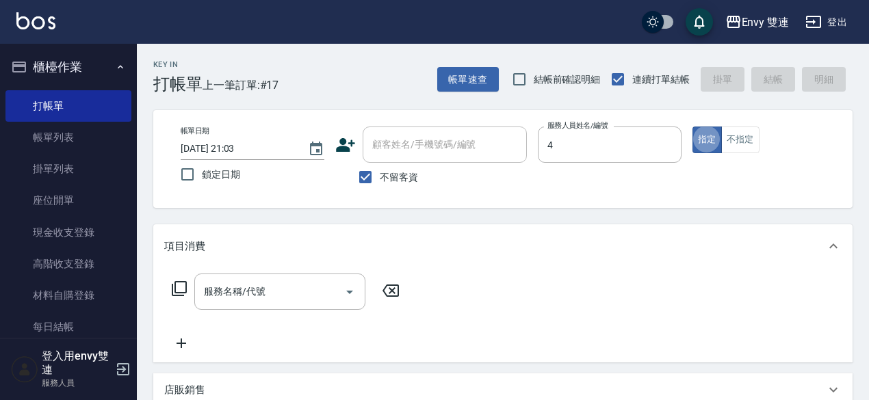
type input "Allan-4"
type button "true"
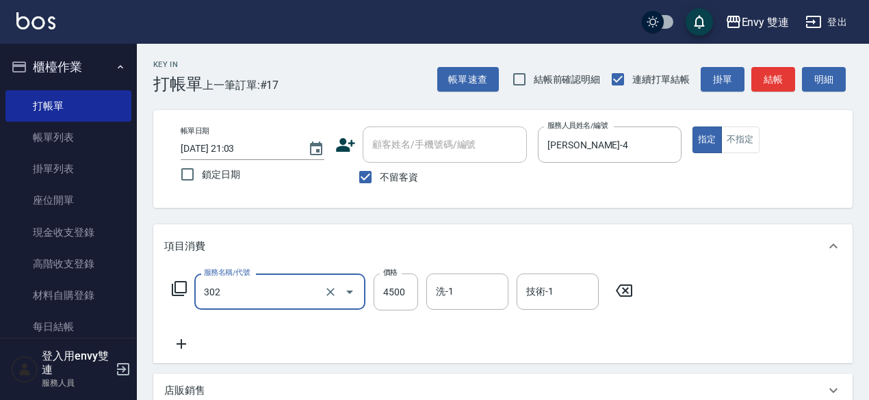
type input "水質感熱塑燙(302)"
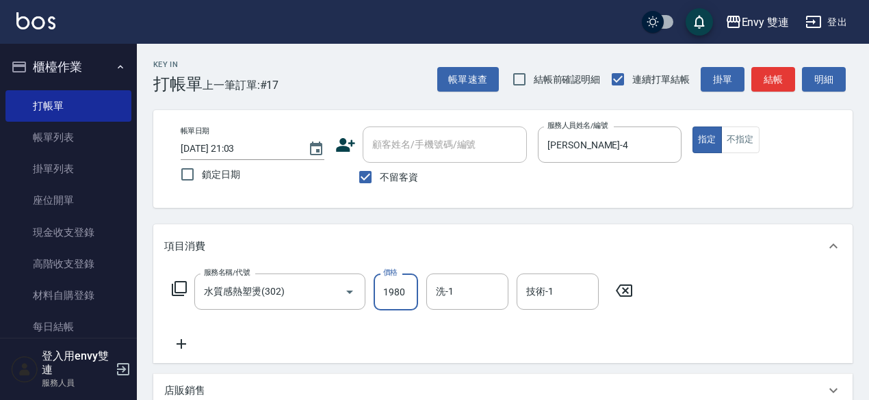
type input "1980"
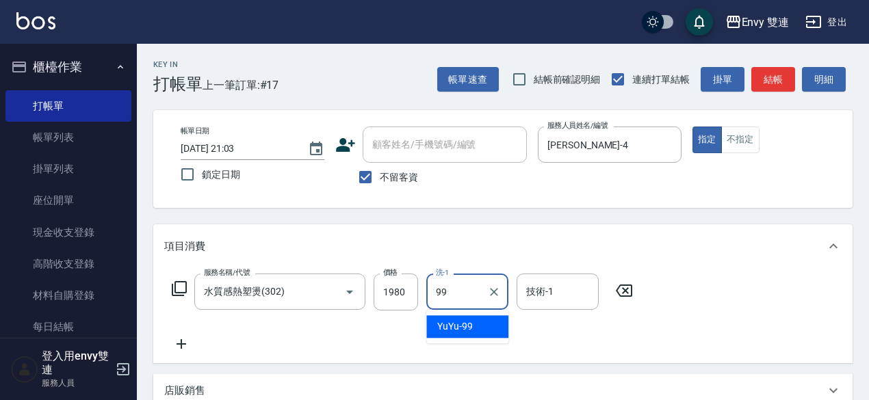
type input "YuYu-99"
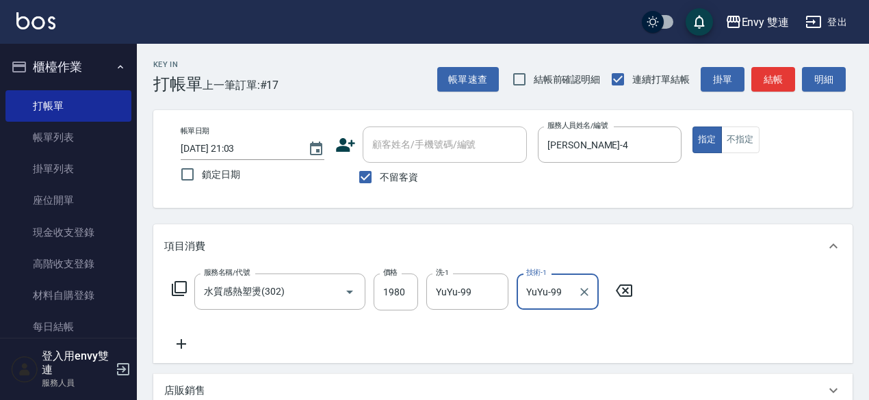
scroll to position [291, 0]
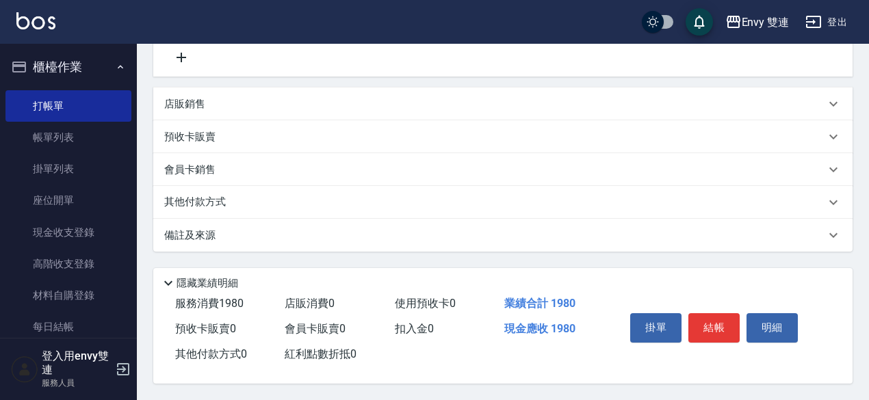
type input "YuYu-99"
click at [187, 199] on p "其他付款方式" at bounding box center [198, 202] width 68 height 15
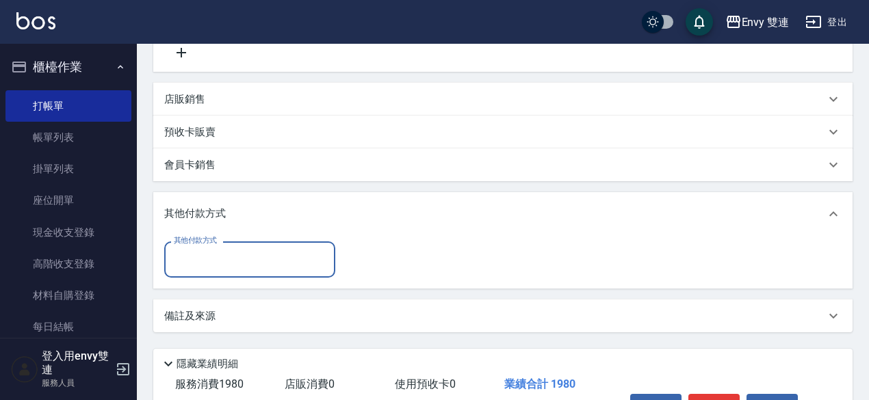
scroll to position [0, 0]
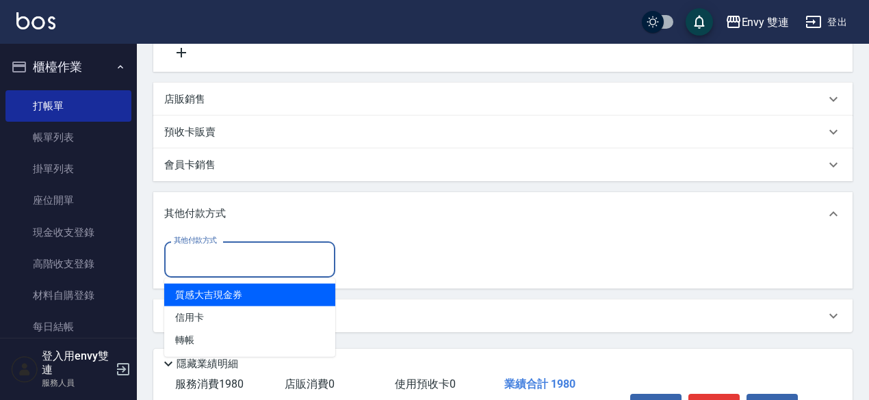
click at [243, 268] on input "其他付款方式" at bounding box center [249, 260] width 159 height 24
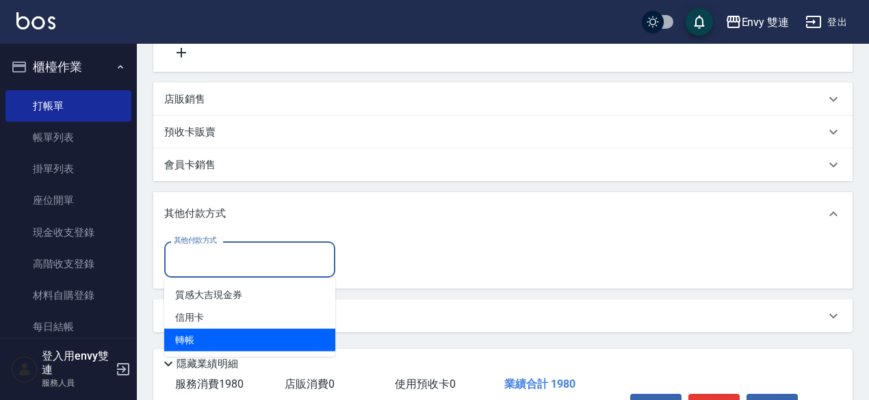
click at [234, 340] on span "轉帳" at bounding box center [249, 340] width 171 height 23
type input "轉帳"
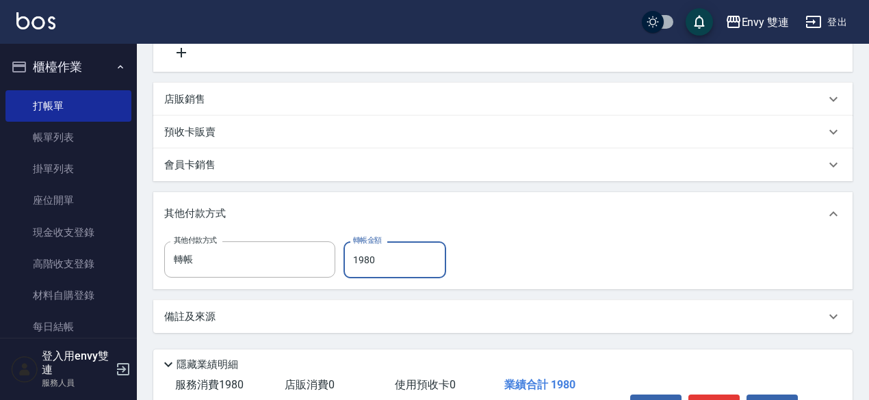
scroll to position [378, 0]
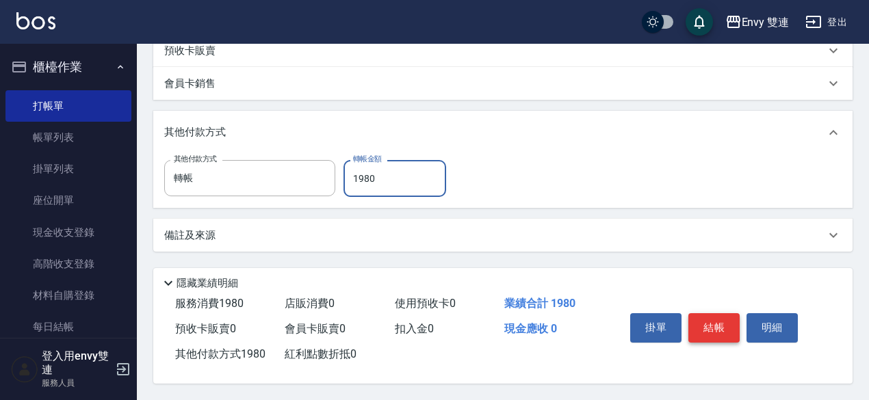
type input "1980"
click at [729, 328] on button "結帳" at bounding box center [713, 327] width 51 height 29
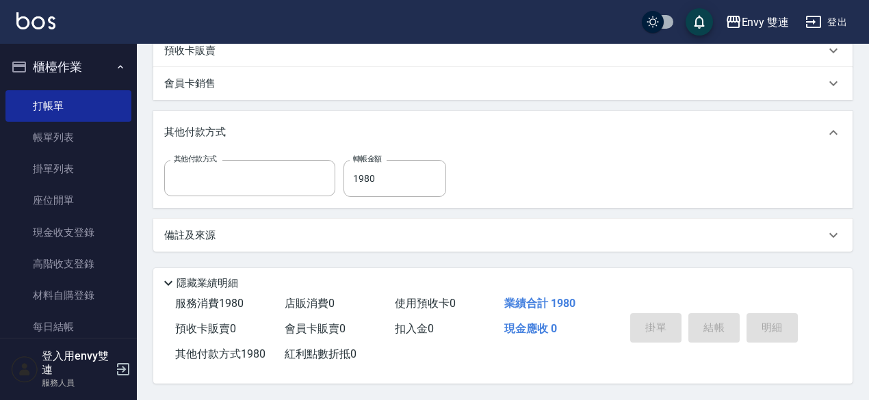
scroll to position [0, 0]
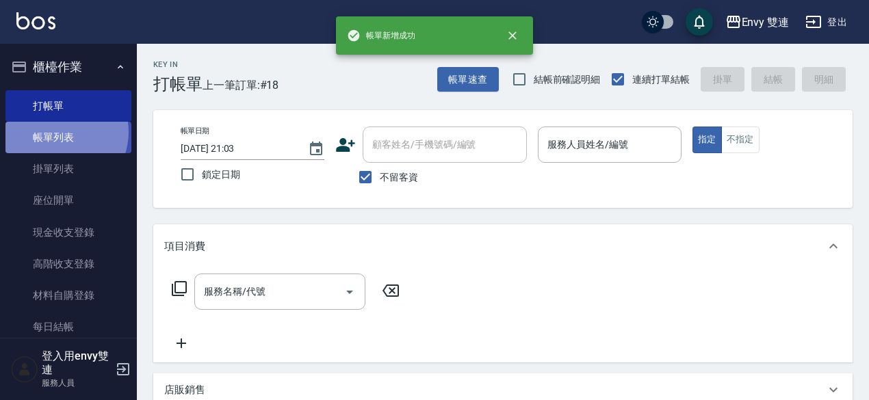
click at [57, 132] on link "帳單列表" at bounding box center [68, 137] width 126 height 31
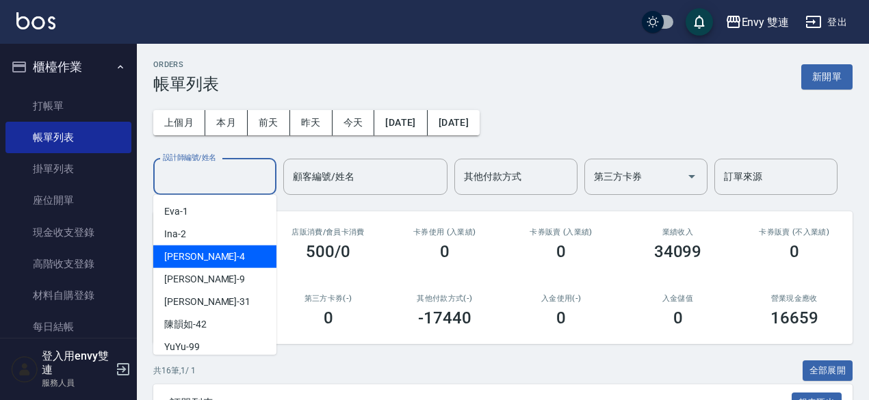
drag, startPoint x: 201, startPoint y: 185, endPoint x: 214, endPoint y: 250, distance: 65.6
click at [214, 250] on div "Allan -4" at bounding box center [214, 257] width 123 height 23
type input "Allan-4"
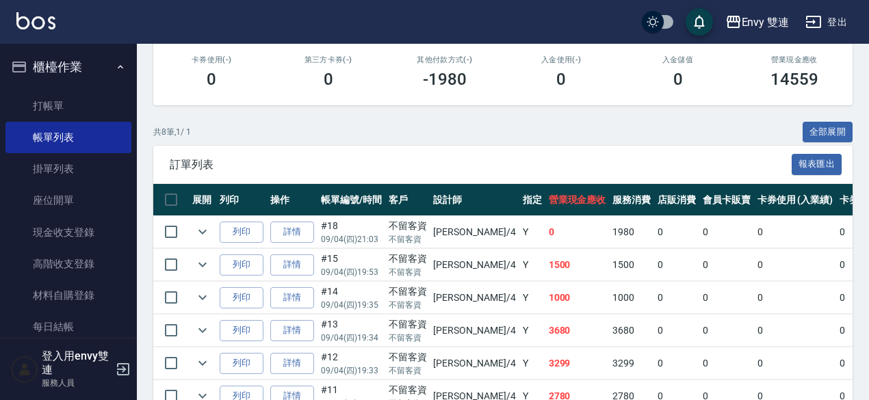
scroll to position [239, 0]
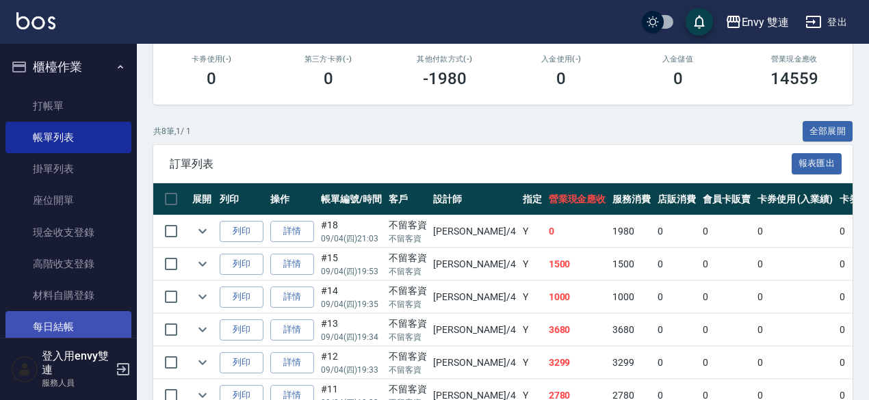
click at [63, 328] on link "每日結帳" at bounding box center [68, 326] width 126 height 31
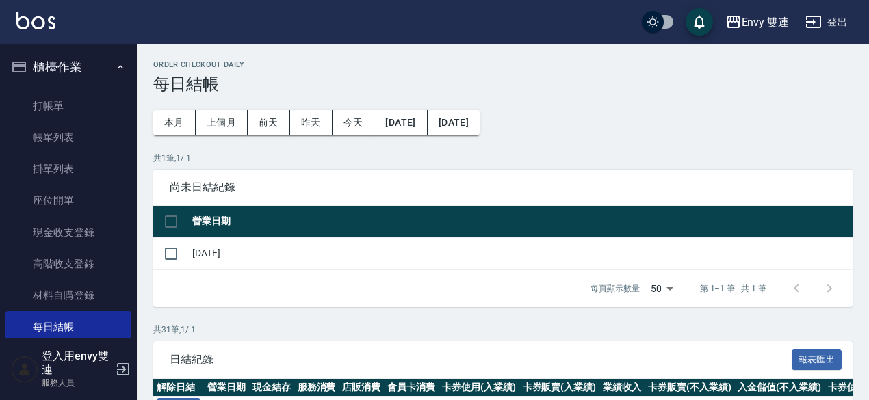
drag, startPoint x: 172, startPoint y: 250, endPoint x: 399, endPoint y: 365, distance: 253.9
click at [172, 251] on input "checkbox" at bounding box center [171, 253] width 29 height 29
checkbox input "true"
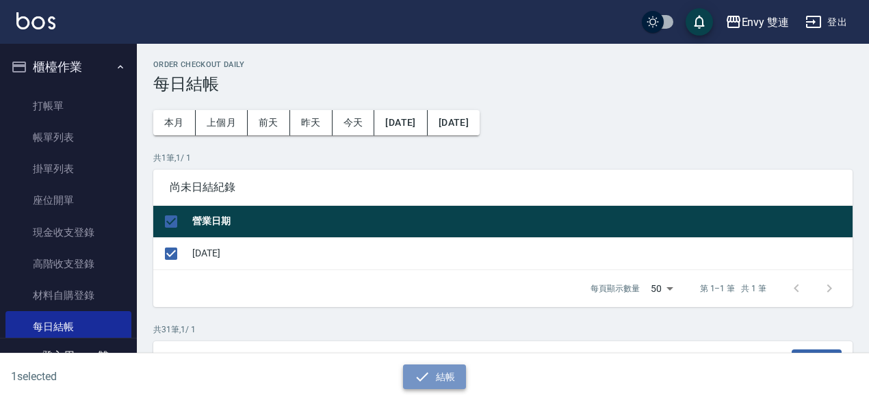
click at [451, 382] on button "結帳" at bounding box center [435, 377] width 64 height 25
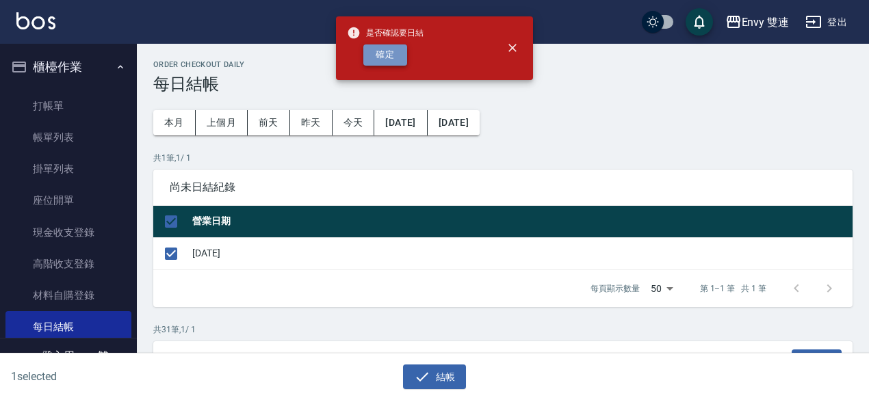
click at [380, 60] on button "確定" at bounding box center [385, 54] width 44 height 21
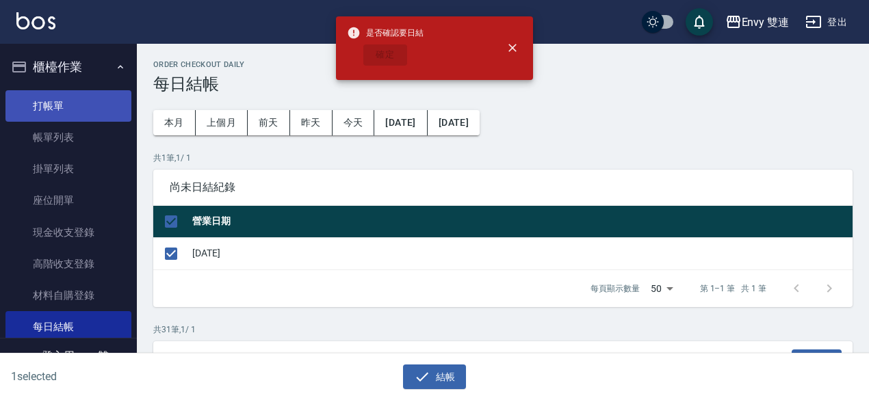
checkbox input "false"
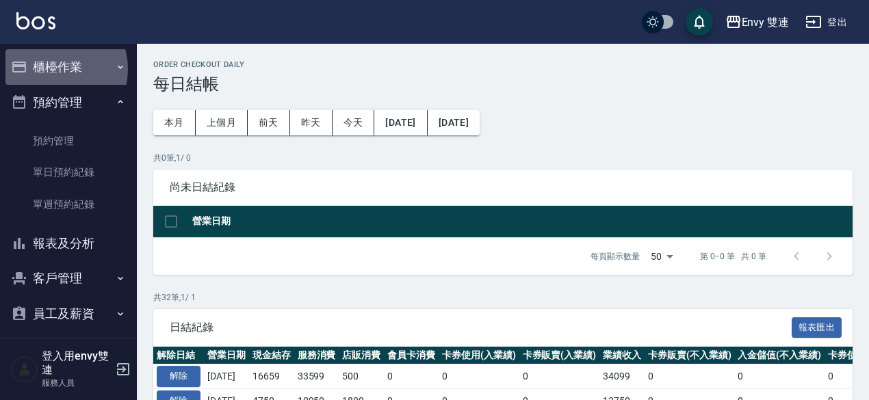
click at [52, 69] on button "櫃檯作業" at bounding box center [68, 67] width 126 height 36
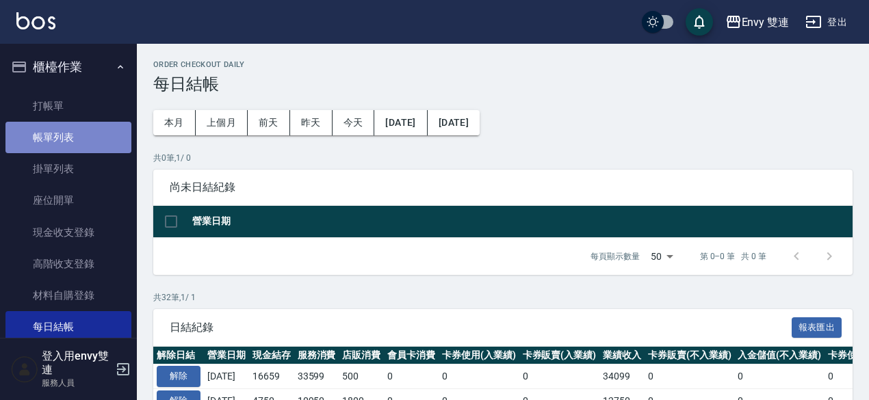
click at [85, 133] on link "帳單列表" at bounding box center [68, 137] width 126 height 31
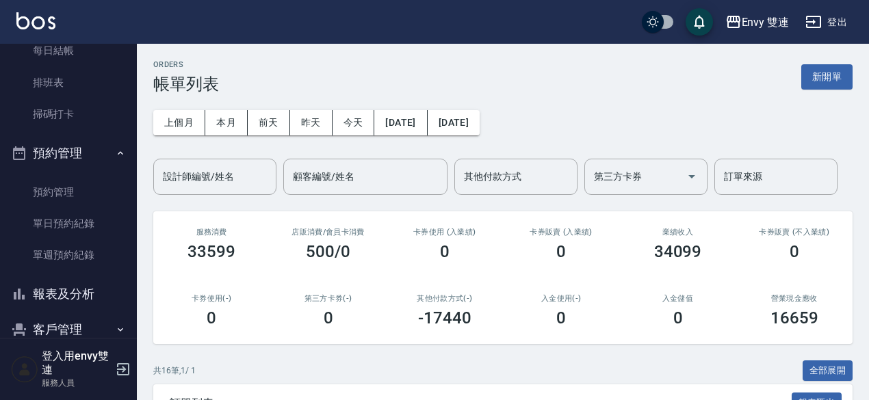
scroll to position [283, 0]
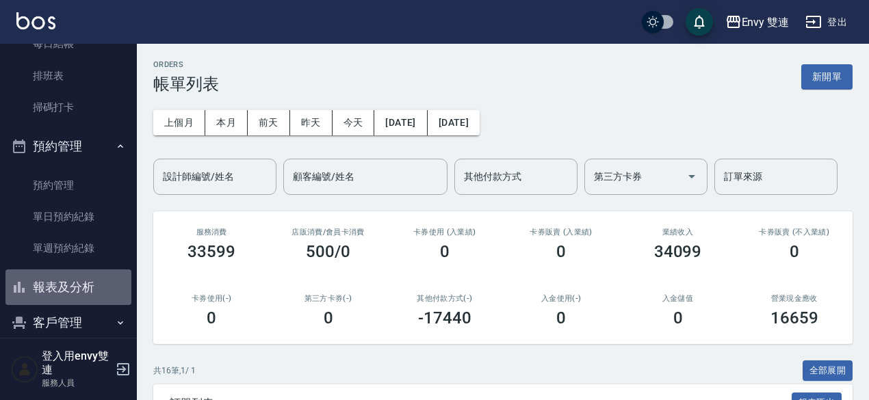
click at [84, 286] on button "報表及分析" at bounding box center [68, 287] width 126 height 36
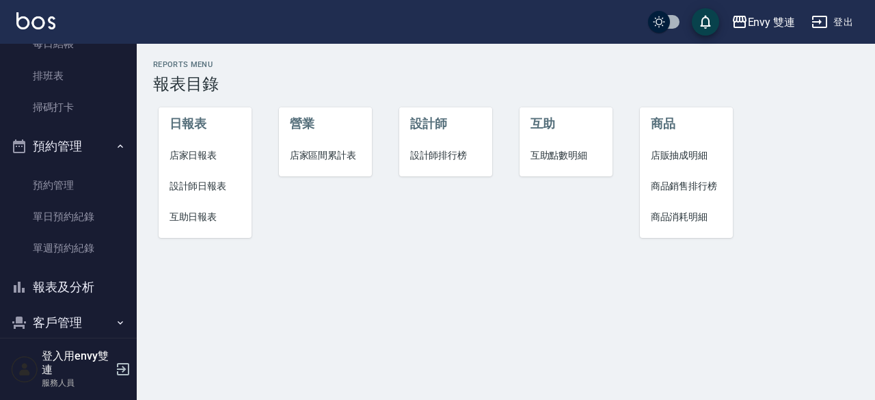
click at [214, 159] on span "店家日報表" at bounding box center [206, 155] width 72 height 14
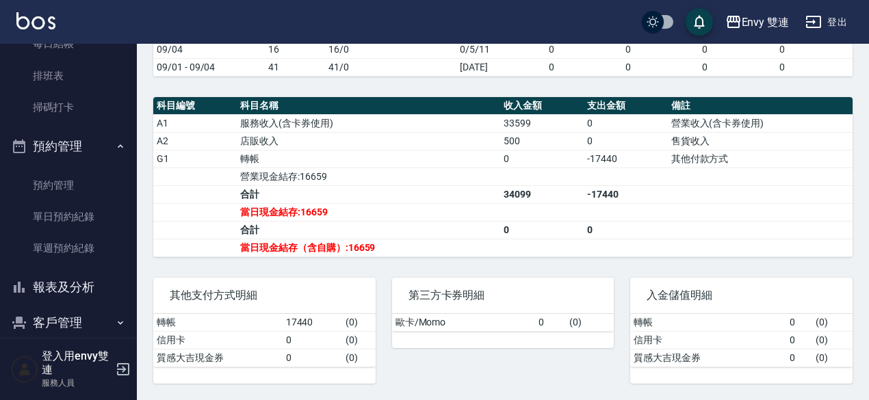
scroll to position [201, 0]
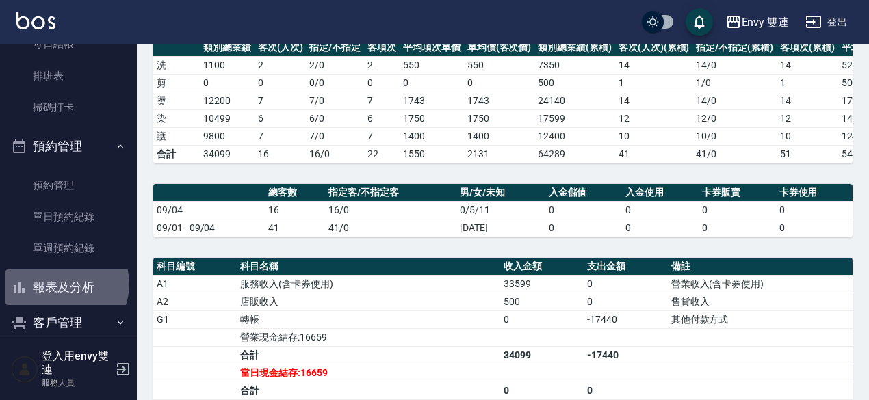
click at [64, 284] on button "報表及分析" at bounding box center [68, 287] width 126 height 36
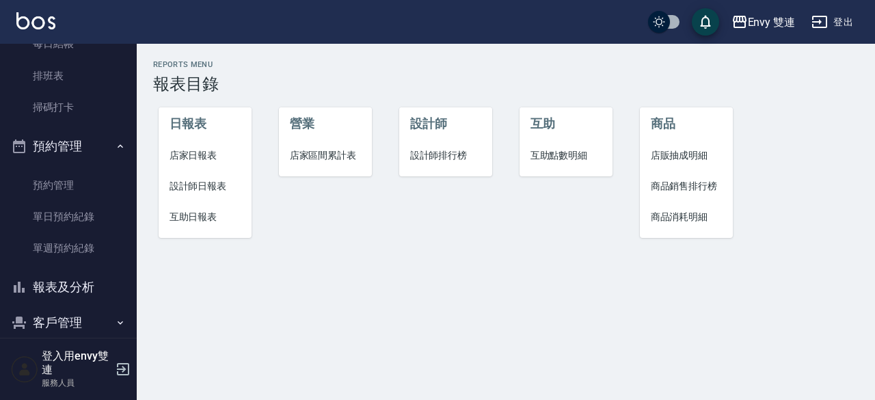
click at [201, 180] on span "設計師日報表" at bounding box center [206, 186] width 72 height 14
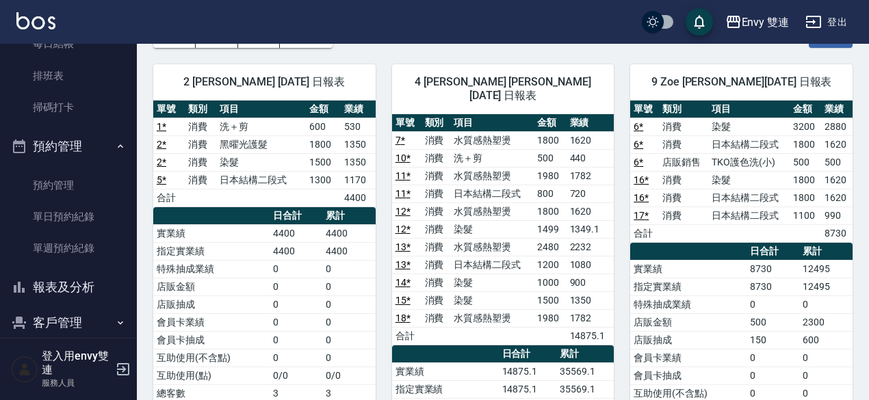
scroll to position [85, 0]
